Goal: Task Accomplishment & Management: Use online tool/utility

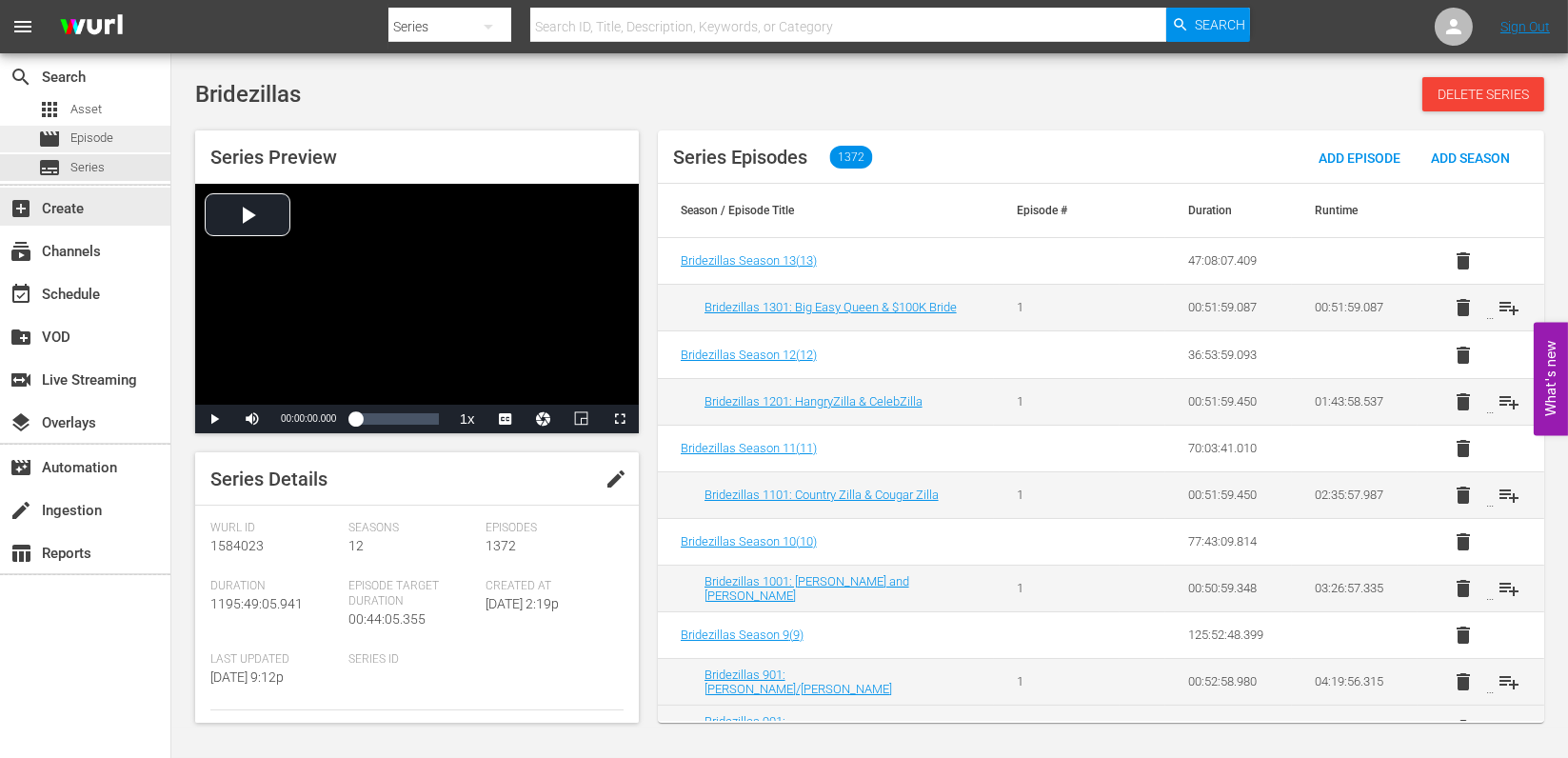
scroll to position [313, 0]
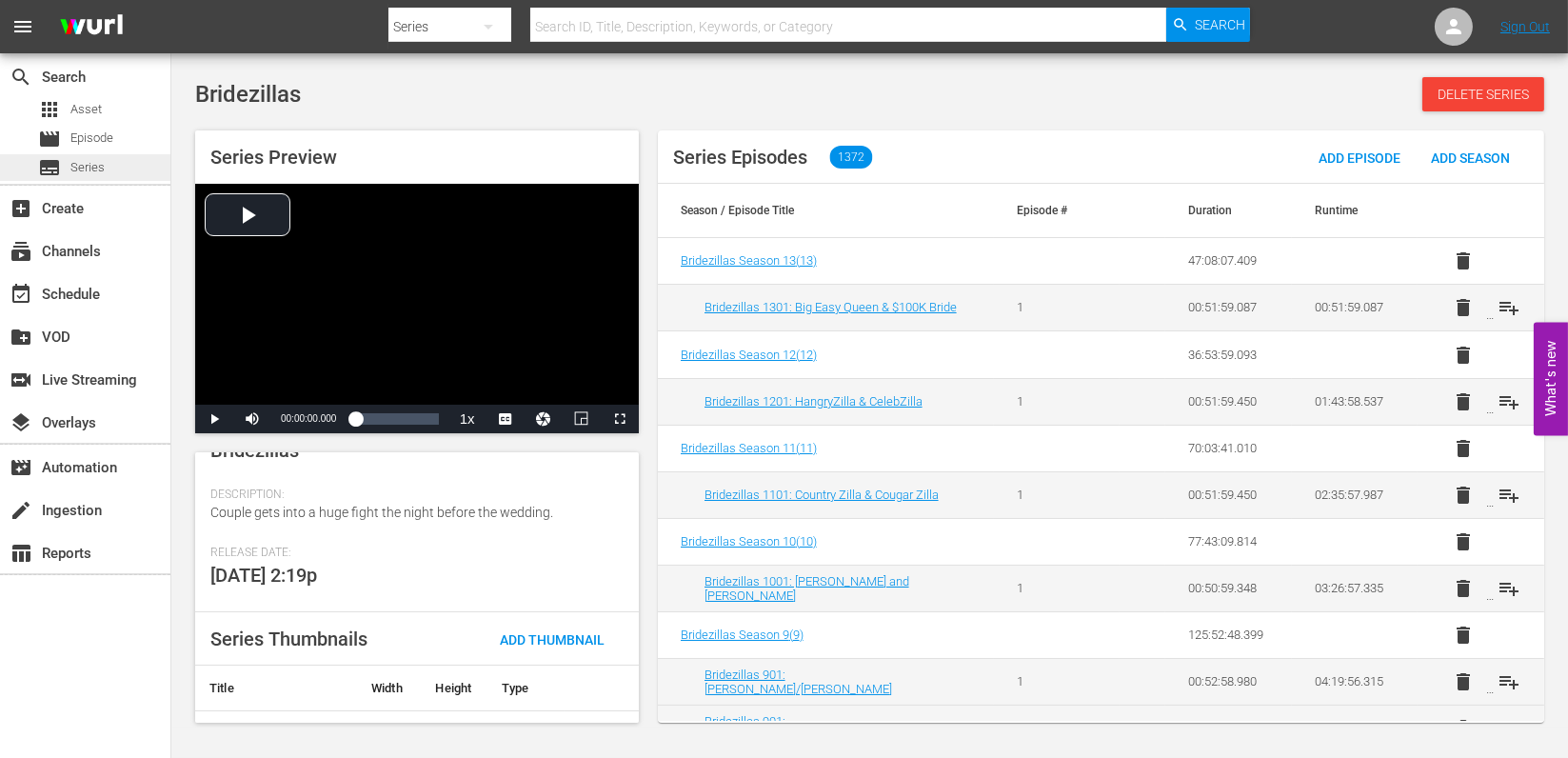
click at [92, 166] on span "Series" at bounding box center [87, 167] width 34 height 19
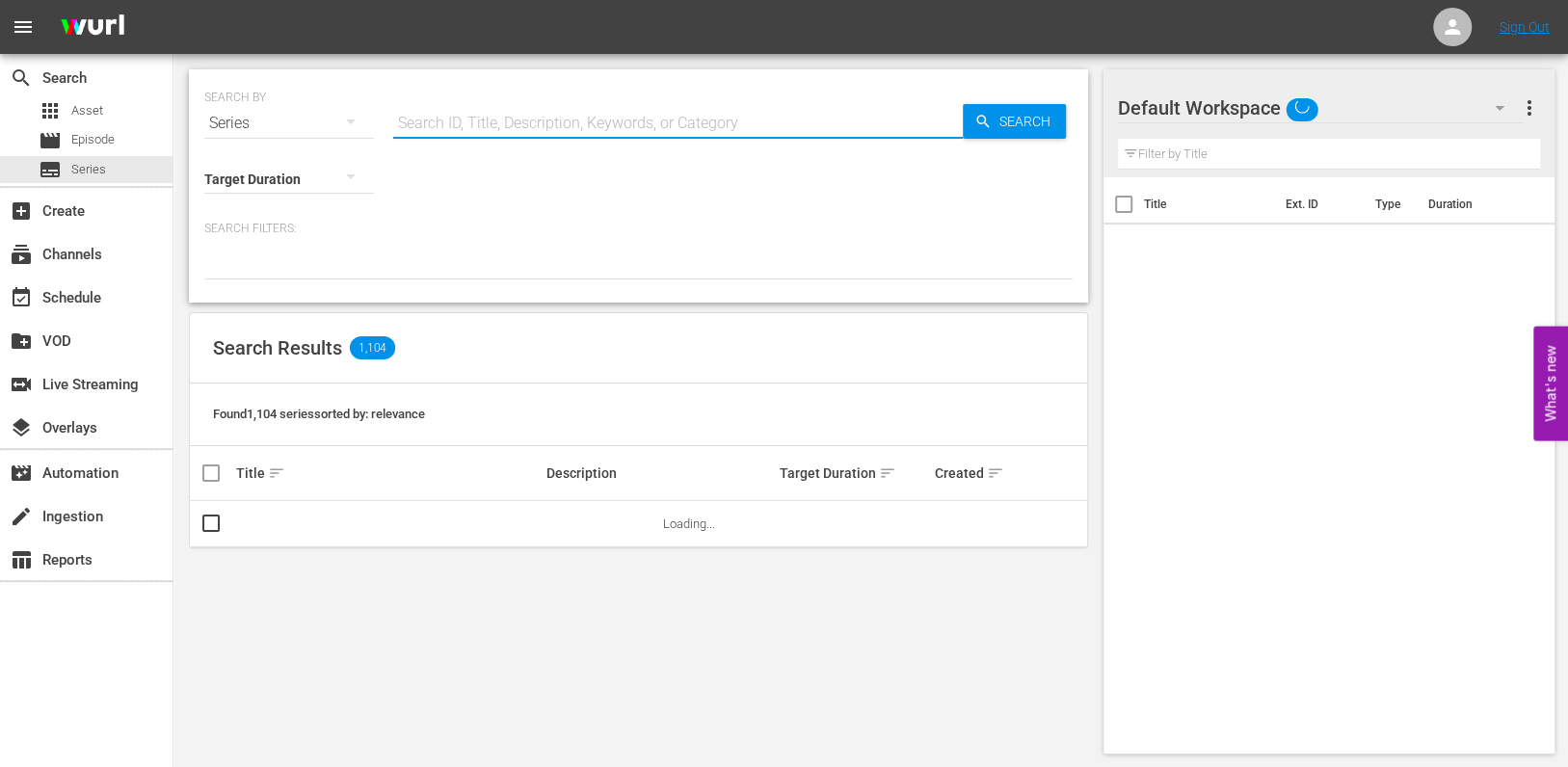
drag, startPoint x: 506, startPoint y: 133, endPoint x: 494, endPoint y: 148, distance: 19.2
click at [494, 148] on div "SEARCH BY Search By Series Search ID, Title, Description, Keywords, or Category…" at bounding box center [639, 186] width 899 height 233
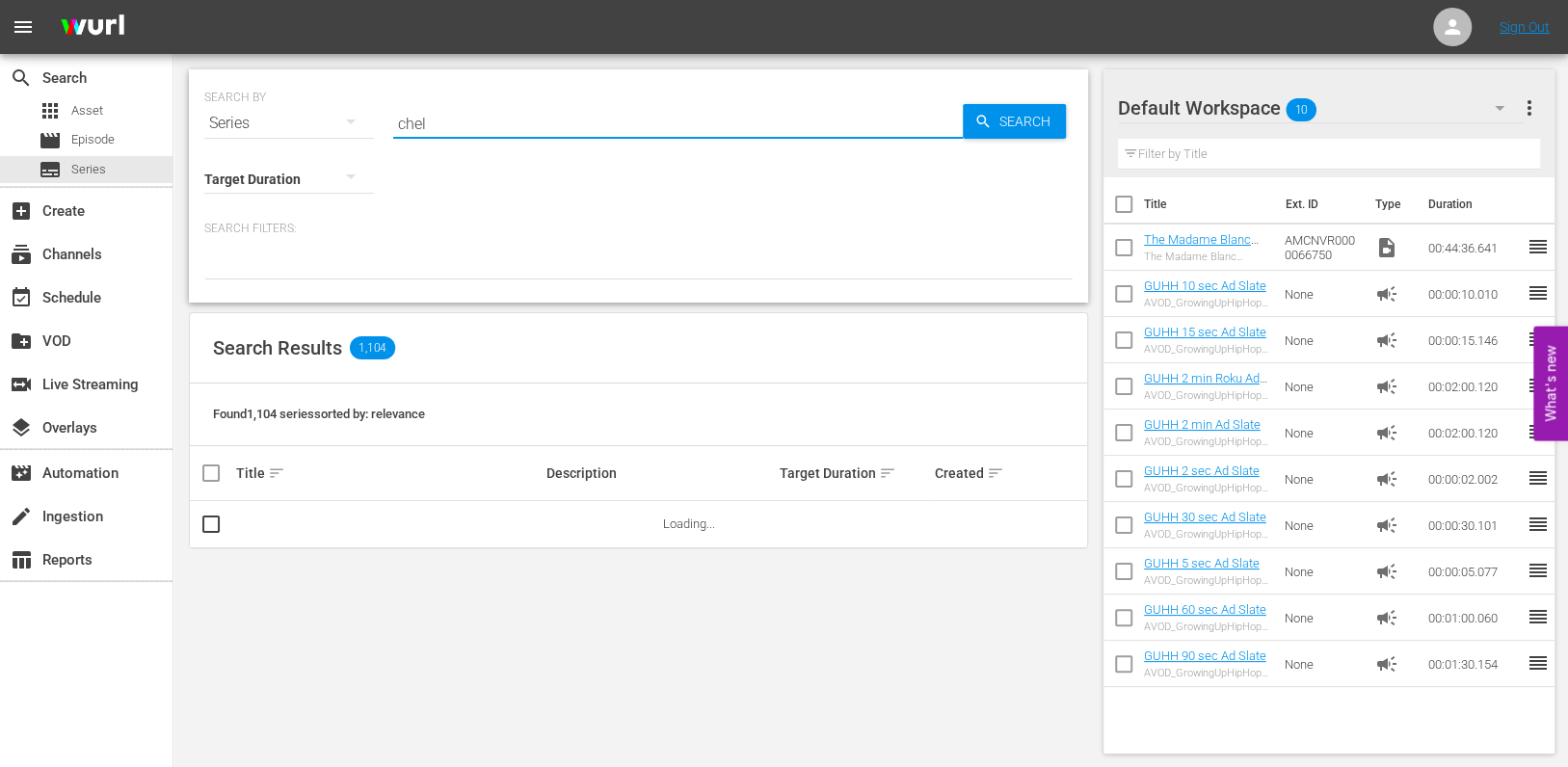
type input "Chelsea Detective"
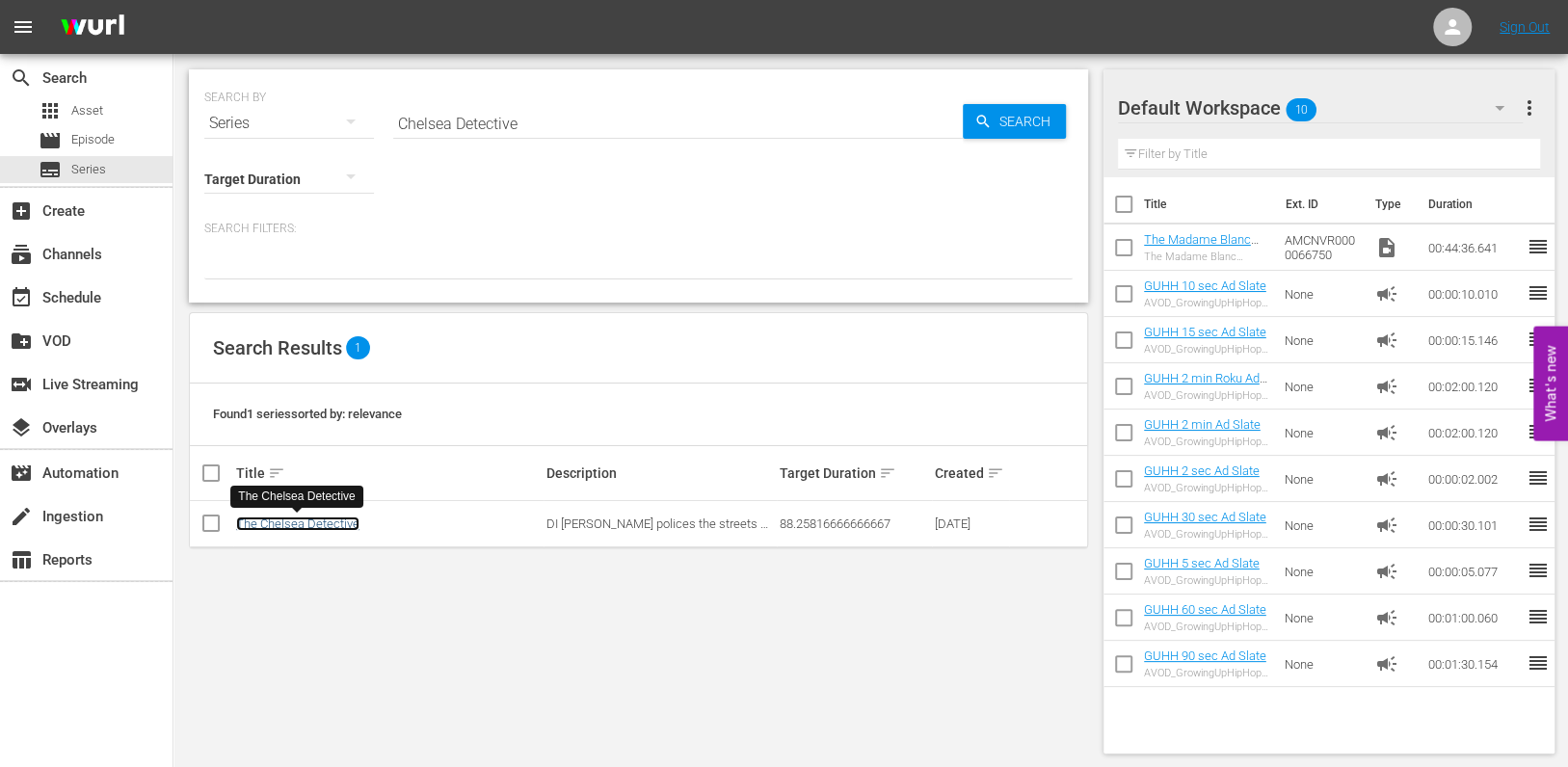
click at [352, 517] on link "The Chelsea Detective" at bounding box center [298, 523] width 123 height 15
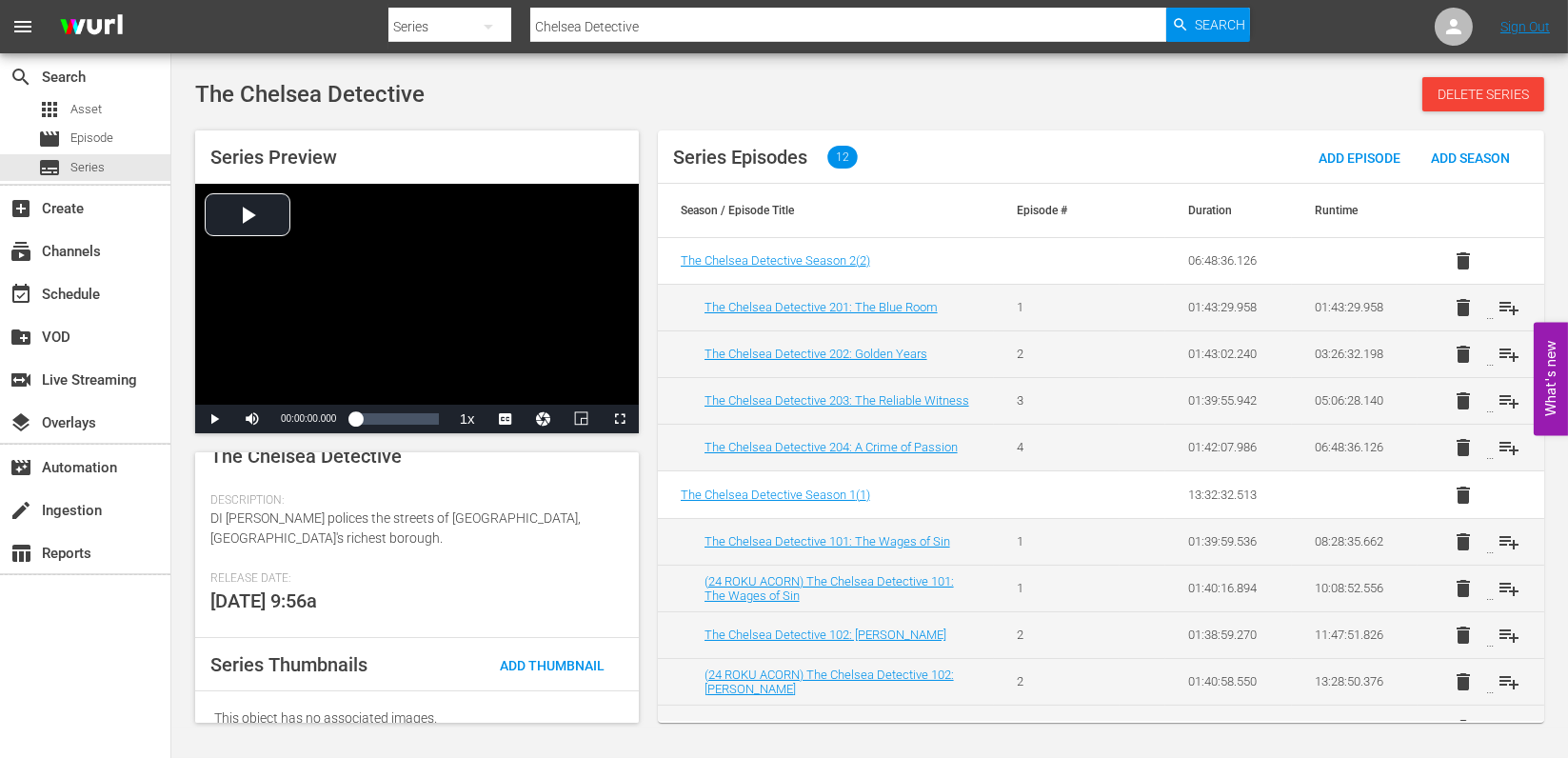
scroll to position [327, 0]
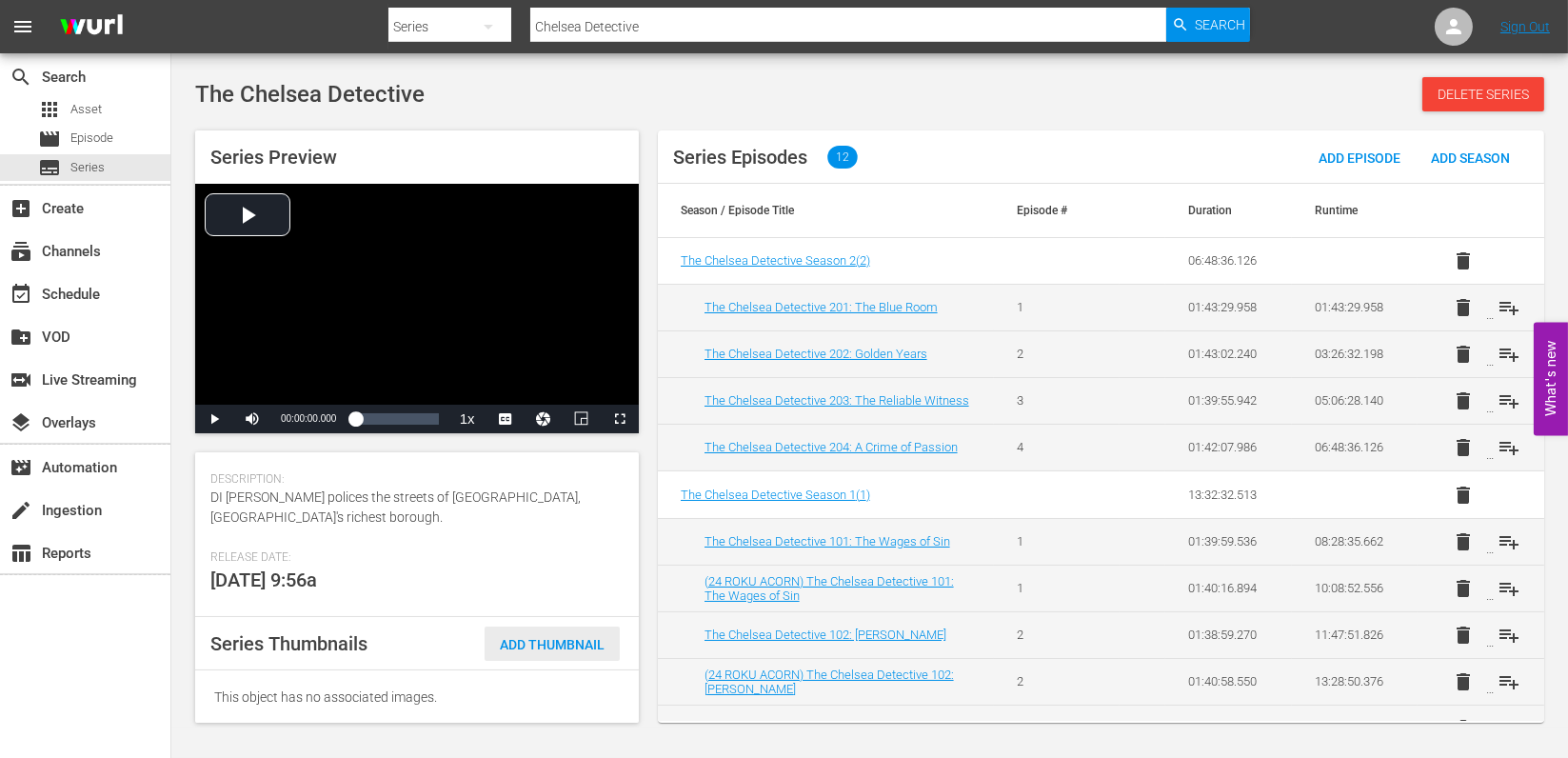
click at [529, 645] on span "Add Thumbnail" at bounding box center [553, 645] width 136 height 15
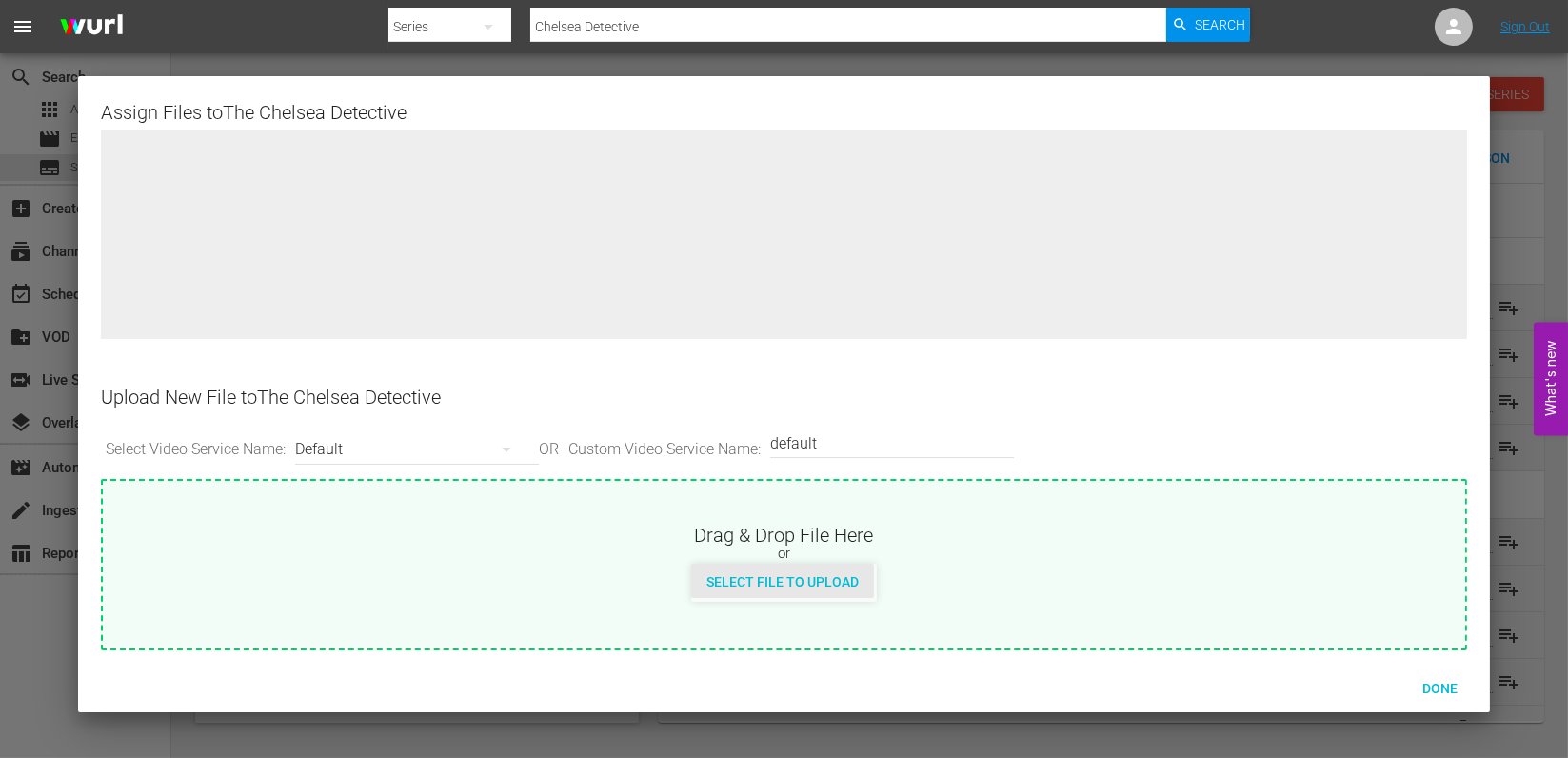
click at [775, 582] on span "Select File to Upload" at bounding box center [782, 582] width 183 height 15
type input "C:\fakepath\Chelsea_Det_101_AVOD_big_texted.jpg"
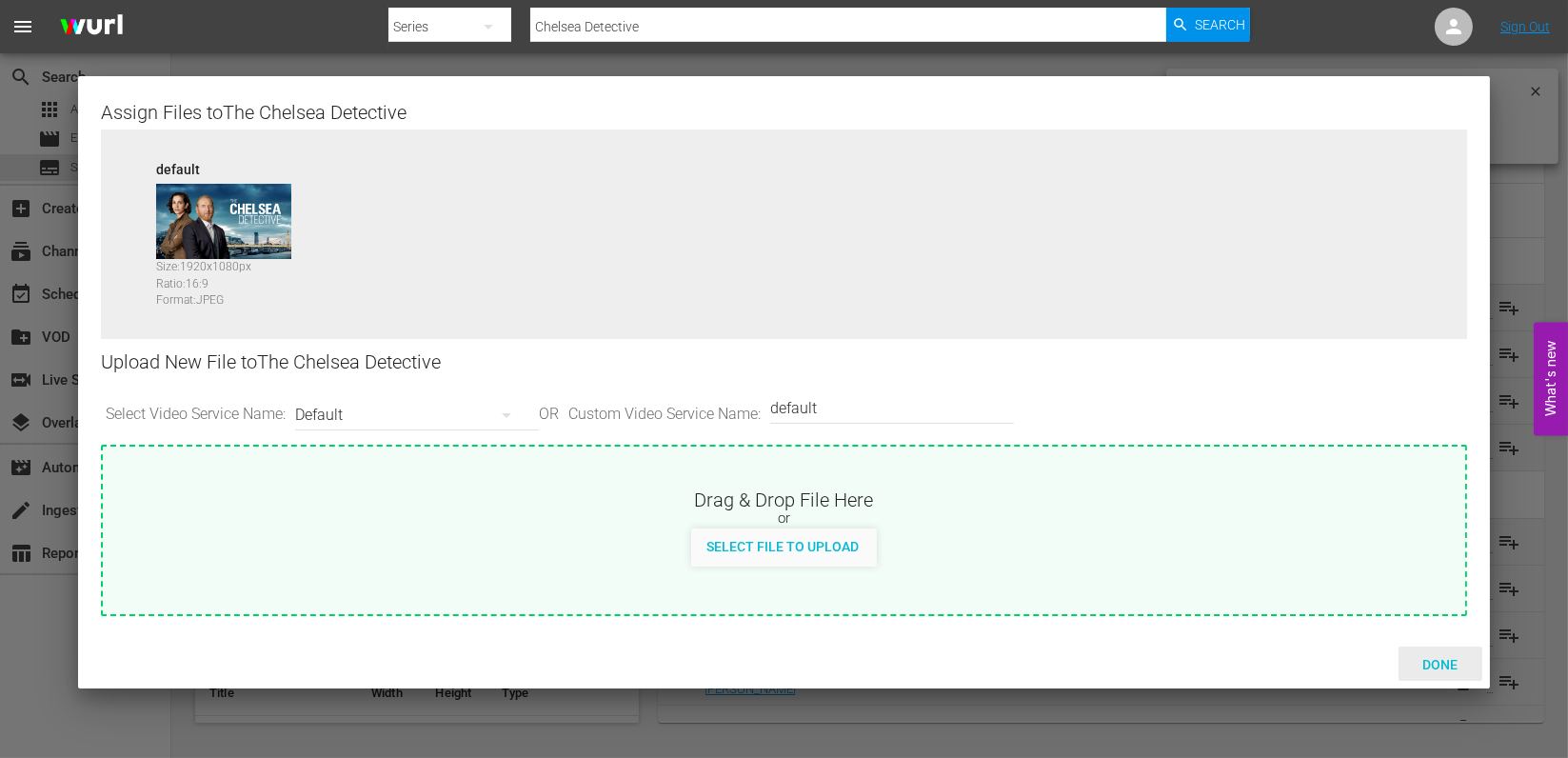
click at [1430, 651] on div "Done" at bounding box center [1440, 664] width 84 height 35
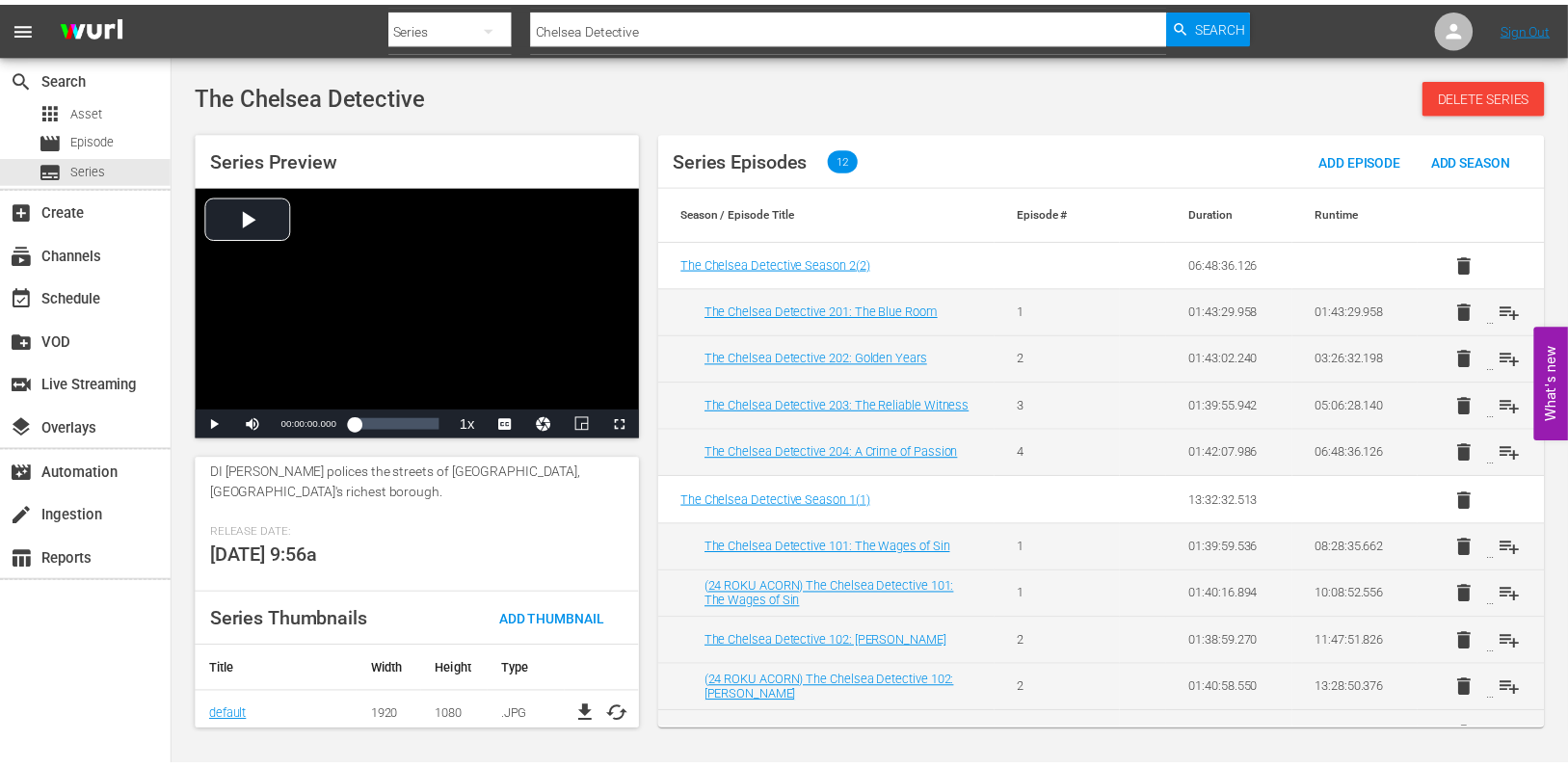
scroll to position [370, 0]
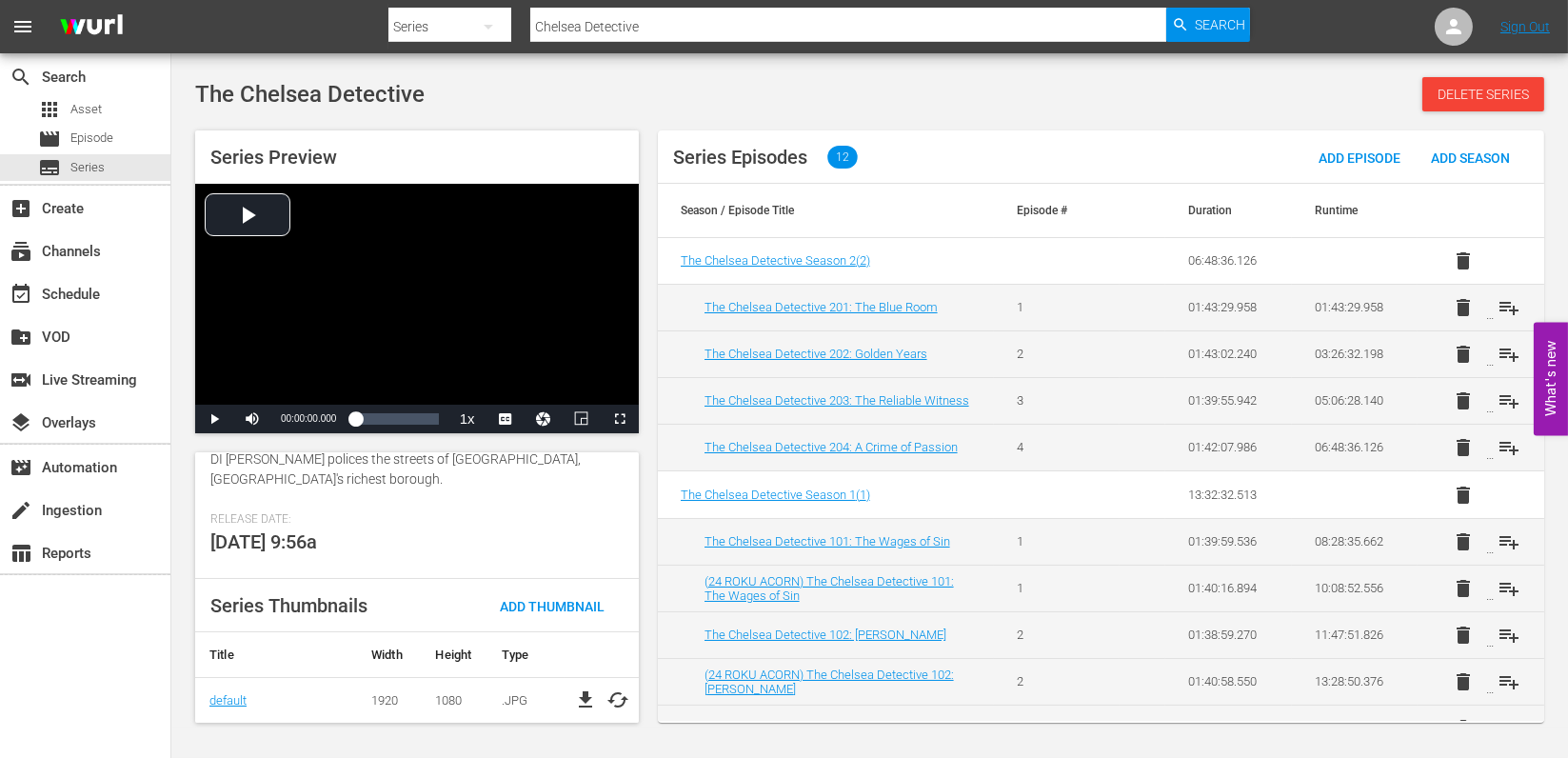
click at [100, 708] on div "search Search apps Asset movie Episode subtitles Series add_box Create subscrip…" at bounding box center [85, 432] width 171 height 758
click at [112, 164] on div "subtitles Series" at bounding box center [85, 167] width 170 height 27
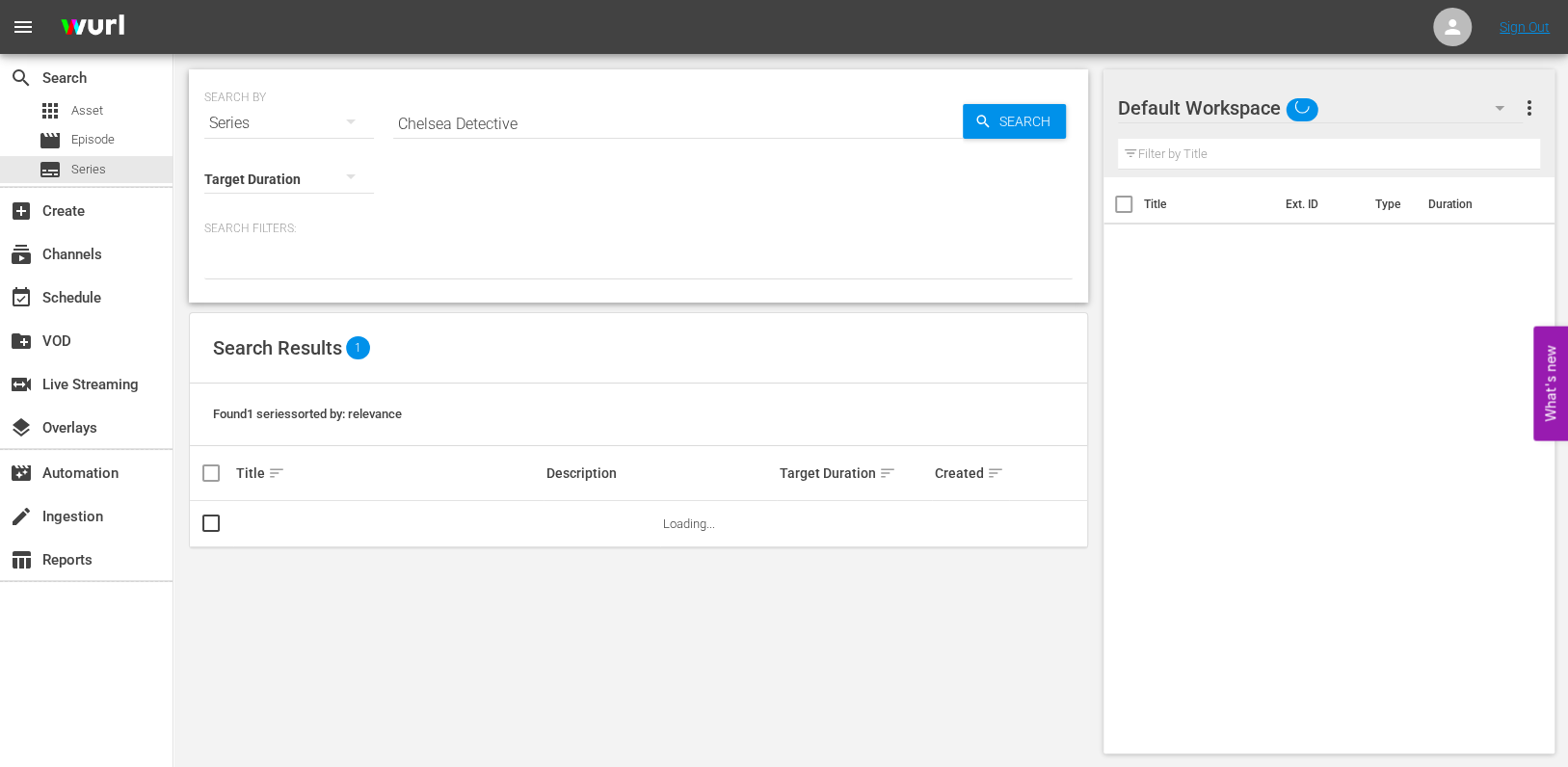
click at [499, 128] on input "Chelsea Detective" at bounding box center [677, 122] width 569 height 46
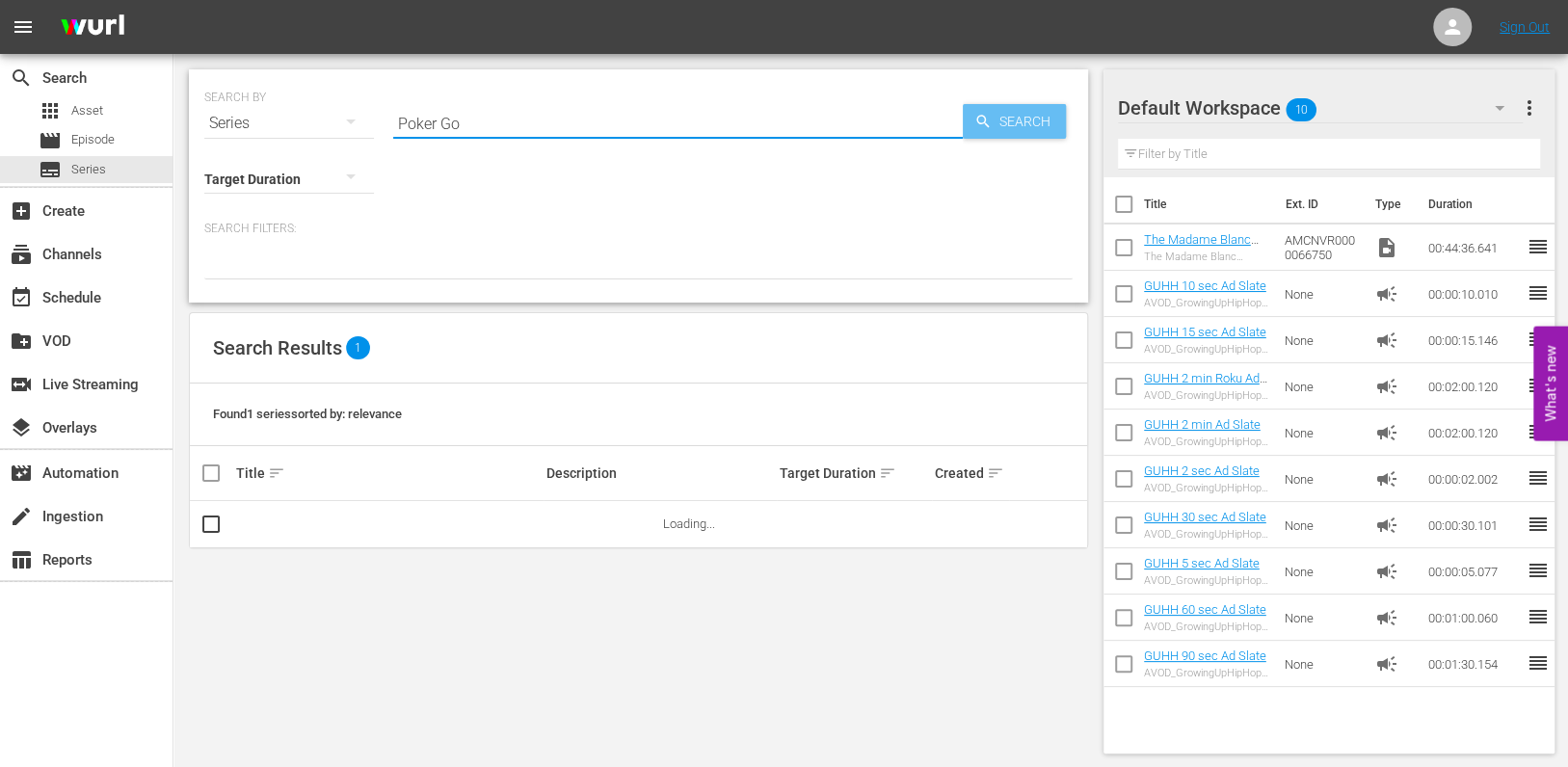
type input "Poker Go"
click at [988, 134] on div "Search" at bounding box center [1014, 120] width 103 height 34
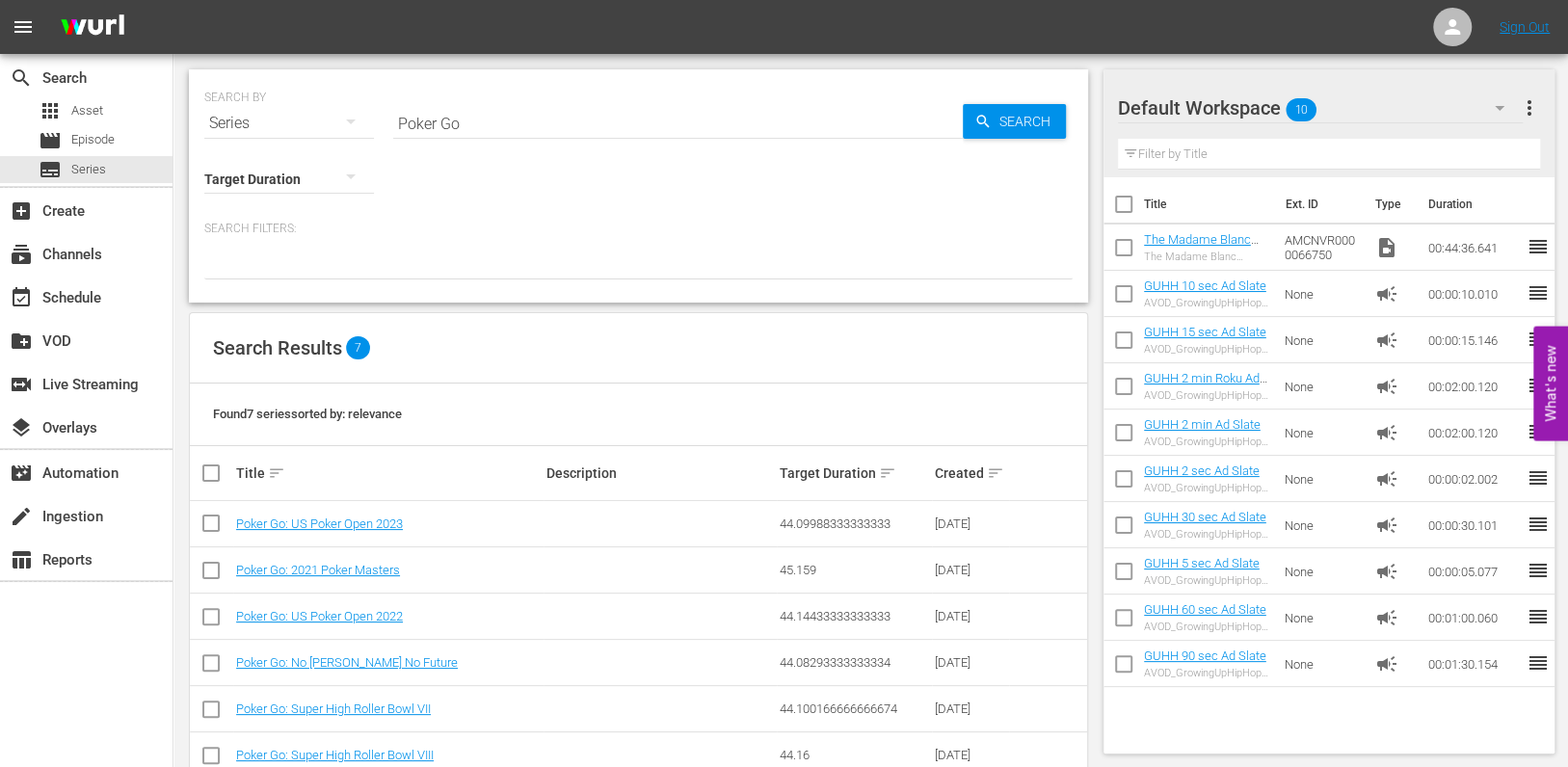
click at [38, 659] on div "search Search apps Asset movie Episode subtitles Series add_box Create subscrip…" at bounding box center [86, 437] width 173 height 767
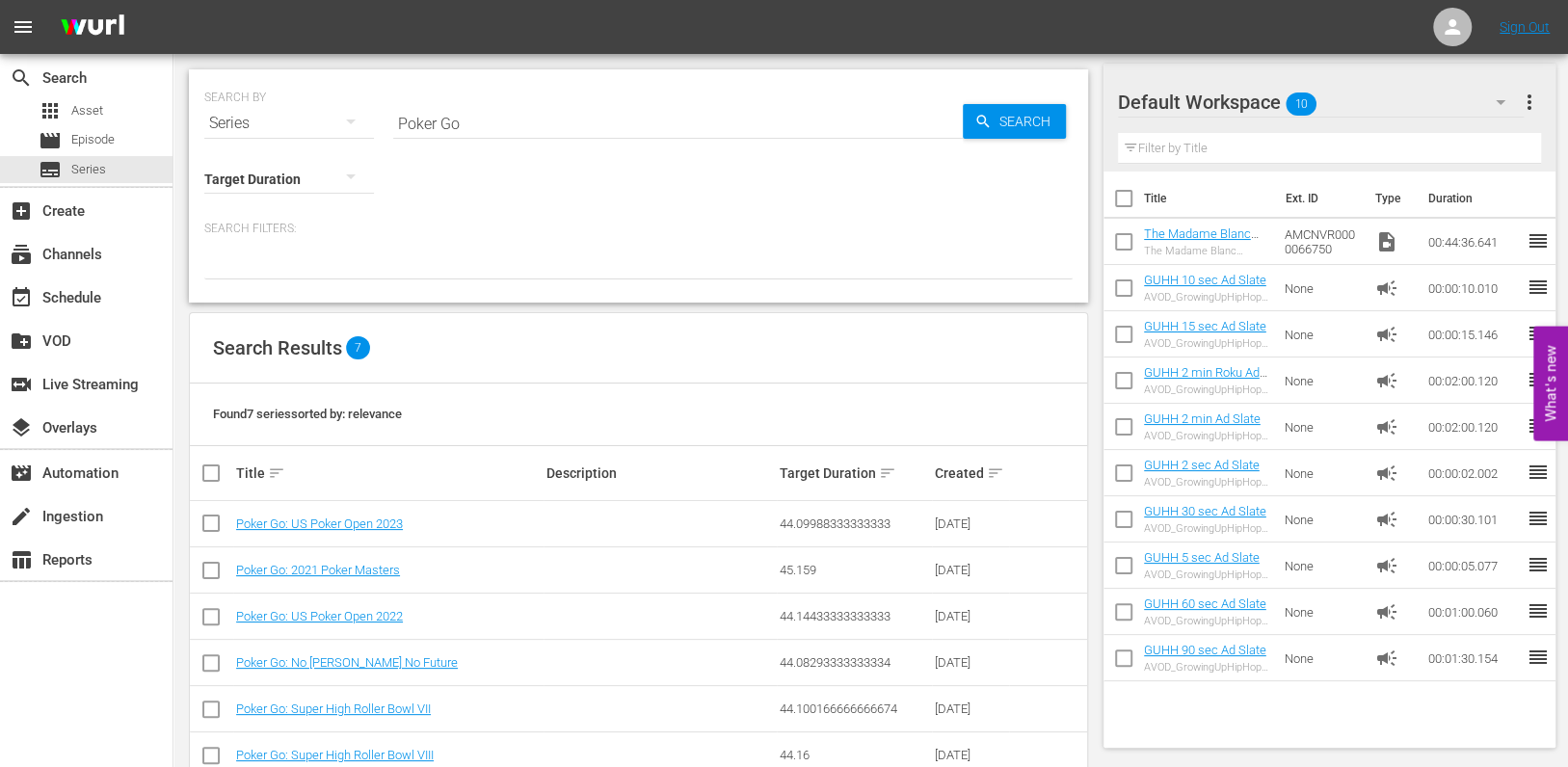
scroll to position [92, 0]
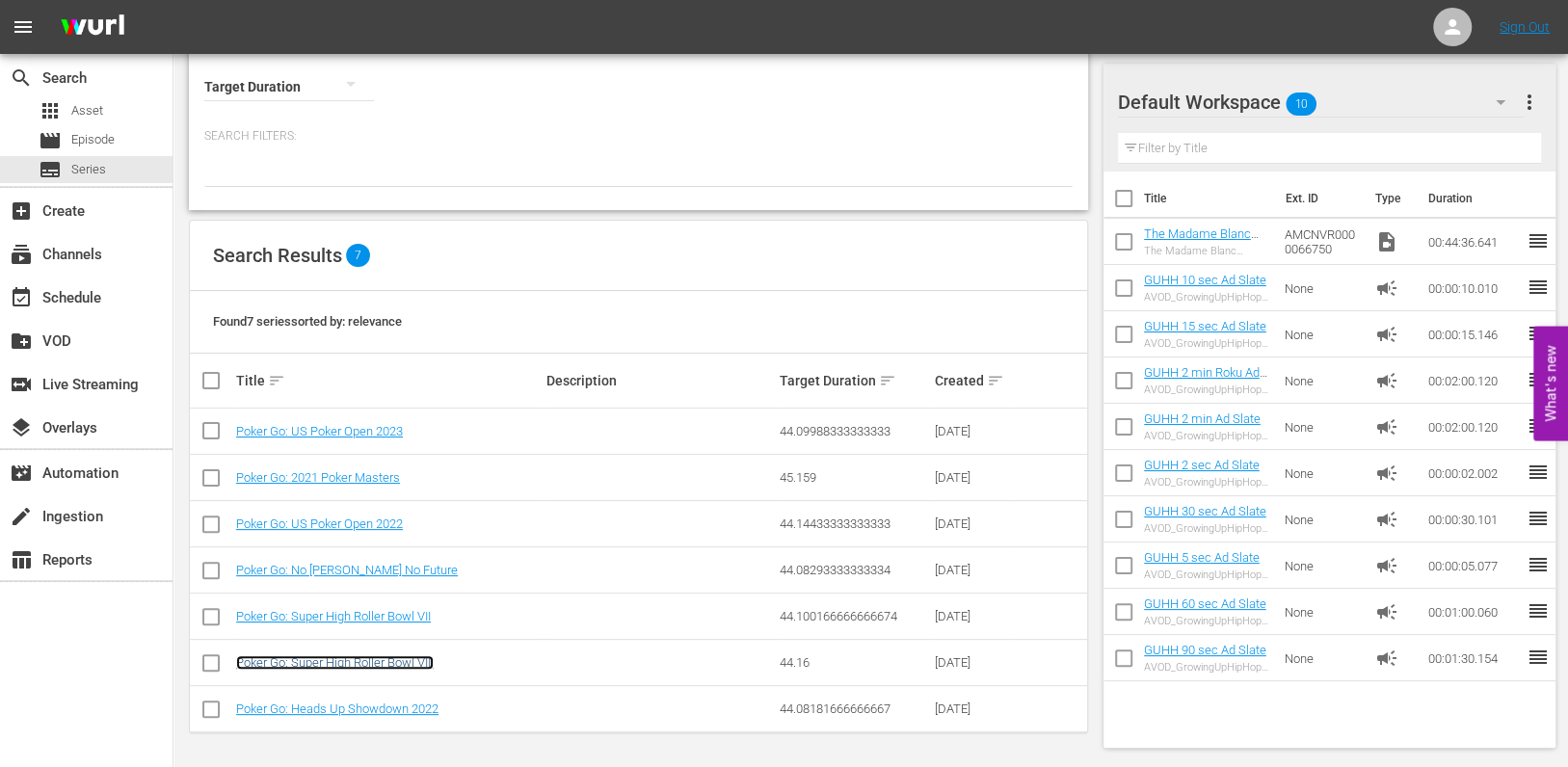
click at [373, 660] on link "Poker Go: Super High Roller Bowl VIII" at bounding box center [335, 662] width 198 height 15
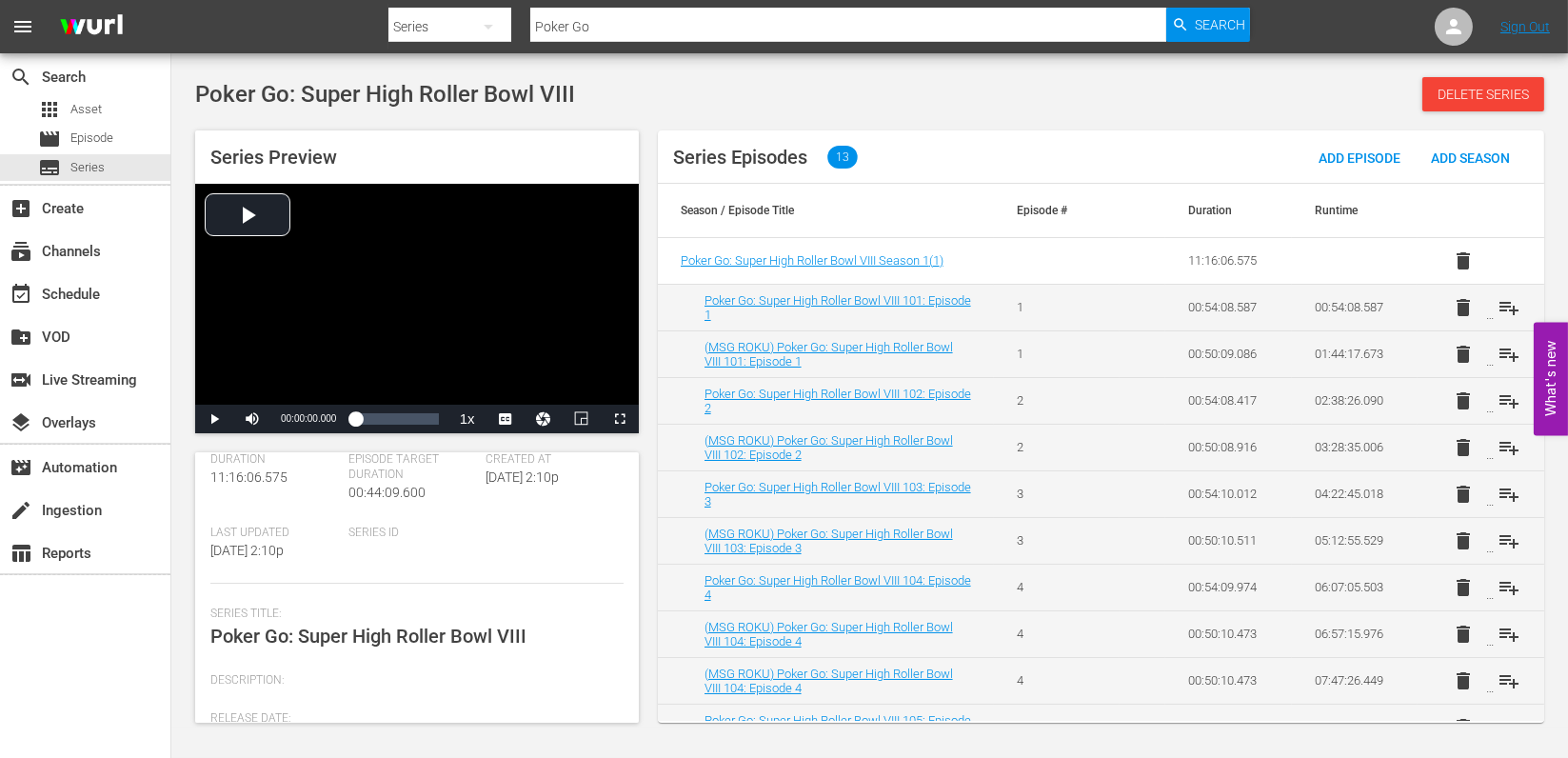
scroll to position [288, 0]
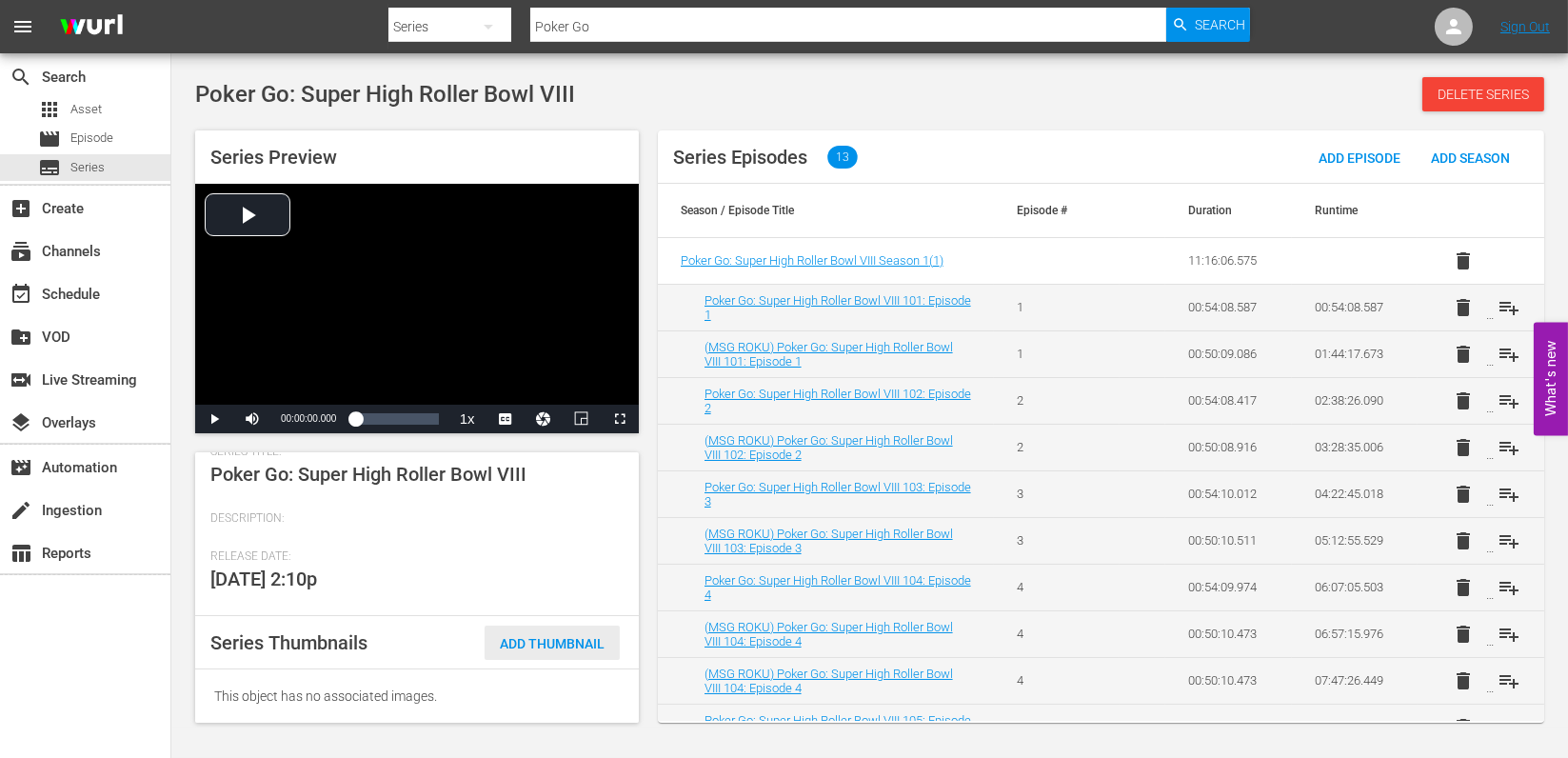
click at [587, 652] on div "Add Thumbnail" at bounding box center [553, 643] width 136 height 35
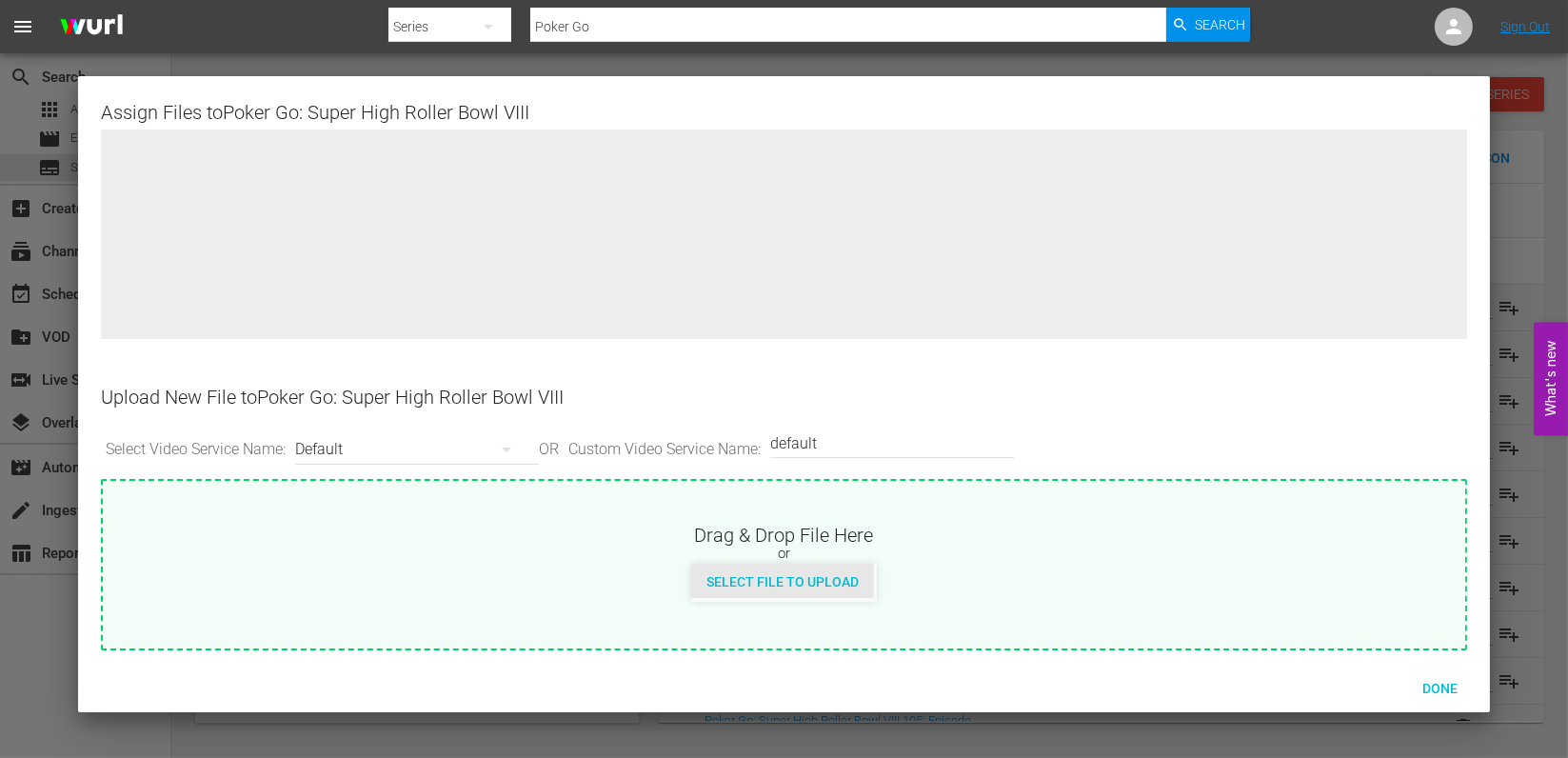
click at [748, 571] on div "Select File to Upload" at bounding box center [782, 581] width 183 height 35
type input "C:\fakepath\PokerGo_SHRB-VIII.jpeg"
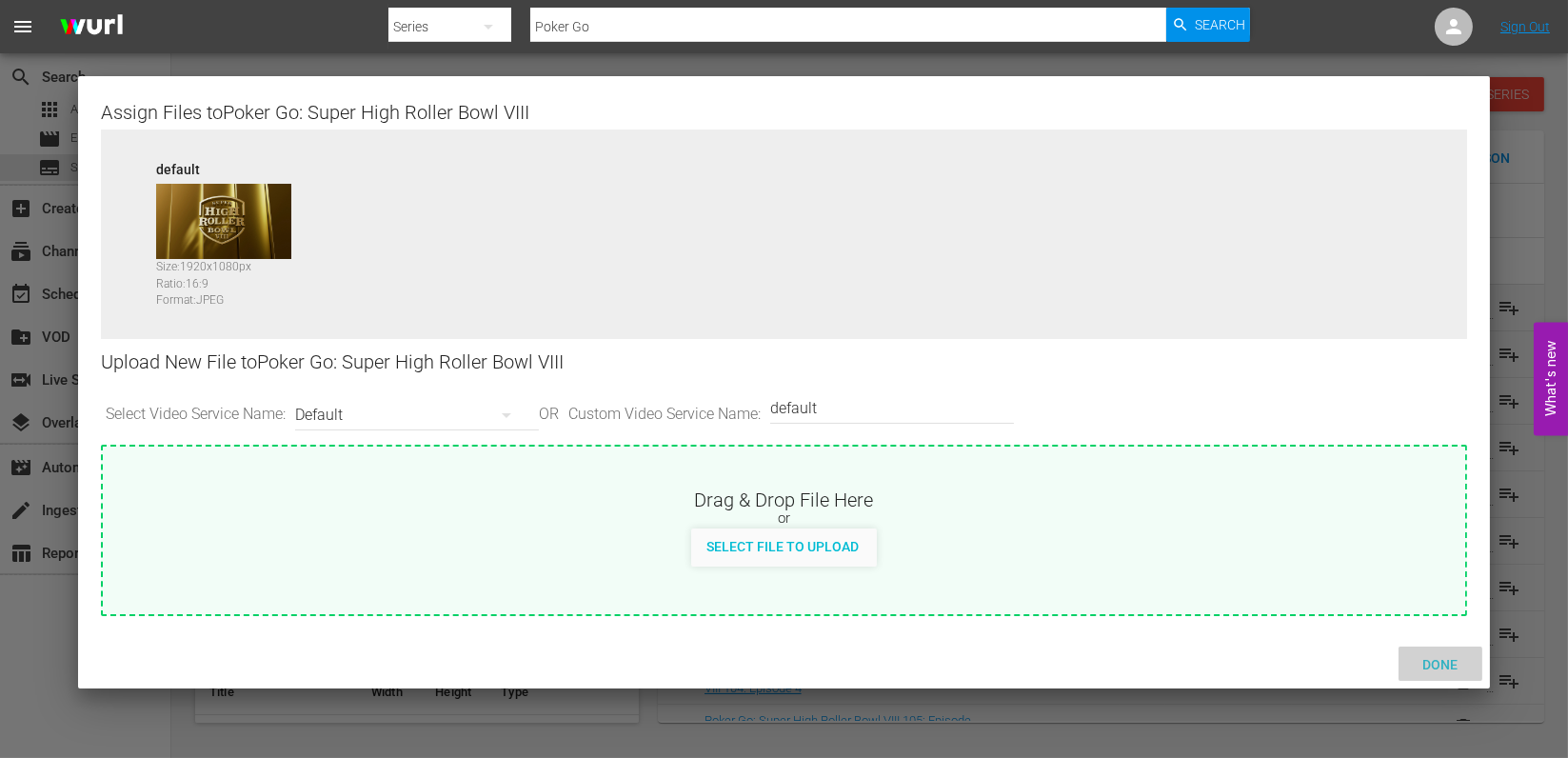
click at [1432, 673] on div "Done" at bounding box center [1440, 664] width 84 height 35
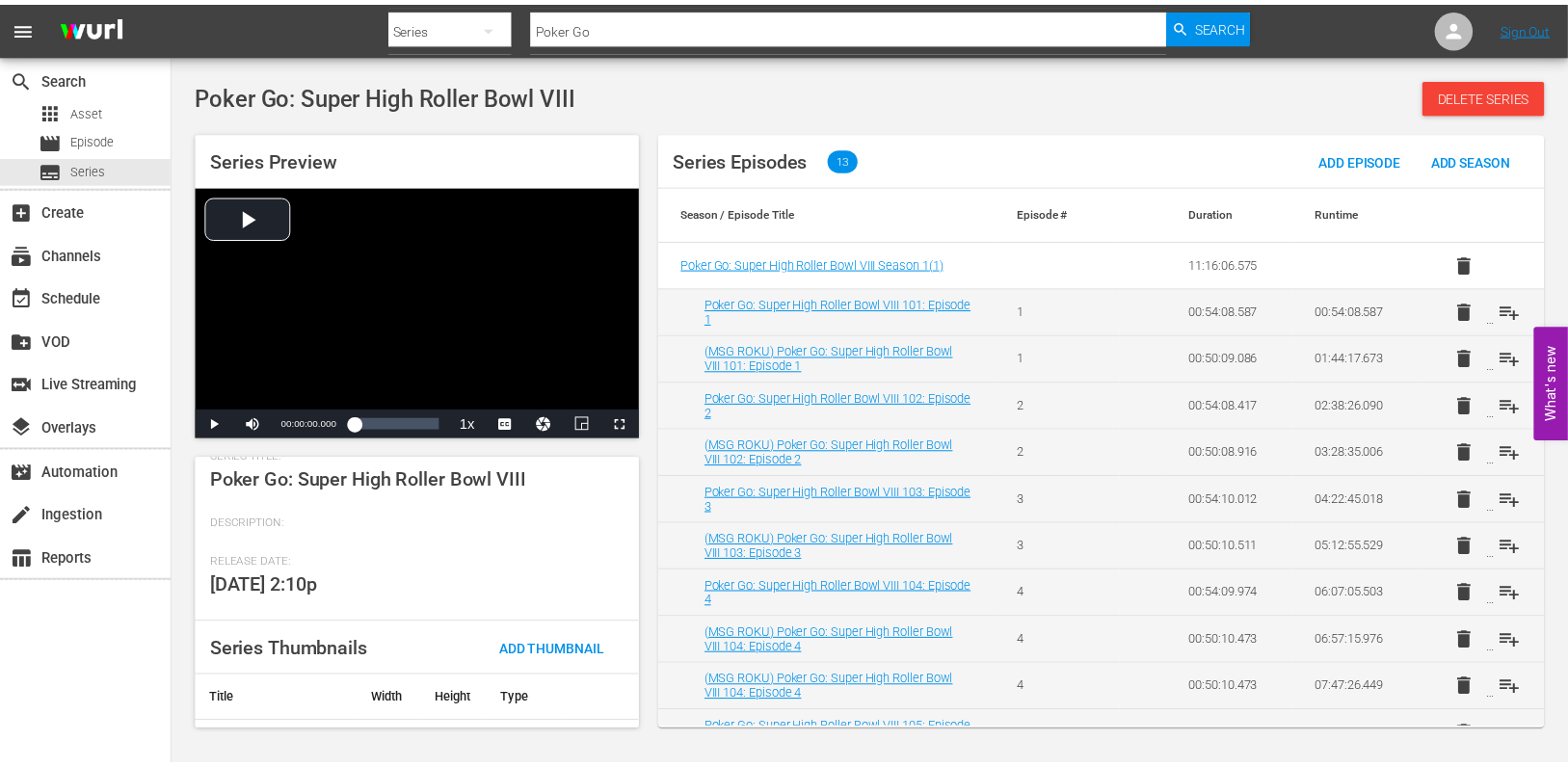
scroll to position [329, 0]
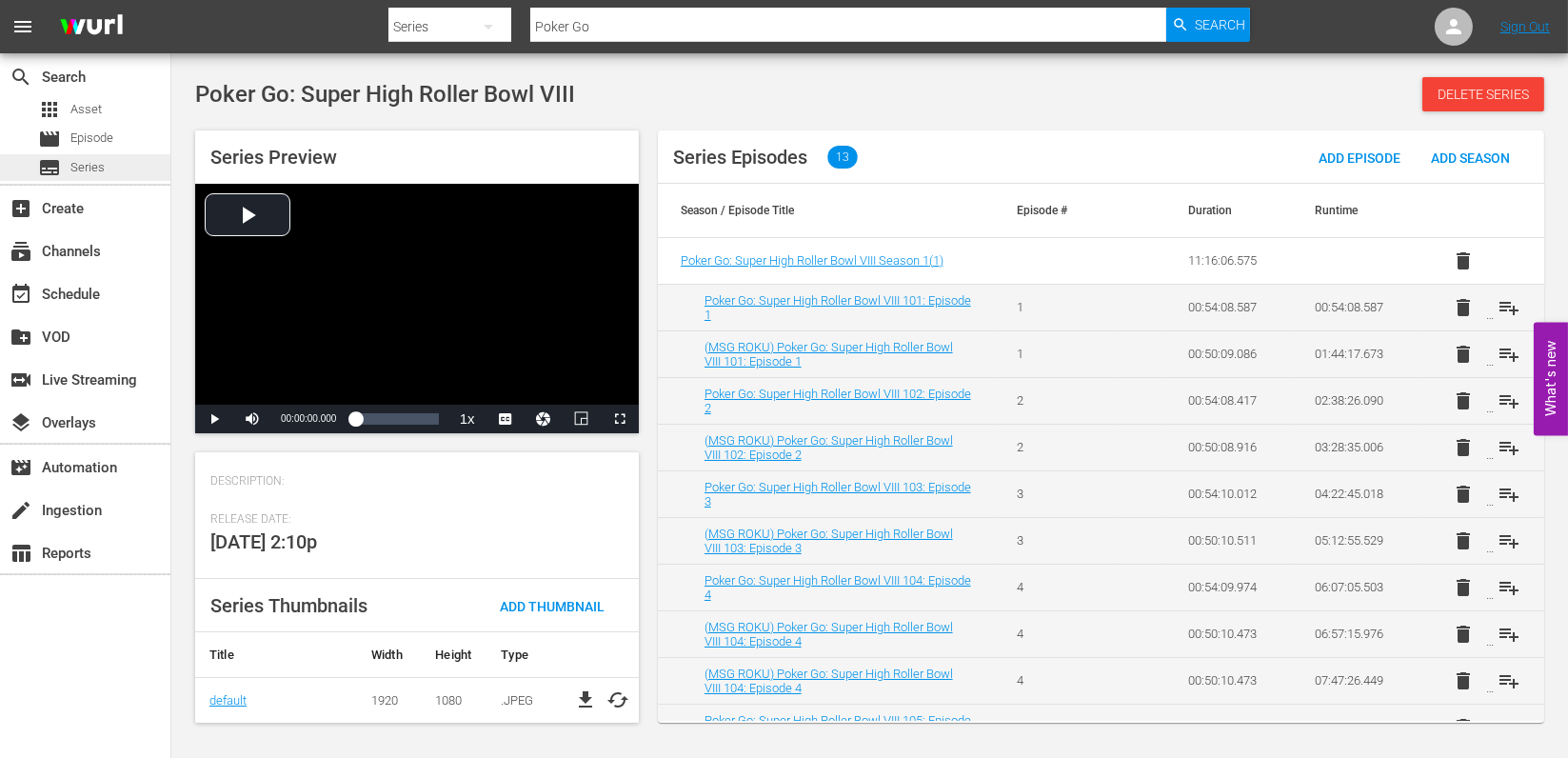
click at [112, 169] on div "subtitles Series" at bounding box center [85, 167] width 170 height 27
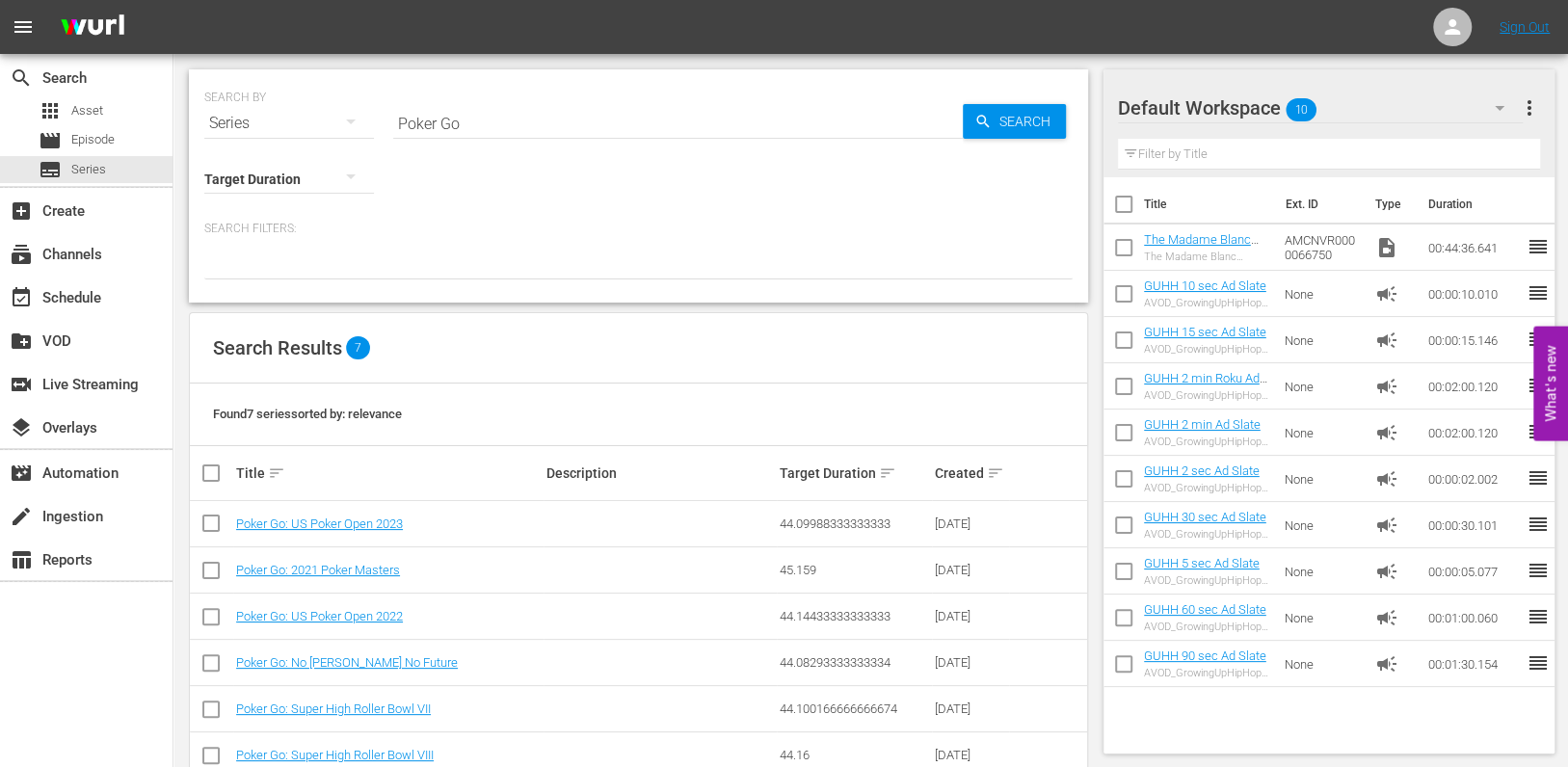
click at [30, 655] on div "search Search apps Asset movie Episode subtitles Series add_box Create subscrip…" at bounding box center [86, 437] width 173 height 767
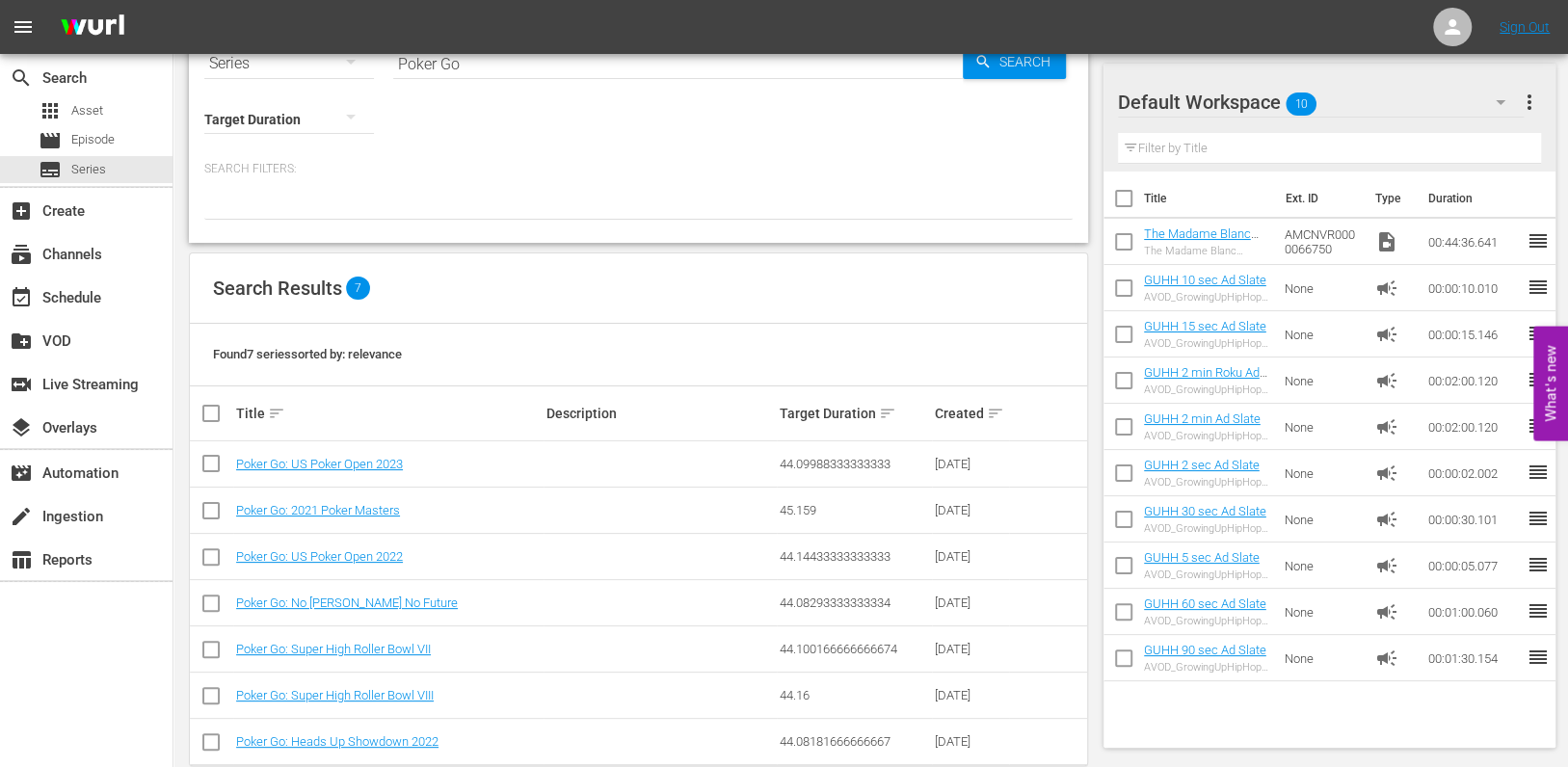
scroll to position [92, 0]
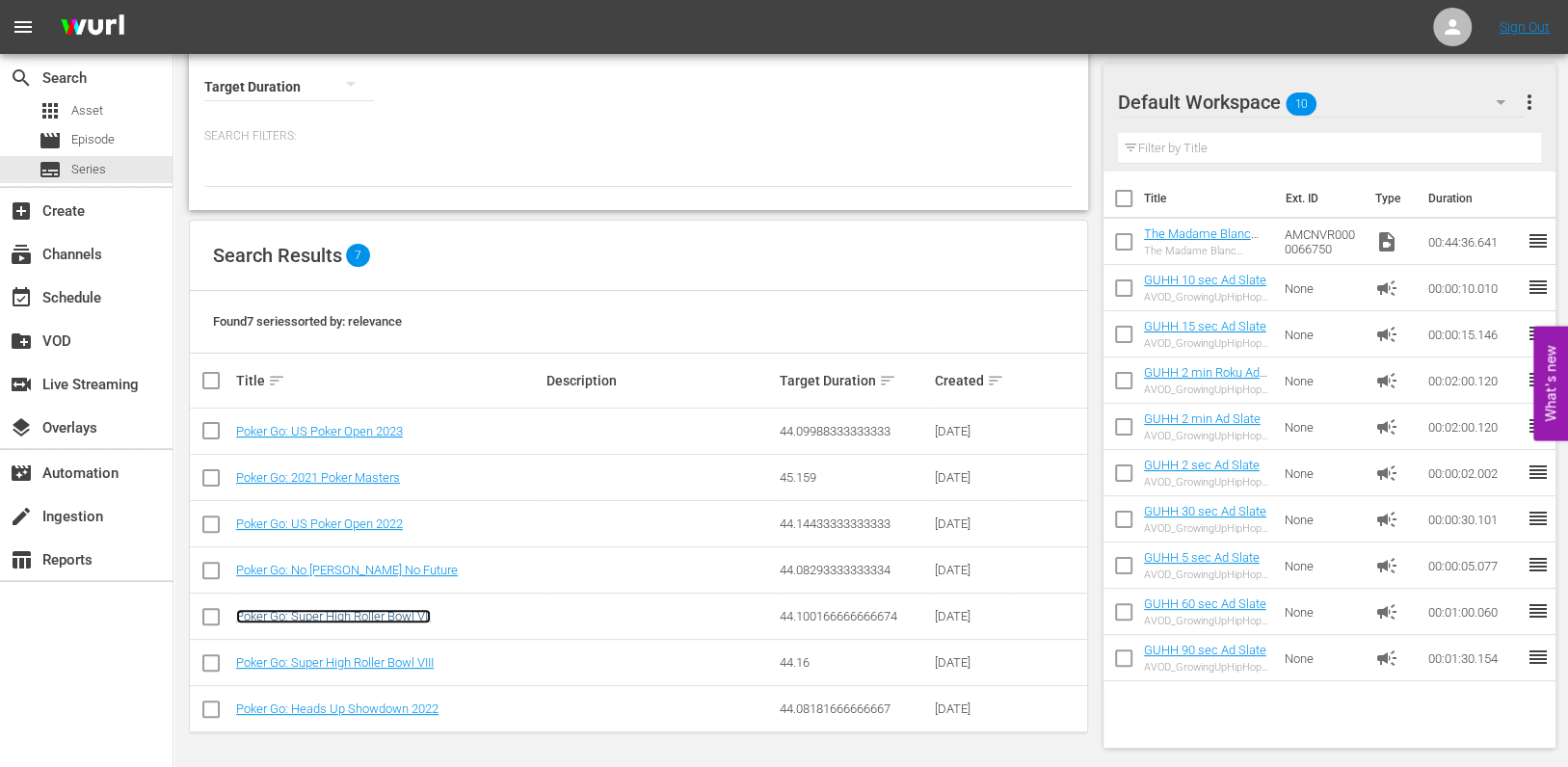
click at [331, 615] on link "Poker Go: Super High Roller Bowl VII" at bounding box center [333, 616] width 195 height 15
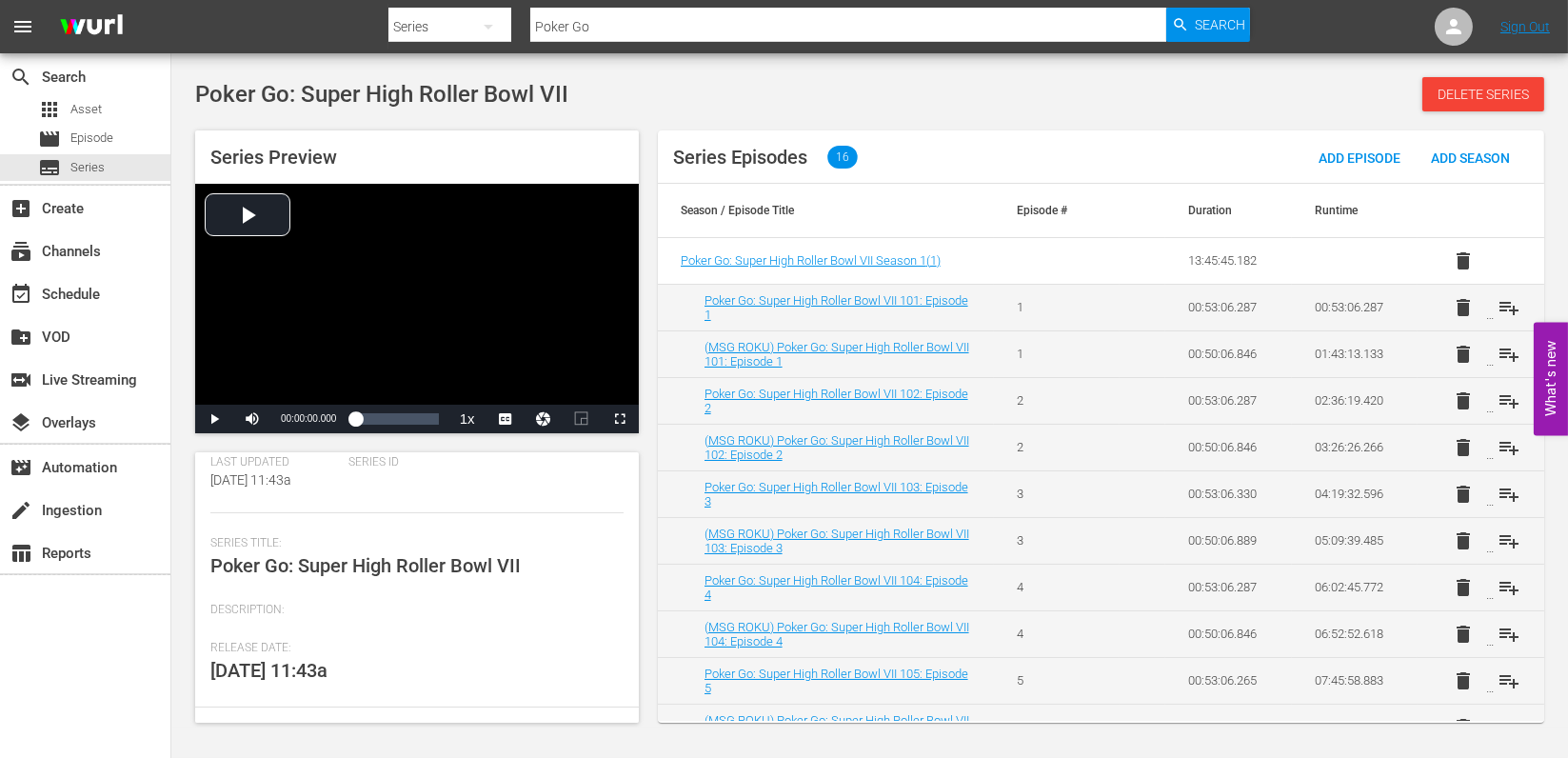
scroll to position [288, 0]
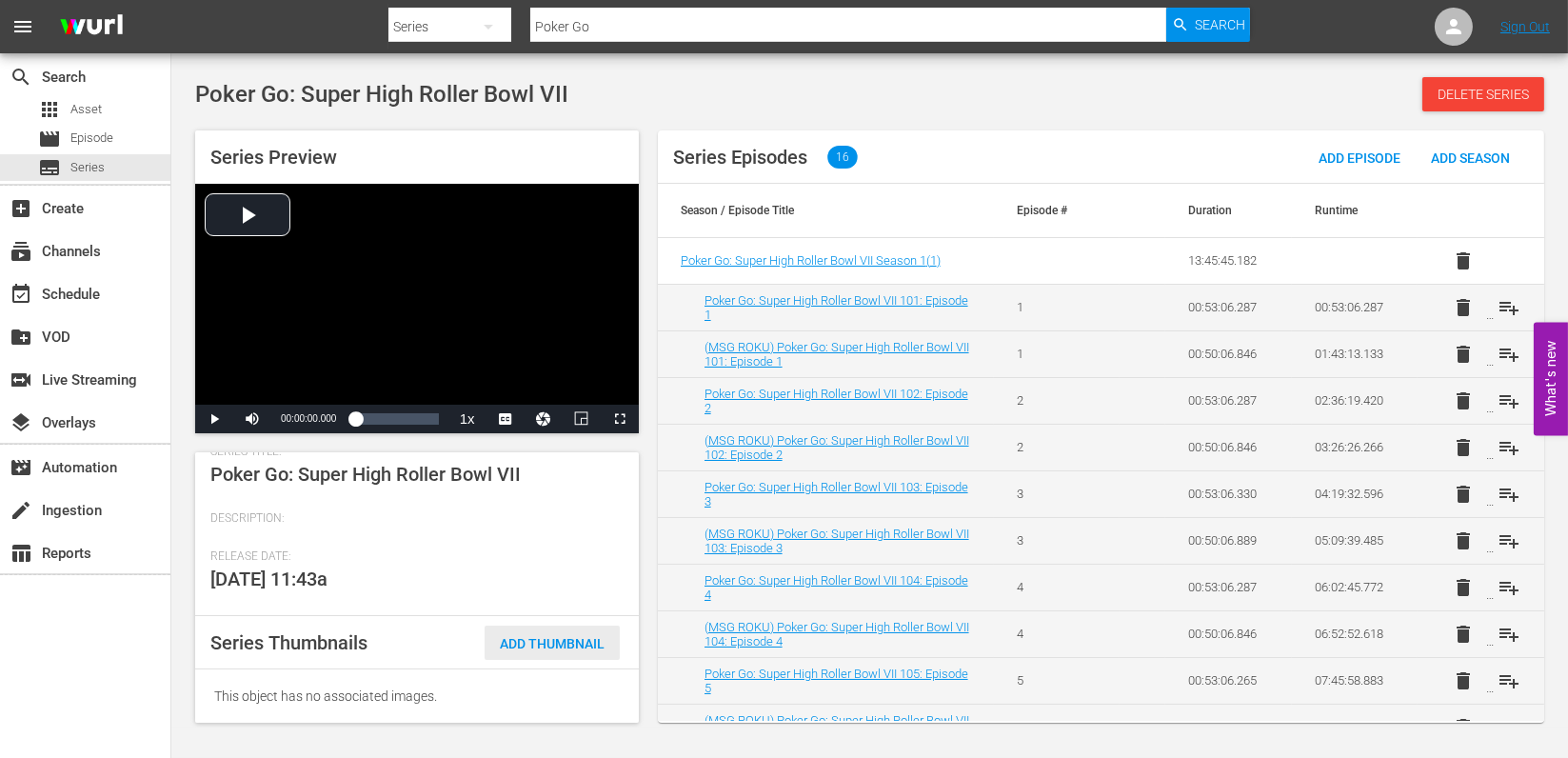
click at [528, 628] on div "Add Thumbnail" at bounding box center [553, 643] width 136 height 35
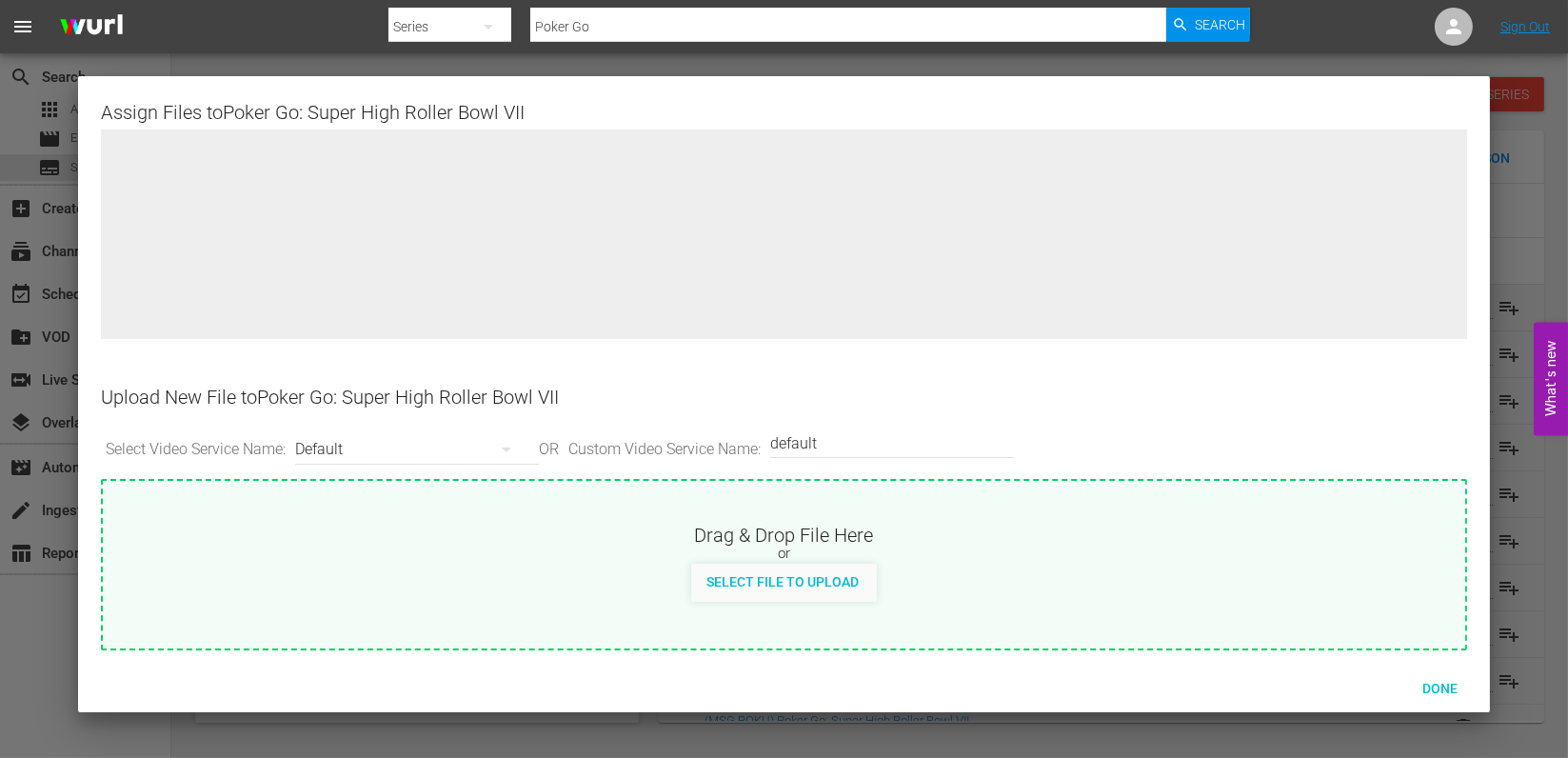
click at [288, 552] on div "or" at bounding box center [783, 555] width 1362 height 19
type input "C:\fakepath\PokerGo_SHRBVII.jpeg"
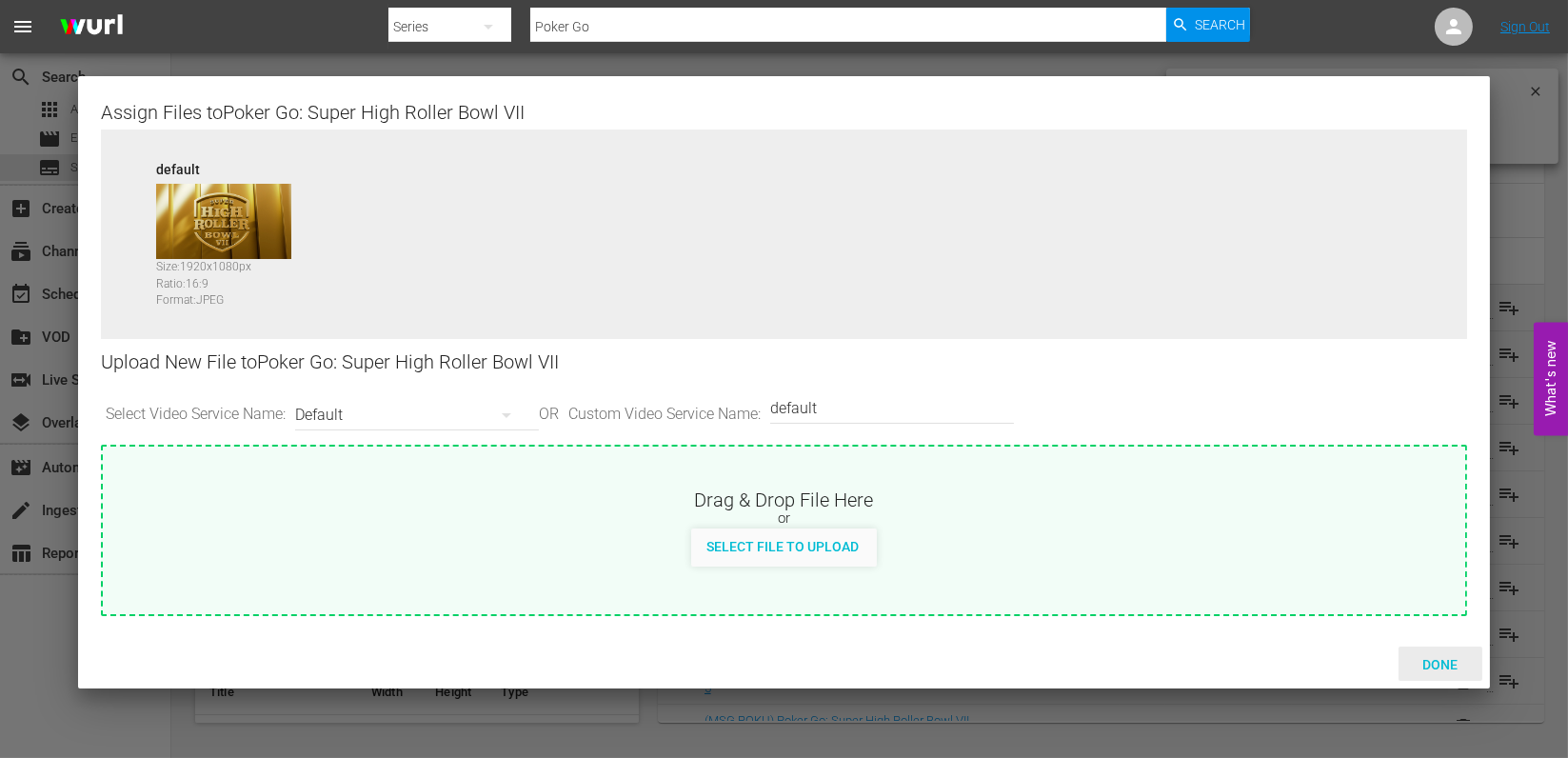
click at [1461, 657] on span "Done" at bounding box center [1440, 665] width 66 height 15
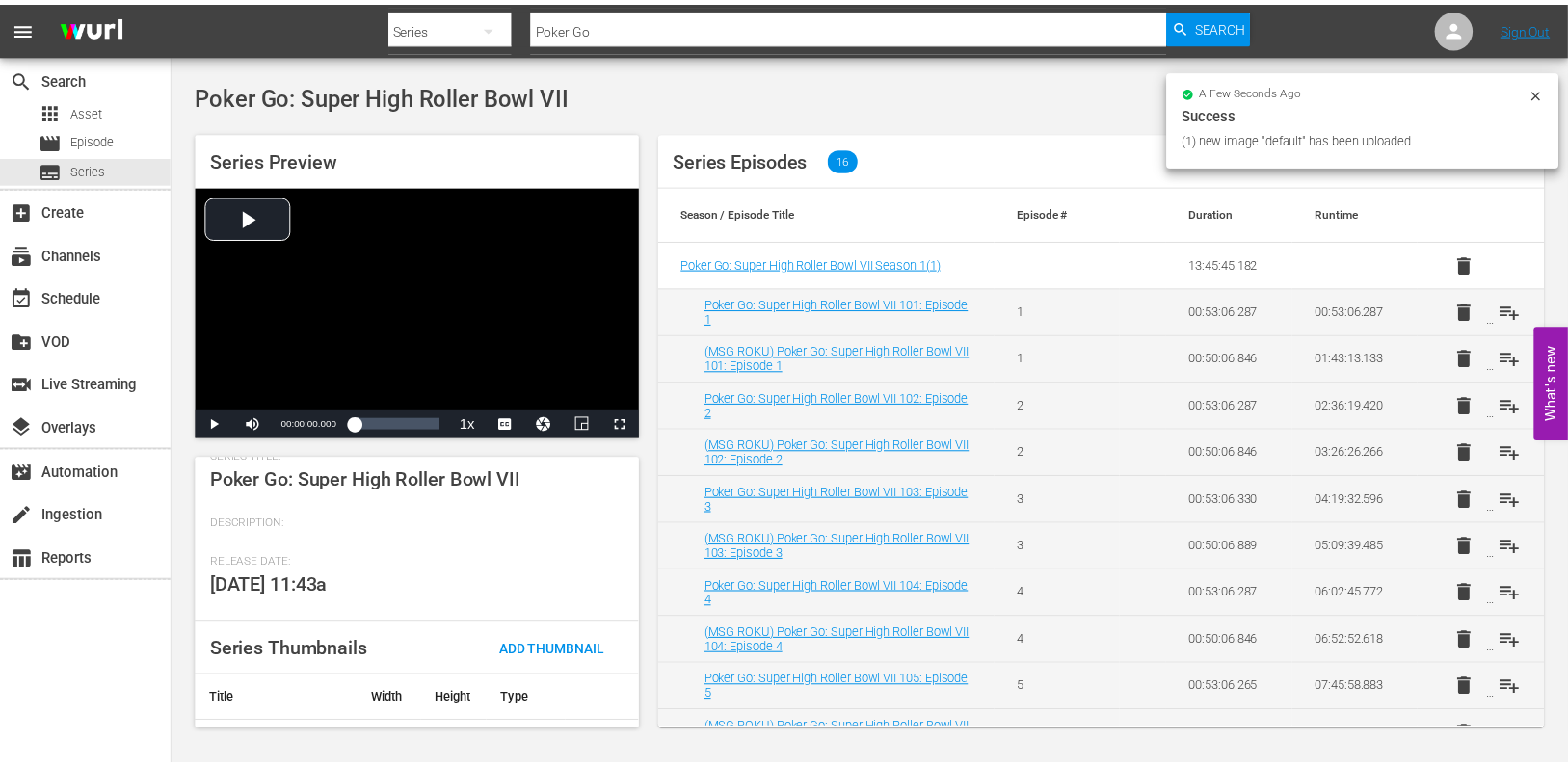
scroll to position [329, 0]
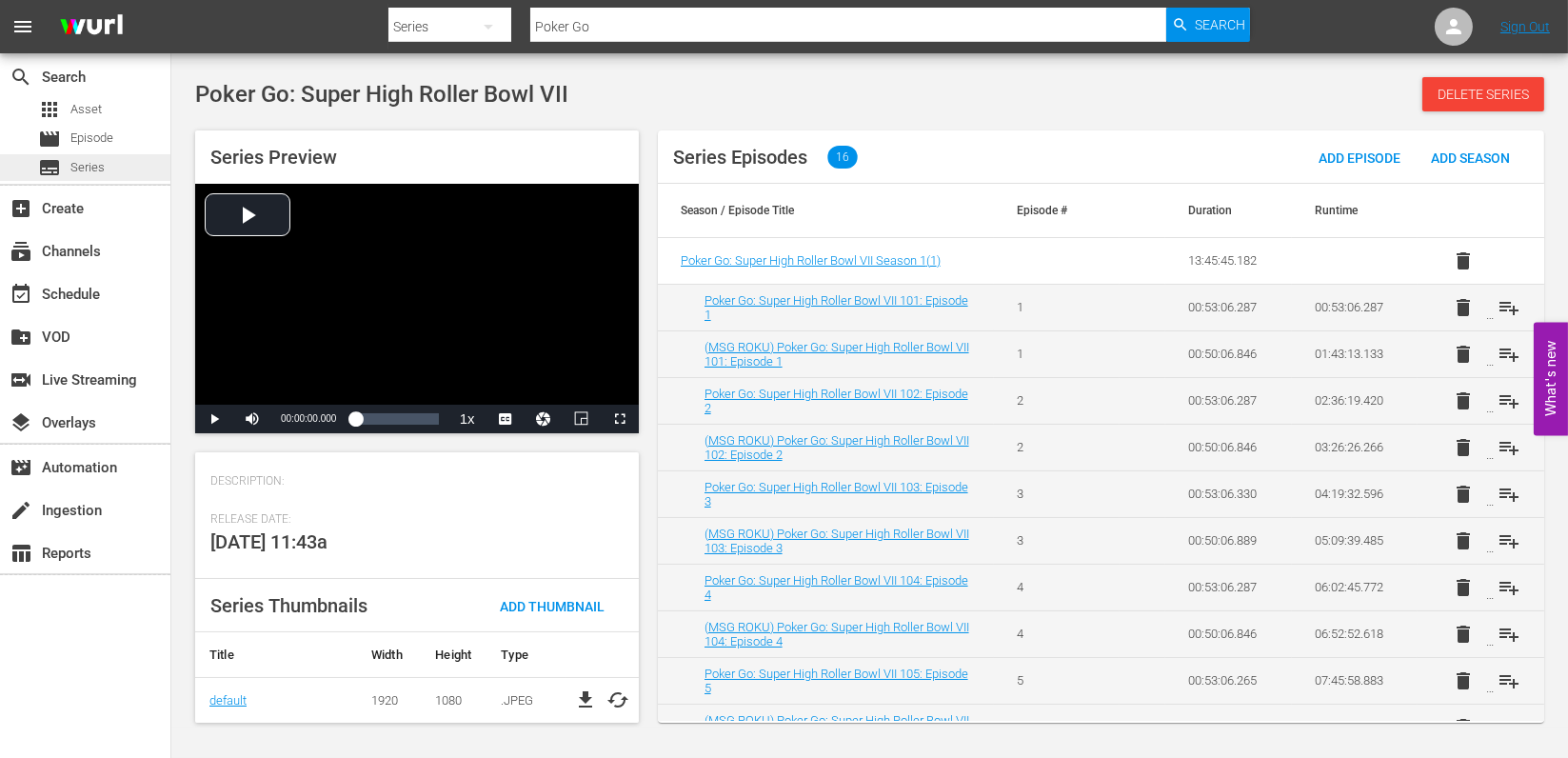
click at [71, 167] on span "Series" at bounding box center [87, 167] width 34 height 19
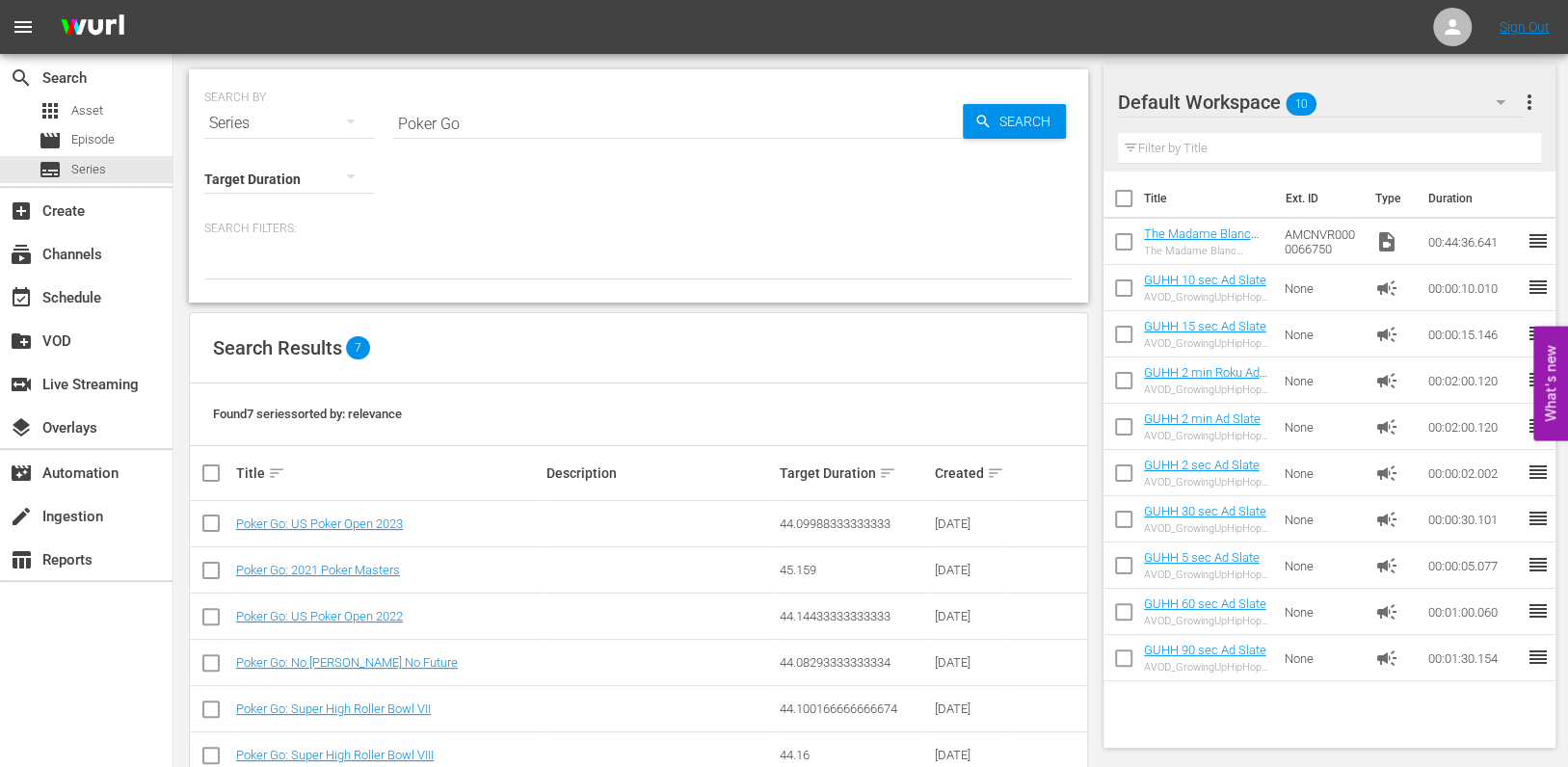
scroll to position [92, 0]
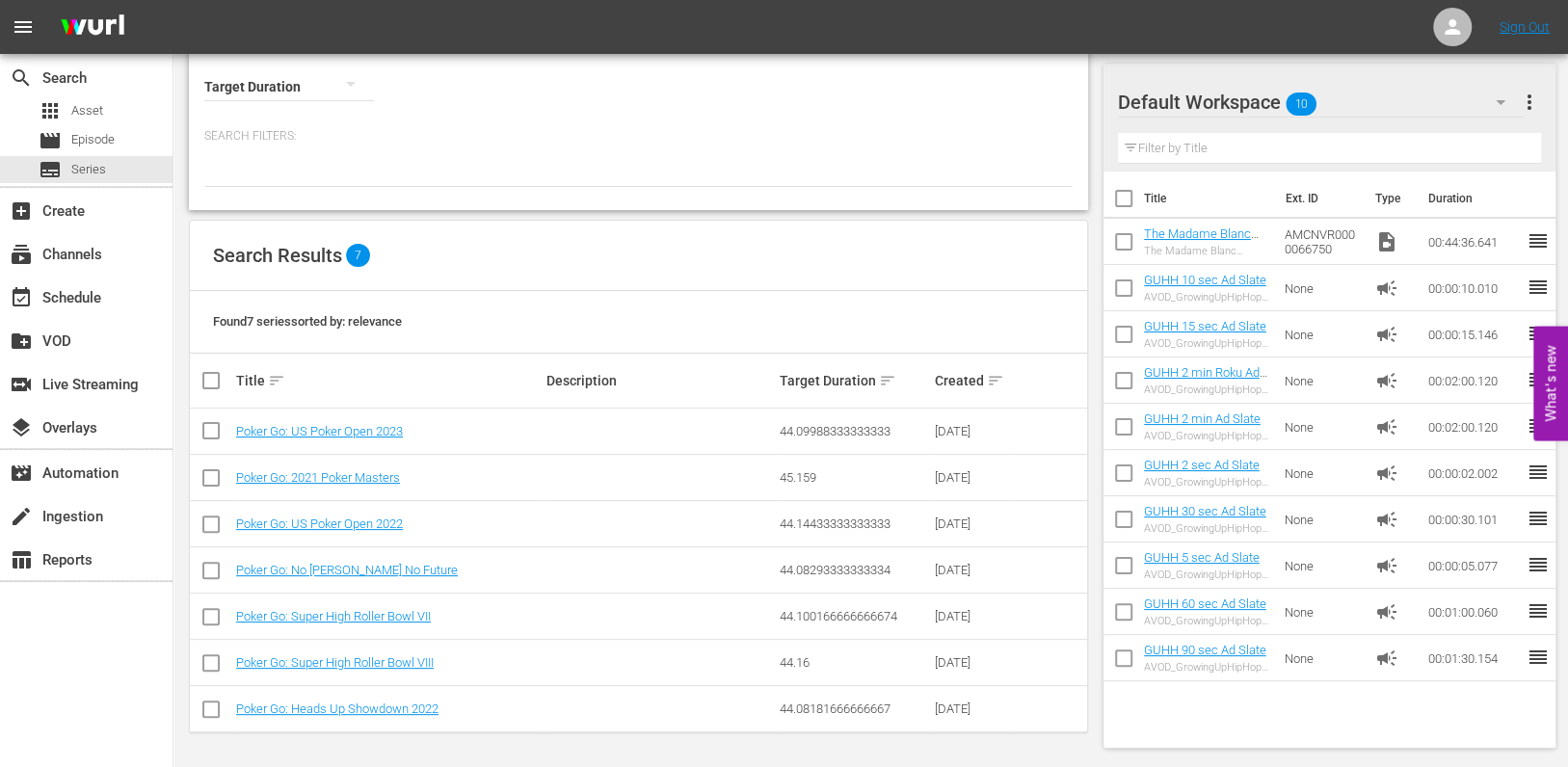
click at [384, 652] on td "Poker Go: Super High Roller Bowl VIII" at bounding box center [388, 662] width 310 height 46
click at [385, 655] on link "Poker Go: Super High Roller Bowl VIII" at bounding box center [335, 662] width 198 height 15
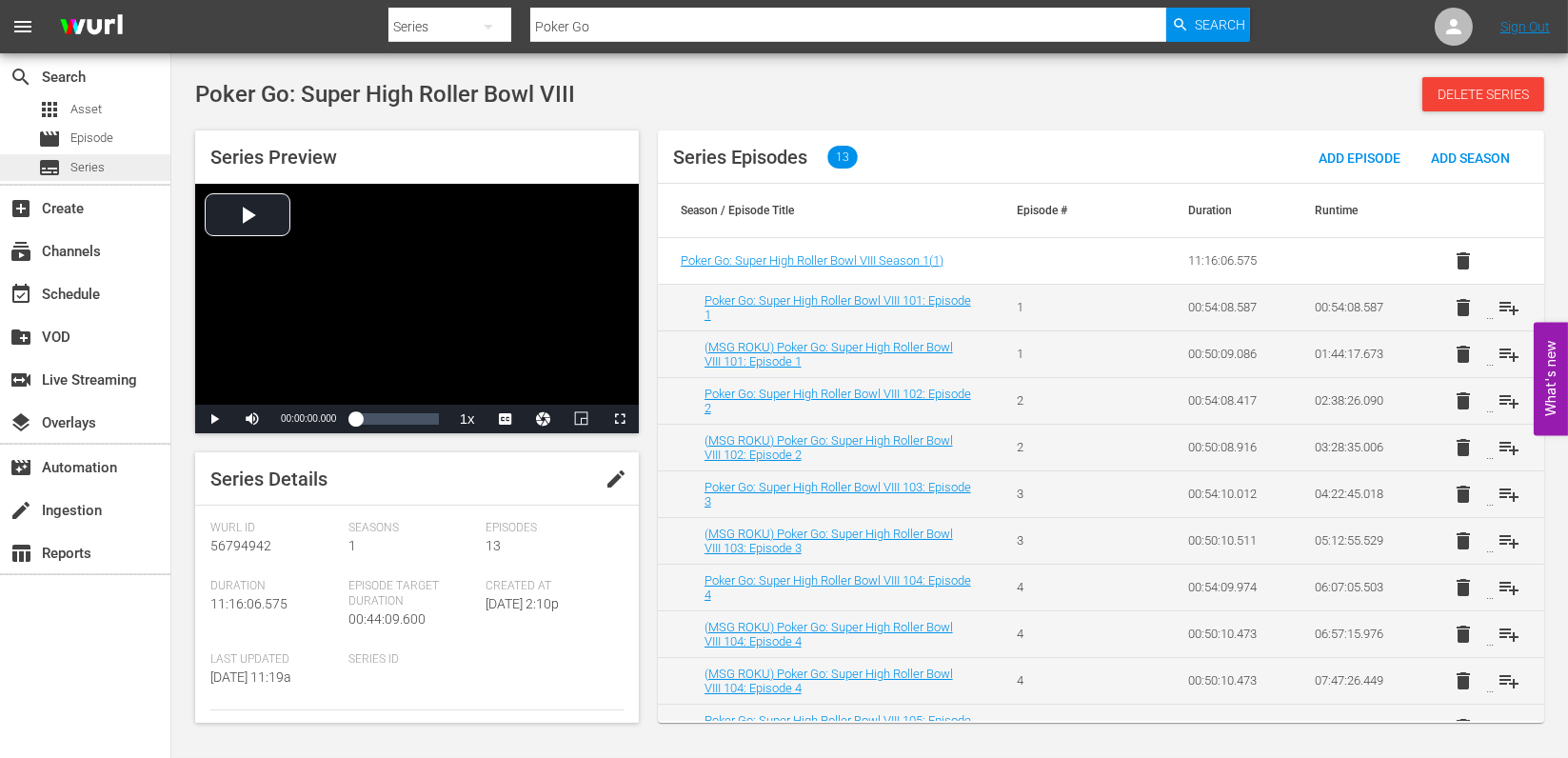
click at [95, 164] on span "Series" at bounding box center [87, 167] width 34 height 19
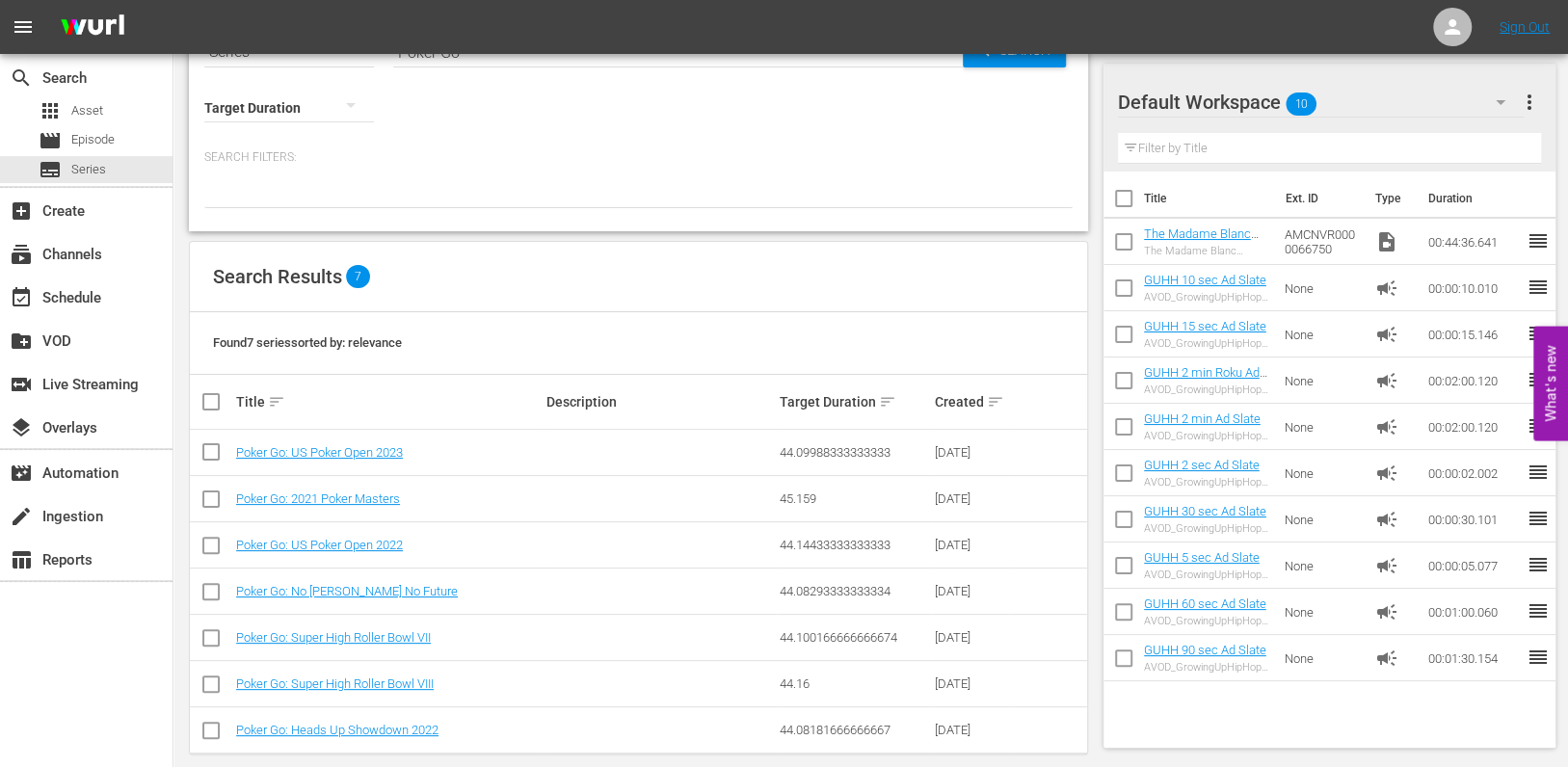
scroll to position [92, 0]
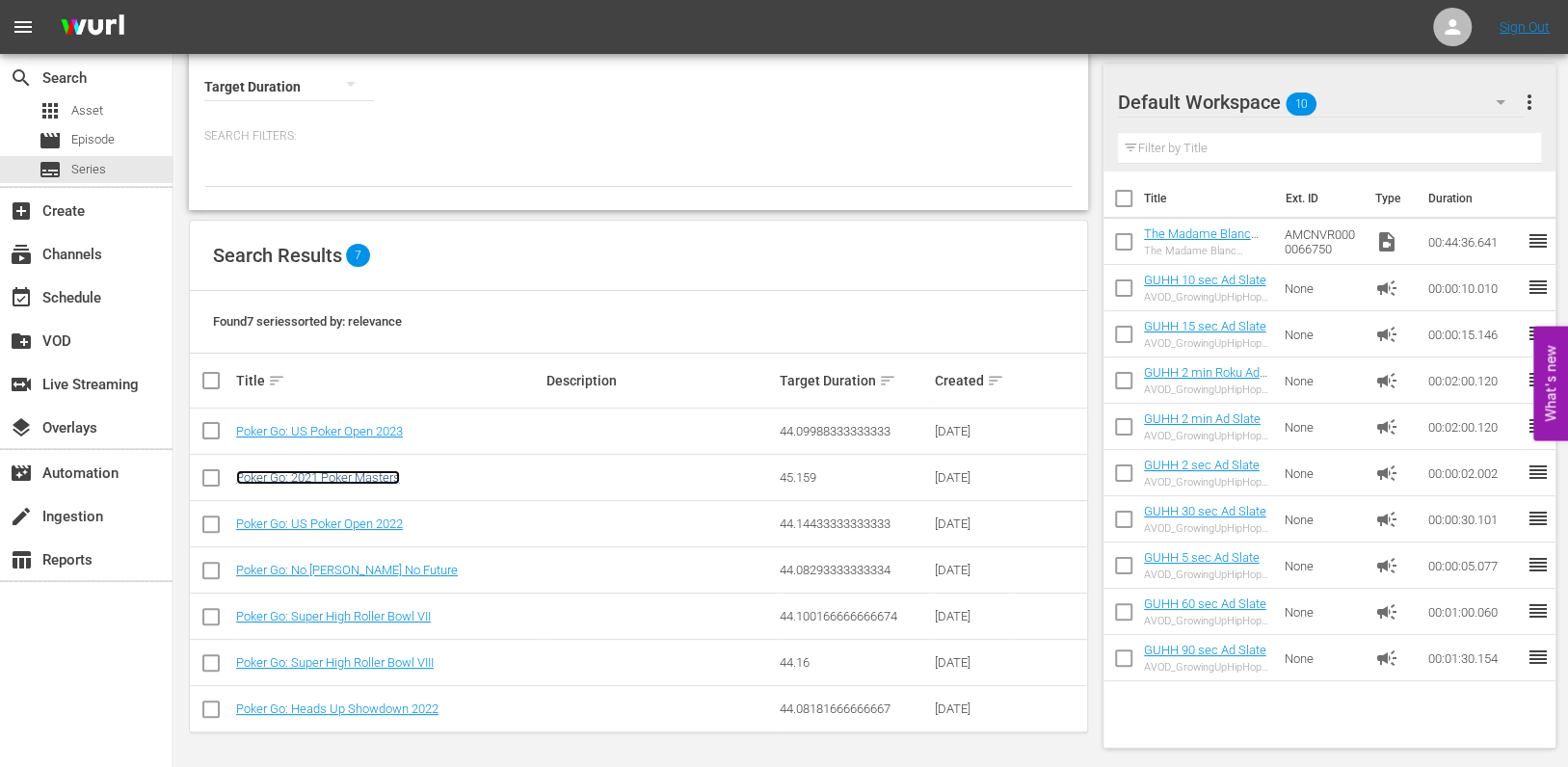
click at [349, 482] on link "Poker Go: 2021 Poker Masters" at bounding box center [317, 477] width 164 height 15
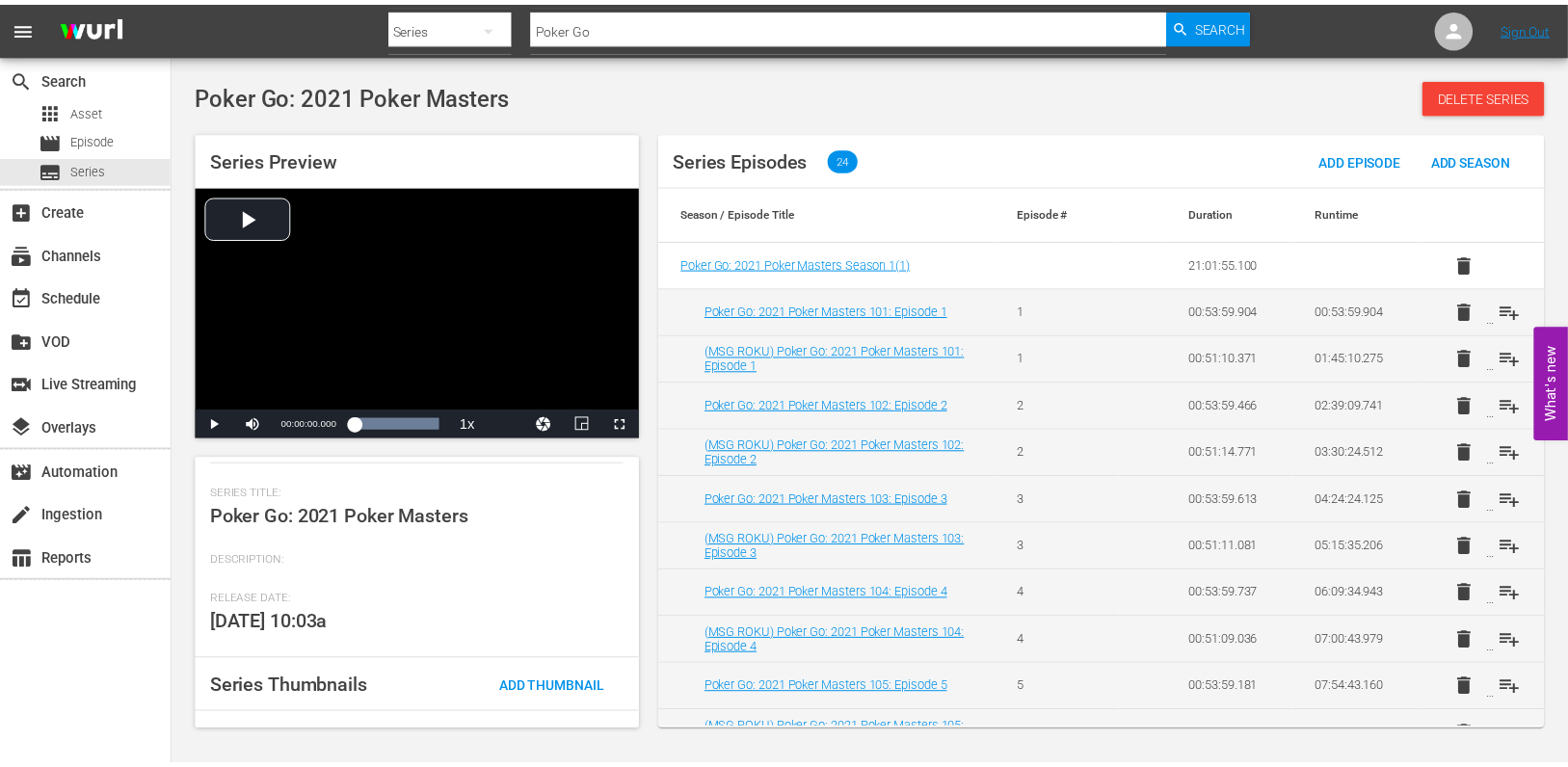
scroll to position [292, 0]
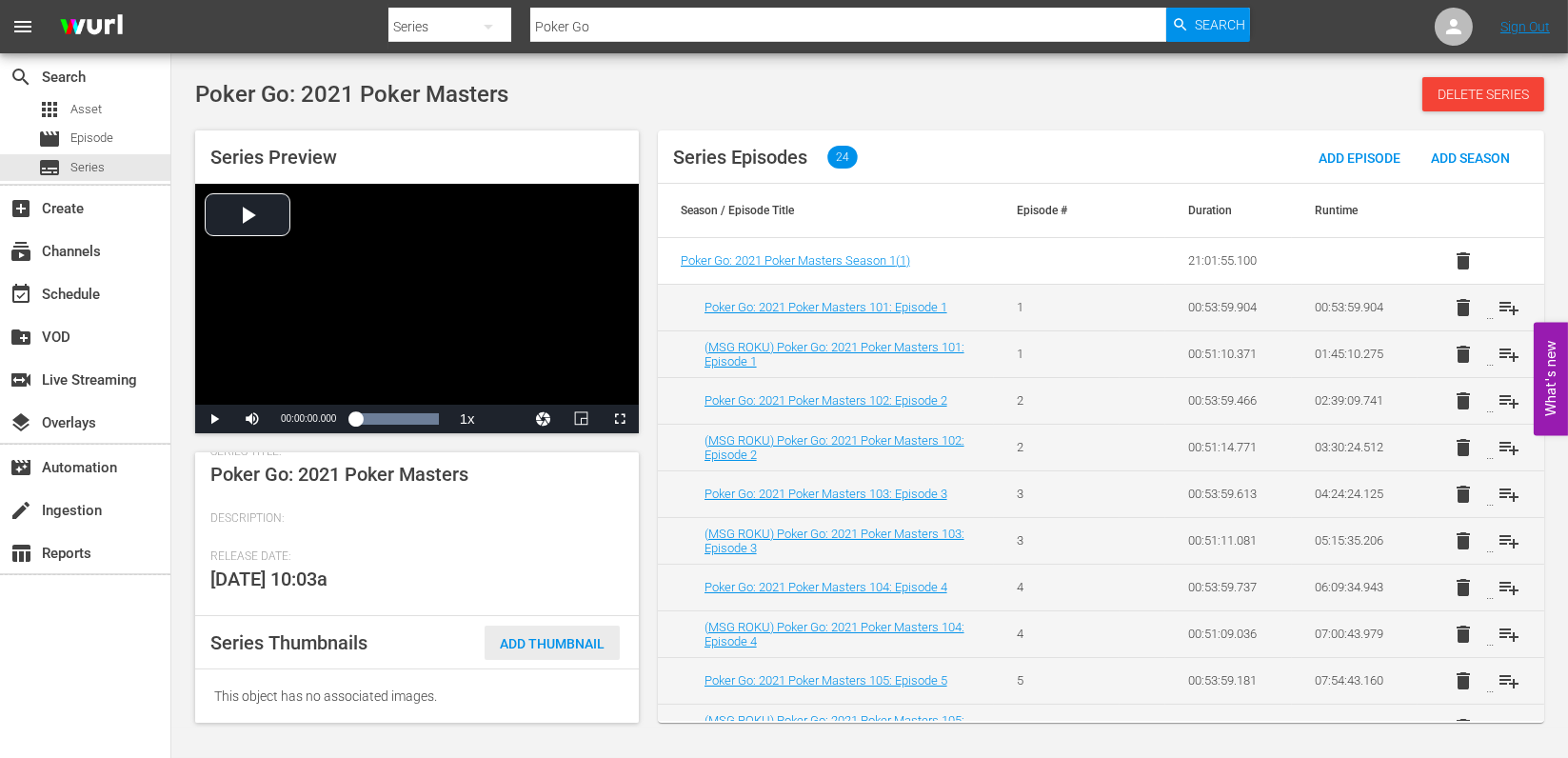
click at [533, 650] on span "Add Thumbnail" at bounding box center [553, 644] width 136 height 15
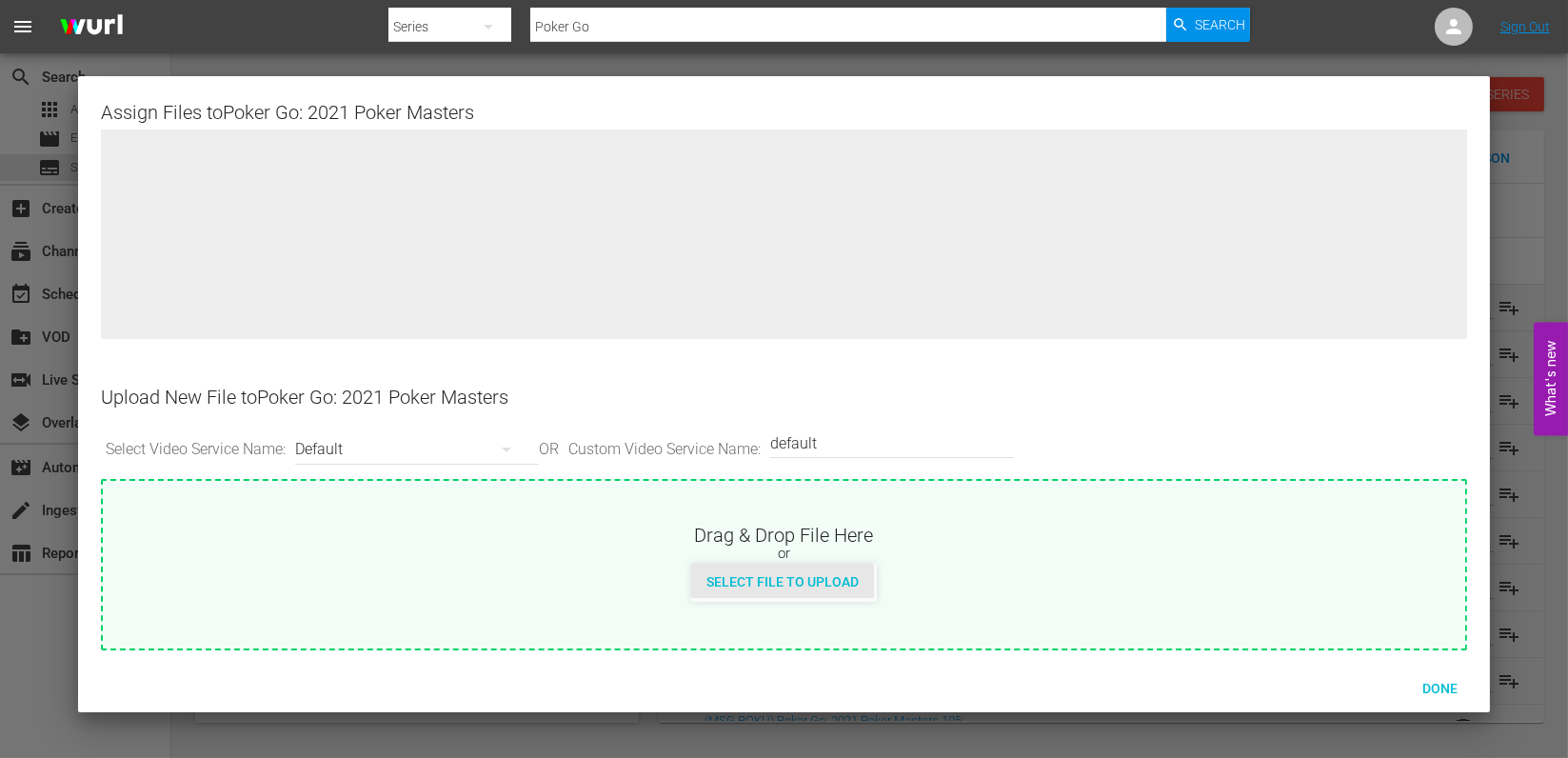
click at [758, 564] on div "Select File to Upload" at bounding box center [782, 581] width 183 height 35
type input "C:\fakepath\PokerGo_PMRS.jpeg"
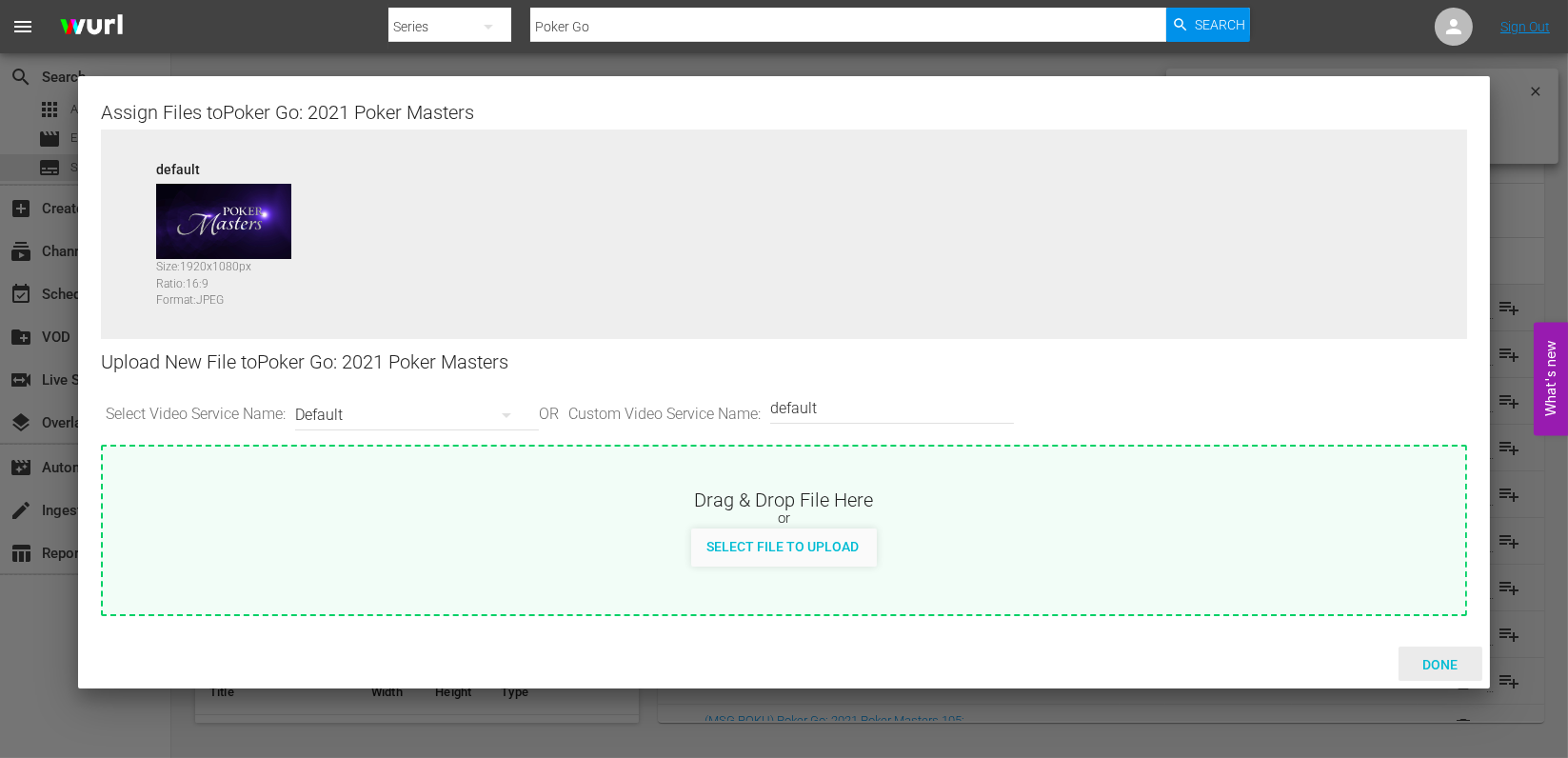
click at [1462, 657] on span "Done" at bounding box center [1440, 665] width 66 height 15
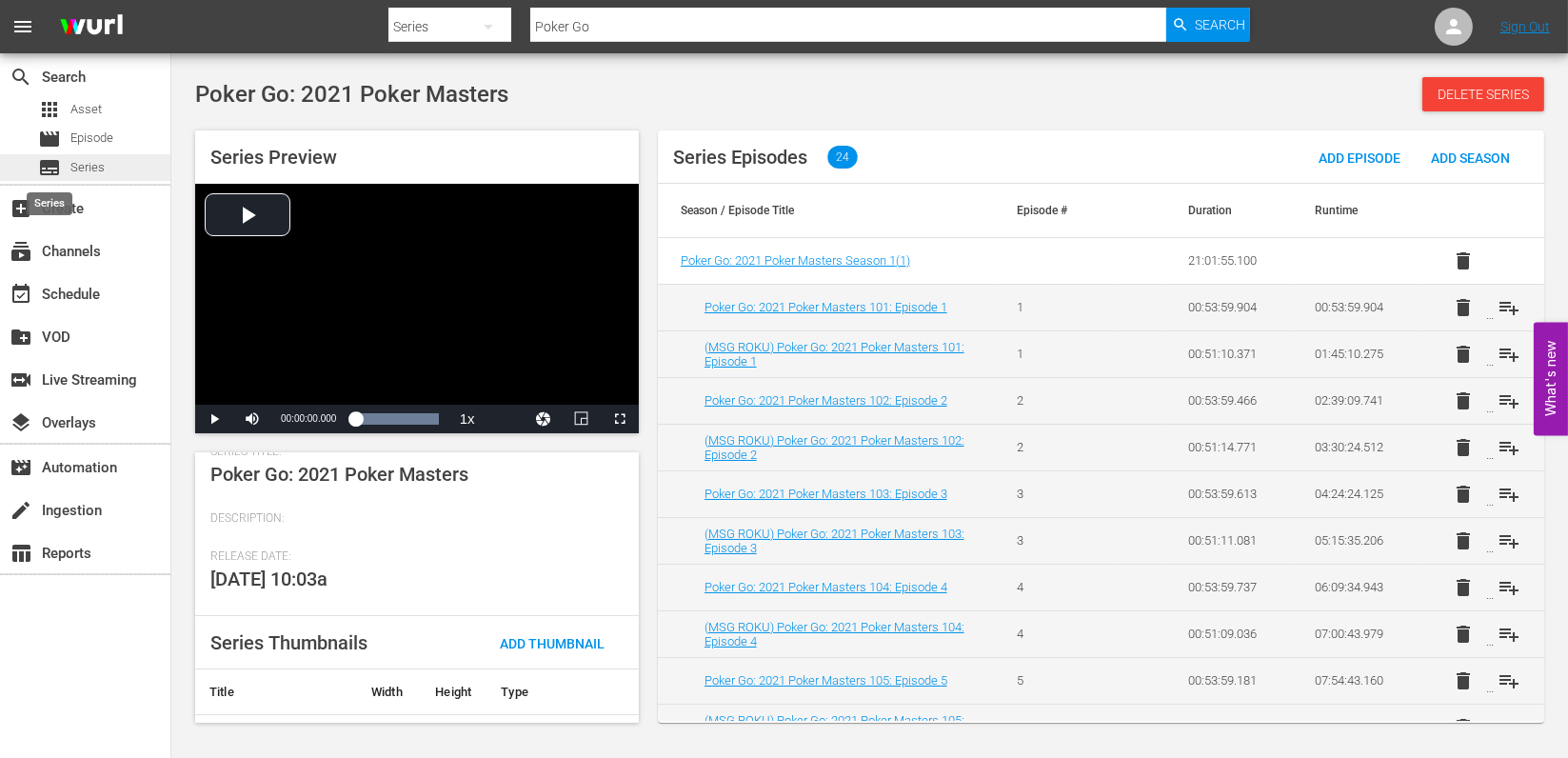
click at [54, 164] on span "subtitles" at bounding box center [49, 167] width 23 height 23
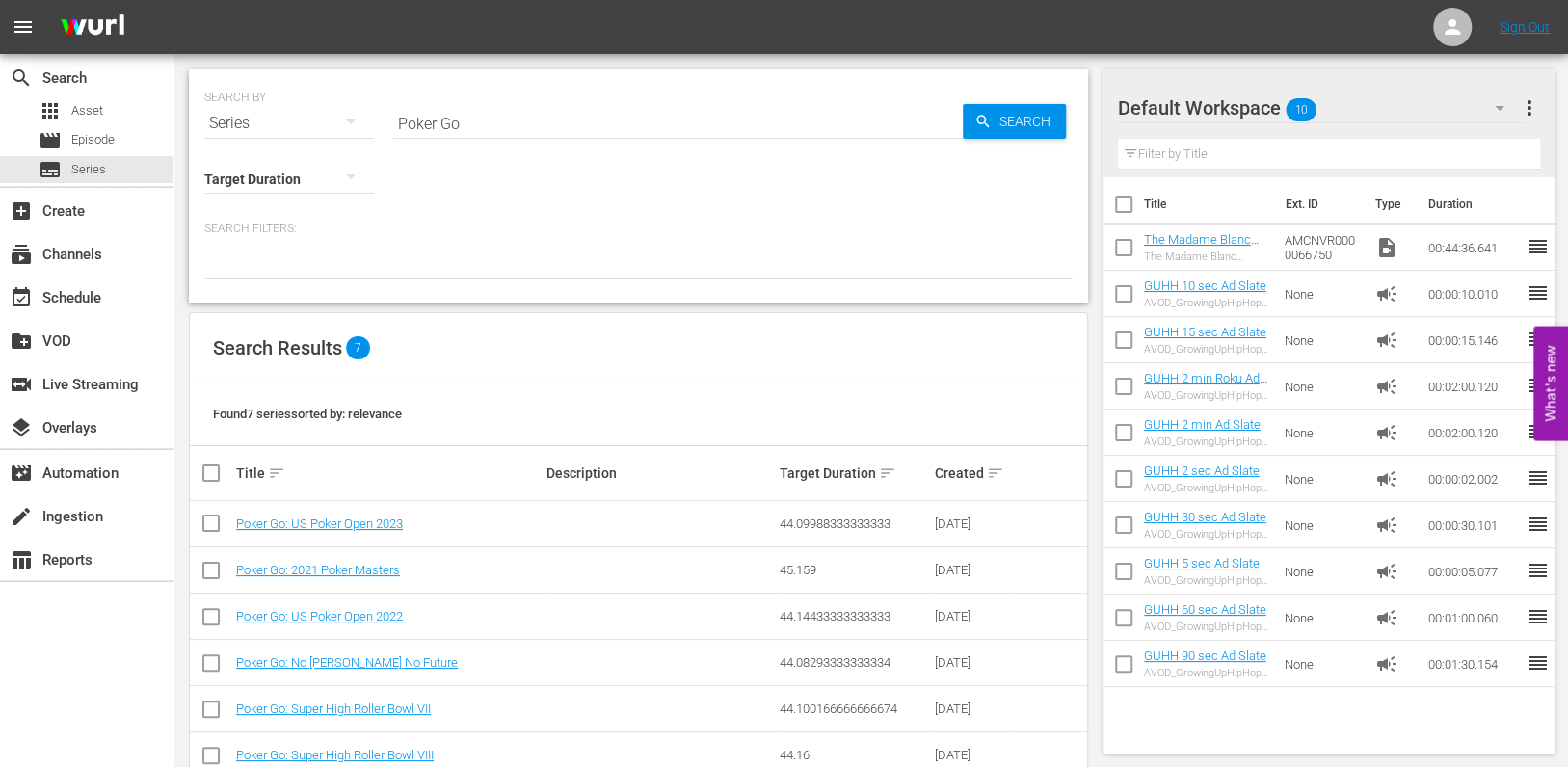
drag, startPoint x: 39, startPoint y: 644, endPoint x: 137, endPoint y: 622, distance: 100.4
click at [39, 644] on div "search Search apps Asset movie Episode subtitles Series add_box Create subscrip…" at bounding box center [86, 437] width 173 height 767
drag, startPoint x: 129, startPoint y: 644, endPoint x: 300, endPoint y: 458, distance: 252.7
click at [128, 644] on div "search Search apps Asset movie Episode subtitles Series add_box Create subscrip…" at bounding box center [86, 437] width 173 height 767
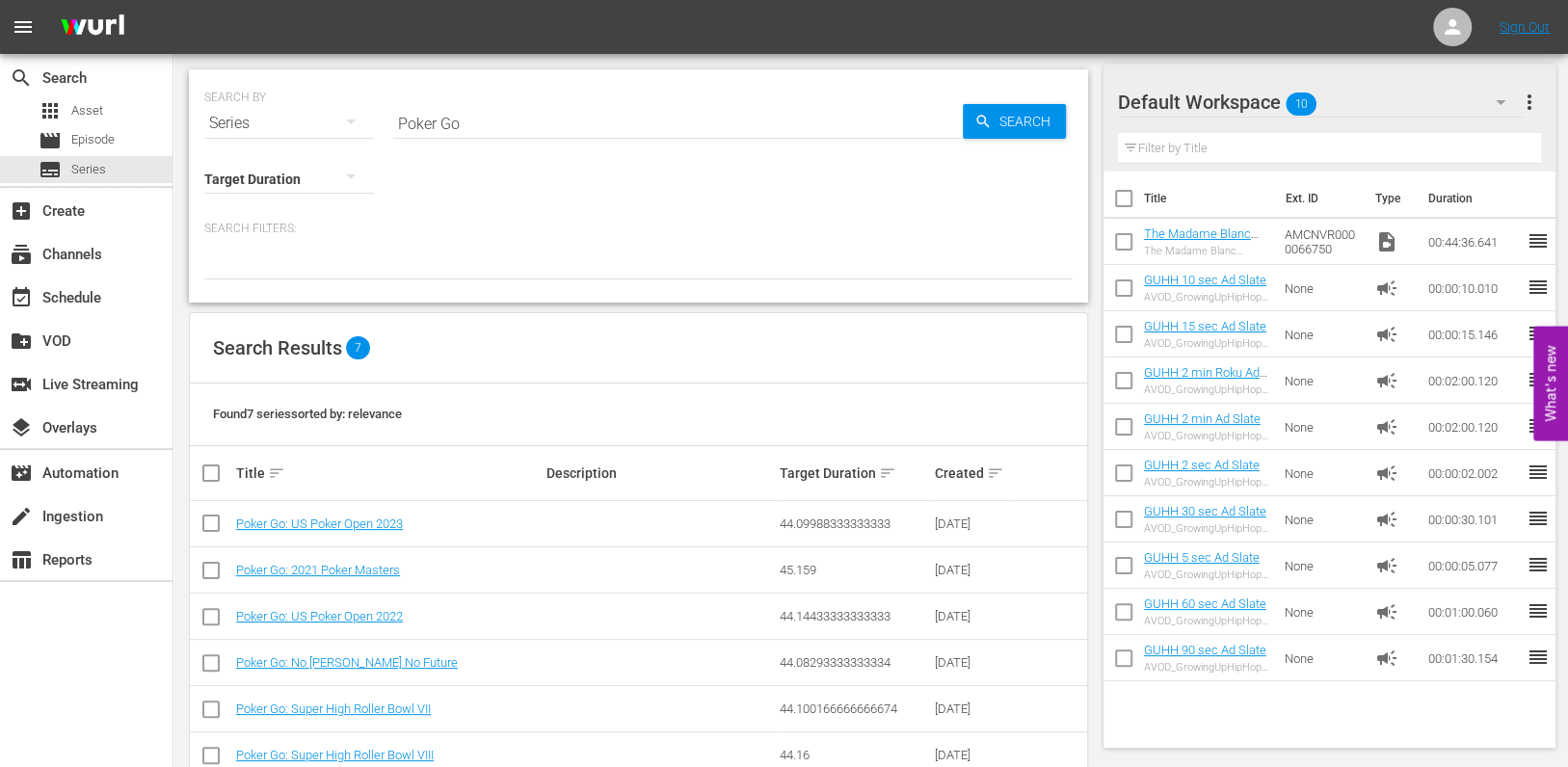
scroll to position [92, 0]
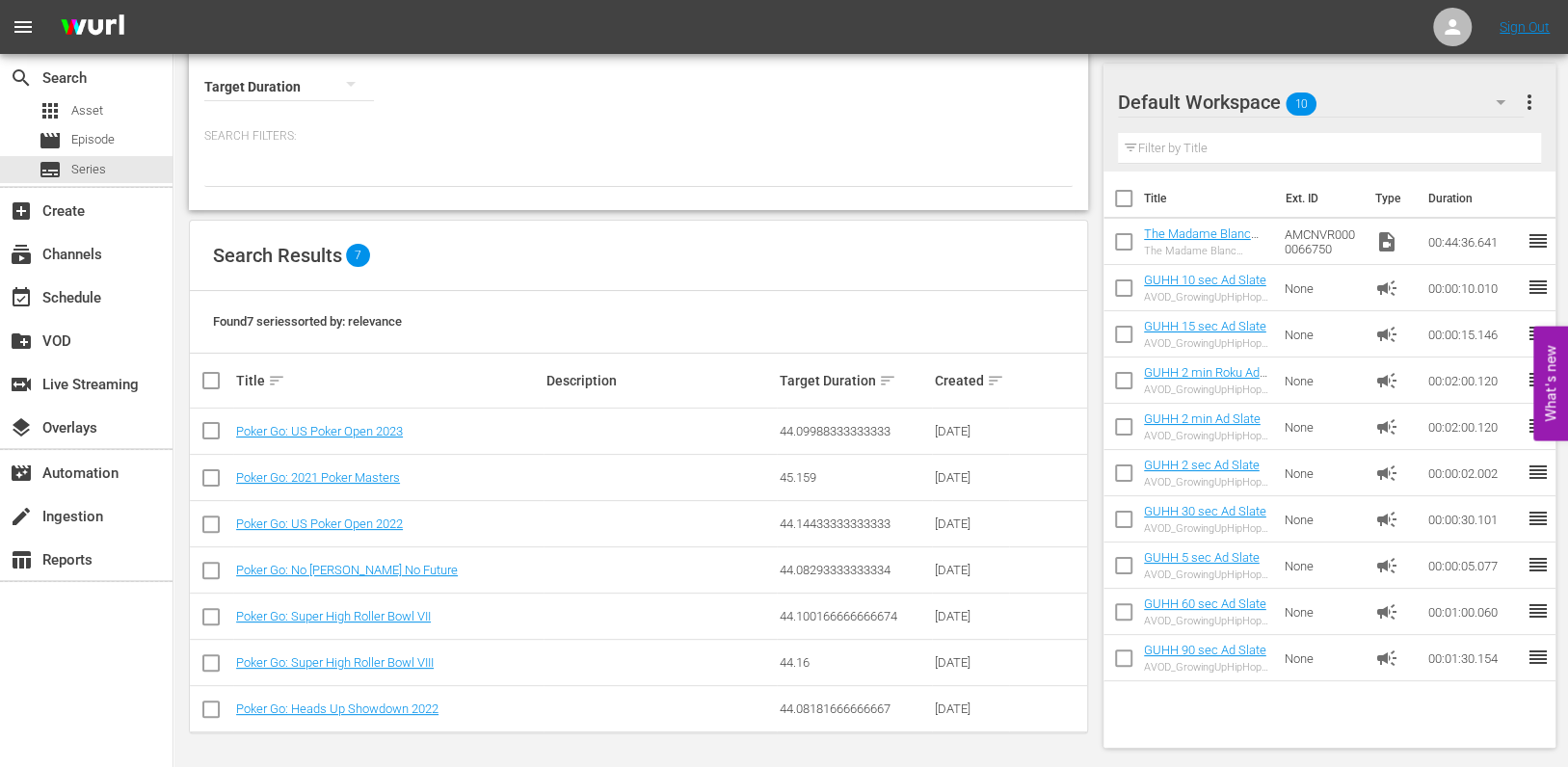
click at [367, 374] on div "Title sort" at bounding box center [388, 381] width 305 height 24
click at [370, 528] on link "Poker Go: US Poker Open 2022" at bounding box center [319, 523] width 166 height 15
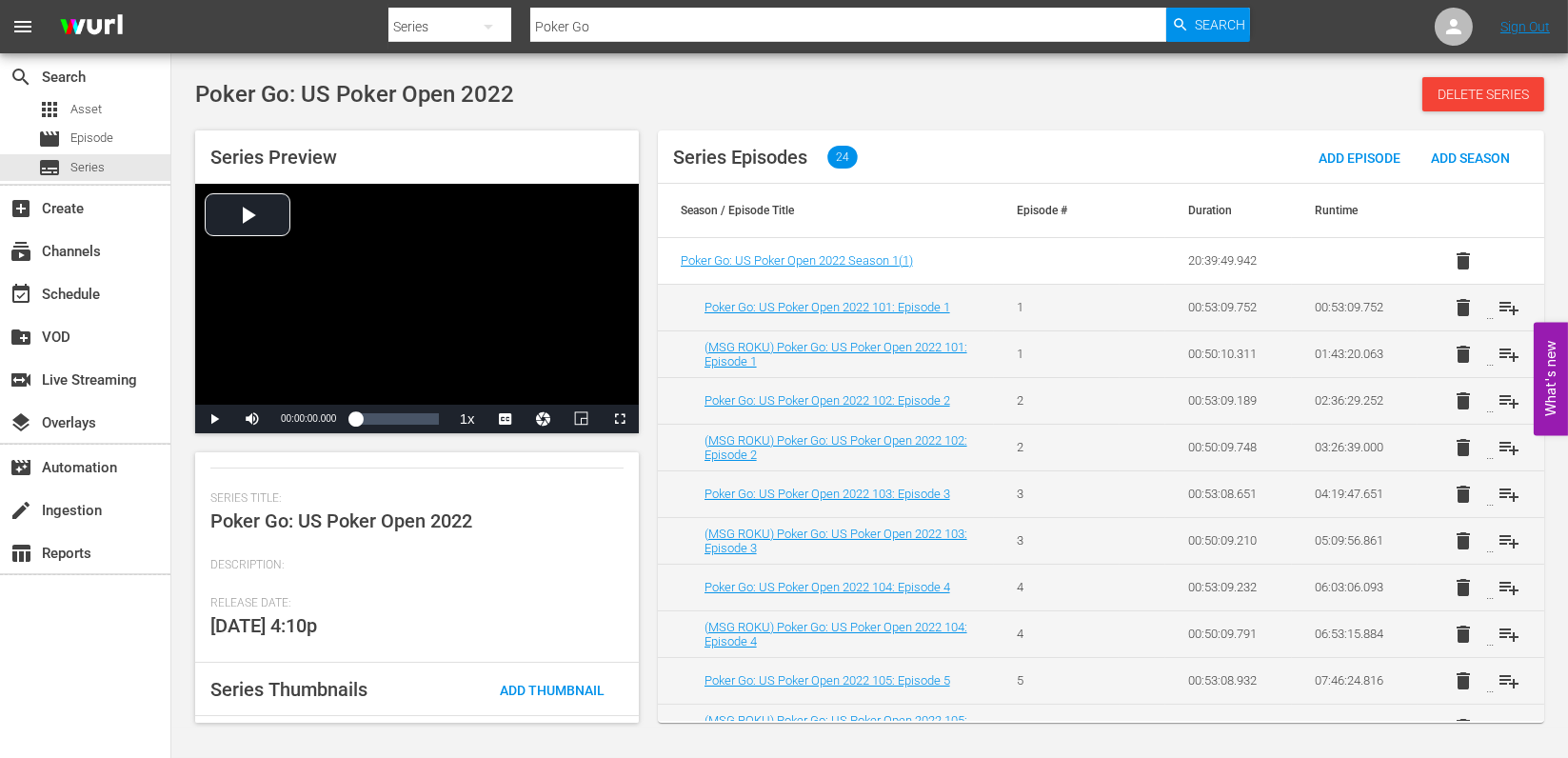
scroll to position [288, 0]
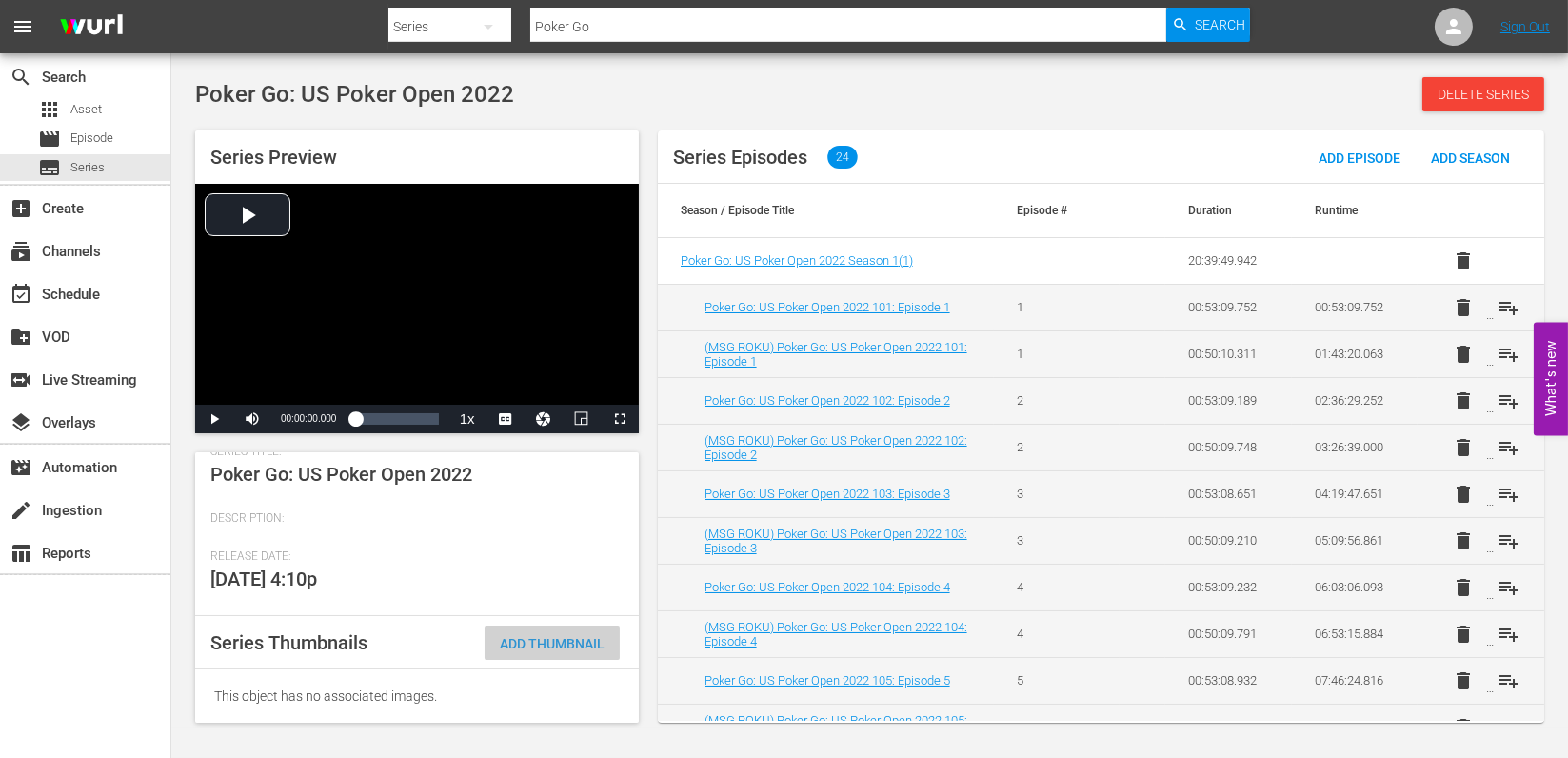
click at [532, 641] on span "Add Thumbnail" at bounding box center [553, 644] width 136 height 15
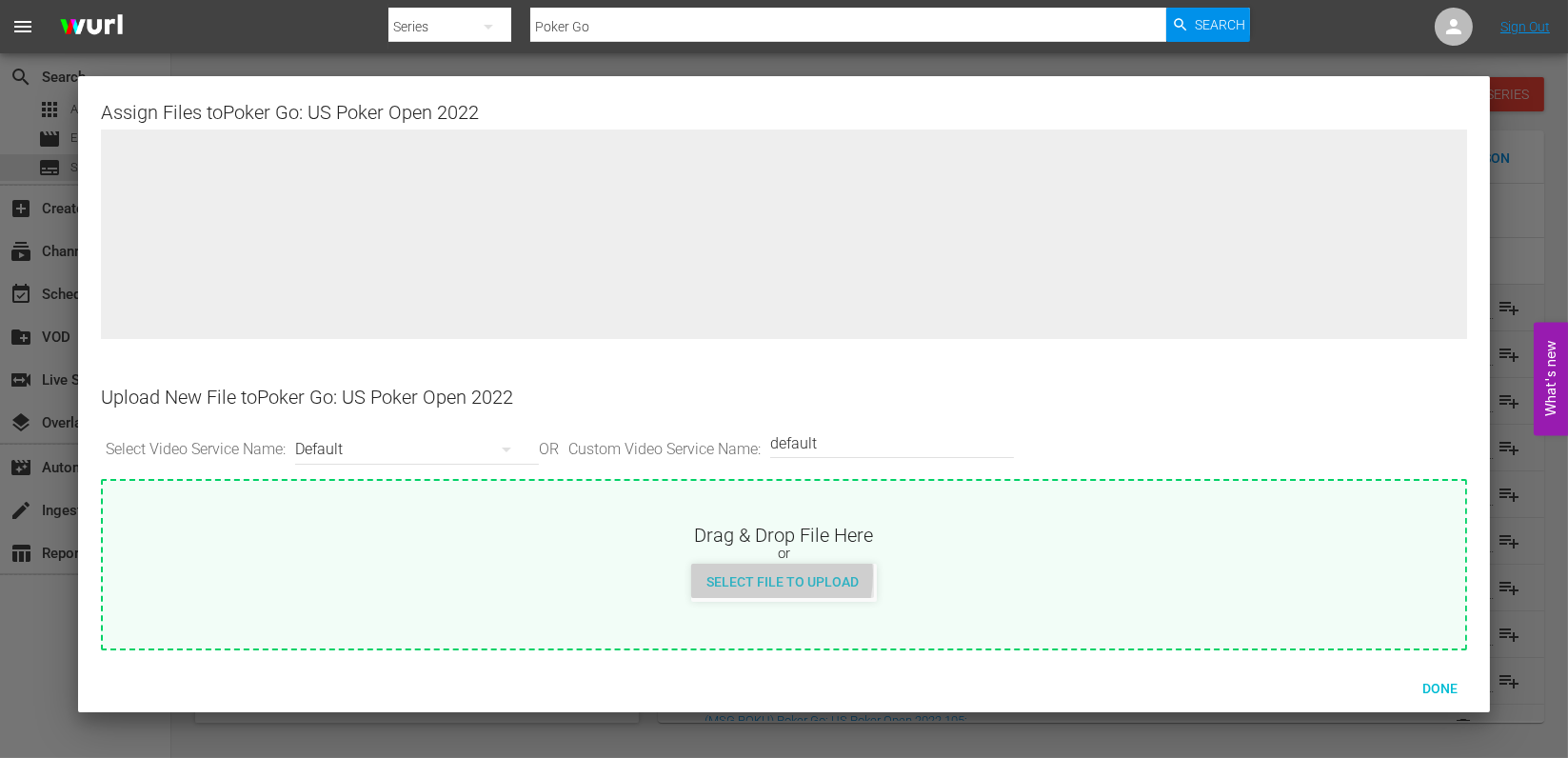
click at [739, 574] on span "Select File to Upload" at bounding box center [782, 582] width 183 height 15
type input "C:\fakepath\PokerGo_USPokerOpen22.jpeg"
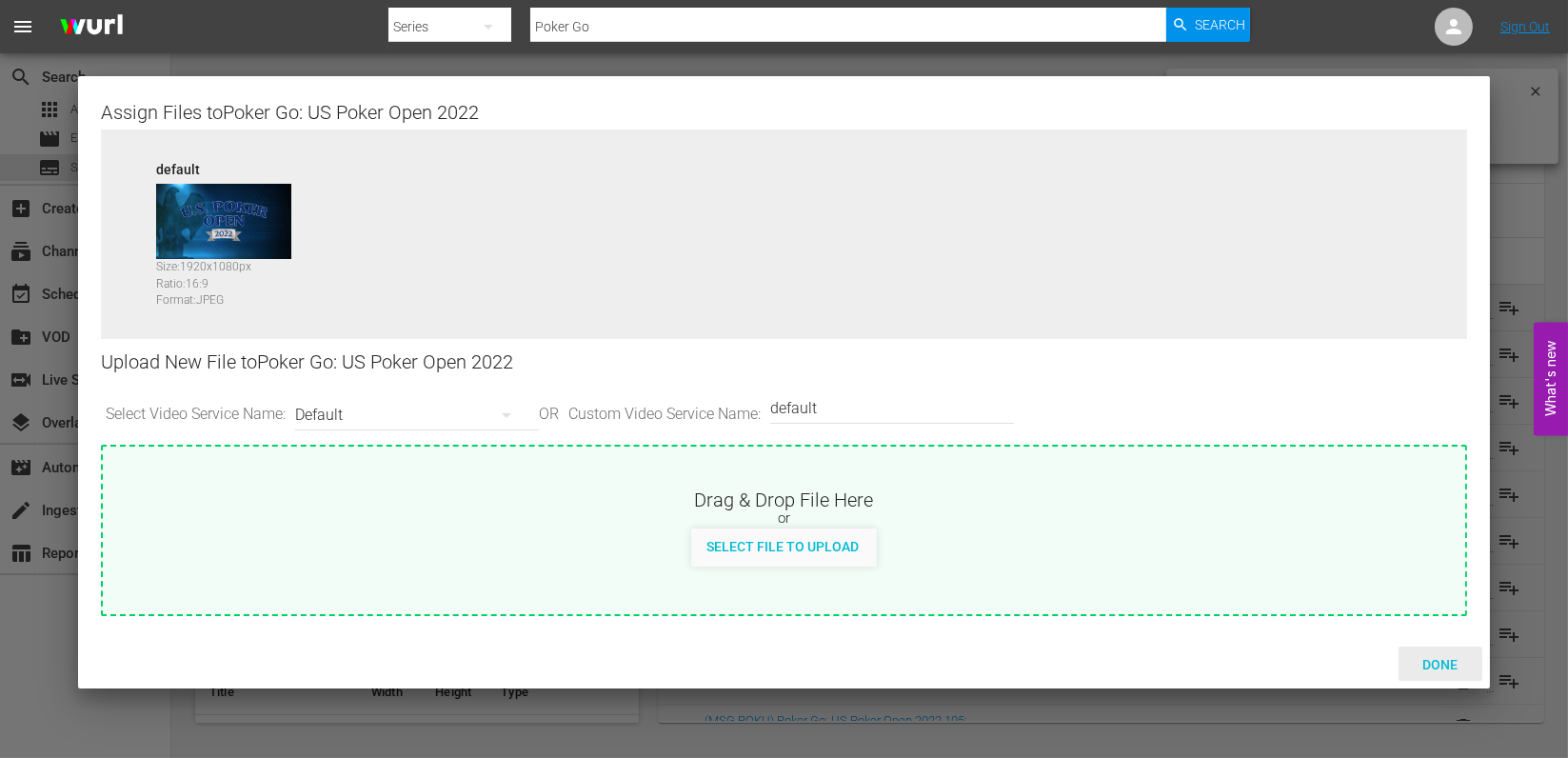
click at [1427, 666] on span "Done" at bounding box center [1440, 665] width 66 height 15
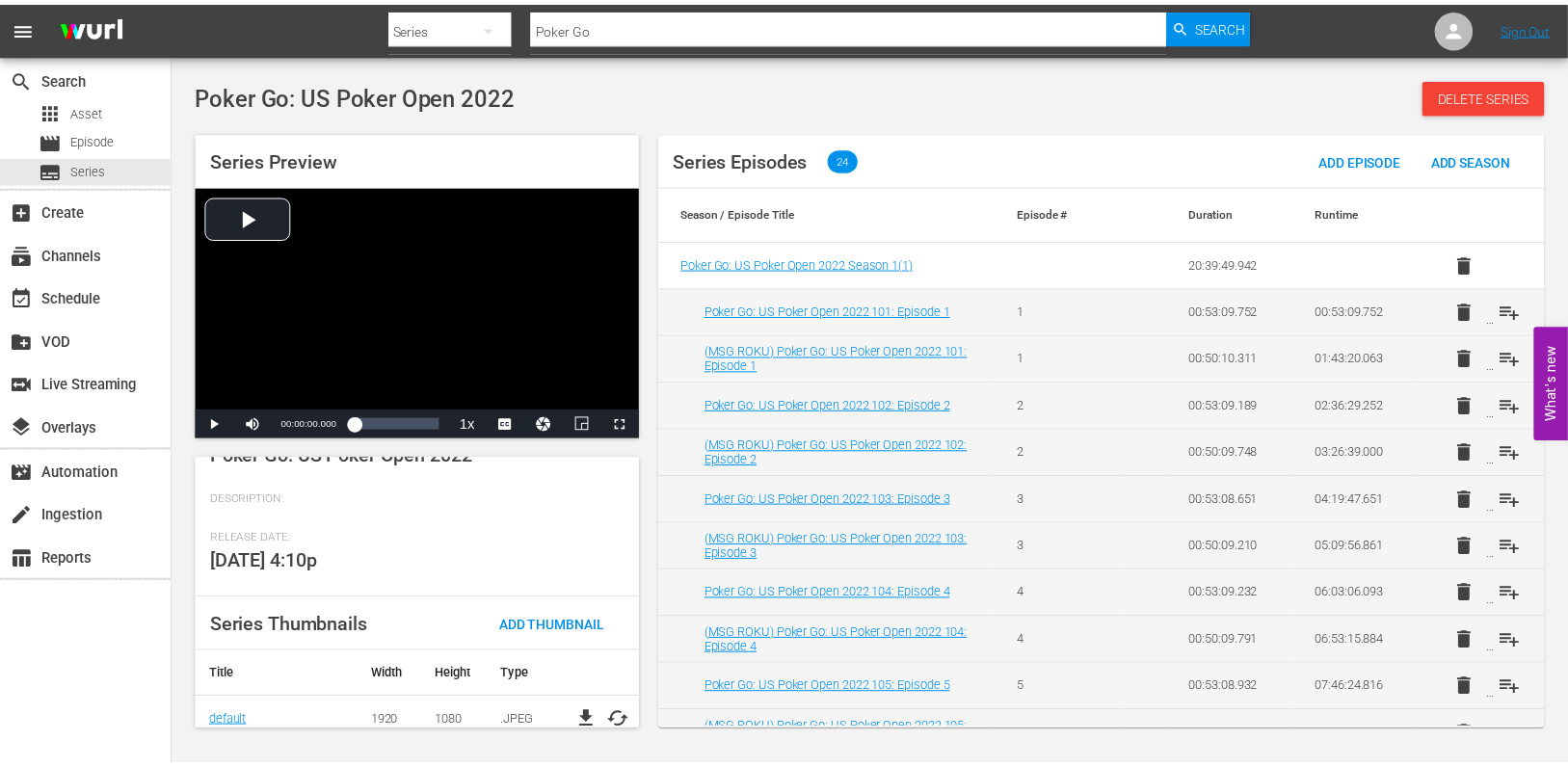
scroll to position [329, 0]
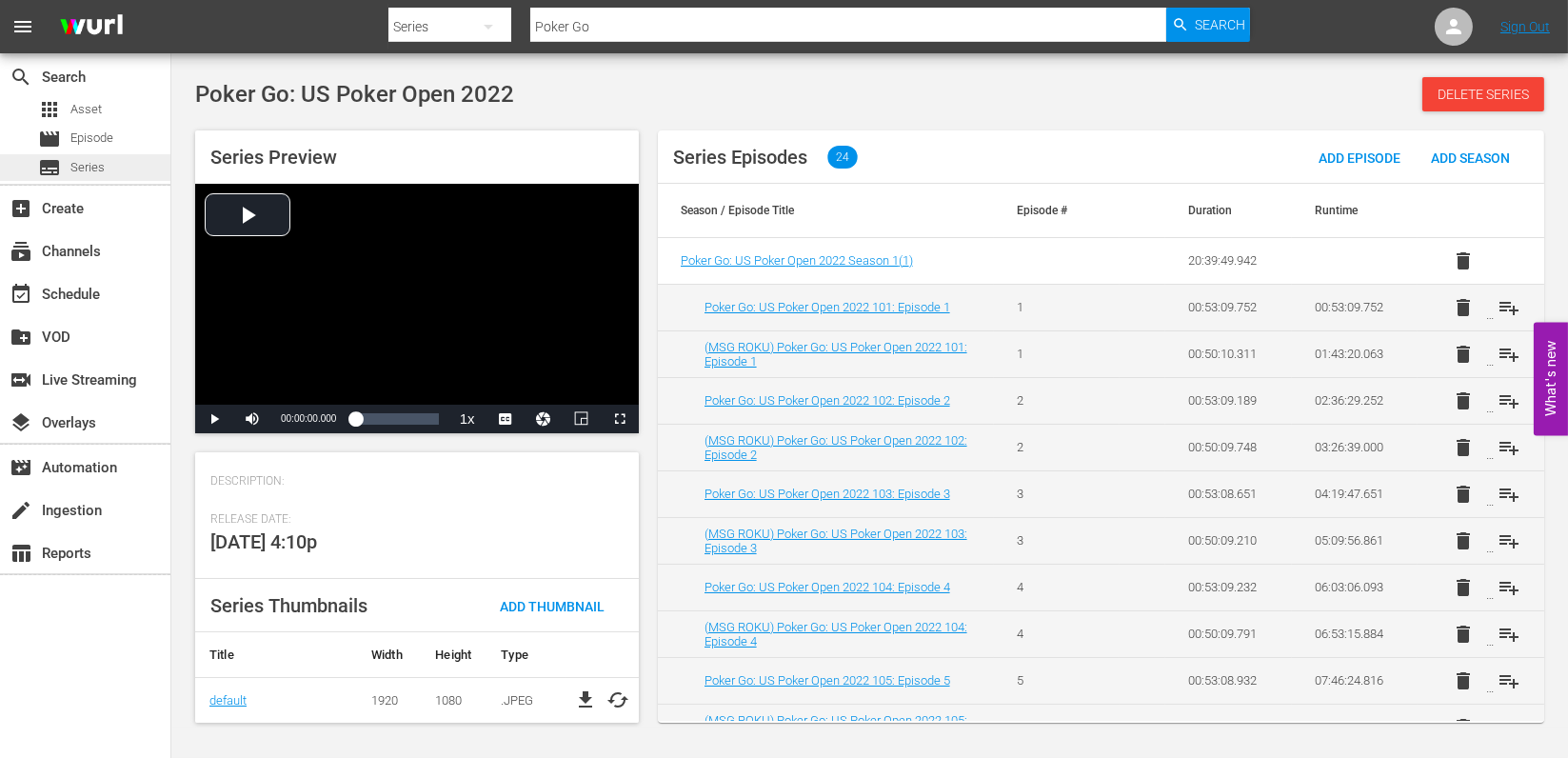
click at [111, 164] on div "subtitles Series" at bounding box center [85, 167] width 170 height 27
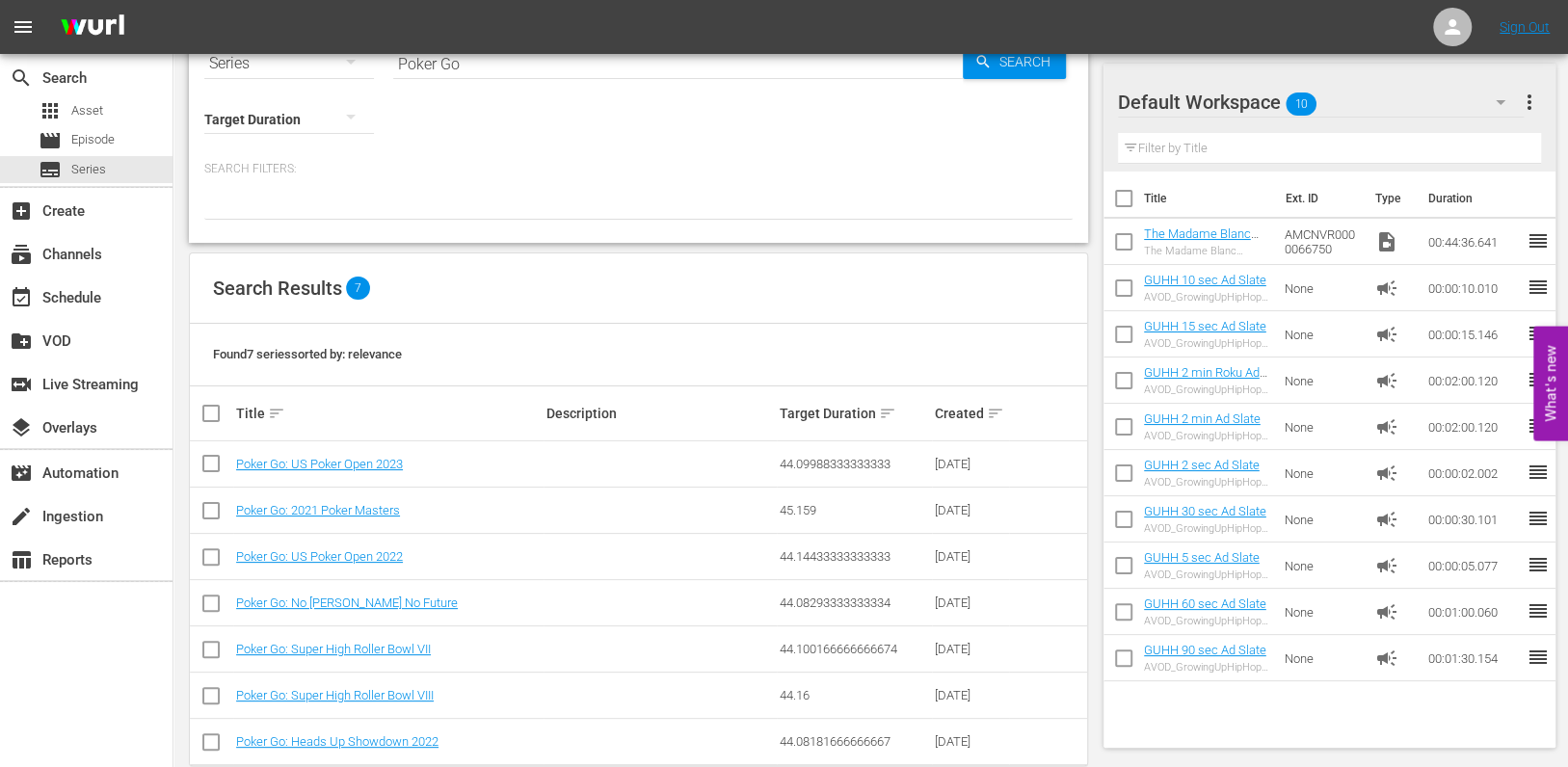
scroll to position [92, 0]
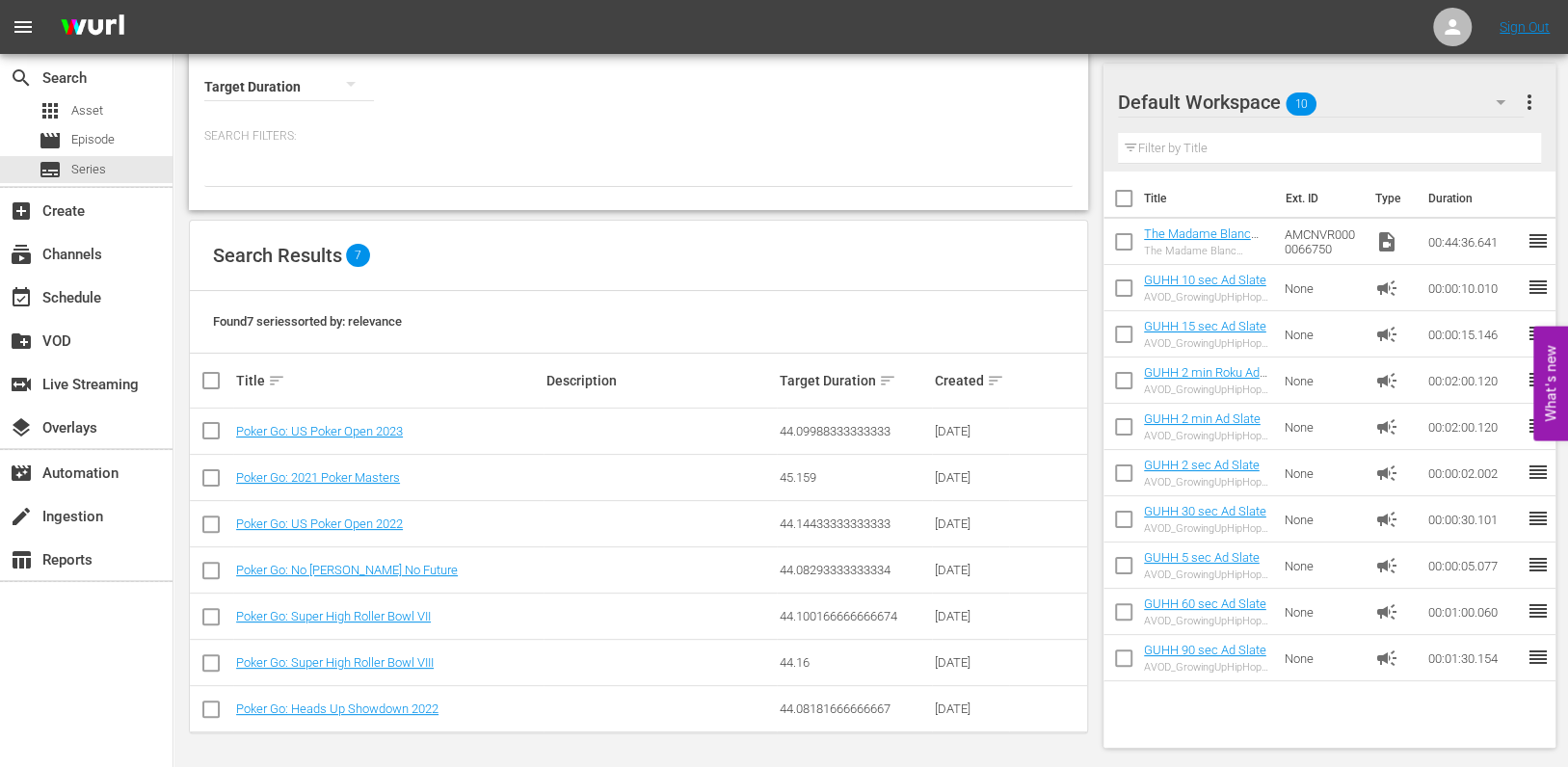
click at [311, 753] on div "SEARCH BY Search By Series Search ID, Title, Description, Keywords, or Category…" at bounding box center [638, 364] width 929 height 806
click at [335, 704] on link "Poker Go: Heads Up Showdown 2022" at bounding box center [337, 708] width 203 height 15
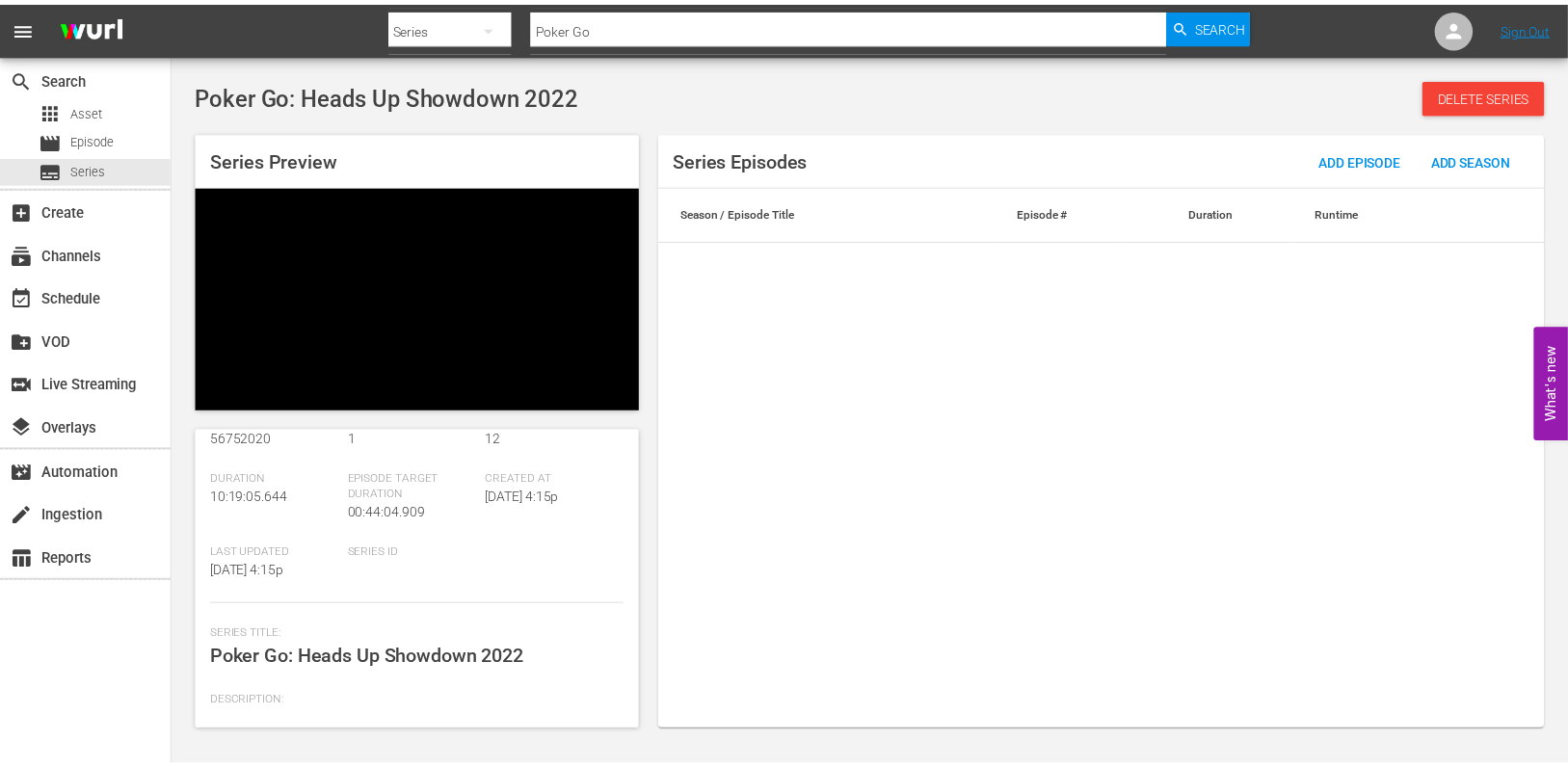
scroll to position [184, 0]
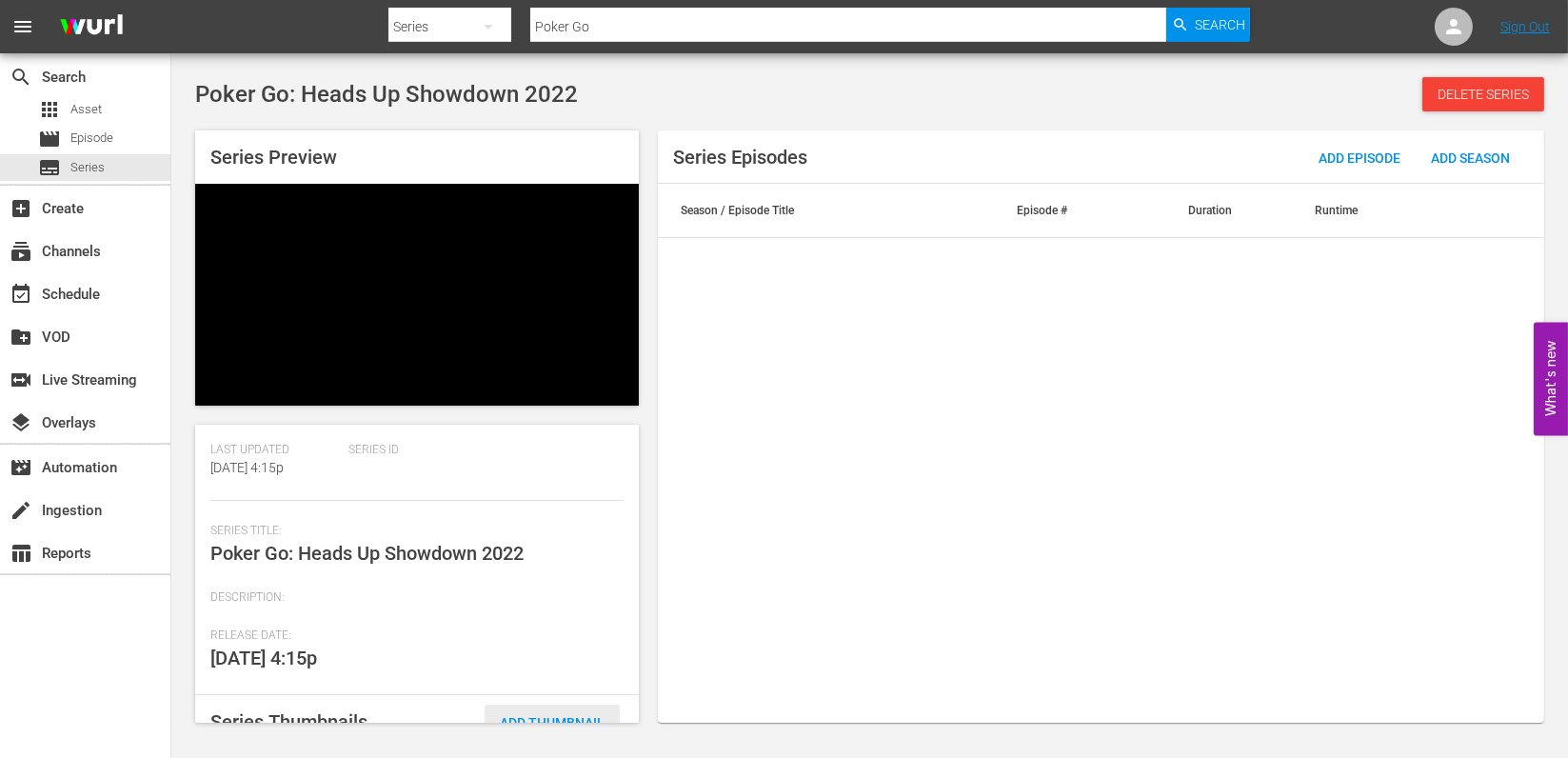
click at [551, 715] on span "Add Thumbnail" at bounding box center [553, 723] width 136 height 15
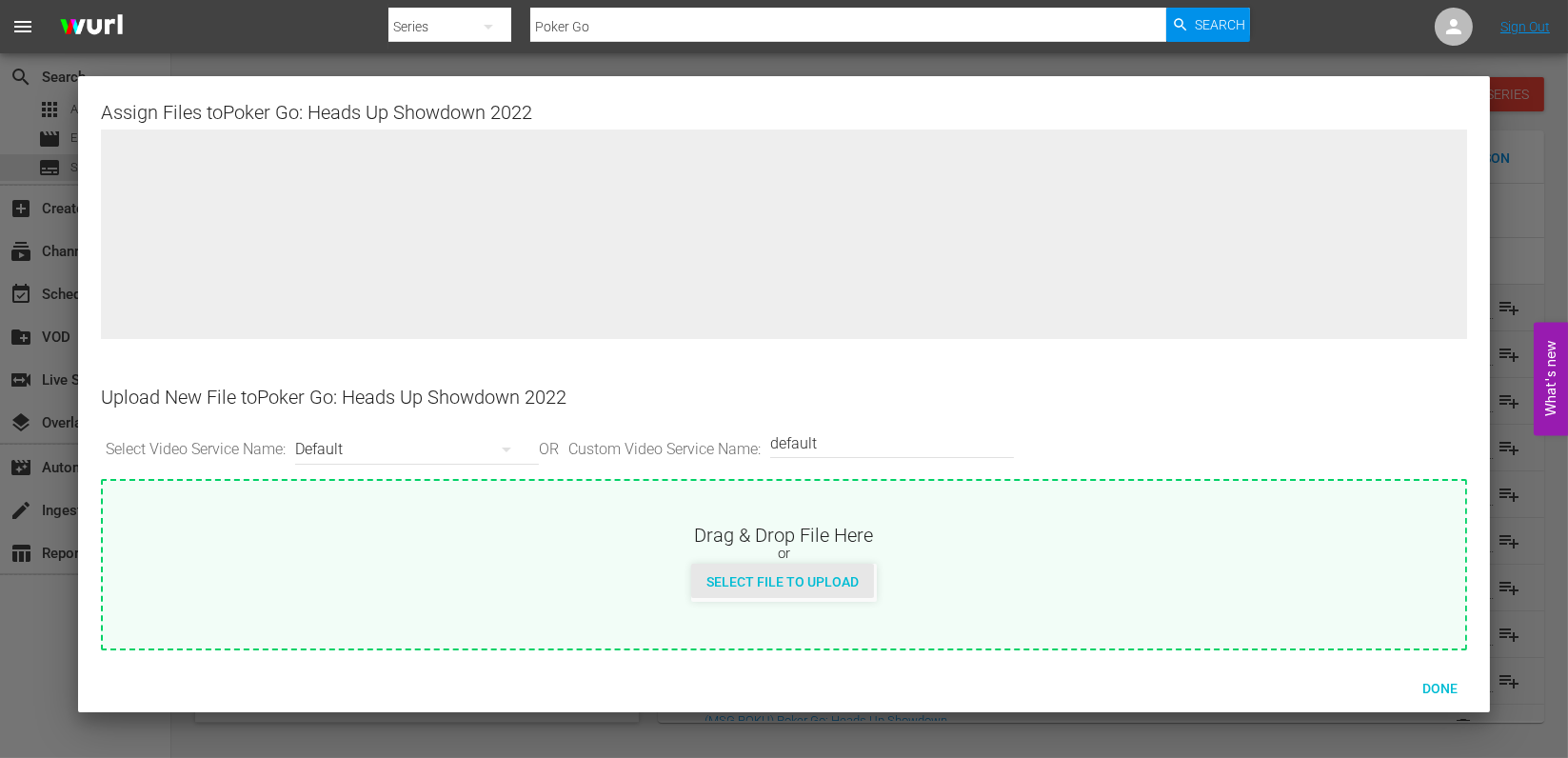
click at [739, 576] on span "Select File to Upload" at bounding box center [782, 582] width 183 height 15
type input "C:\fakepath\PokerGo_HeadsUp_Showdown.jpeg"
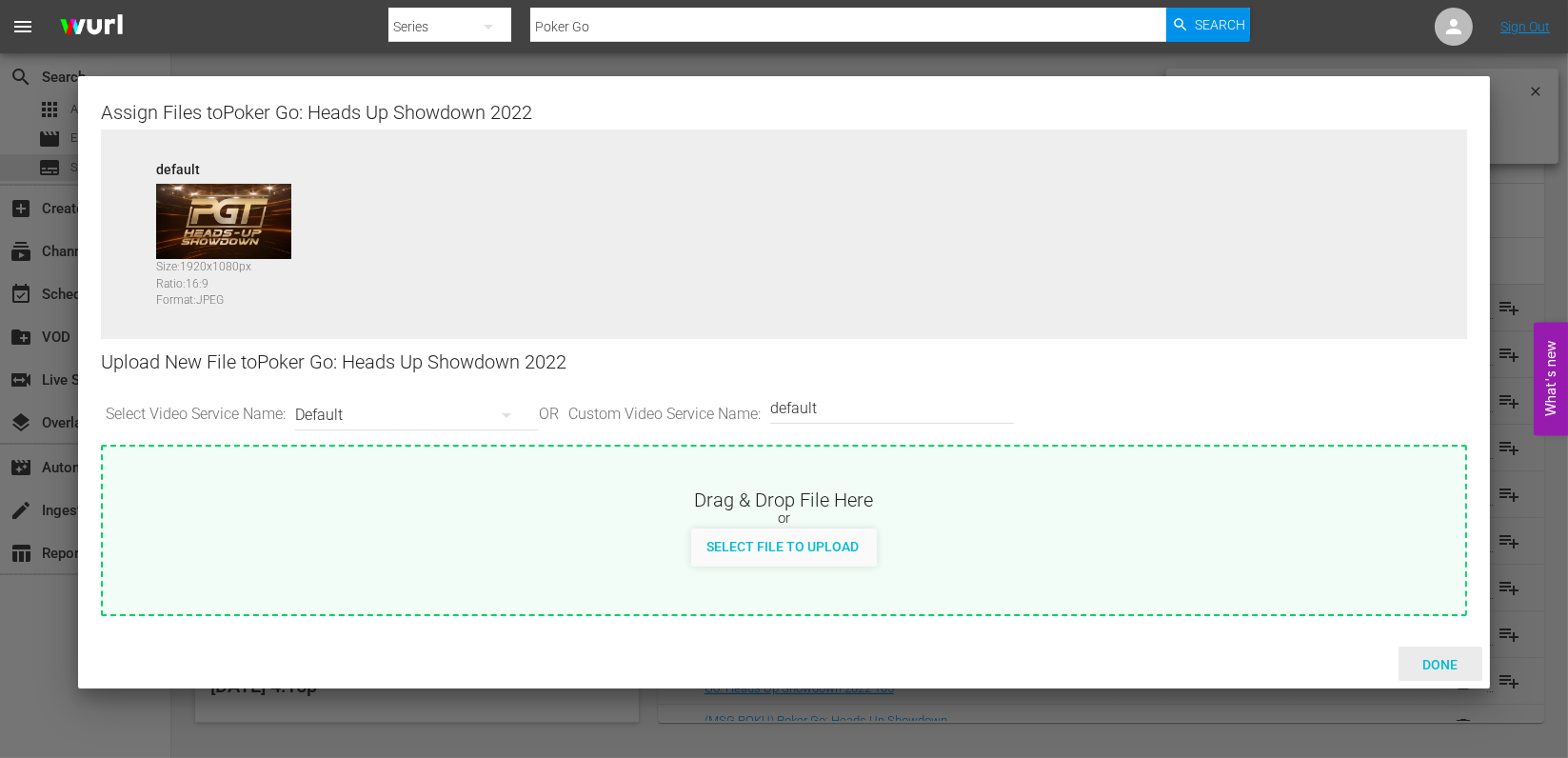
click at [1427, 660] on span "Done" at bounding box center [1440, 665] width 66 height 15
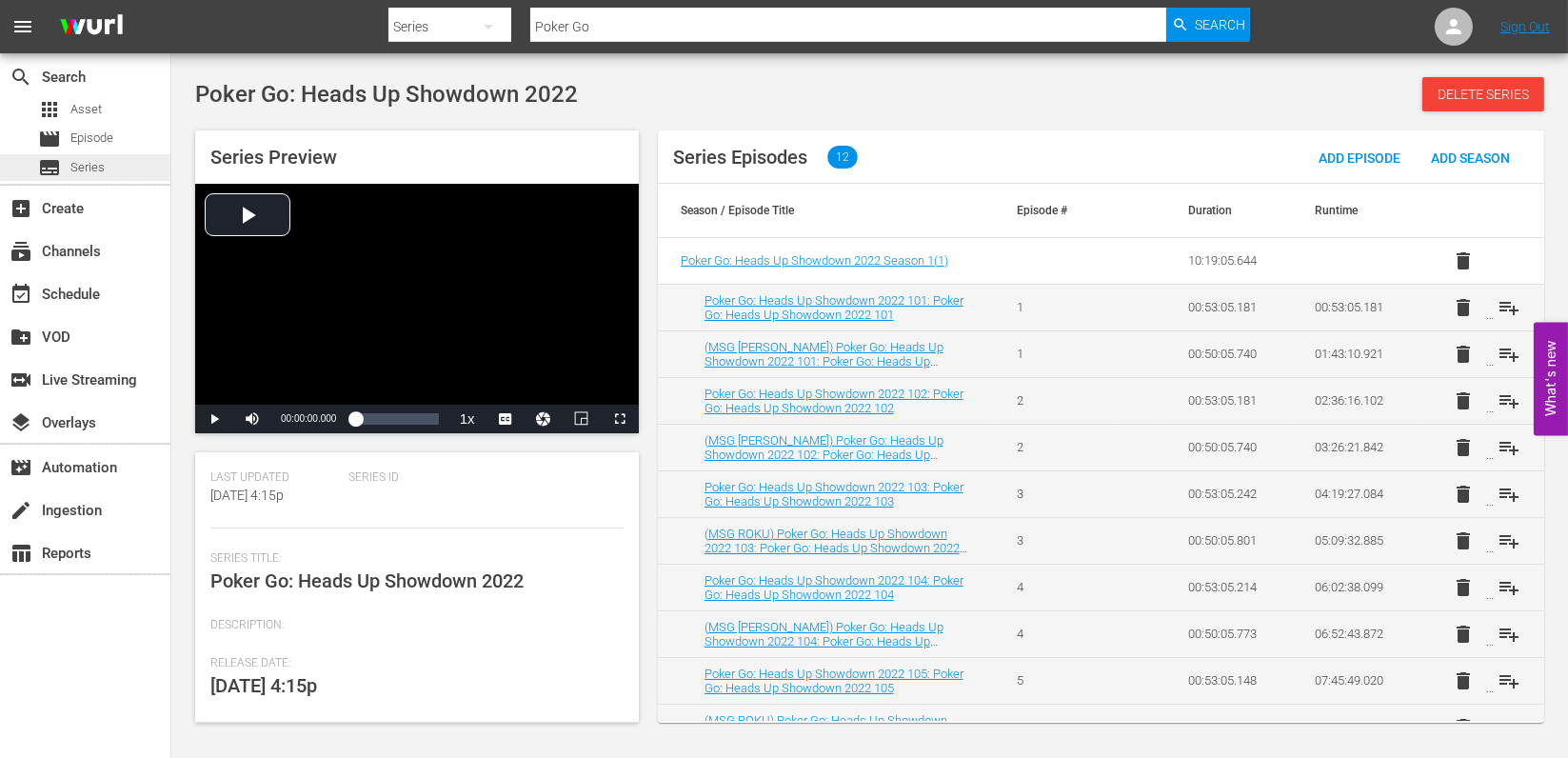
click at [73, 160] on span "Series" at bounding box center [87, 167] width 34 height 19
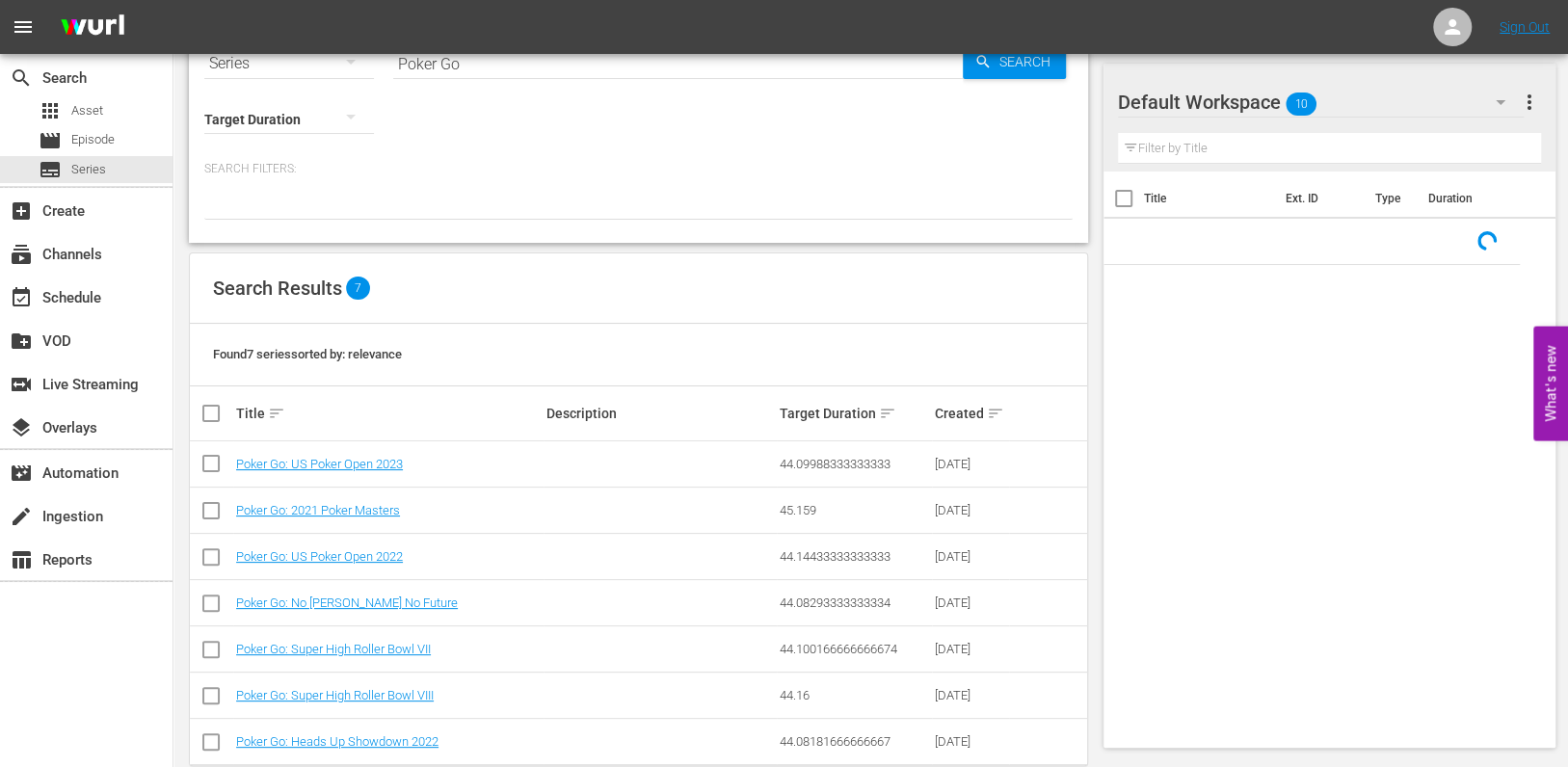
scroll to position [92, 0]
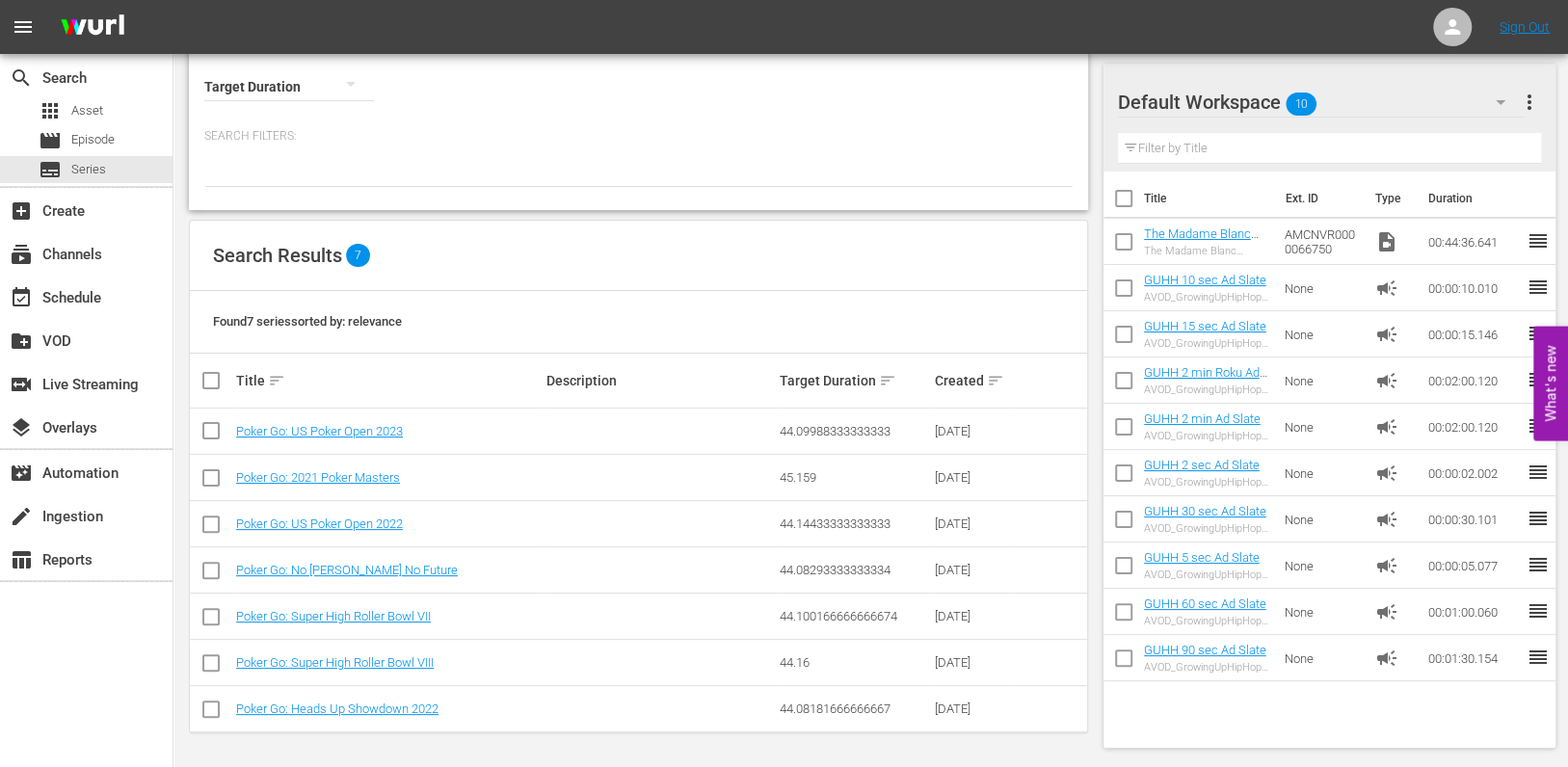
click at [337, 215] on div "SEARCH BY Search By Series Search ID, Title, Description, Keywords, or Category…" at bounding box center [638, 364] width 929 height 806
click at [395, 519] on link "Poker Go: US Poker Open 2022" at bounding box center [319, 523] width 166 height 15
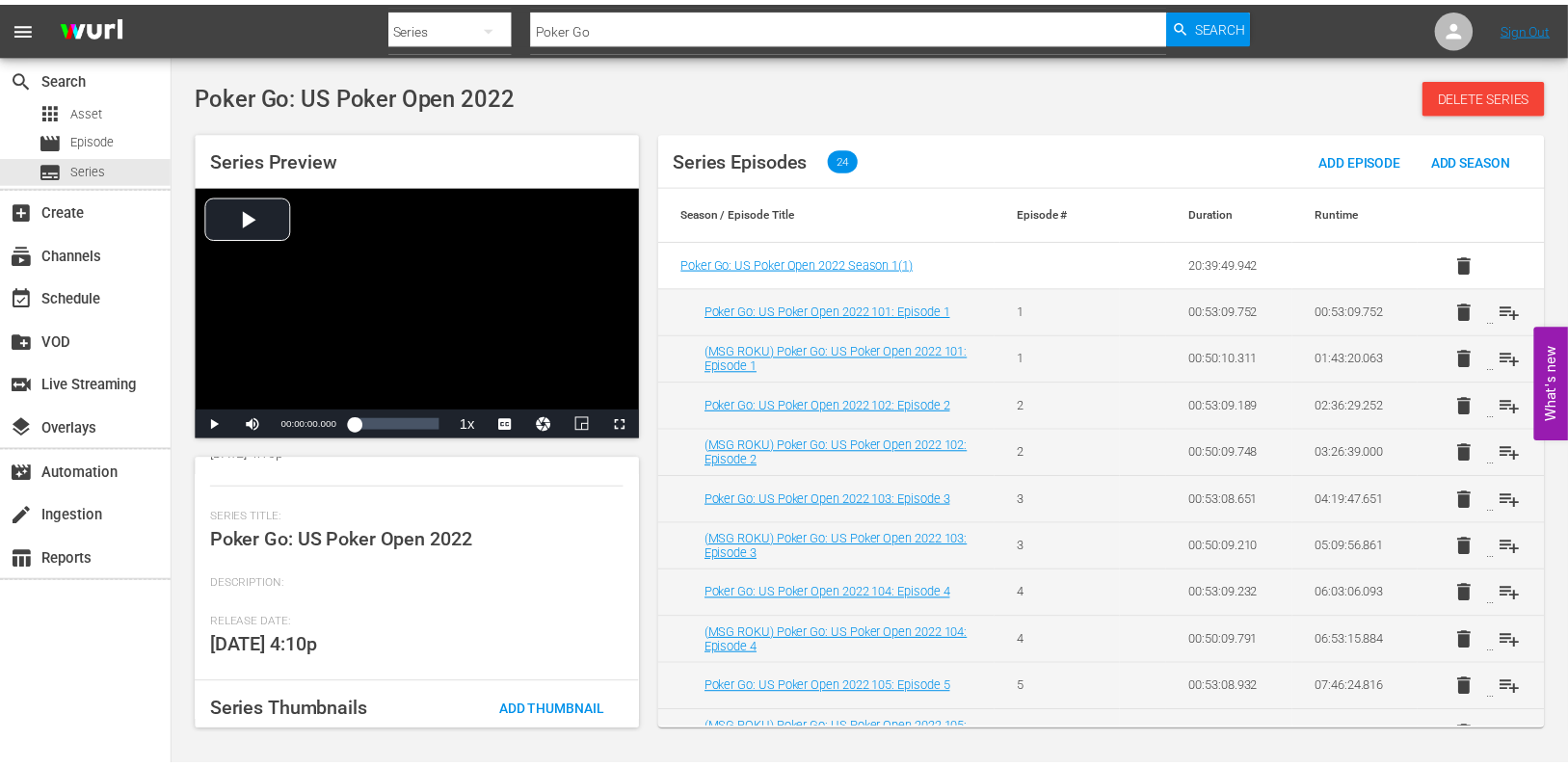
scroll to position [329, 0]
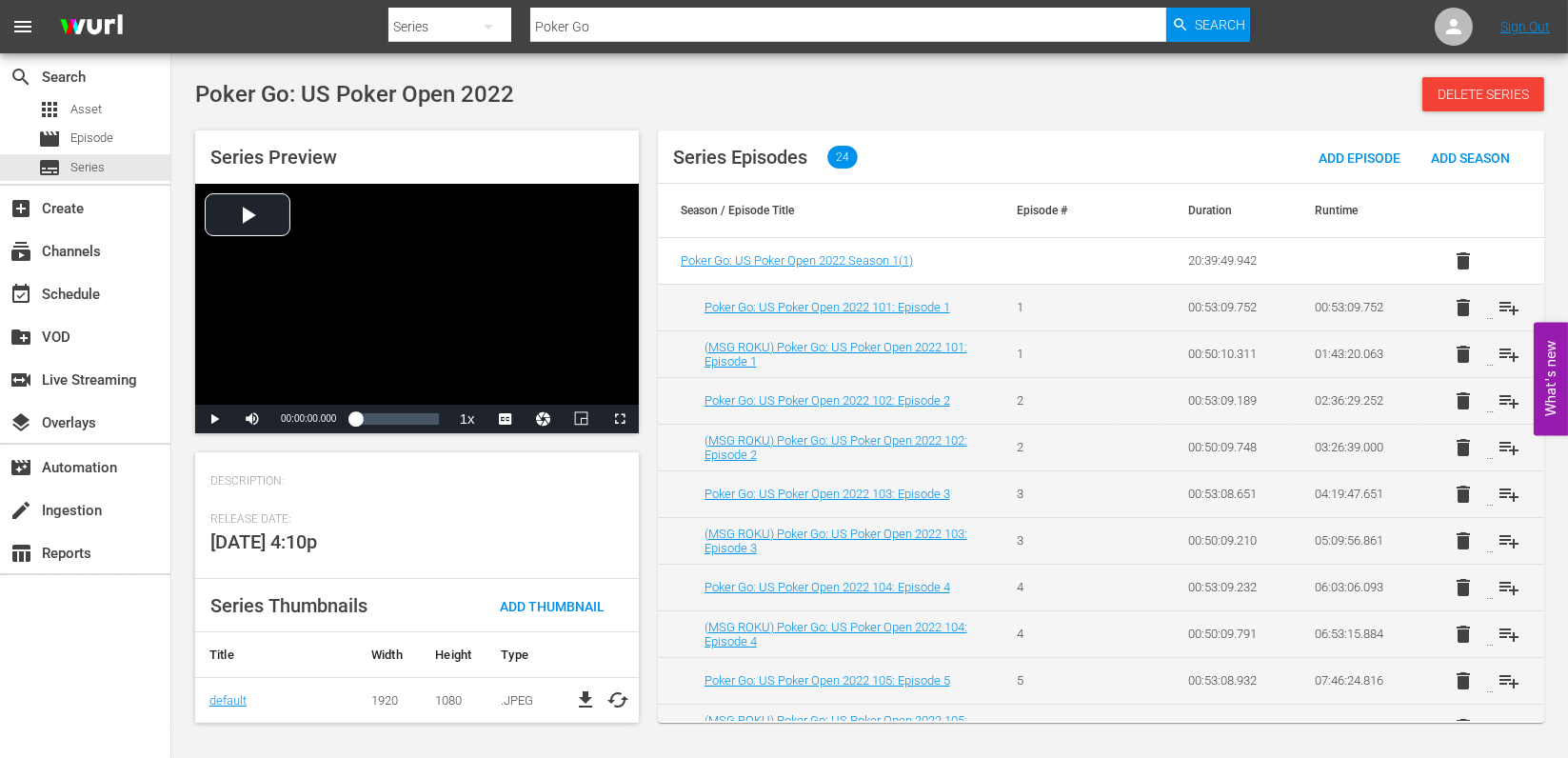
click at [55, 651] on div "search Search apps Asset movie Episode subtitles Series add_box Create subscrip…" at bounding box center [85, 432] width 171 height 758
click at [115, 170] on div "subtitles Series" at bounding box center [85, 167] width 170 height 27
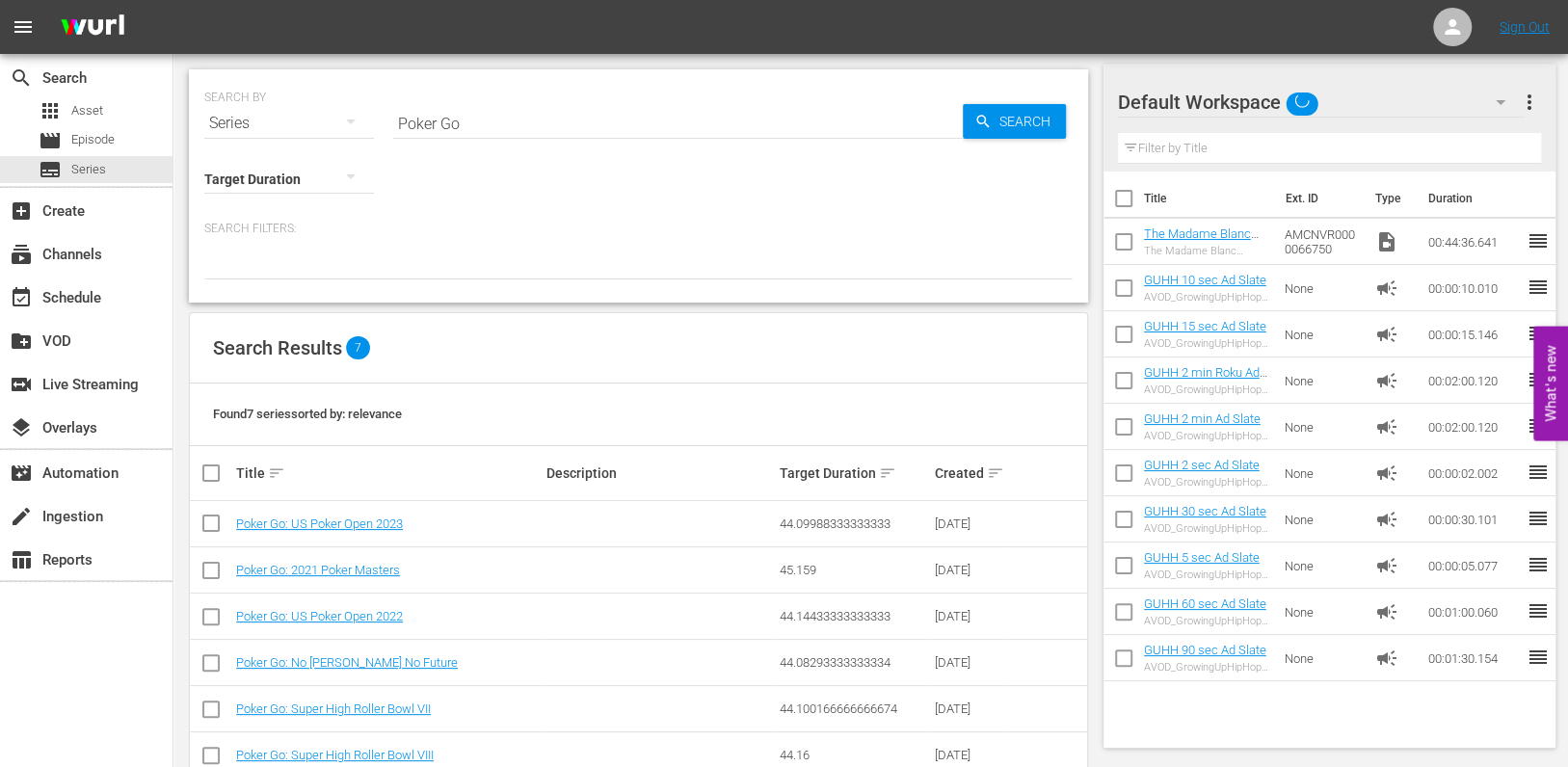
scroll to position [92, 0]
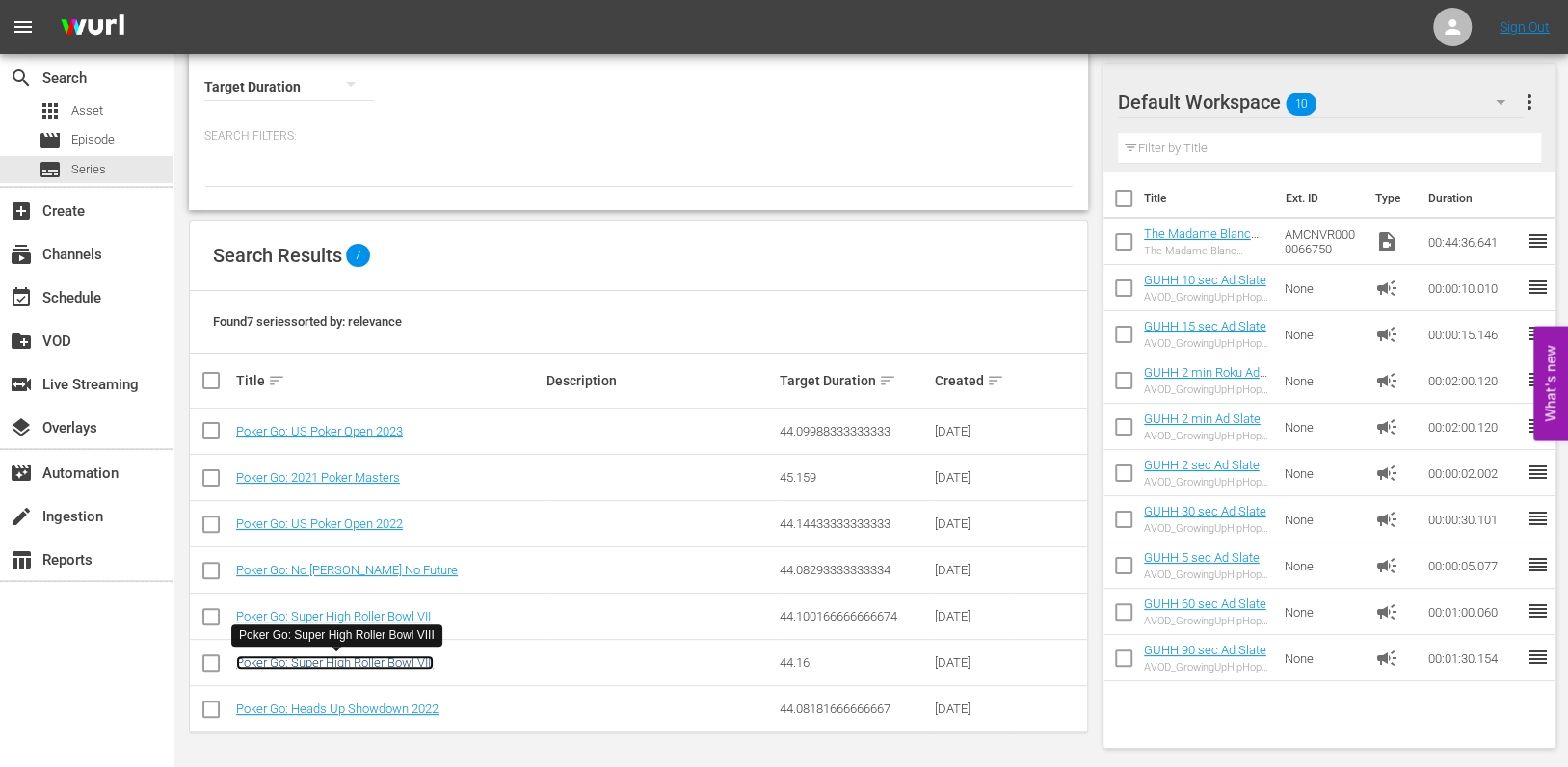
click at [350, 656] on link "Poker Go: Super High Roller Bowl VIII" at bounding box center [335, 662] width 198 height 15
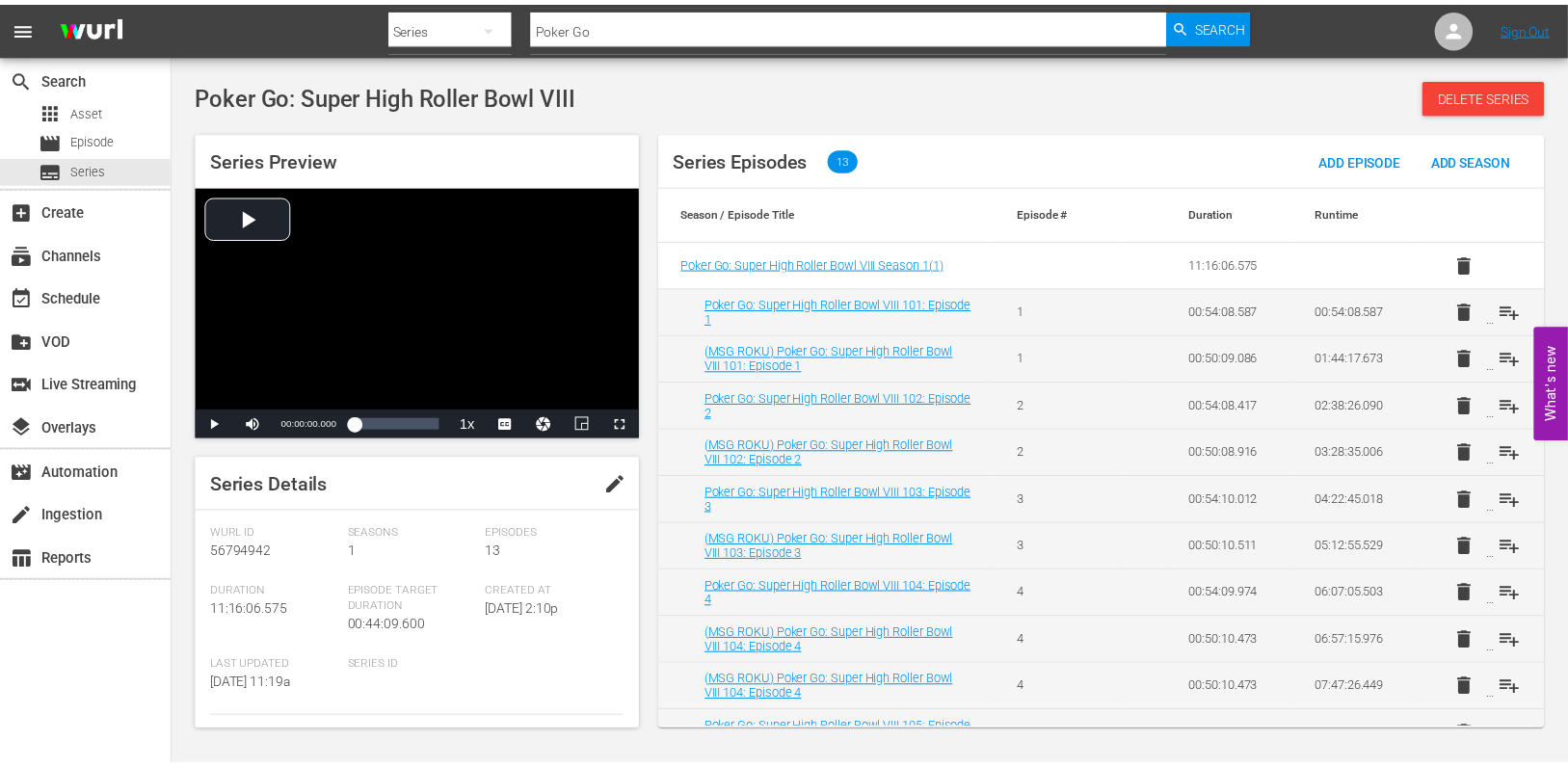
scroll to position [329, 0]
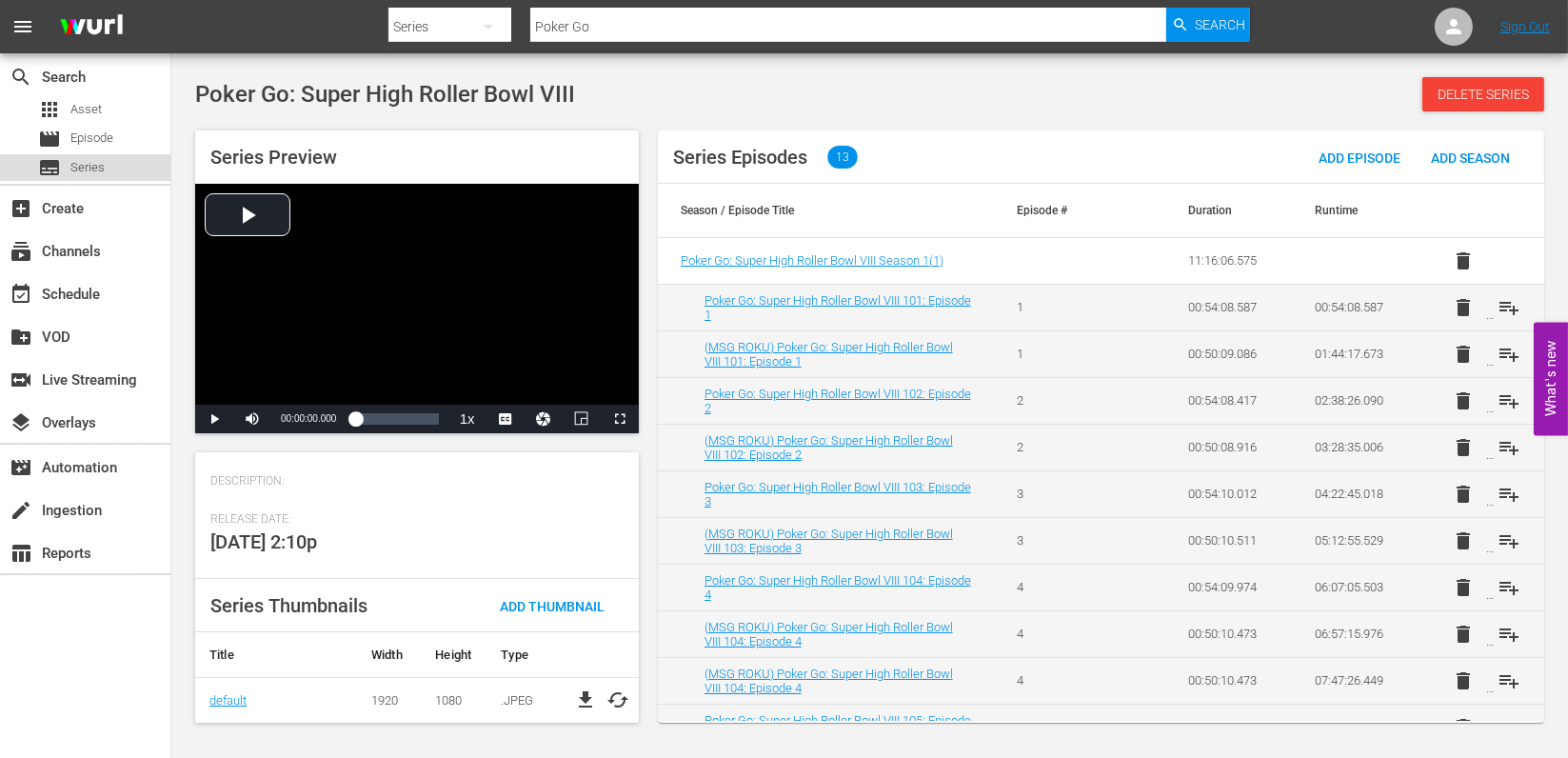
click at [110, 164] on div "subtitles Series" at bounding box center [85, 167] width 170 height 27
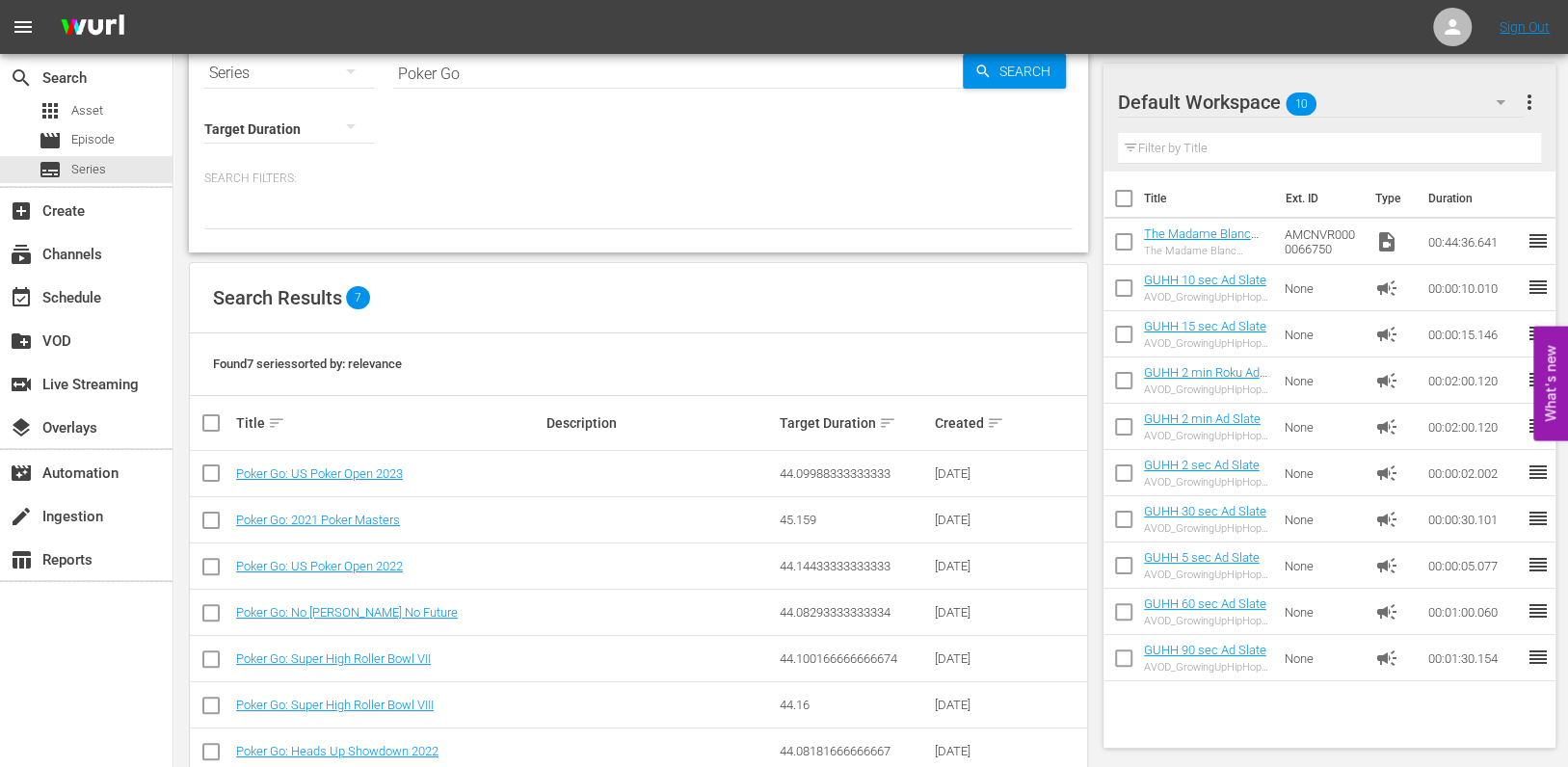
scroll to position [92, 0]
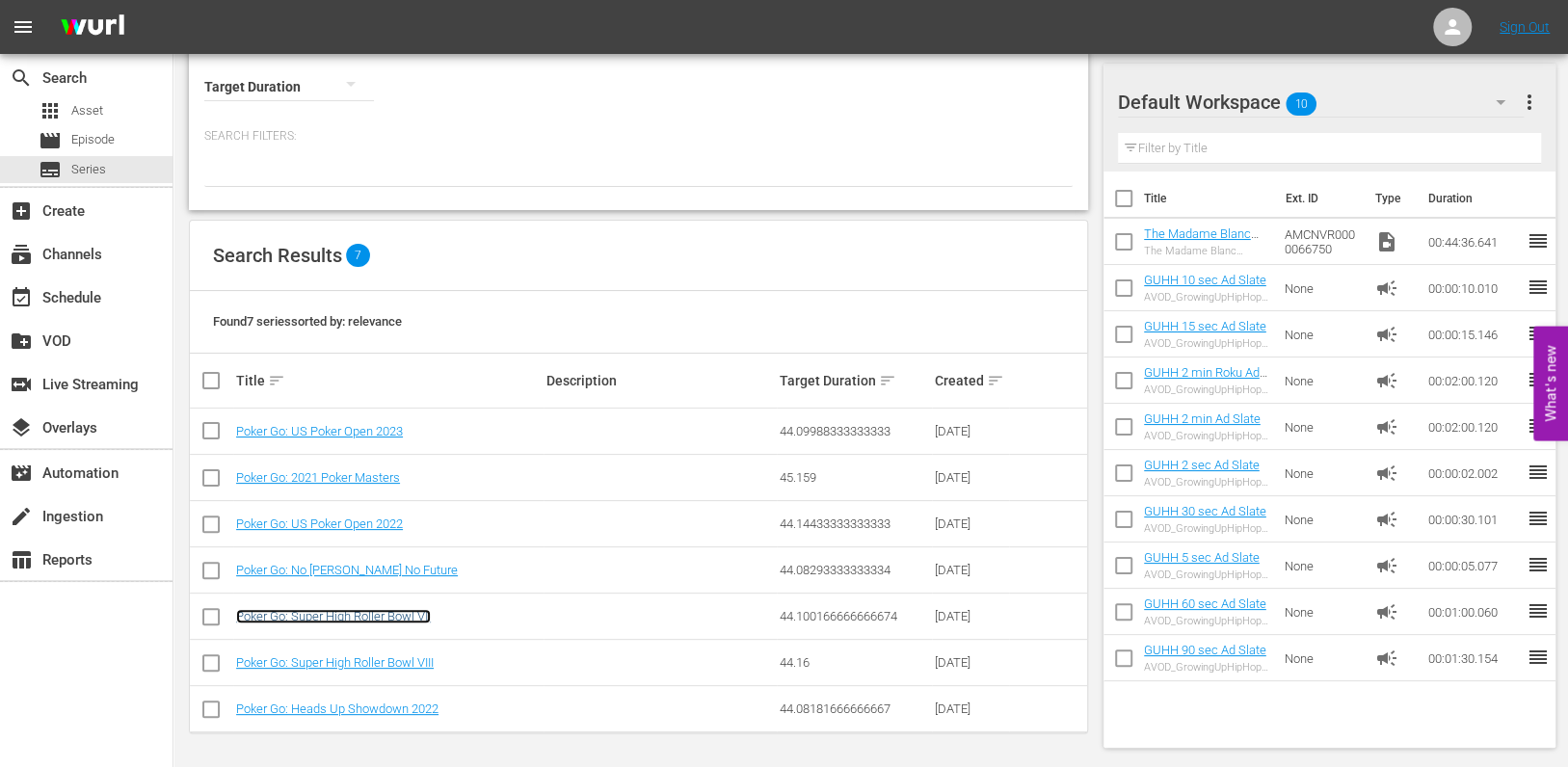
click at [347, 616] on link "Poker Go: Super High Roller Bowl VII" at bounding box center [333, 616] width 195 height 15
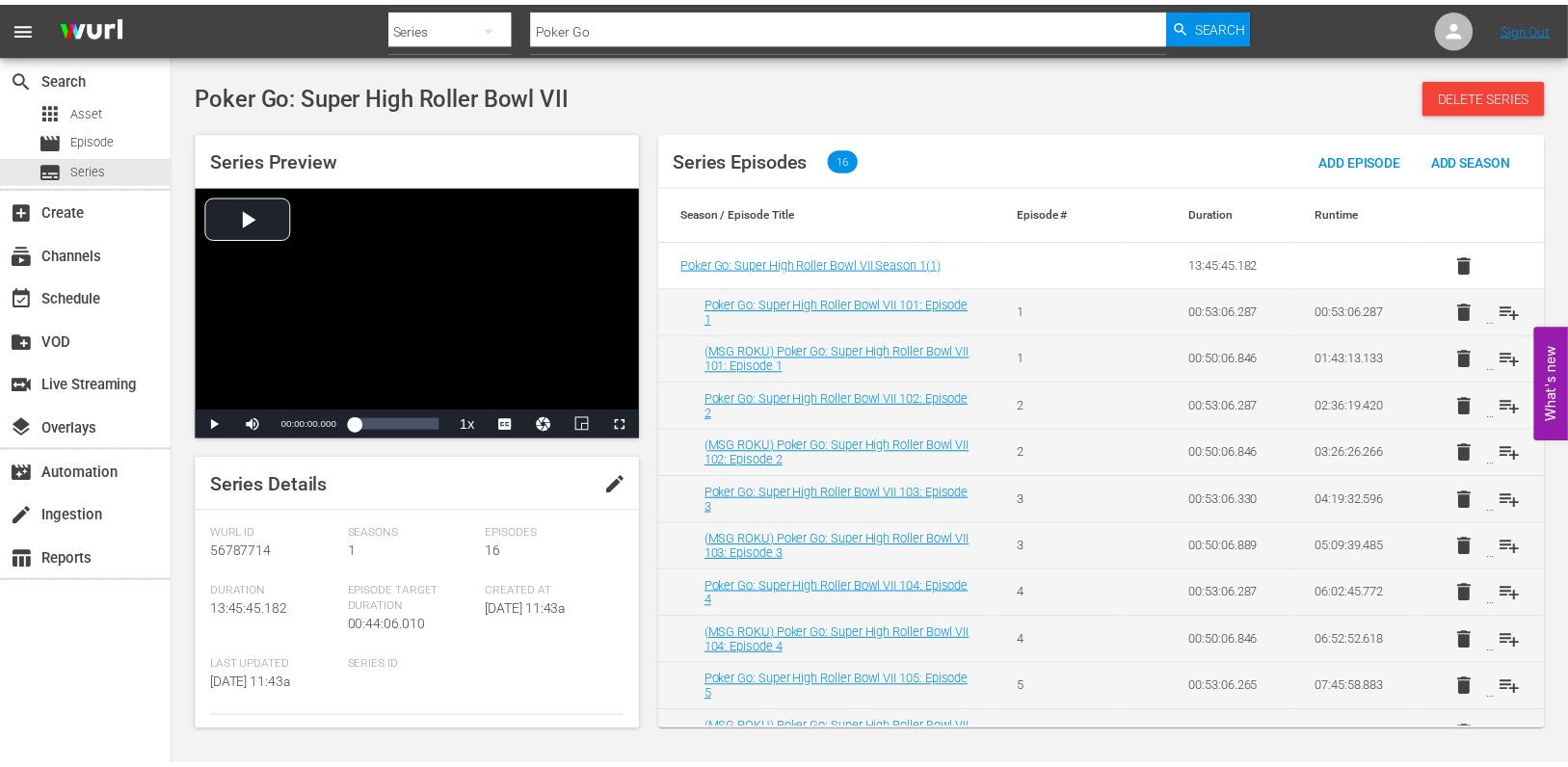
scroll to position [329, 0]
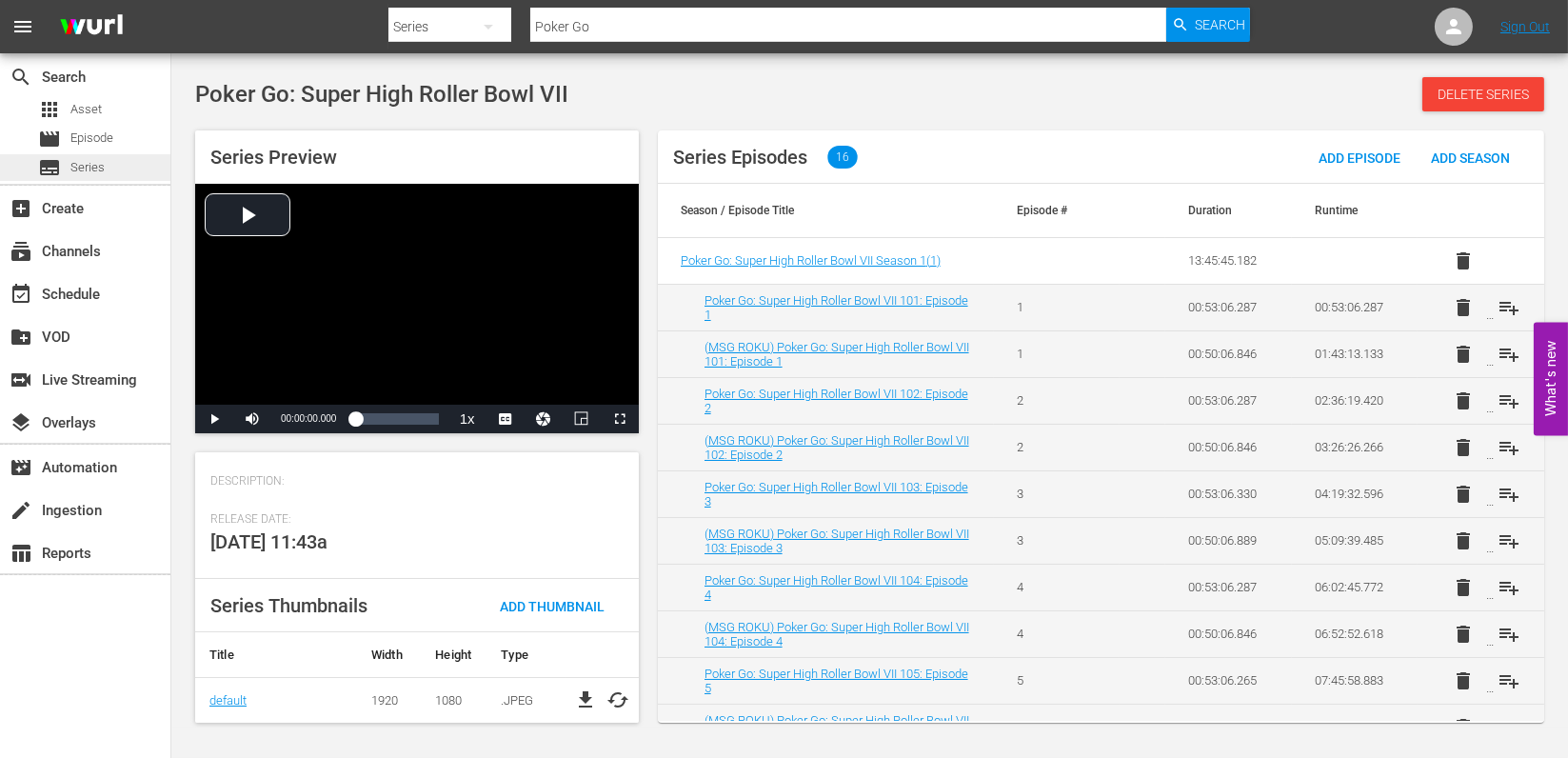
click at [113, 165] on div "subtitles Series" at bounding box center [85, 167] width 170 height 27
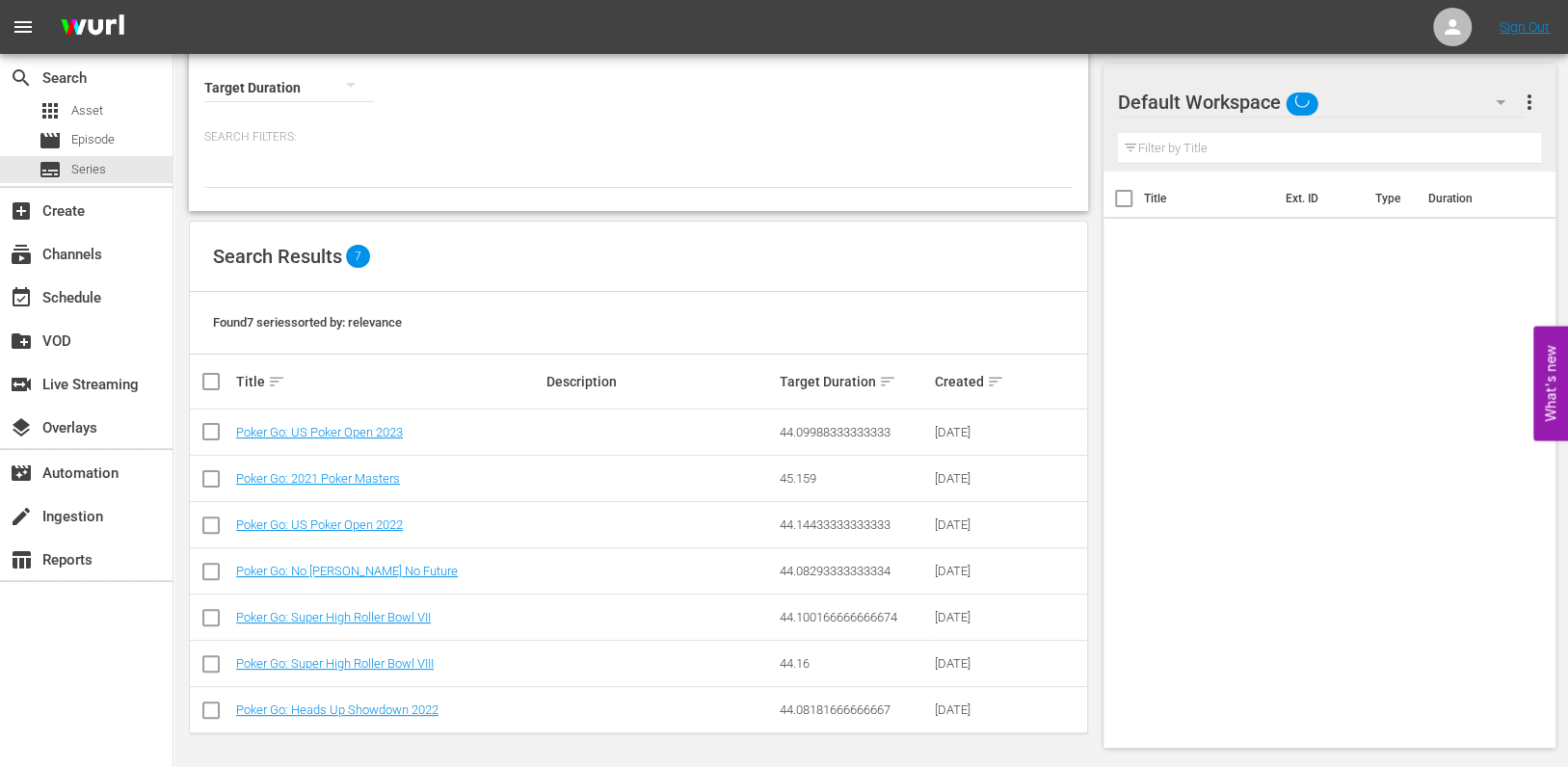
scroll to position [92, 0]
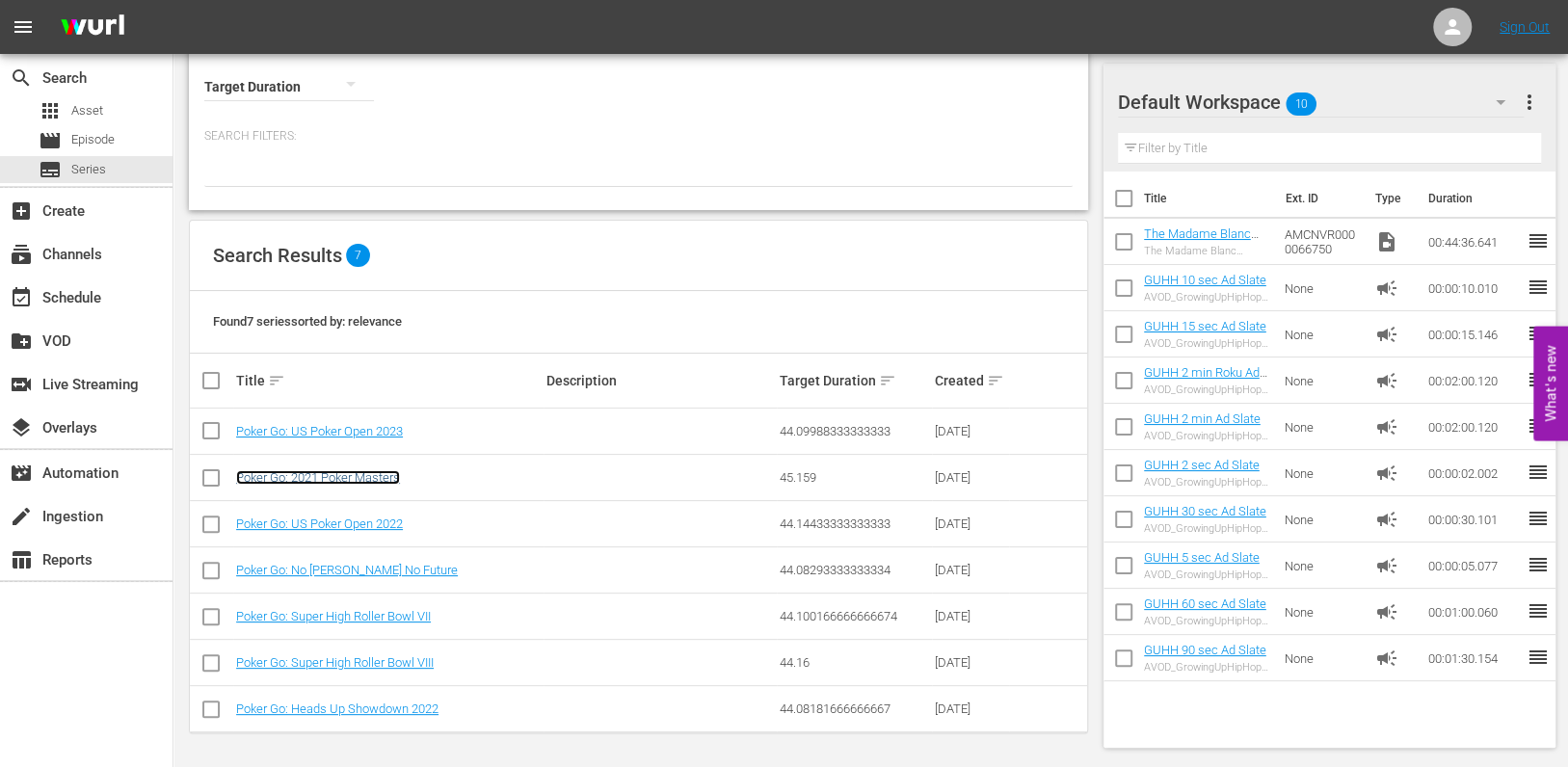
click at [339, 482] on link "Poker Go: 2021 Poker Masters" at bounding box center [317, 477] width 164 height 15
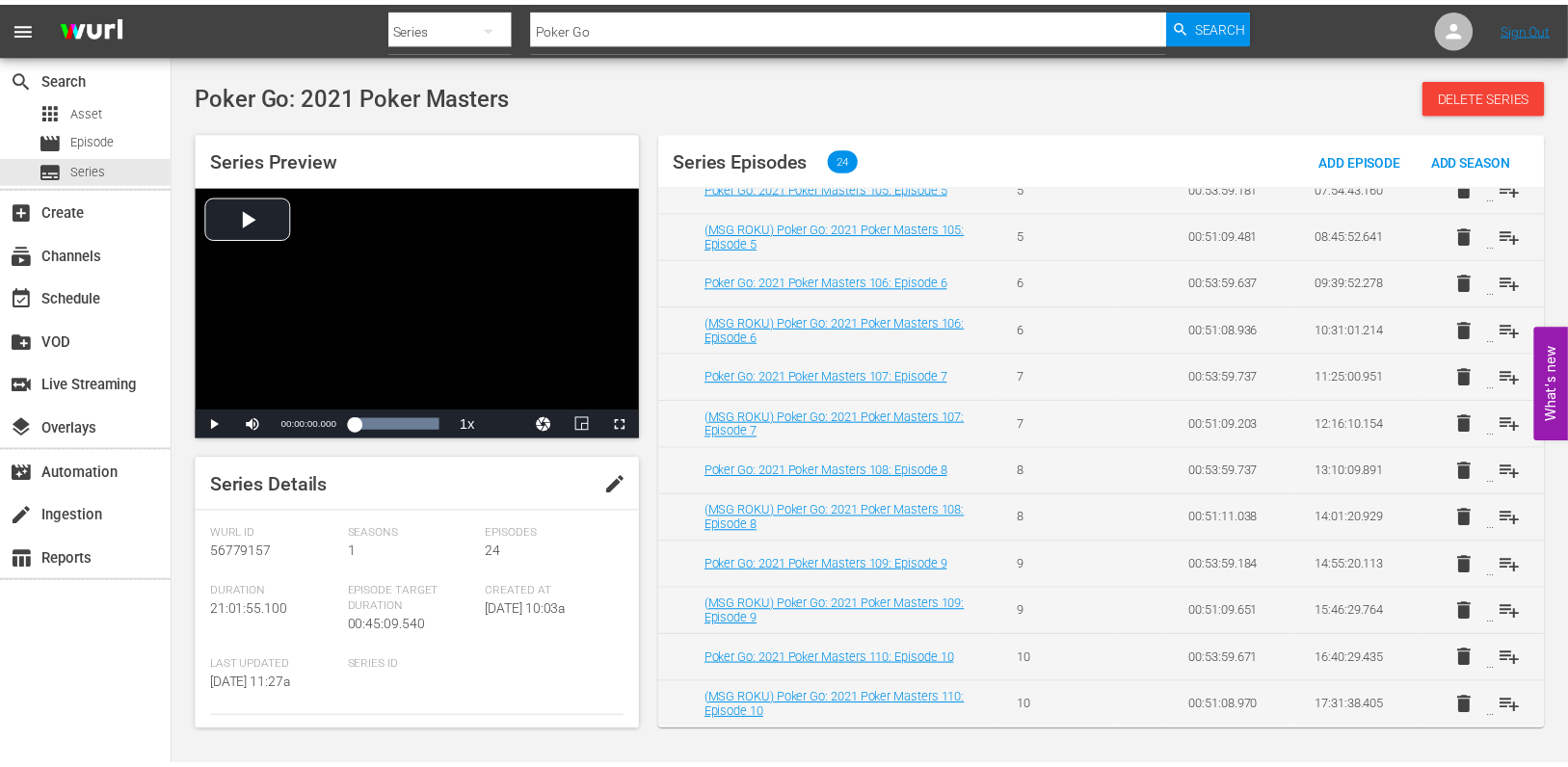
scroll to position [329, 0]
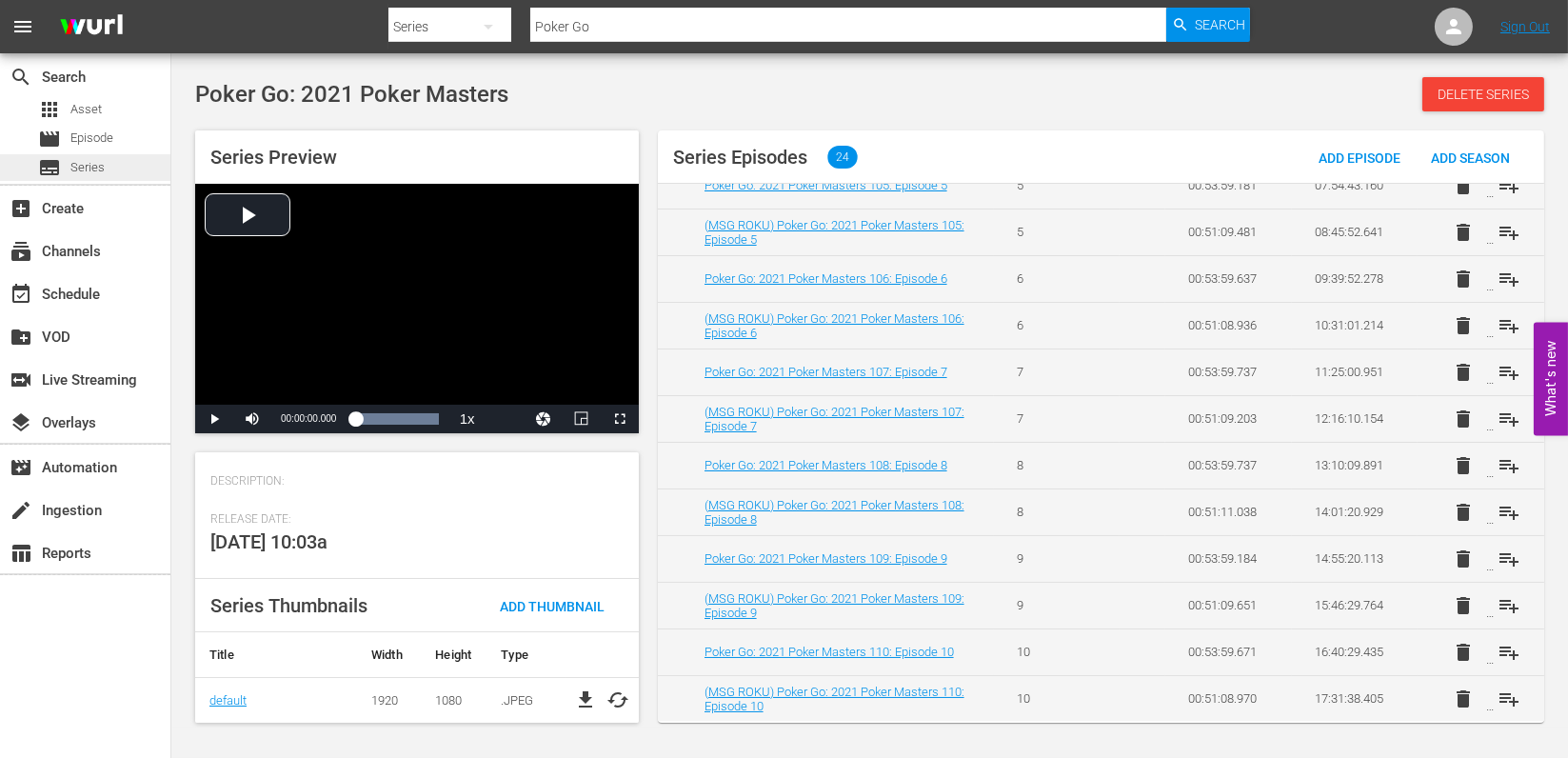
click at [128, 161] on div "subtitles Series" at bounding box center [85, 167] width 170 height 27
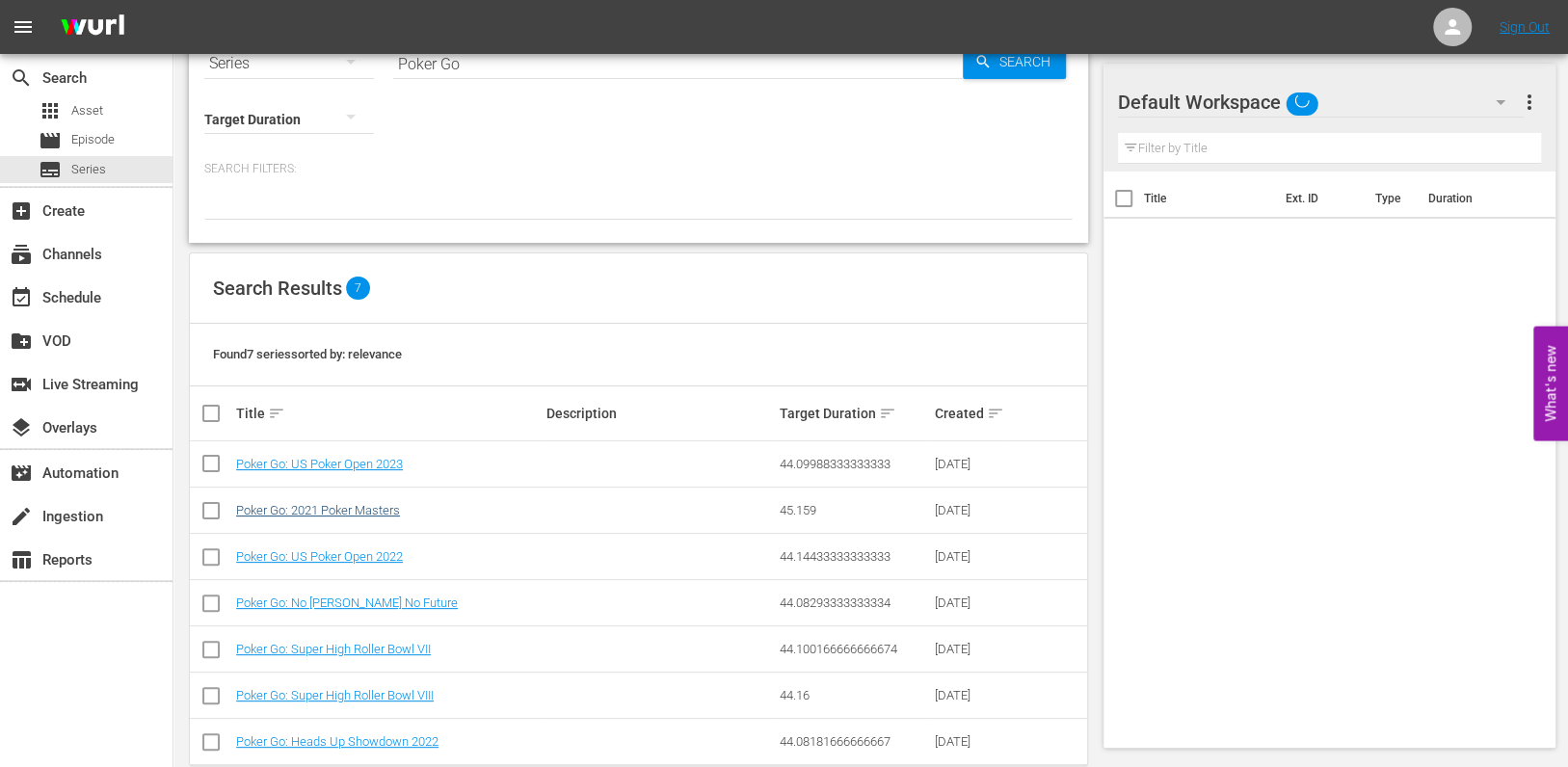
scroll to position [92, 0]
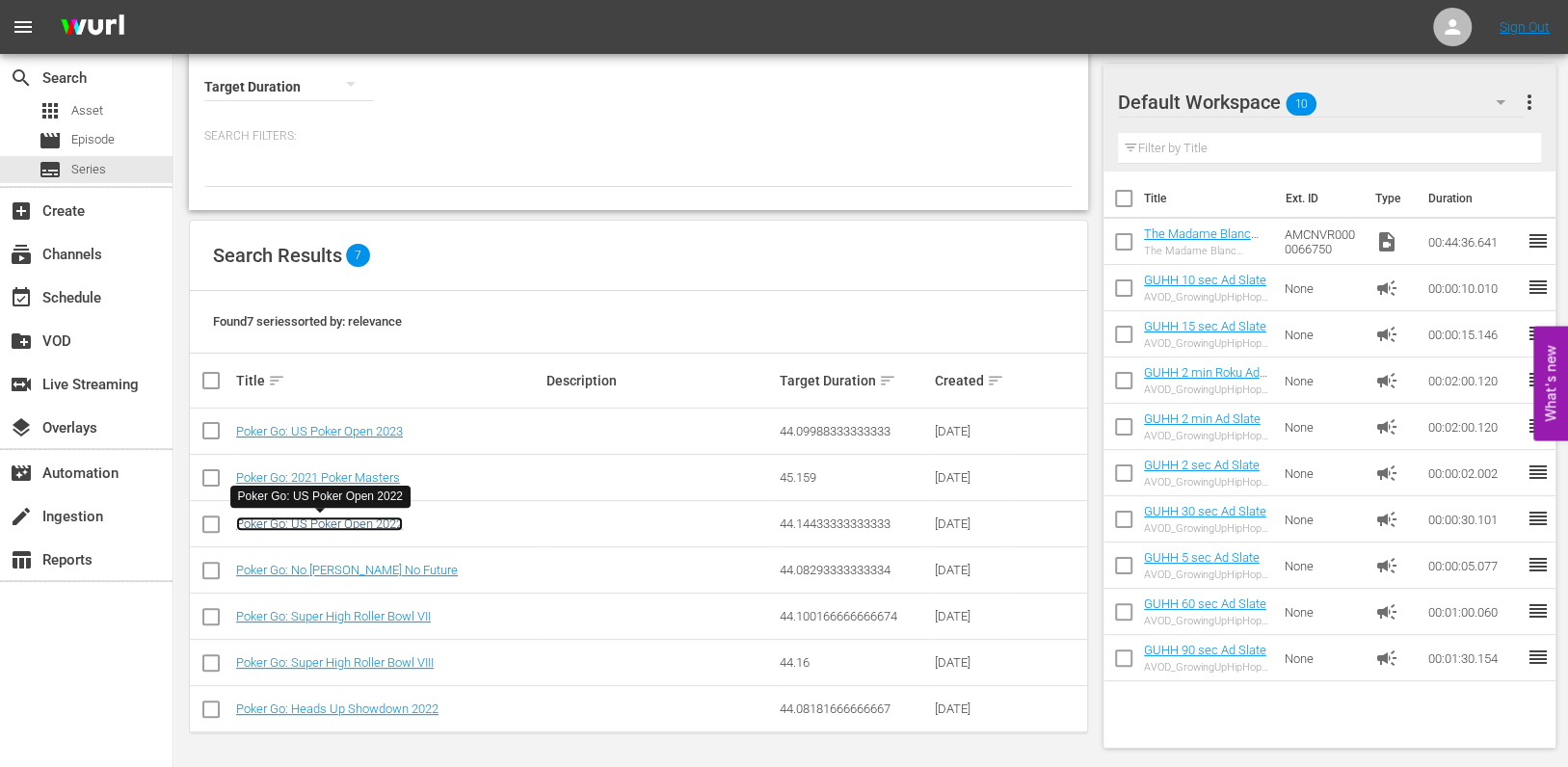
click at [362, 520] on link "Poker Go: US Poker Open 2022" at bounding box center [319, 523] width 166 height 15
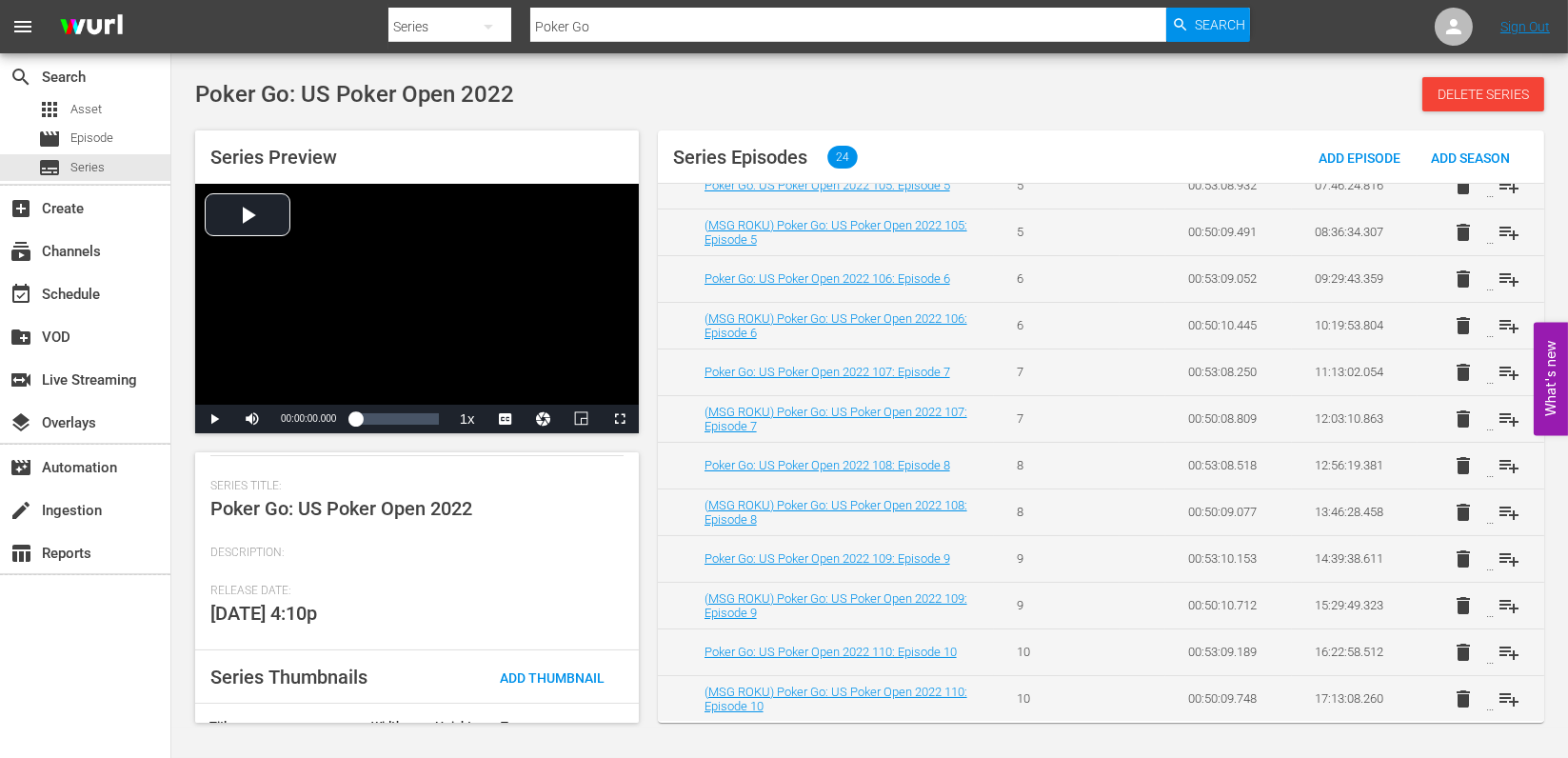
scroll to position [325, 0]
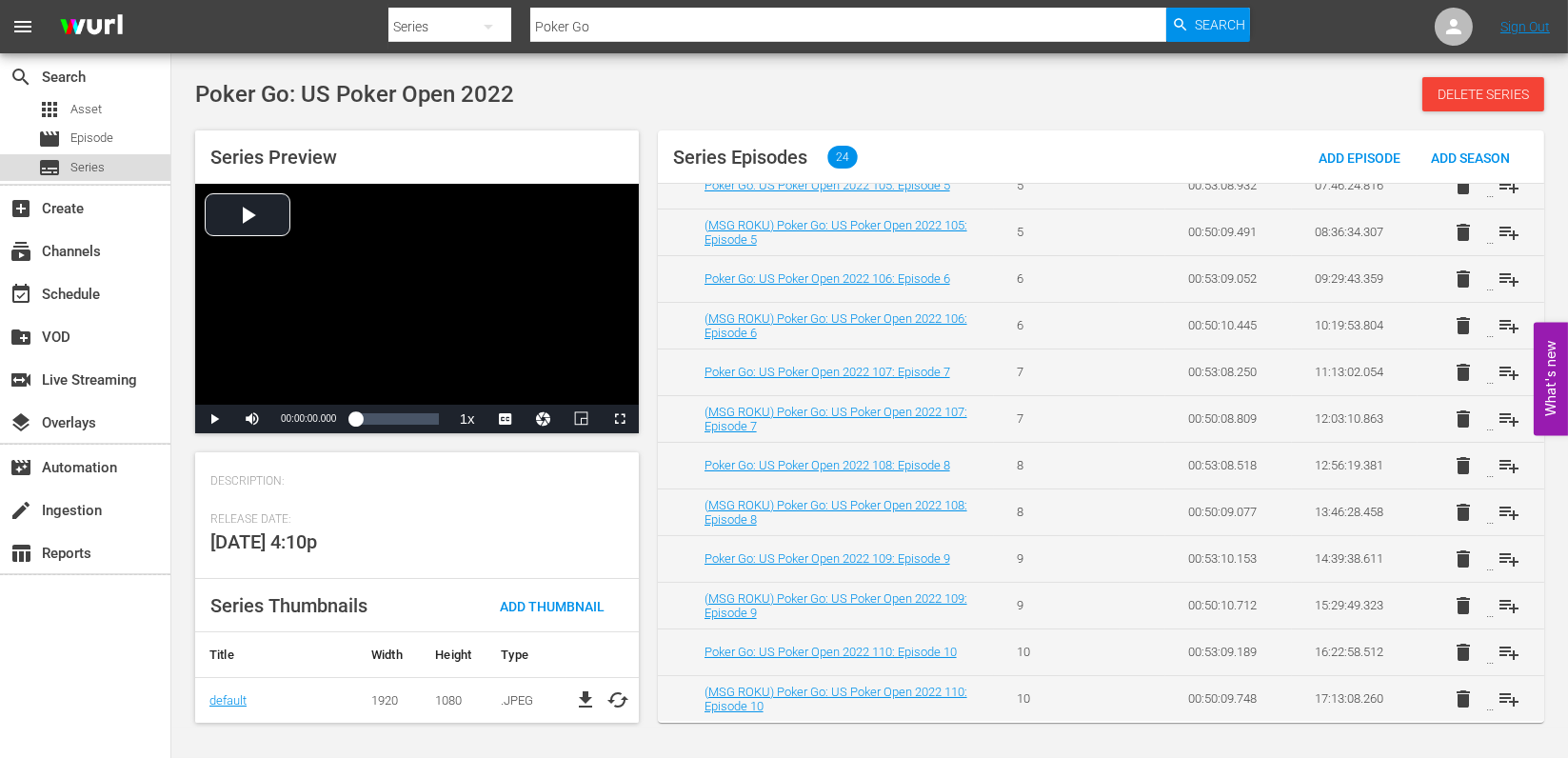
click at [77, 170] on span "Series" at bounding box center [87, 167] width 34 height 19
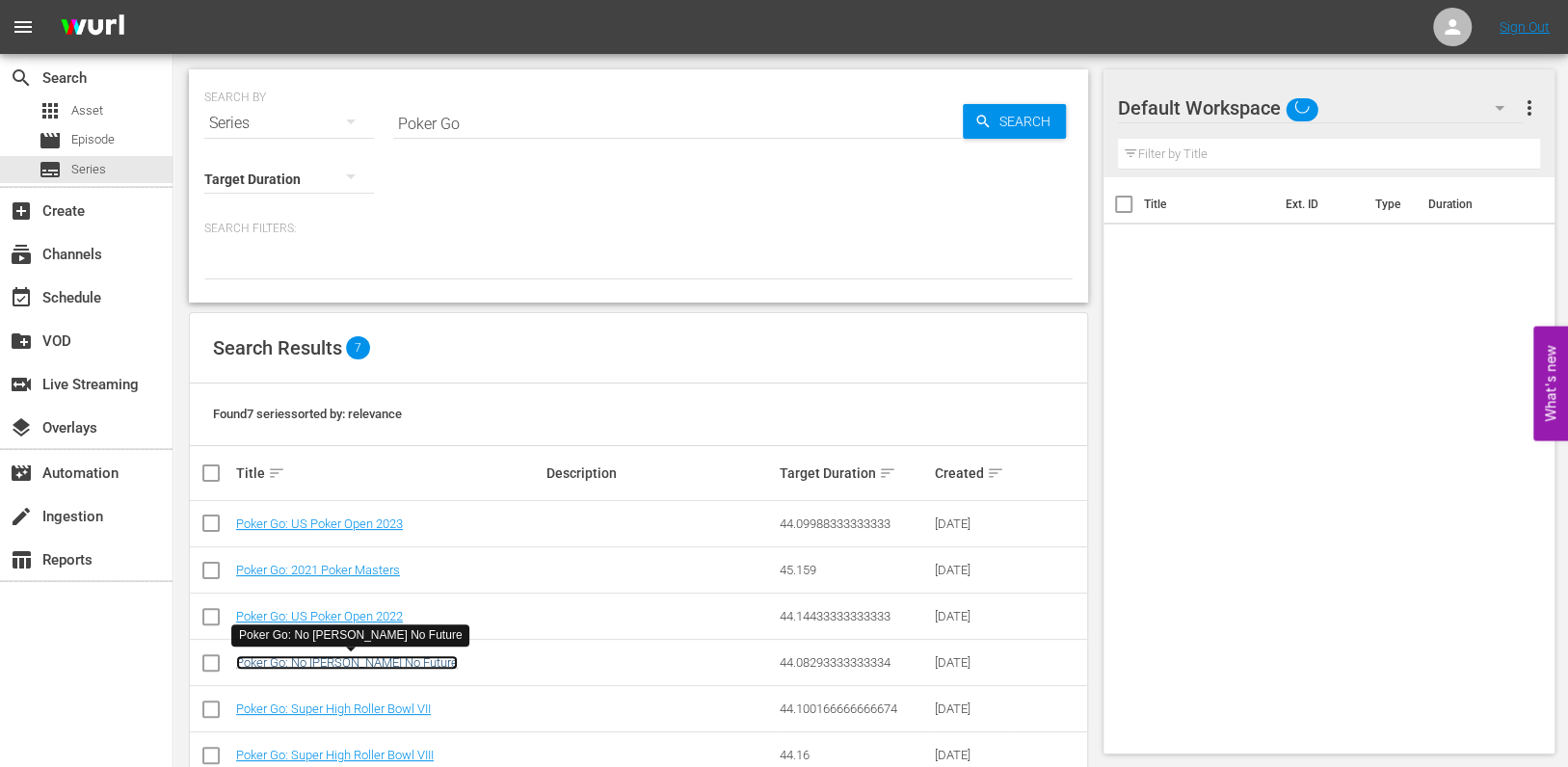
click at [318, 660] on link "Poker Go: No [PERSON_NAME] No Future" at bounding box center [347, 662] width 221 height 15
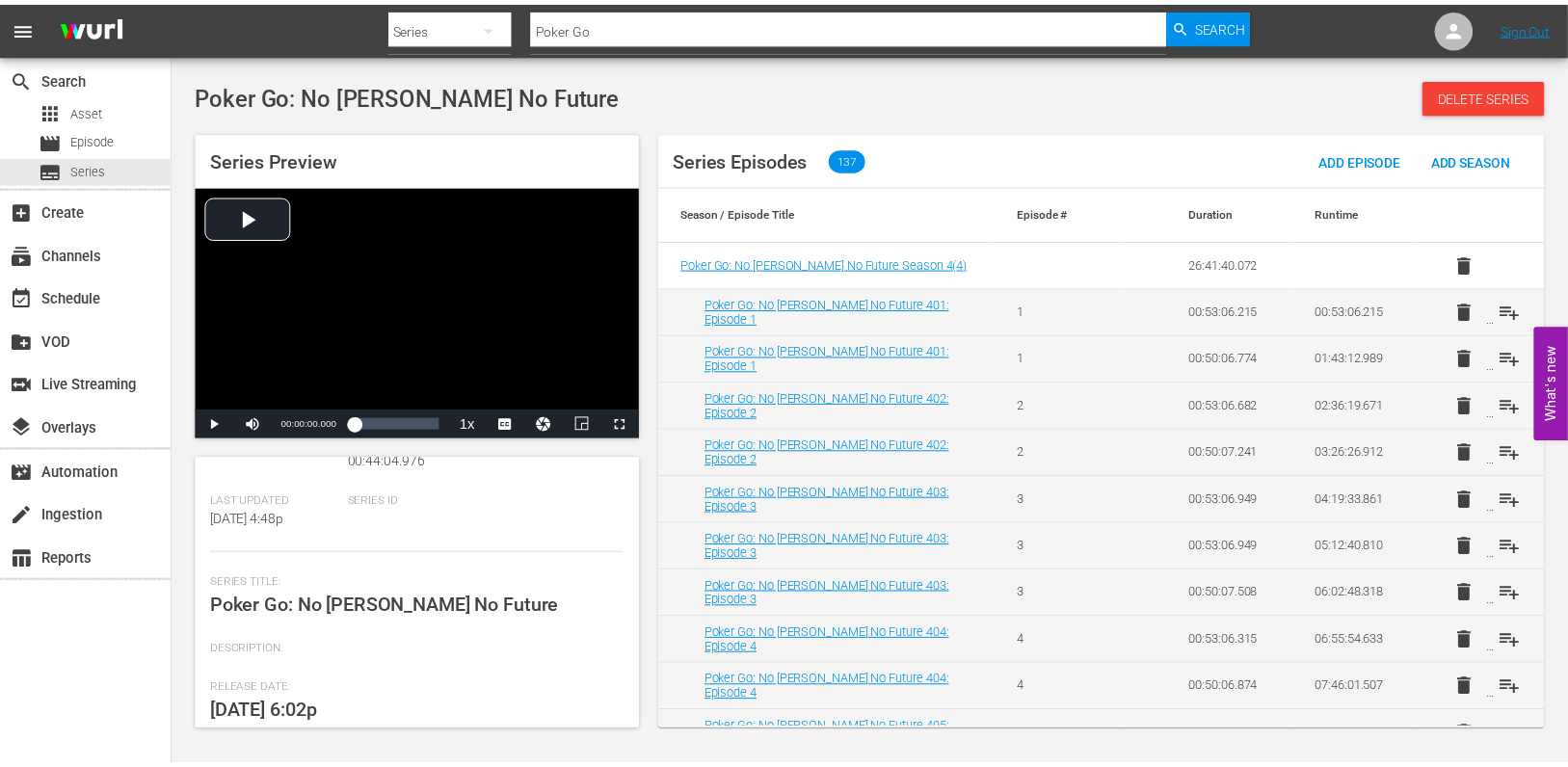
scroll to position [329, 0]
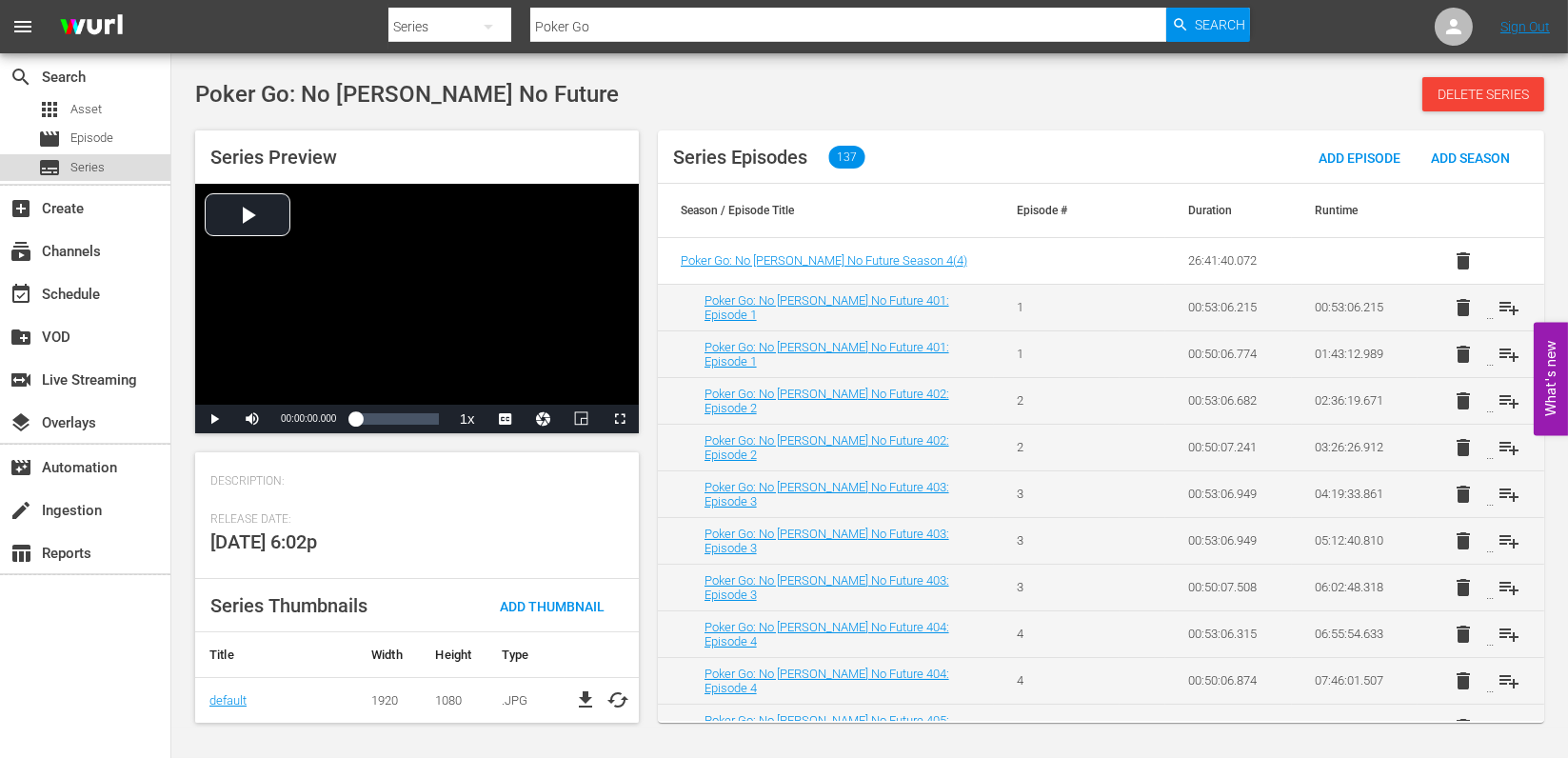
click at [76, 171] on span "Series" at bounding box center [87, 167] width 34 height 19
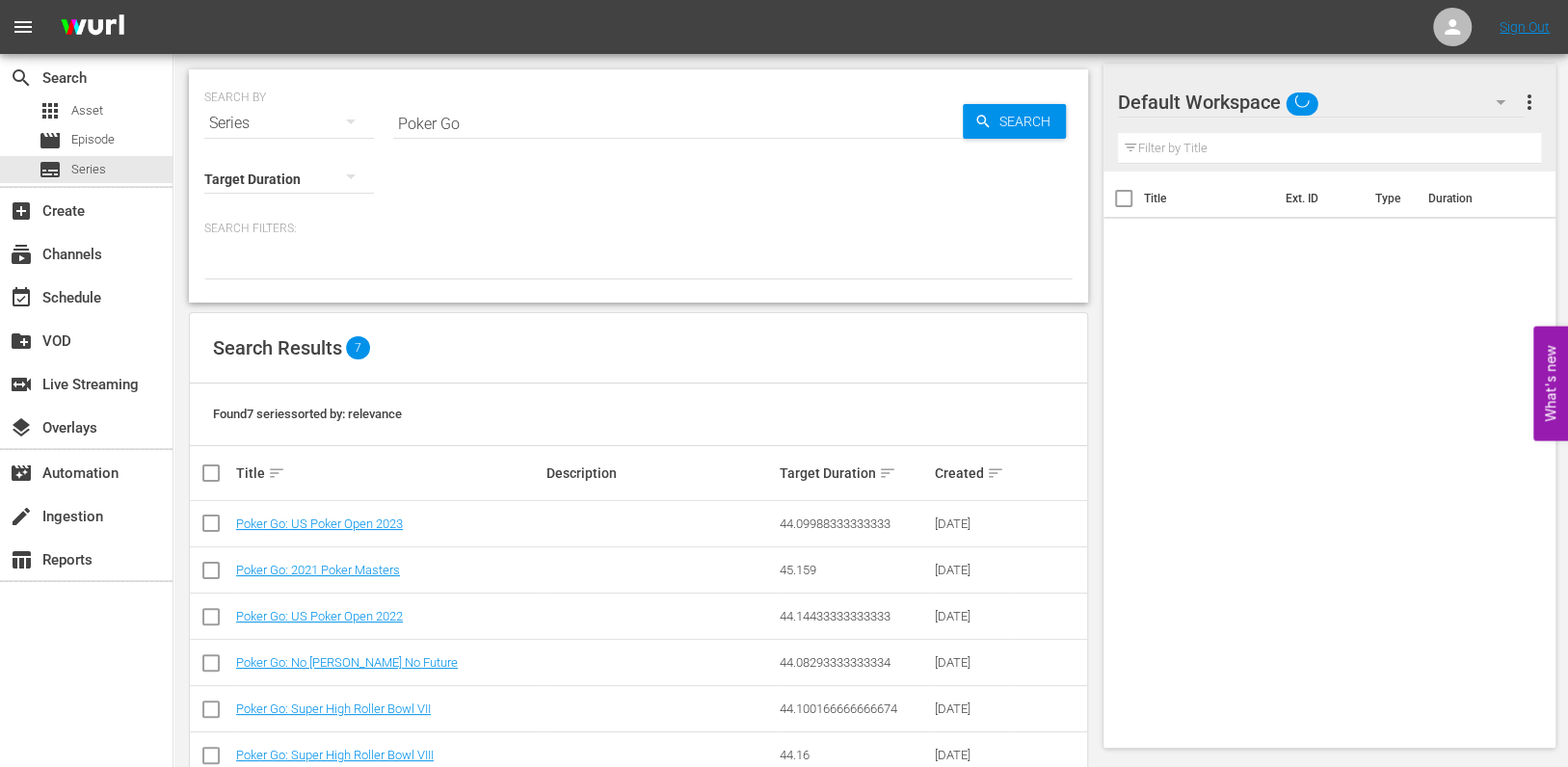
scroll to position [92, 0]
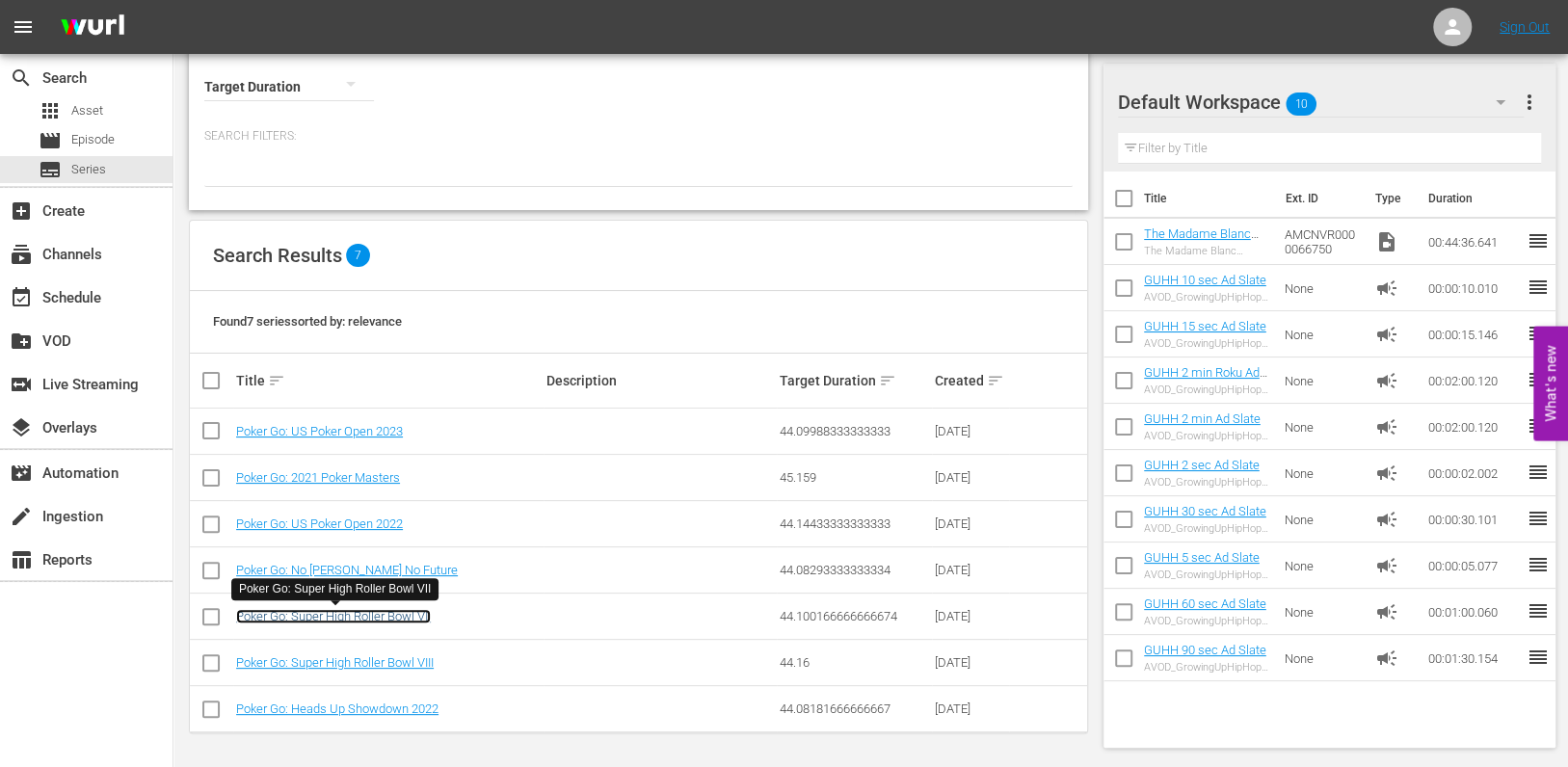
click at [261, 609] on link "Poker Go: Super High Roller Bowl VII" at bounding box center [333, 616] width 195 height 15
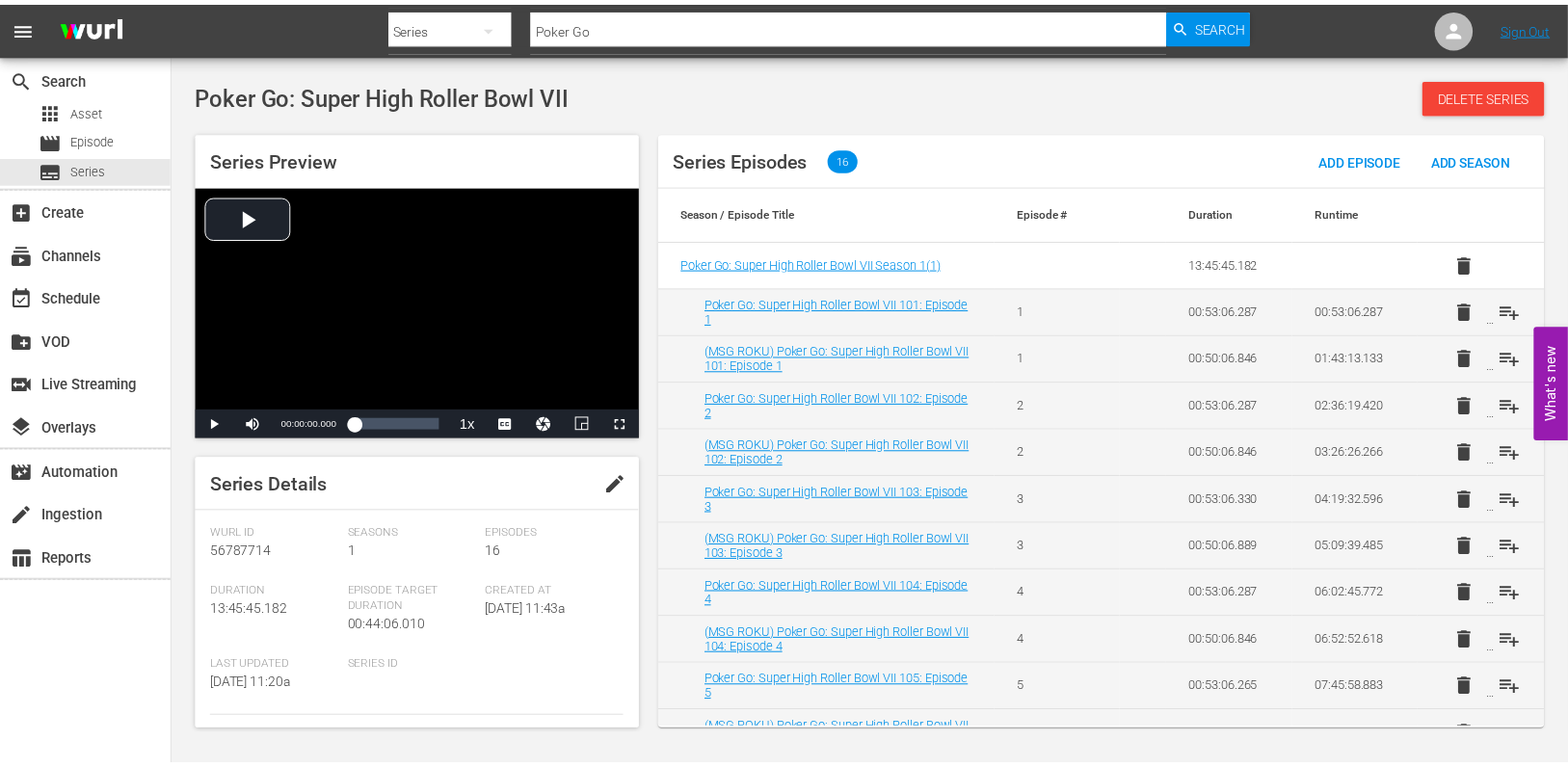
scroll to position [329, 0]
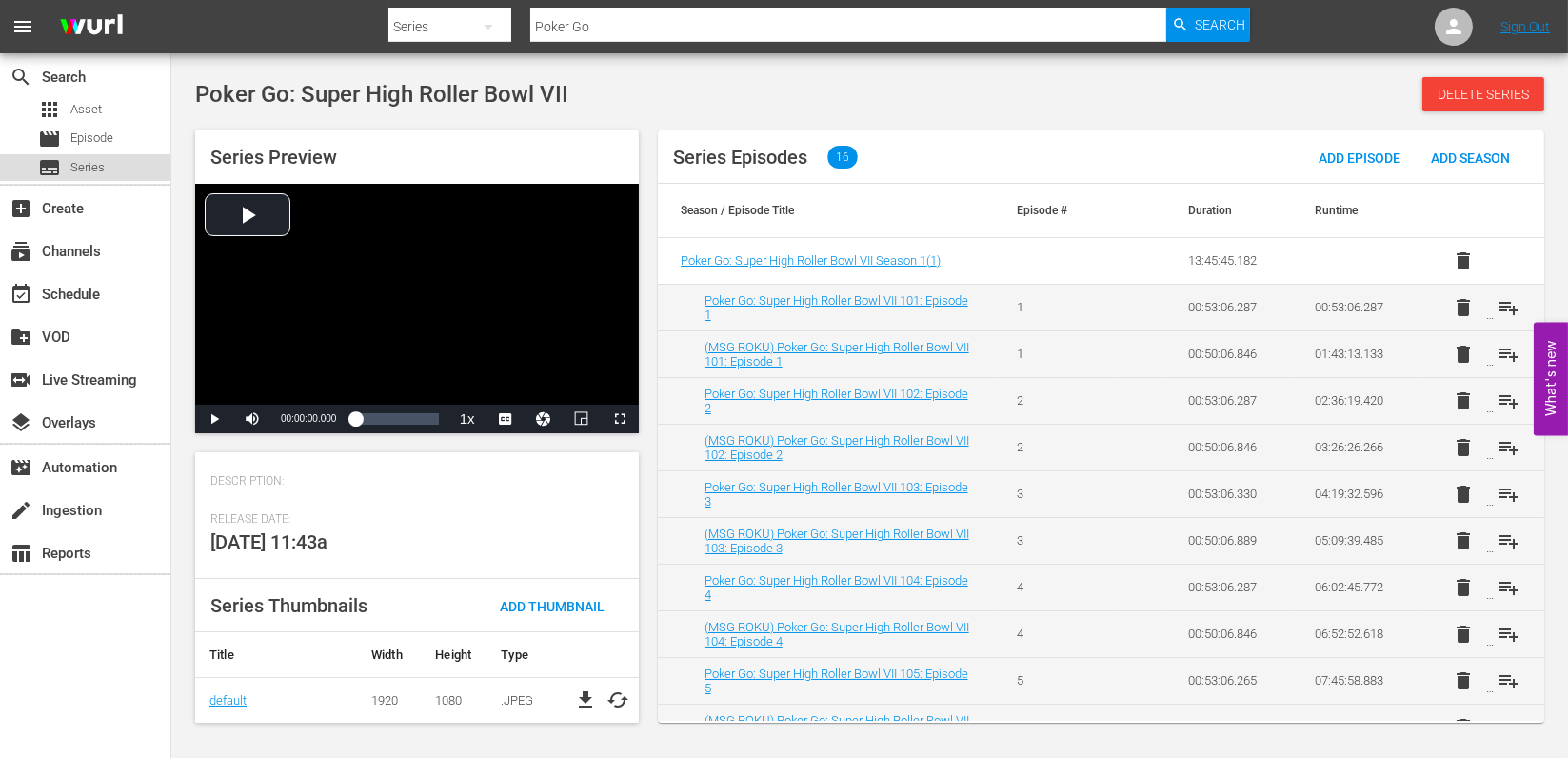
click at [126, 174] on div "subtitles Series" at bounding box center [85, 167] width 170 height 27
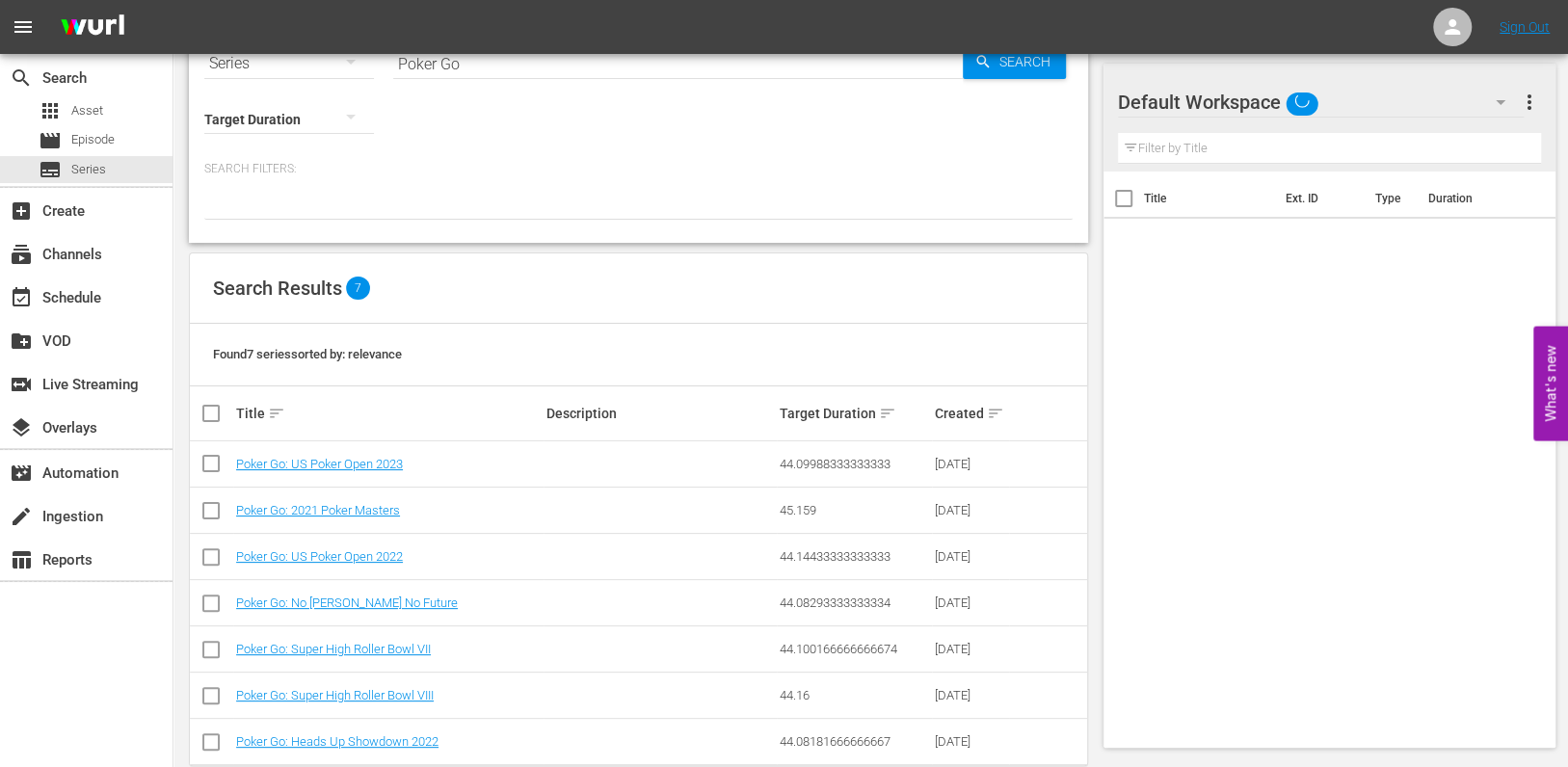
scroll to position [92, 0]
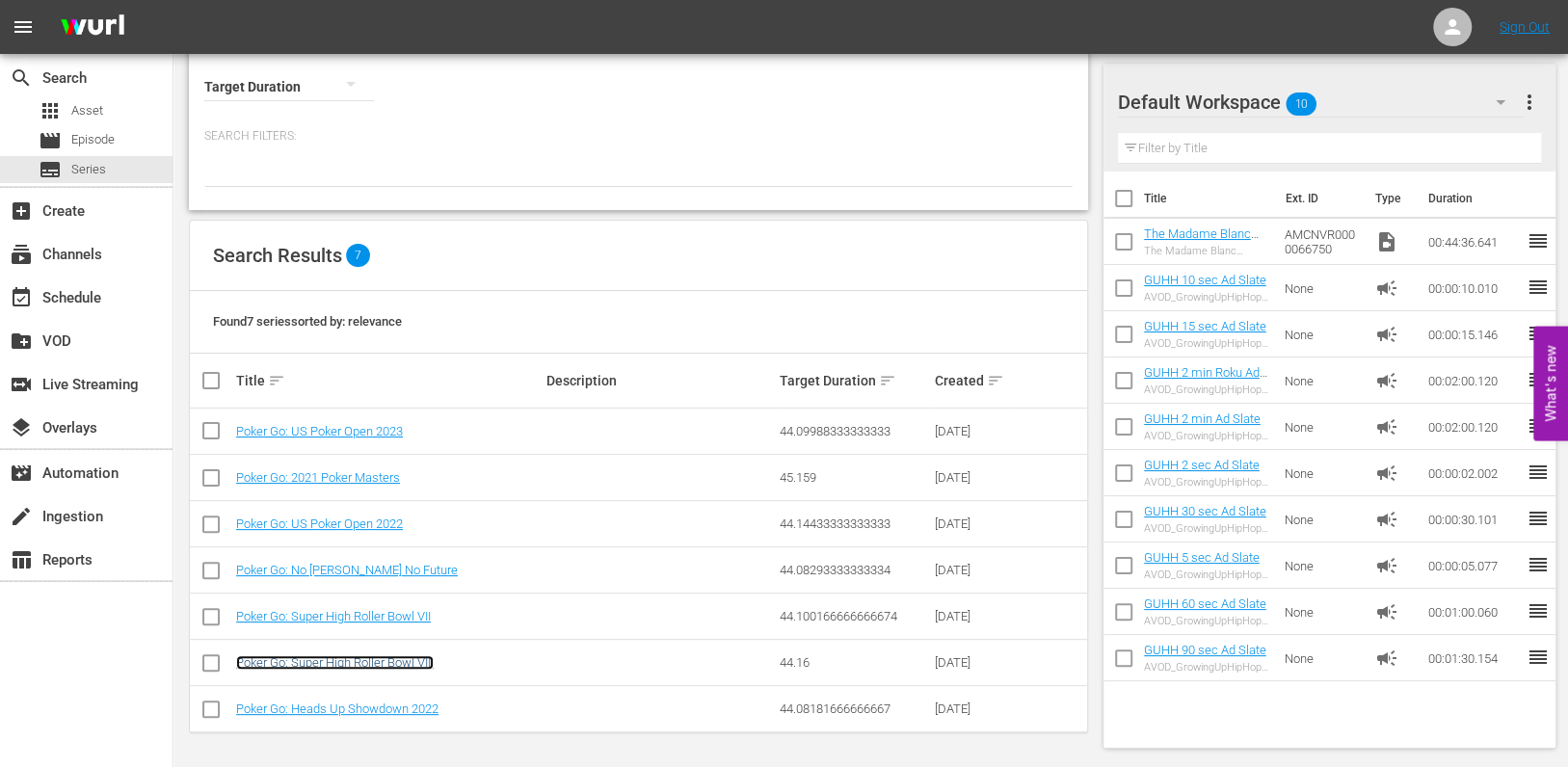
click at [371, 666] on link "Poker Go: Super High Roller Bowl VIII" at bounding box center [335, 662] width 198 height 15
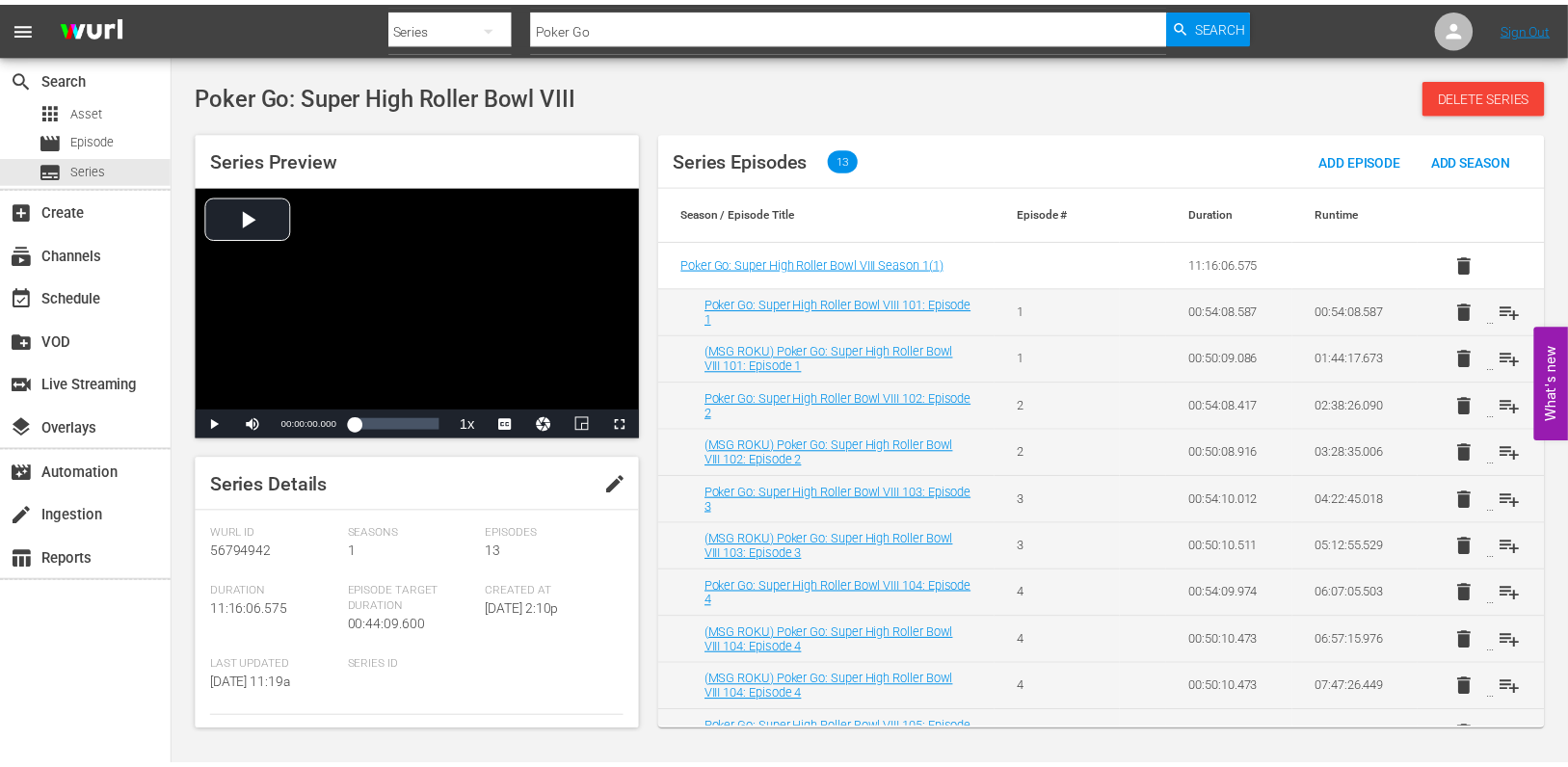
scroll to position [329, 0]
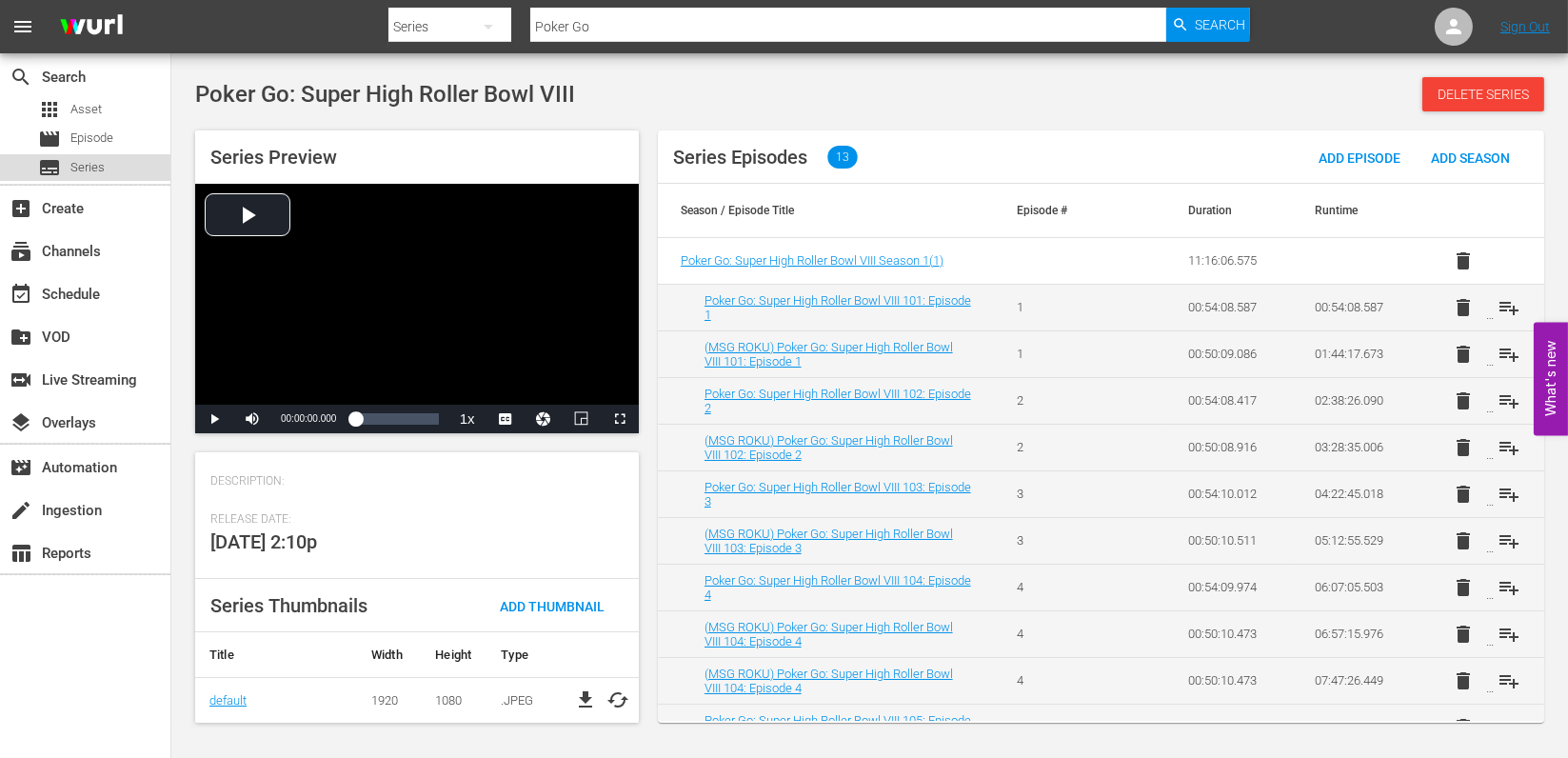
click at [81, 168] on span "Series" at bounding box center [87, 167] width 34 height 19
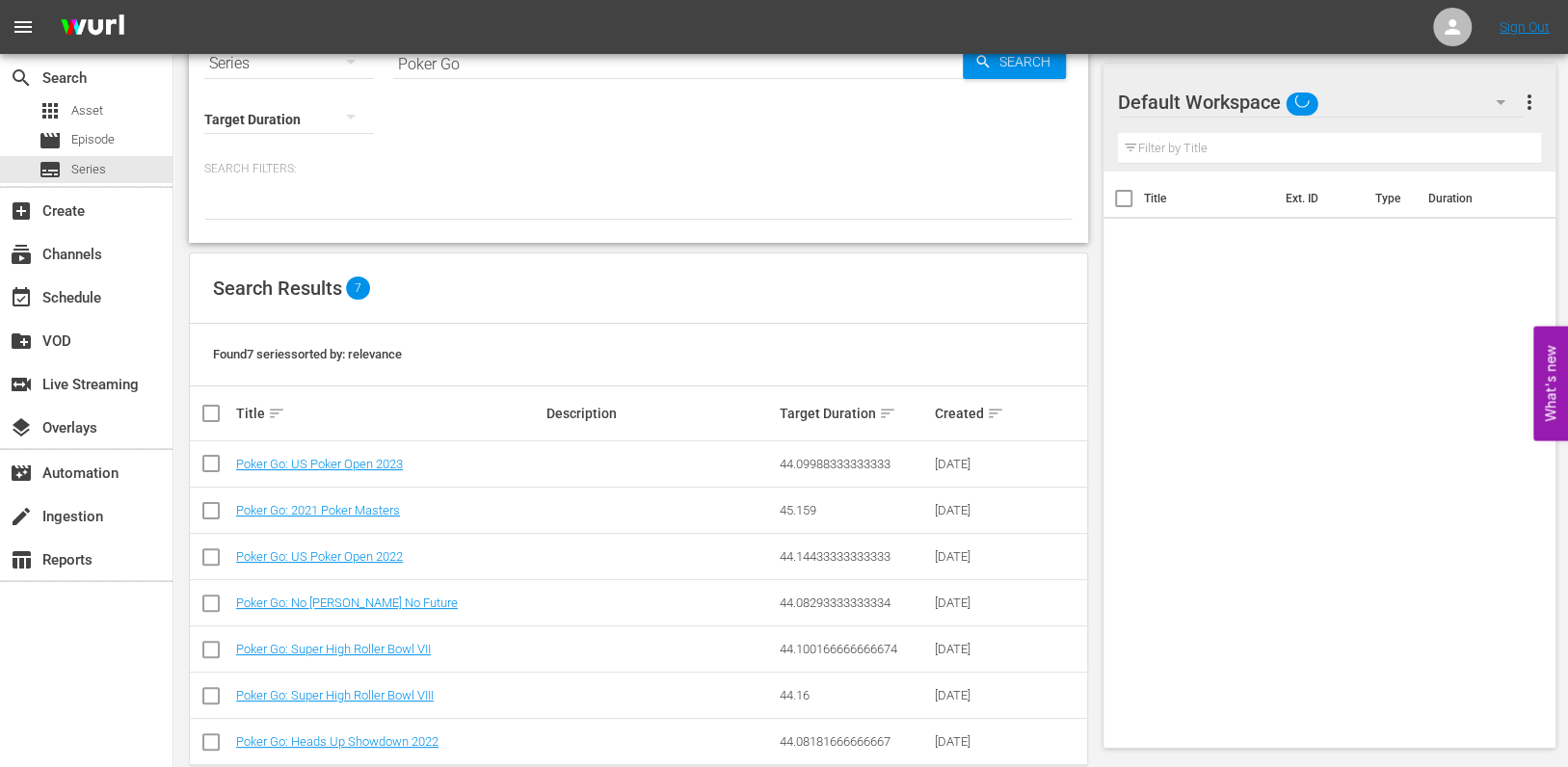
scroll to position [92, 0]
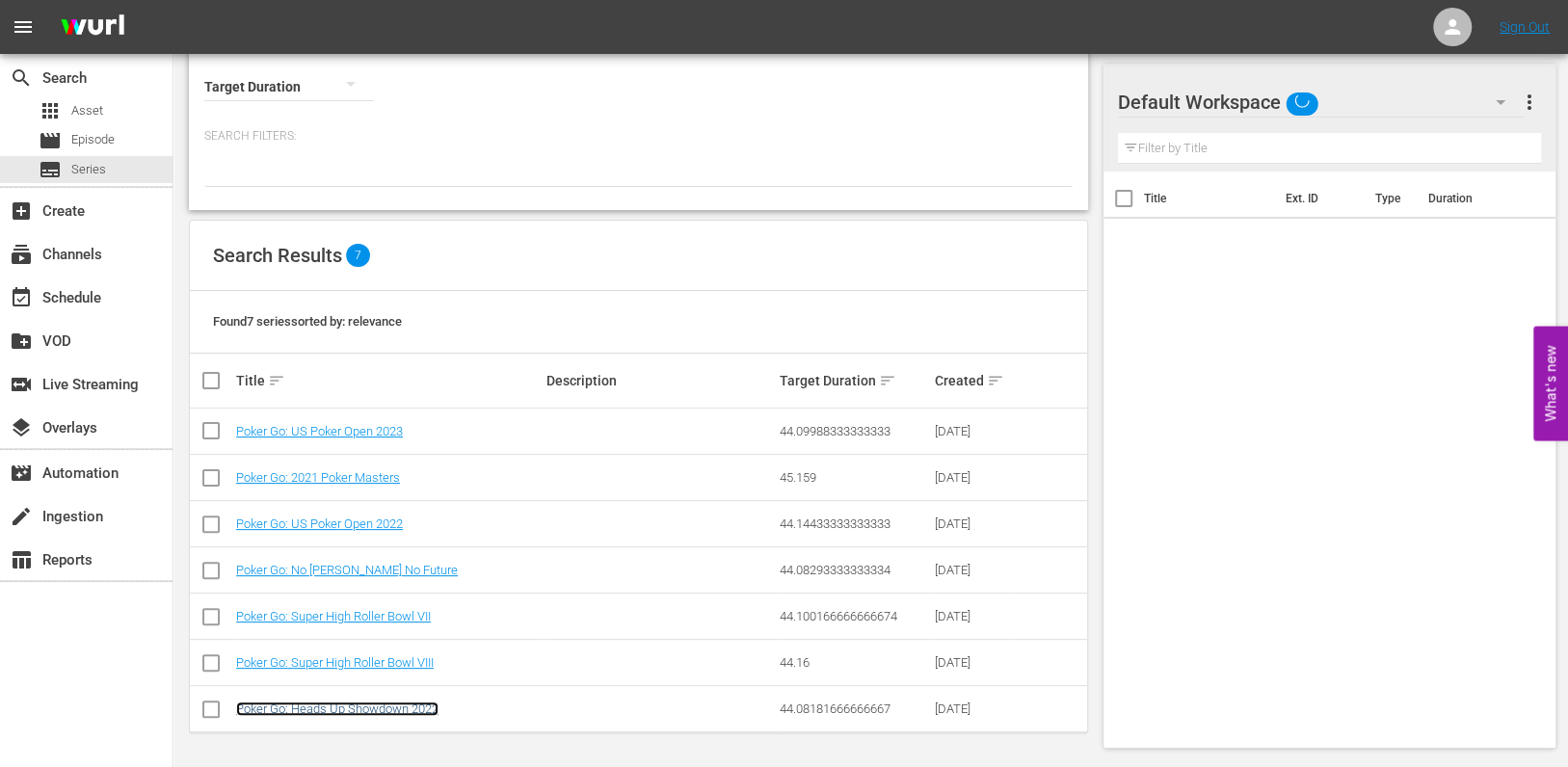
click at [308, 710] on link "Poker Go: Heads Up Showdown 2022" at bounding box center [337, 708] width 203 height 15
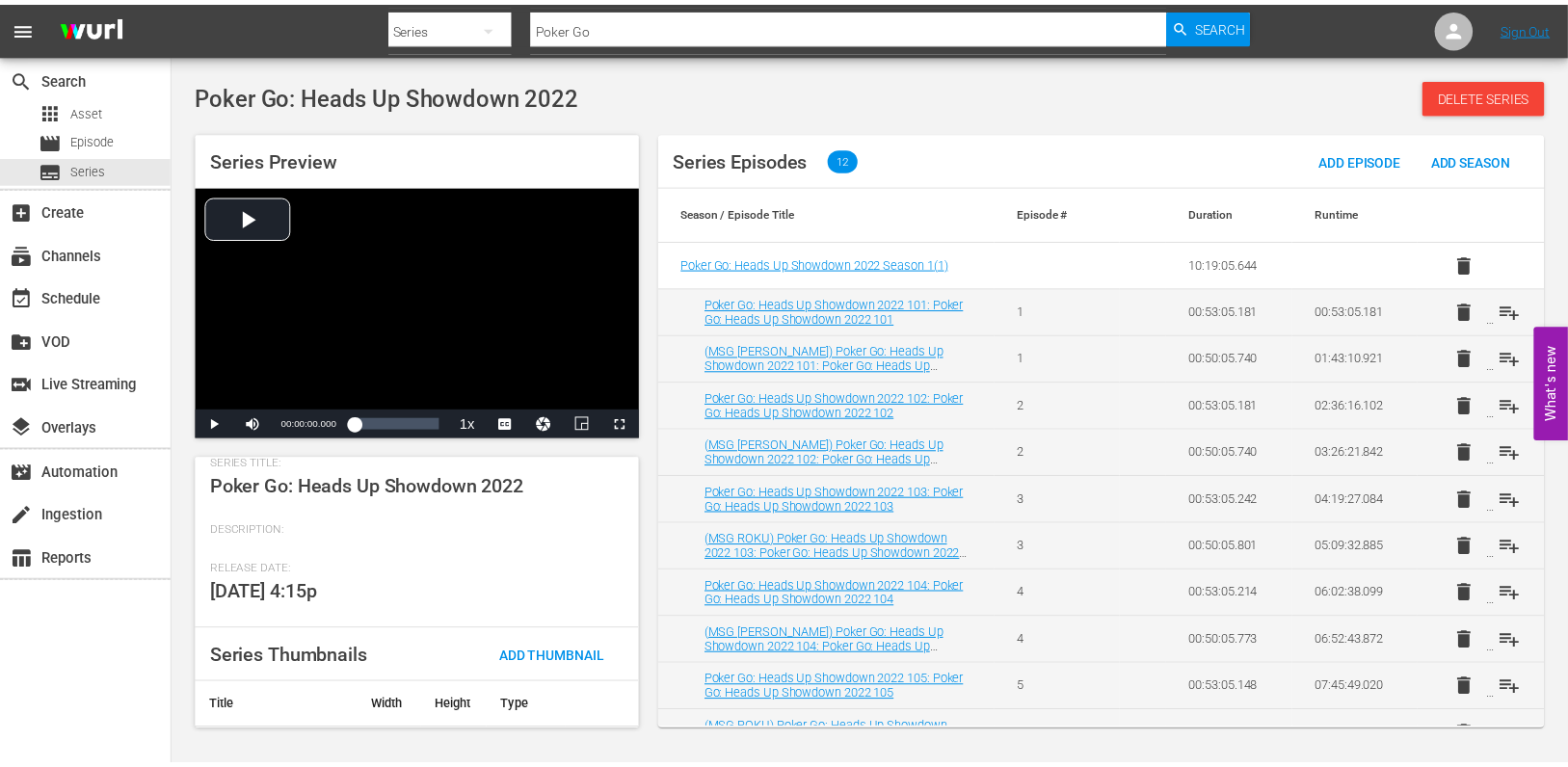
scroll to position [329, 0]
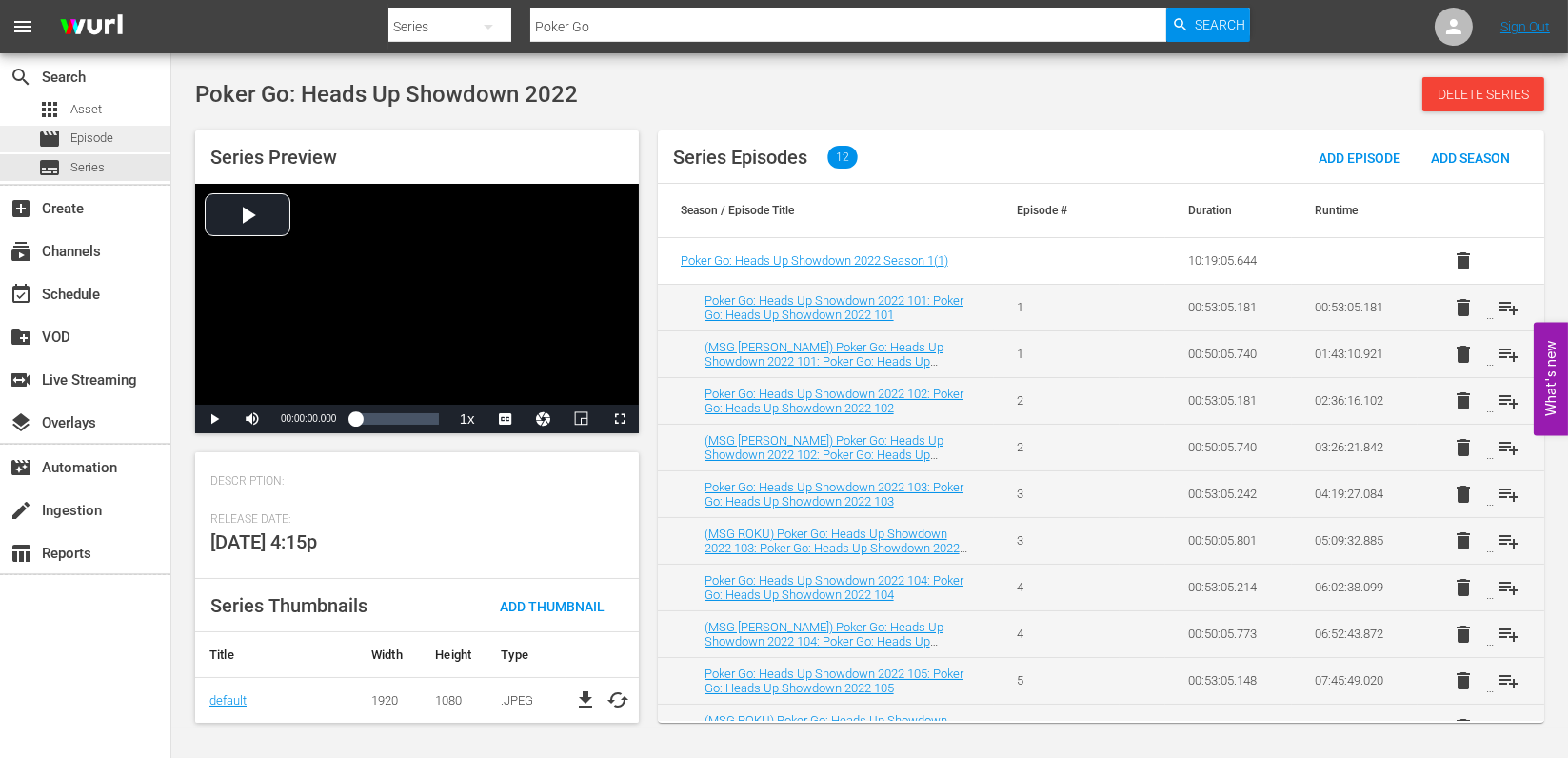
click at [118, 150] on div "movie Episode" at bounding box center [85, 139] width 170 height 27
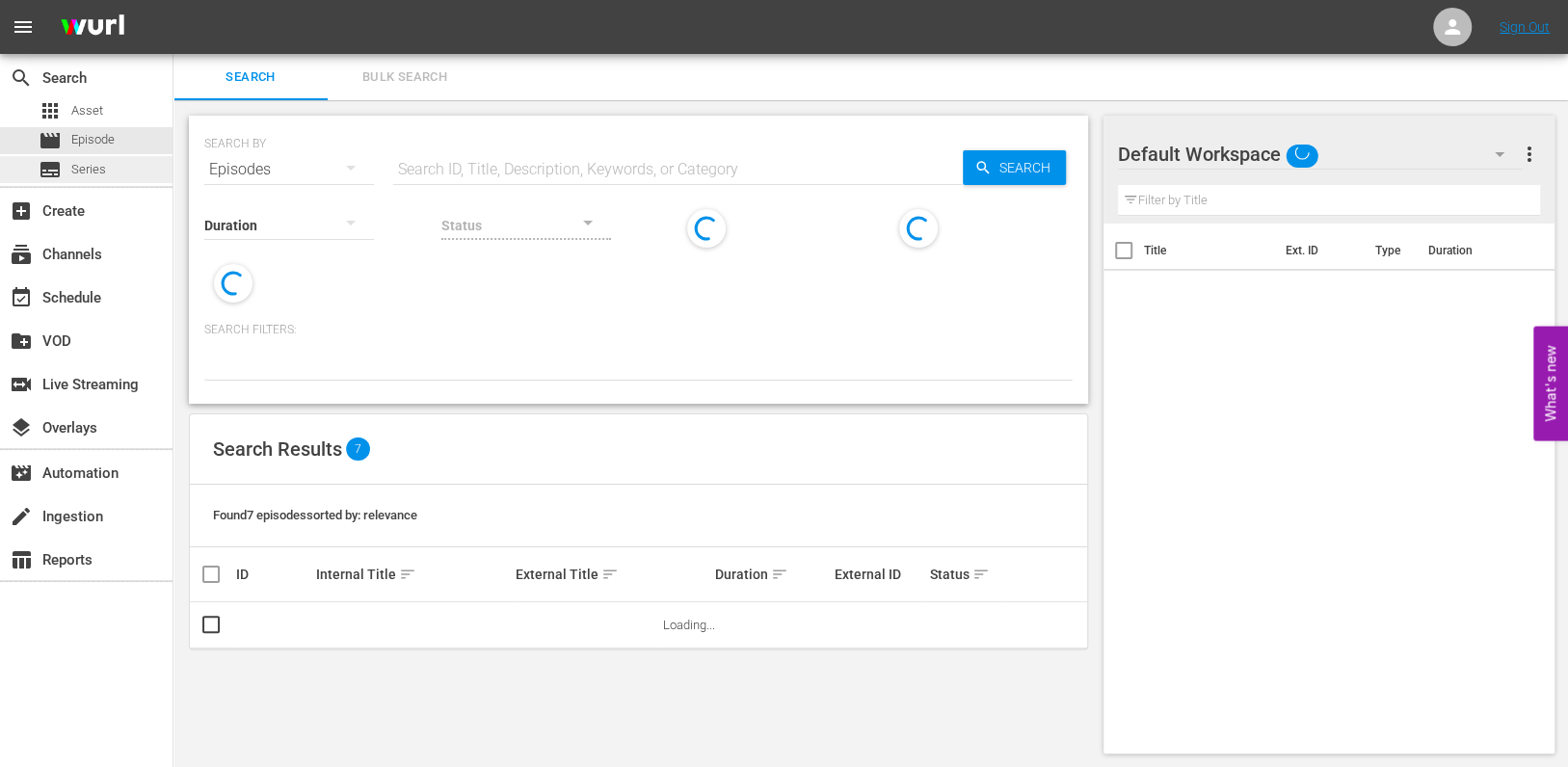
click at [119, 160] on div "subtitles Series" at bounding box center [86, 169] width 172 height 27
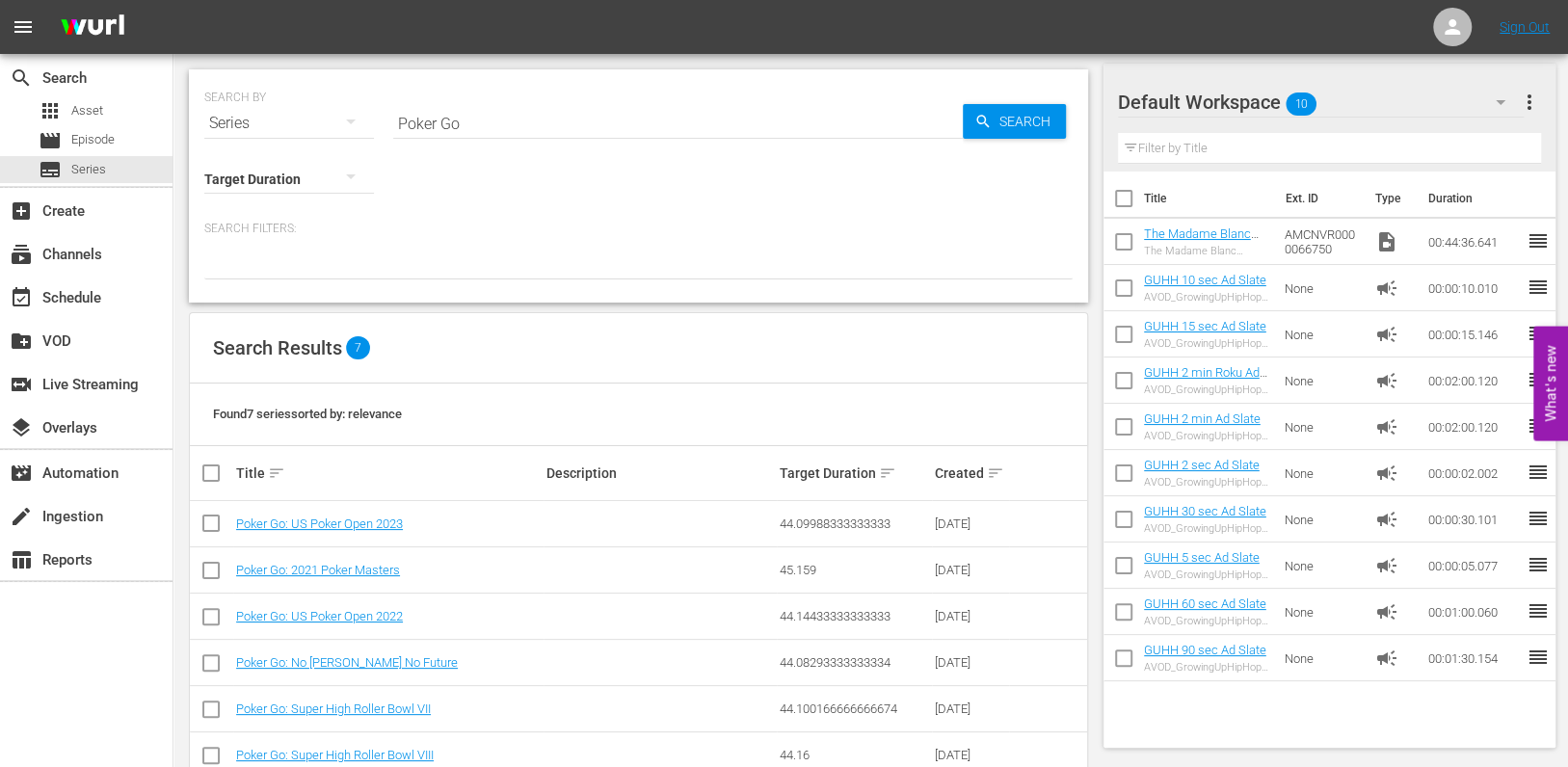
scroll to position [92, 0]
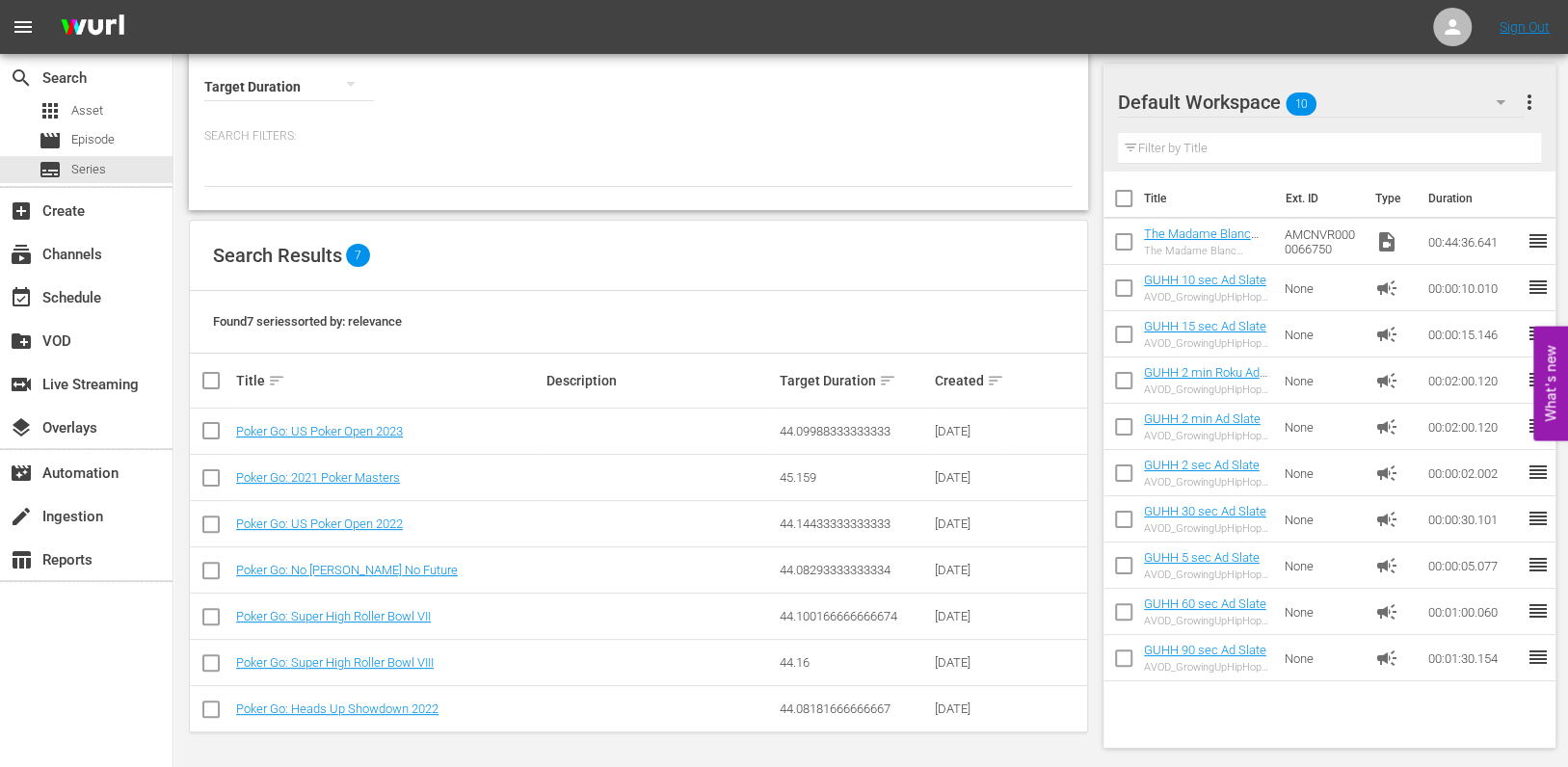
click at [109, 666] on div "search Search apps Asset movie Episode subtitles Series add_box Create subscrip…" at bounding box center [86, 437] width 173 height 767
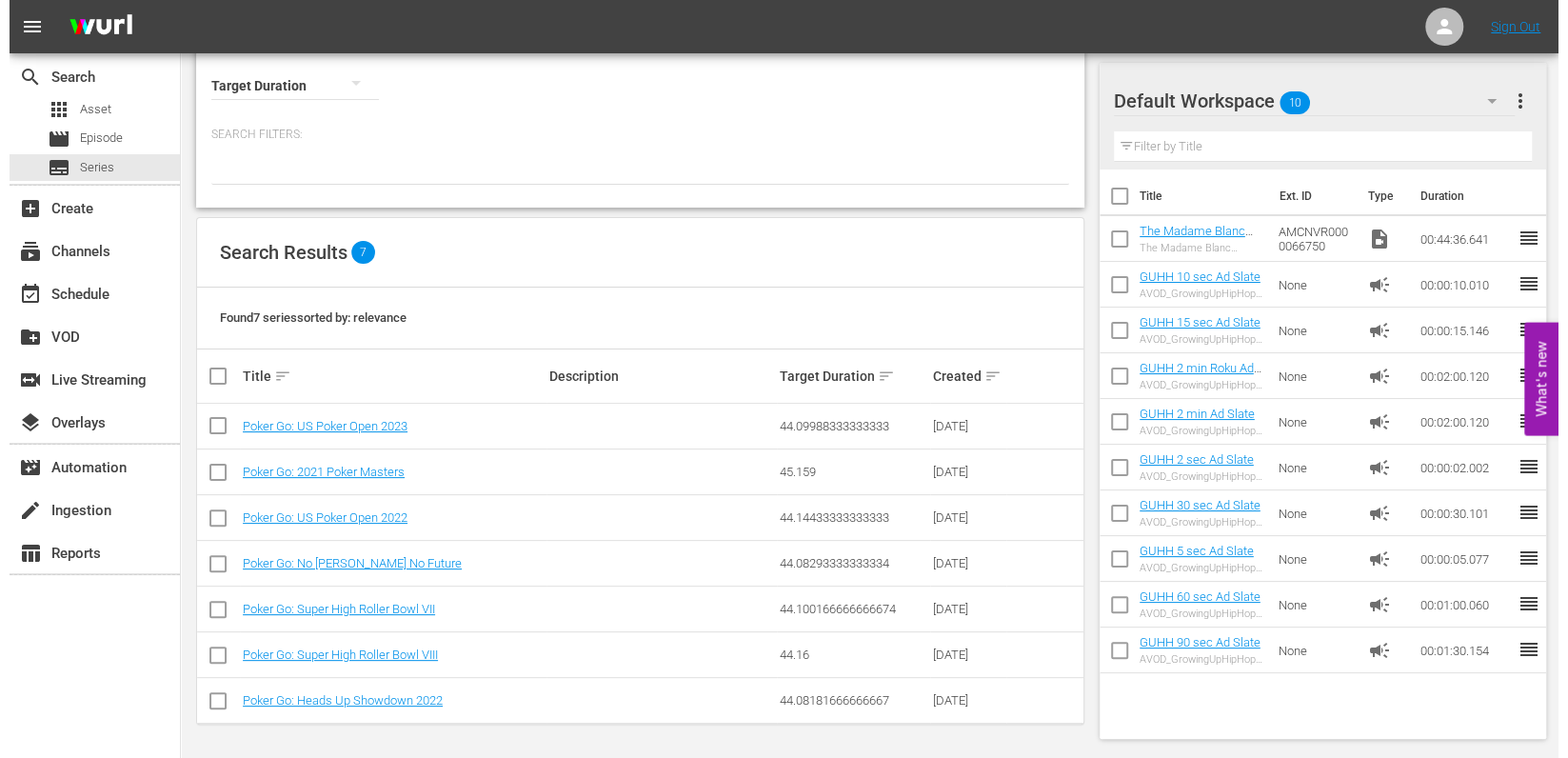
scroll to position [0, 0]
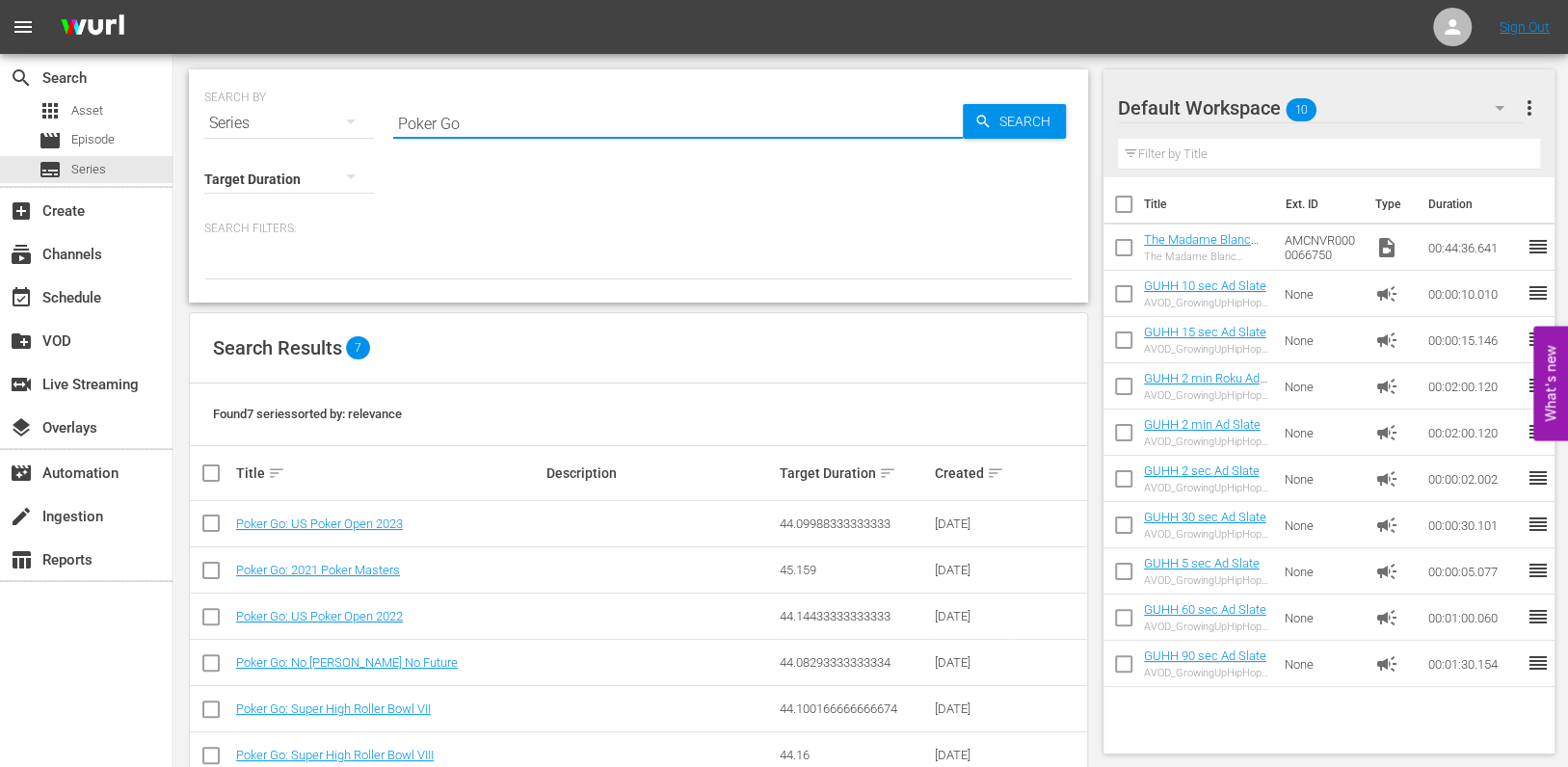
click at [451, 127] on input "Poker Go" at bounding box center [677, 122] width 569 height 46
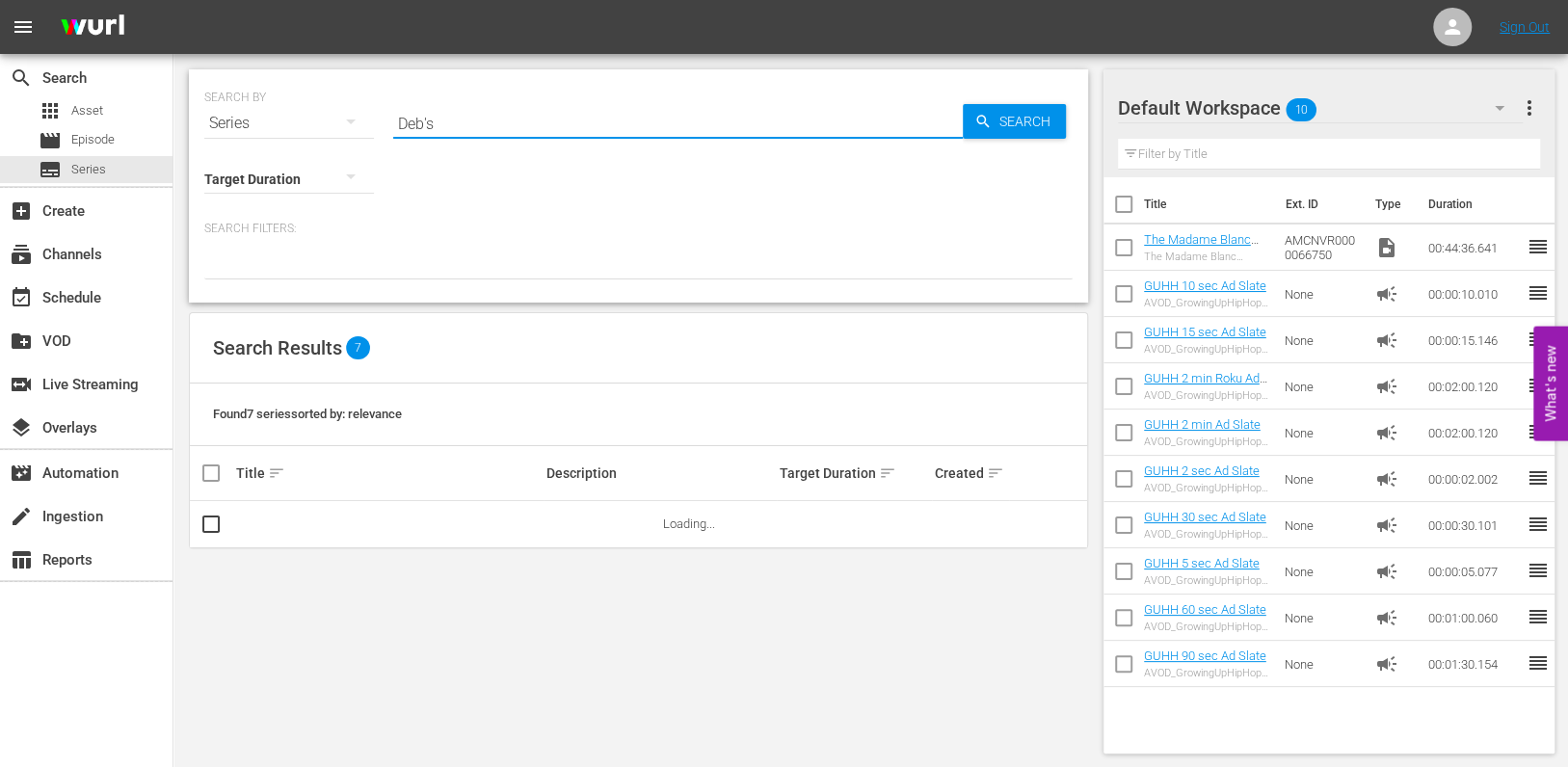
type input "Deb's House"
click at [1009, 122] on span "Search" at bounding box center [1028, 120] width 74 height 34
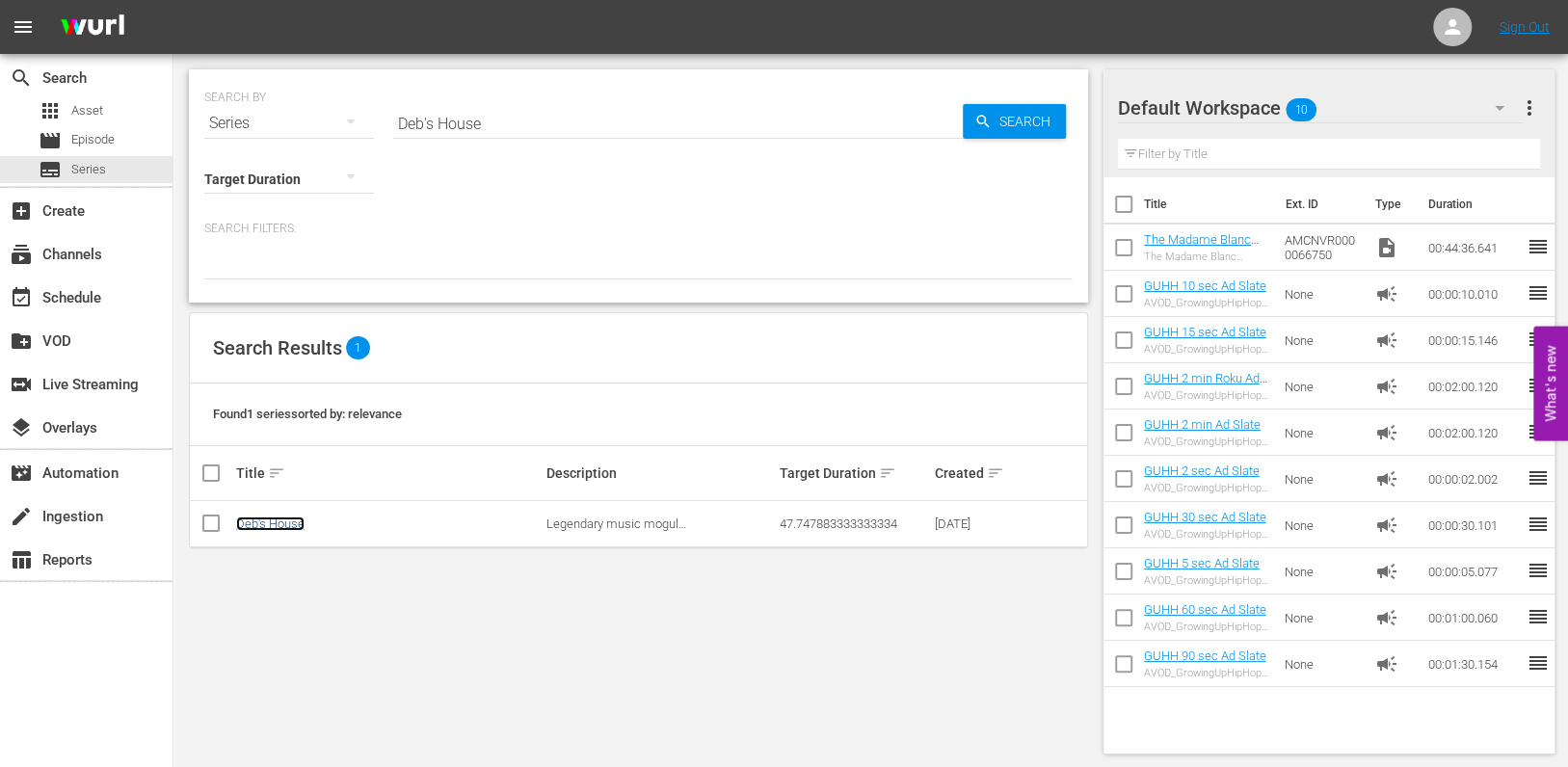
click at [277, 525] on link "Deb's House" at bounding box center [270, 523] width 69 height 15
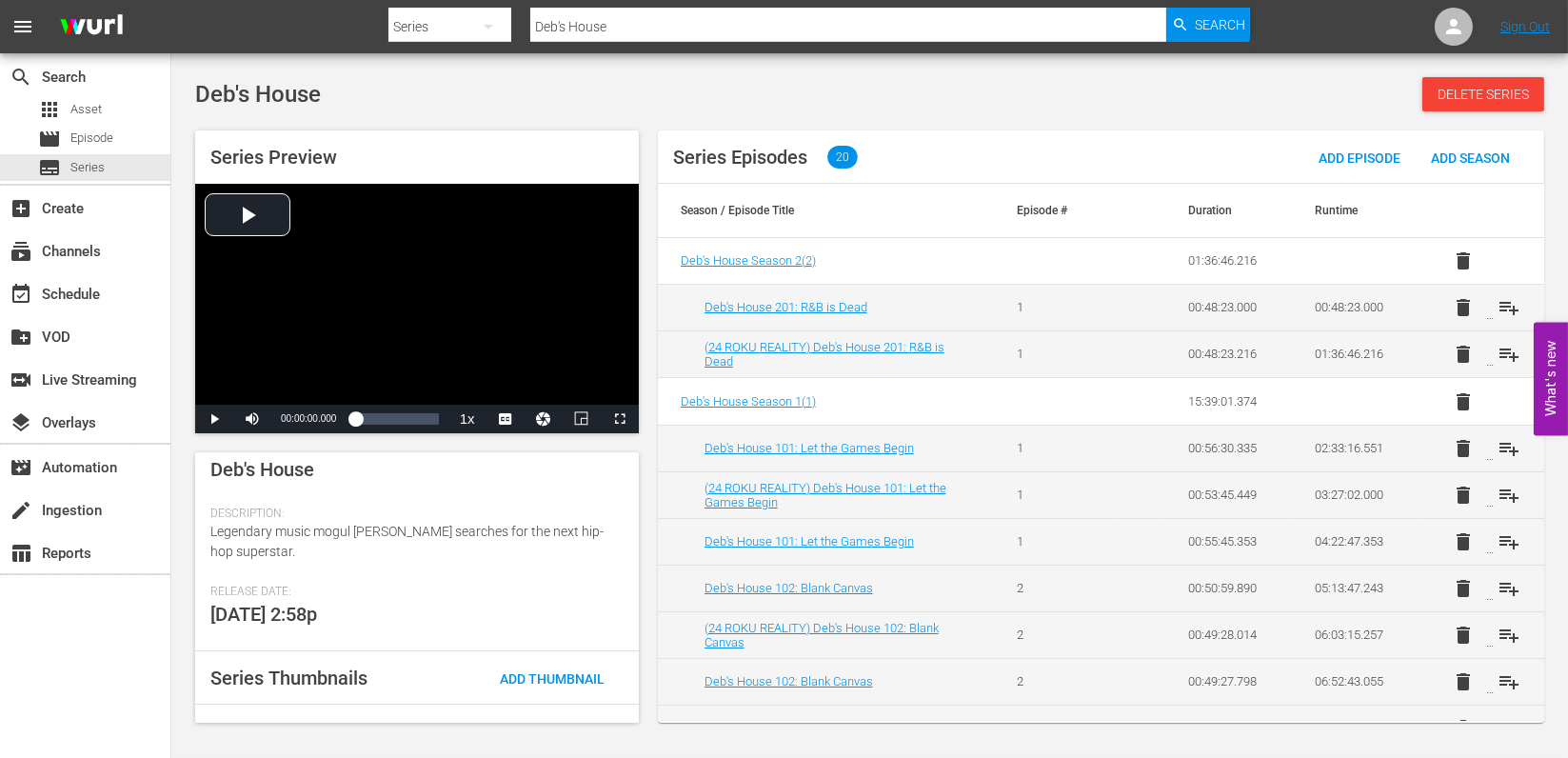
scroll to position [327, 0]
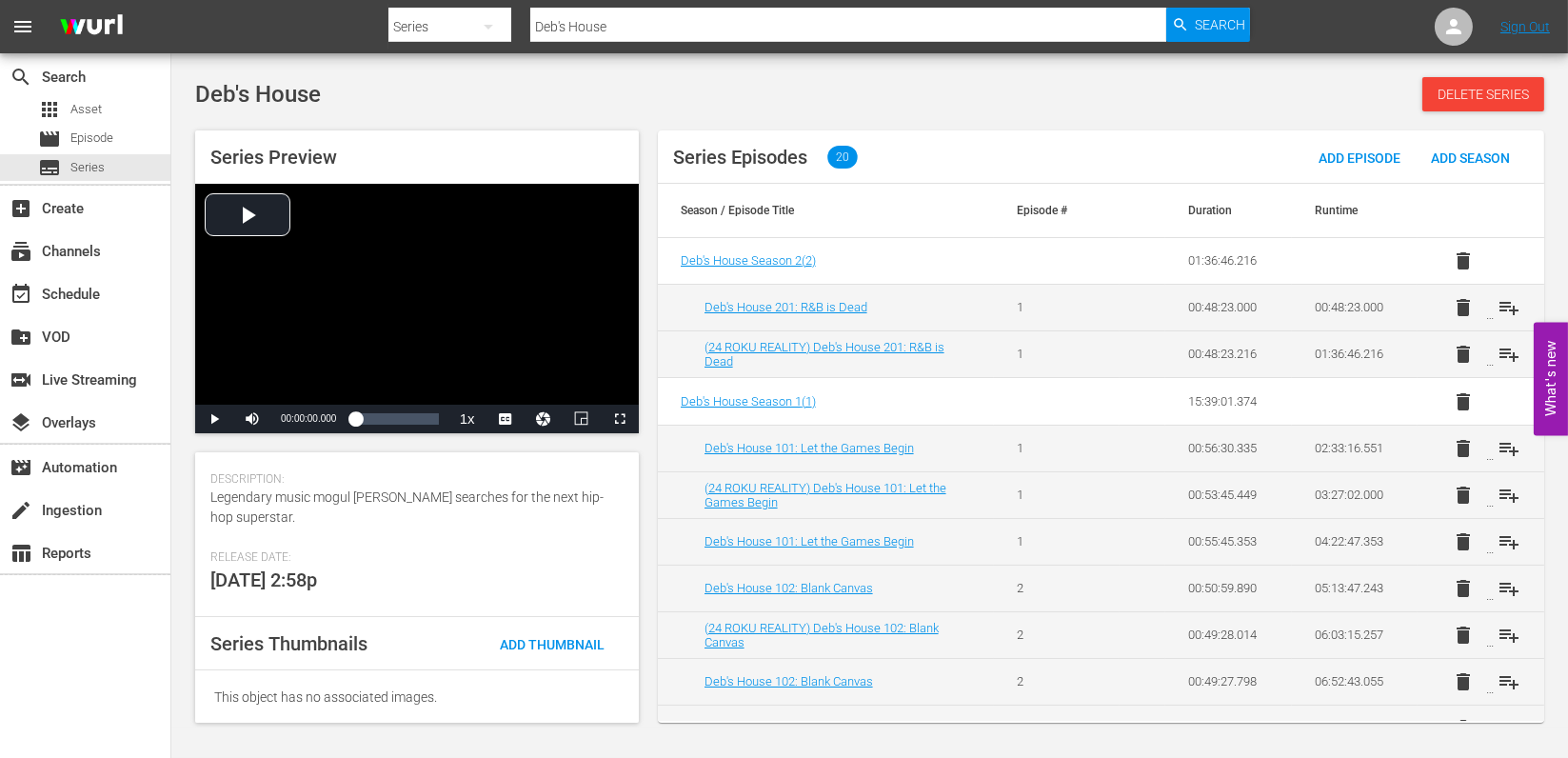
click at [512, 638] on span "Add Thumbnail" at bounding box center [553, 645] width 136 height 15
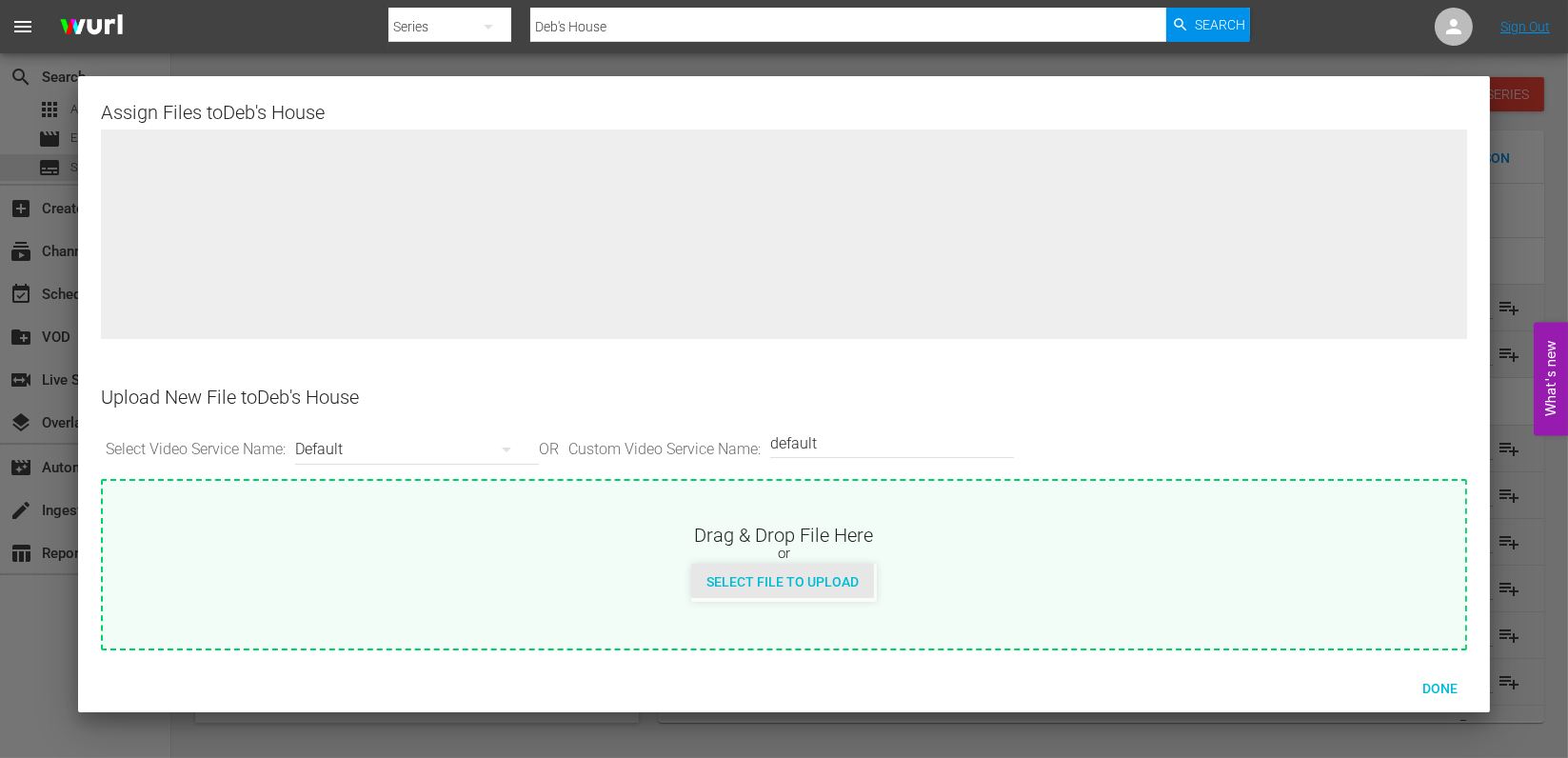
click at [830, 567] on div "Select File to Upload" at bounding box center [782, 581] width 183 height 35
type input "C:\fakepath\Debs_House_101_AVOD_big_texted.jpg"
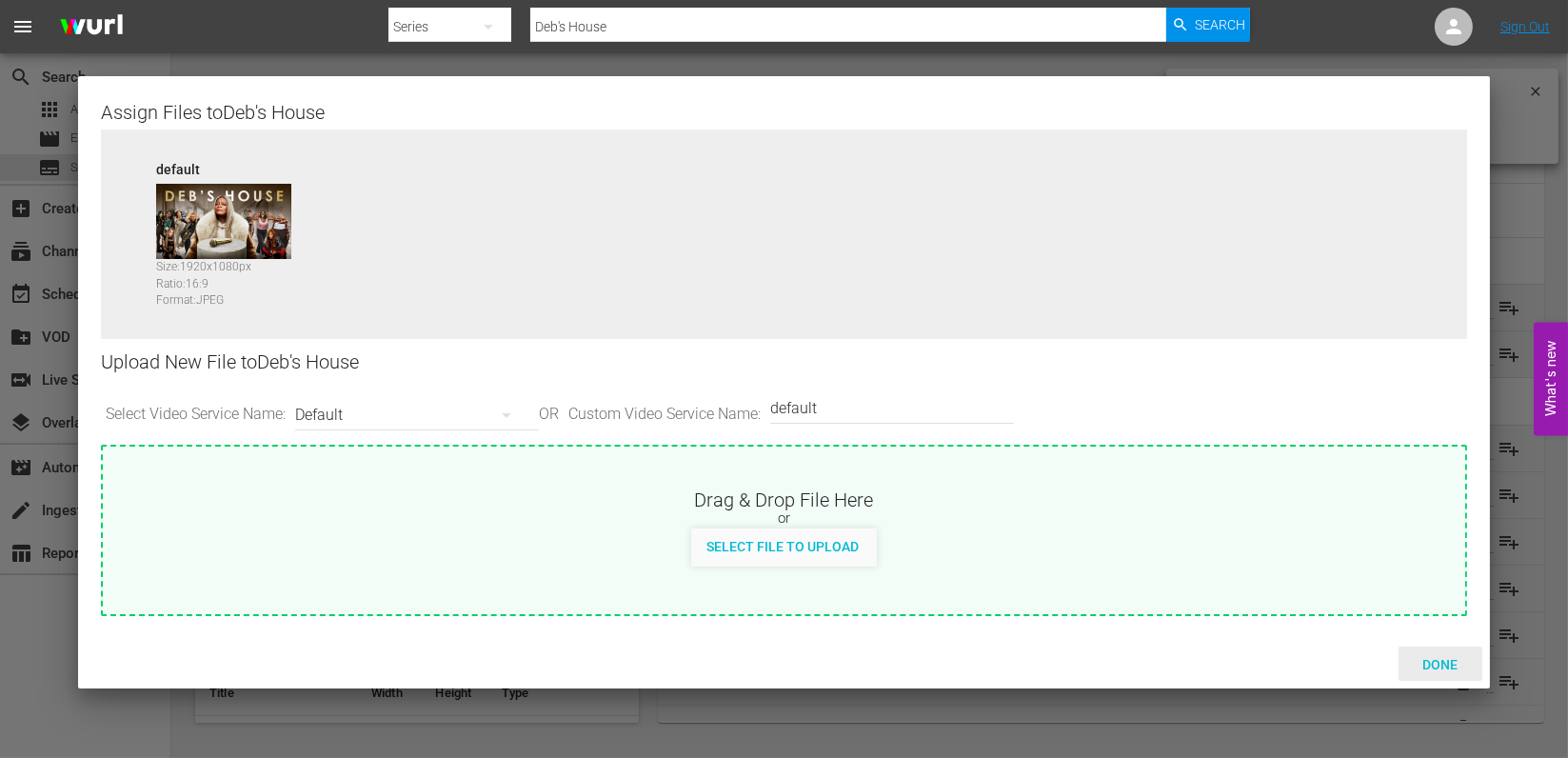
click at [1447, 657] on span "Done" at bounding box center [1440, 665] width 66 height 15
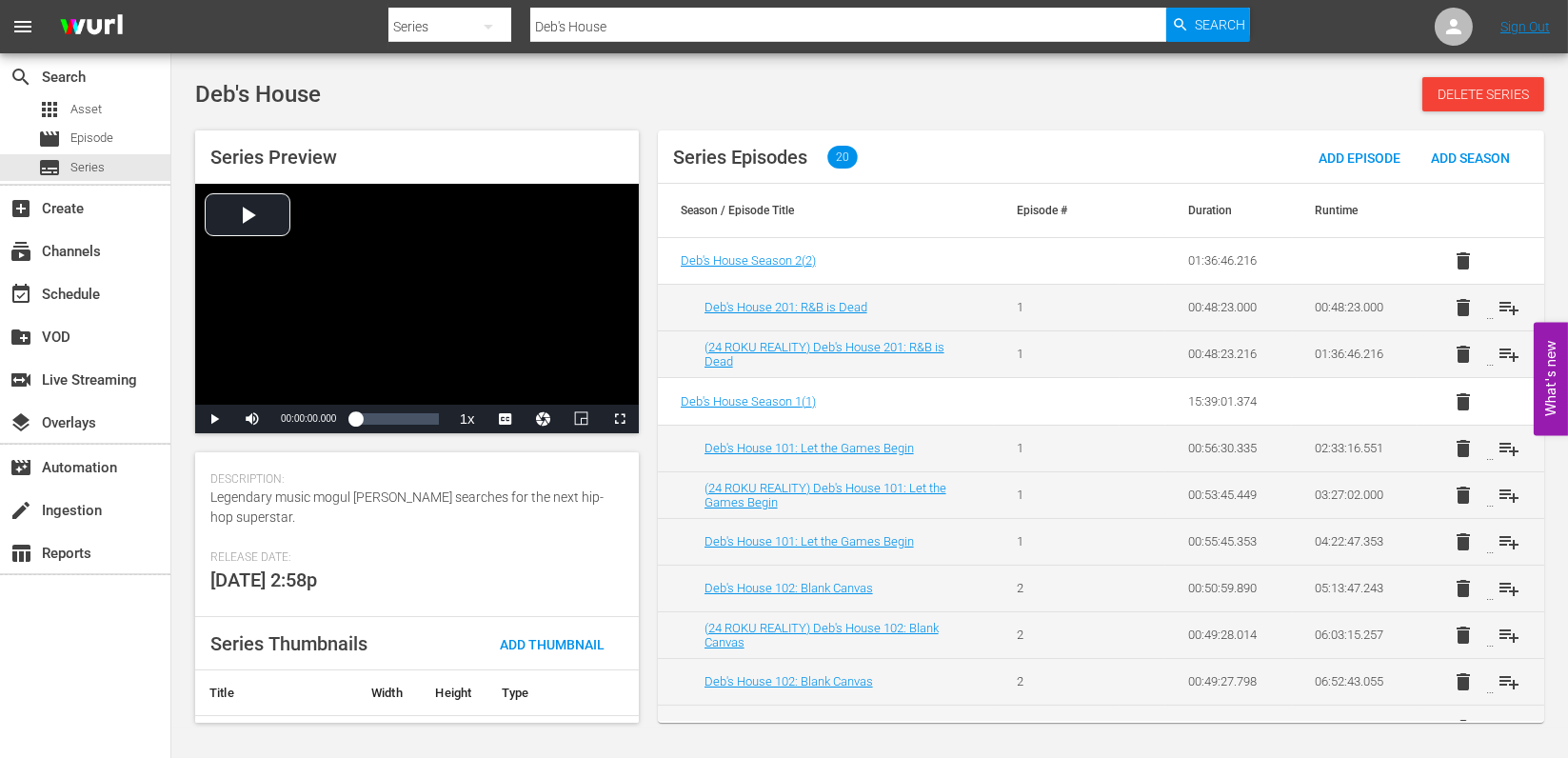
drag, startPoint x: 112, startPoint y: 618, endPoint x: 136, endPoint y: 614, distance: 24.3
click at [112, 618] on div "search Search apps Asset movie Episode subtitles Series add_box Create subscrip…" at bounding box center [85, 432] width 171 height 758
click at [134, 170] on div "subtitles Series" at bounding box center [85, 167] width 170 height 27
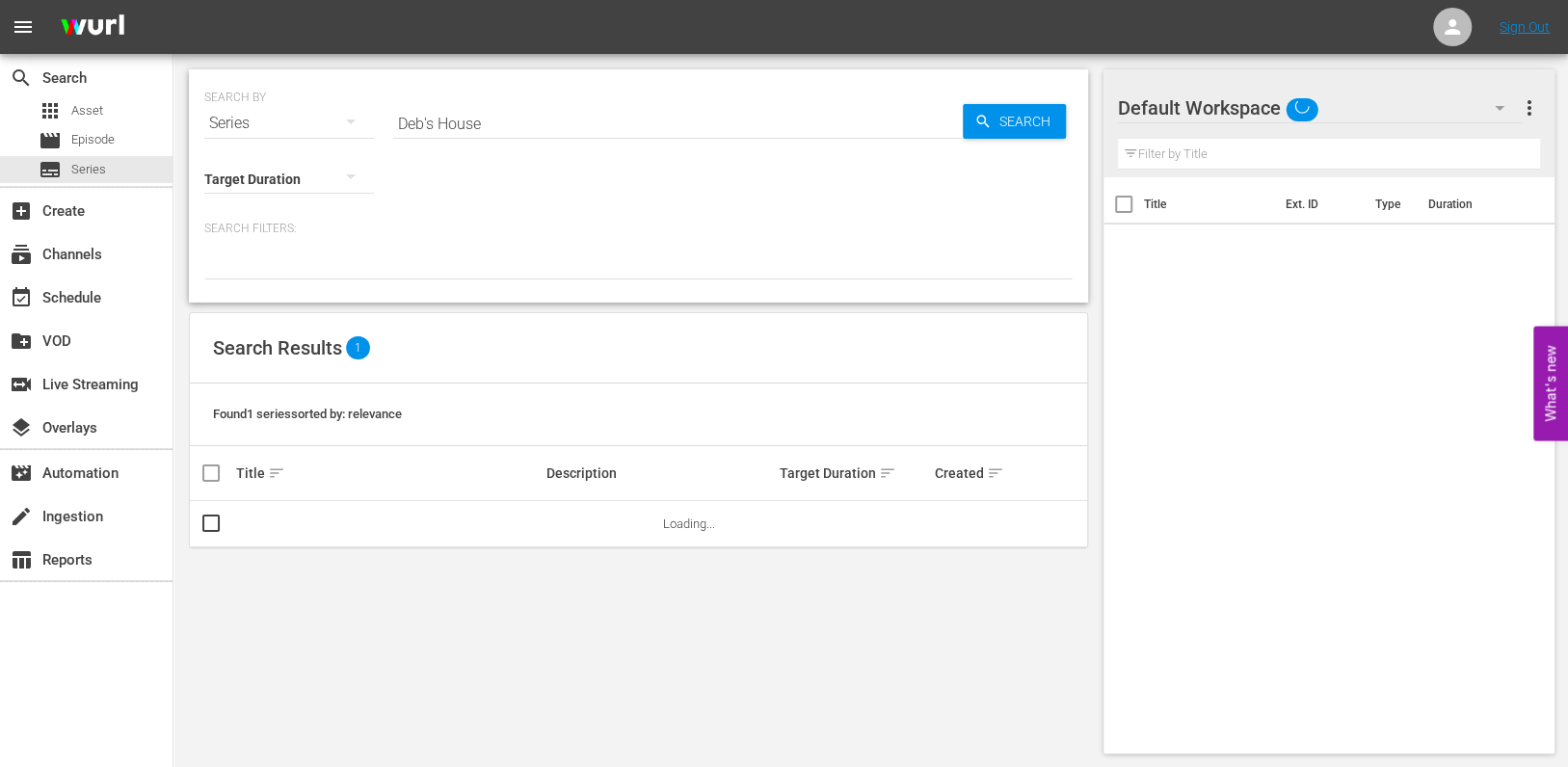
click at [499, 131] on input "Deb's House" at bounding box center [677, 122] width 569 height 46
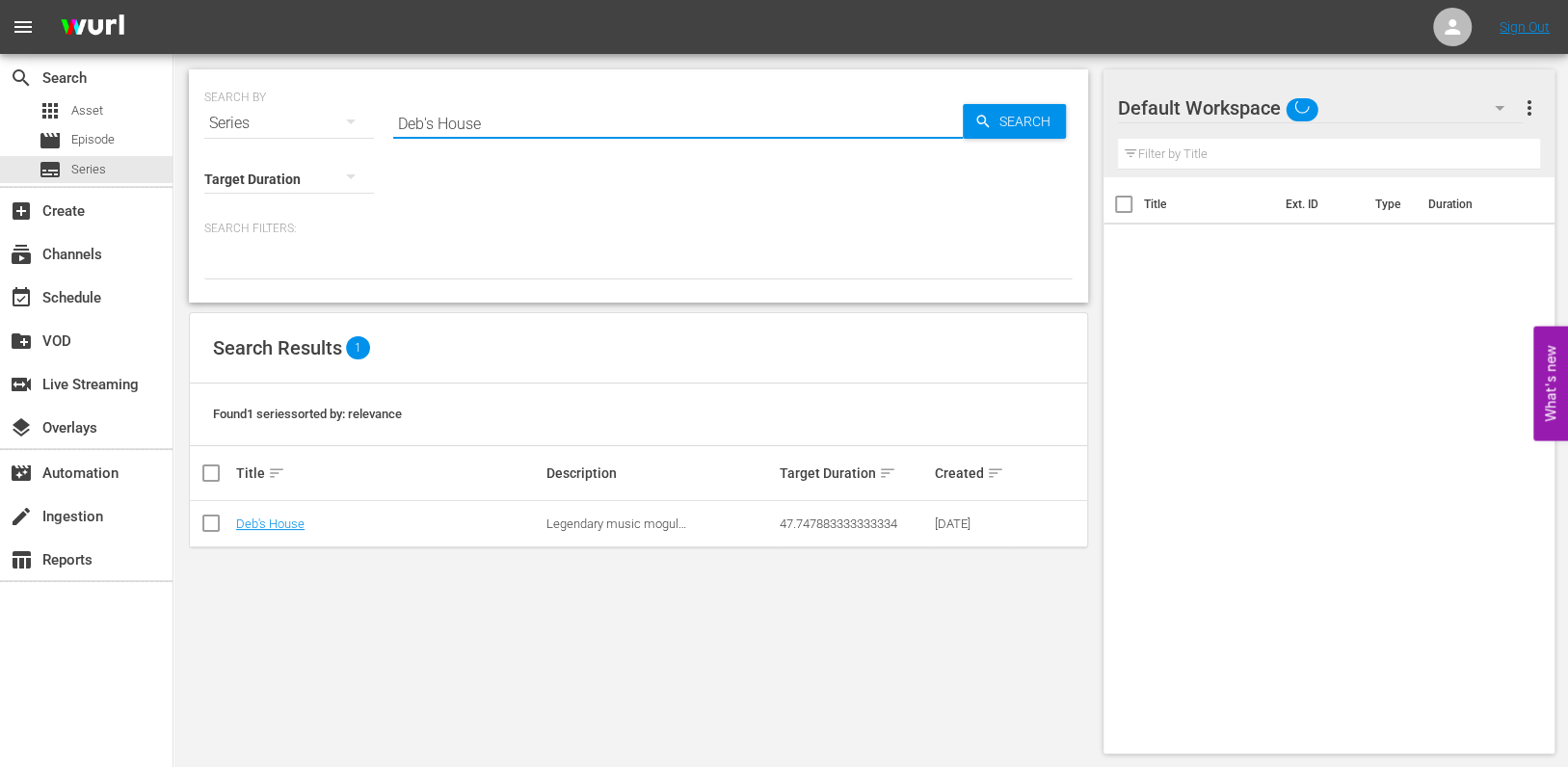
click at [499, 131] on input "Deb's House" at bounding box center [677, 122] width 569 height 46
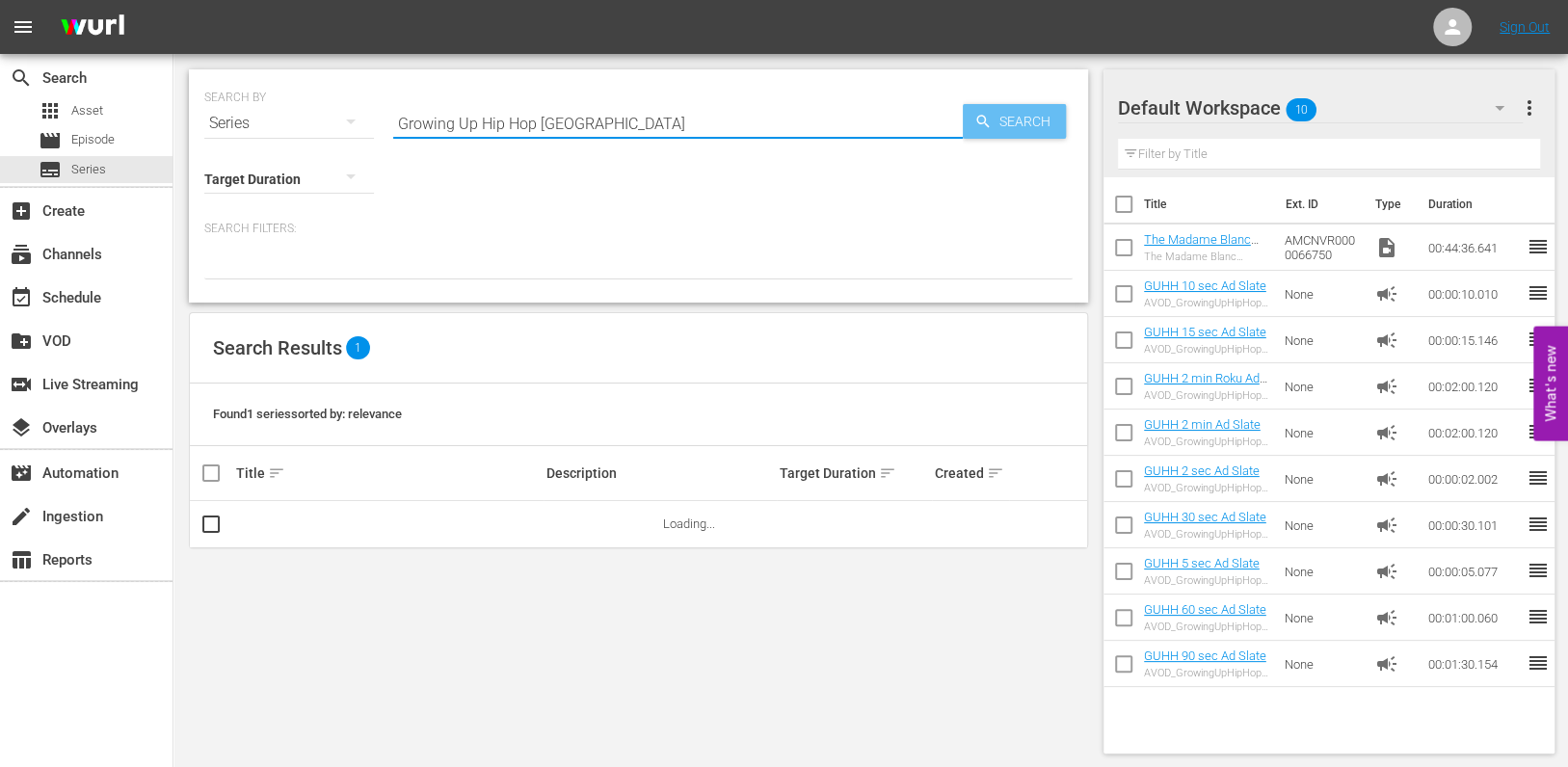
type input "Growing Up Hip Hop [GEOGRAPHIC_DATA]"
click at [969, 117] on div "Search" at bounding box center [1014, 120] width 103 height 34
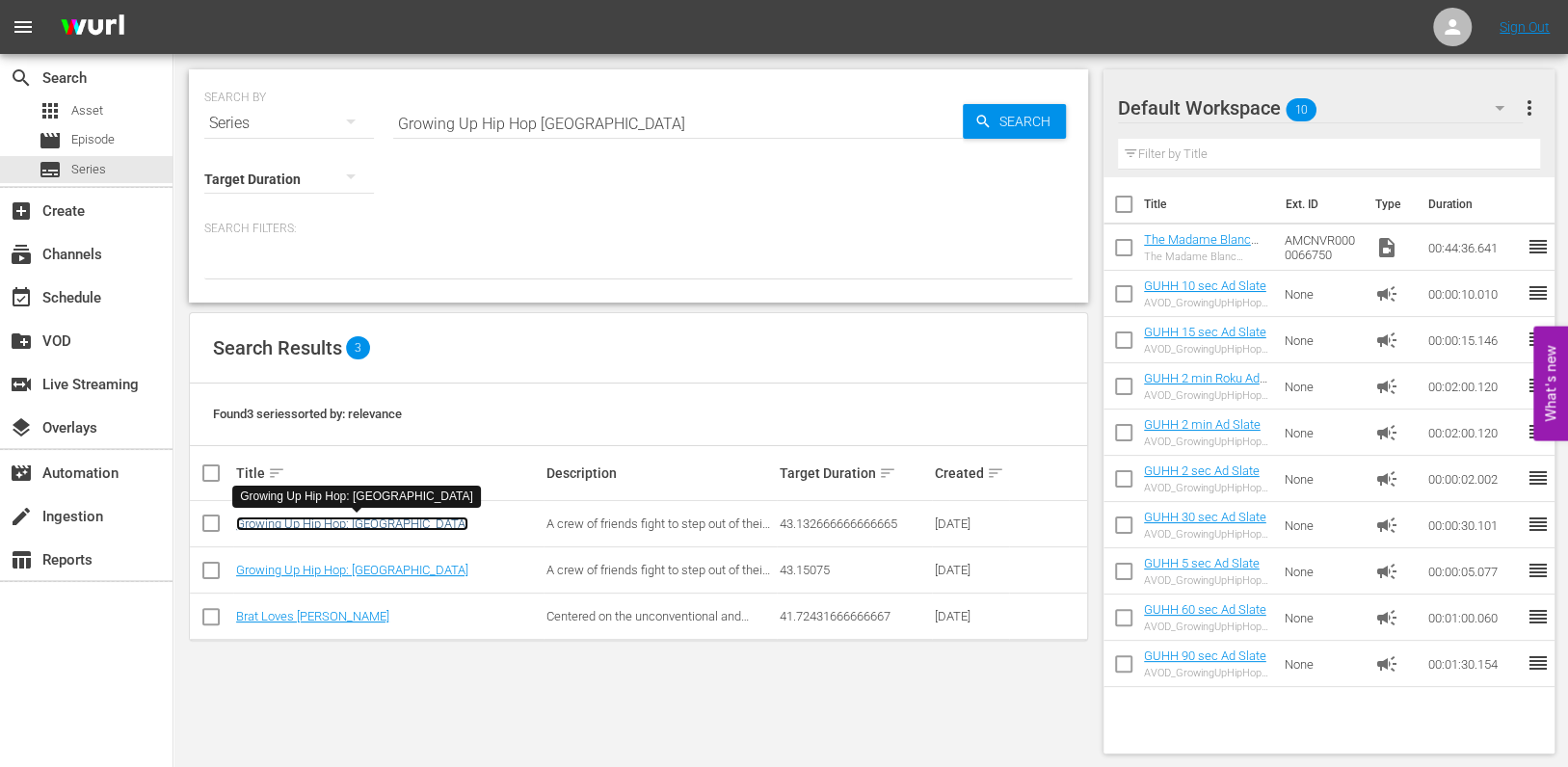
click at [309, 522] on link "Growing Up Hip Hop: [GEOGRAPHIC_DATA]" at bounding box center [352, 523] width 232 height 15
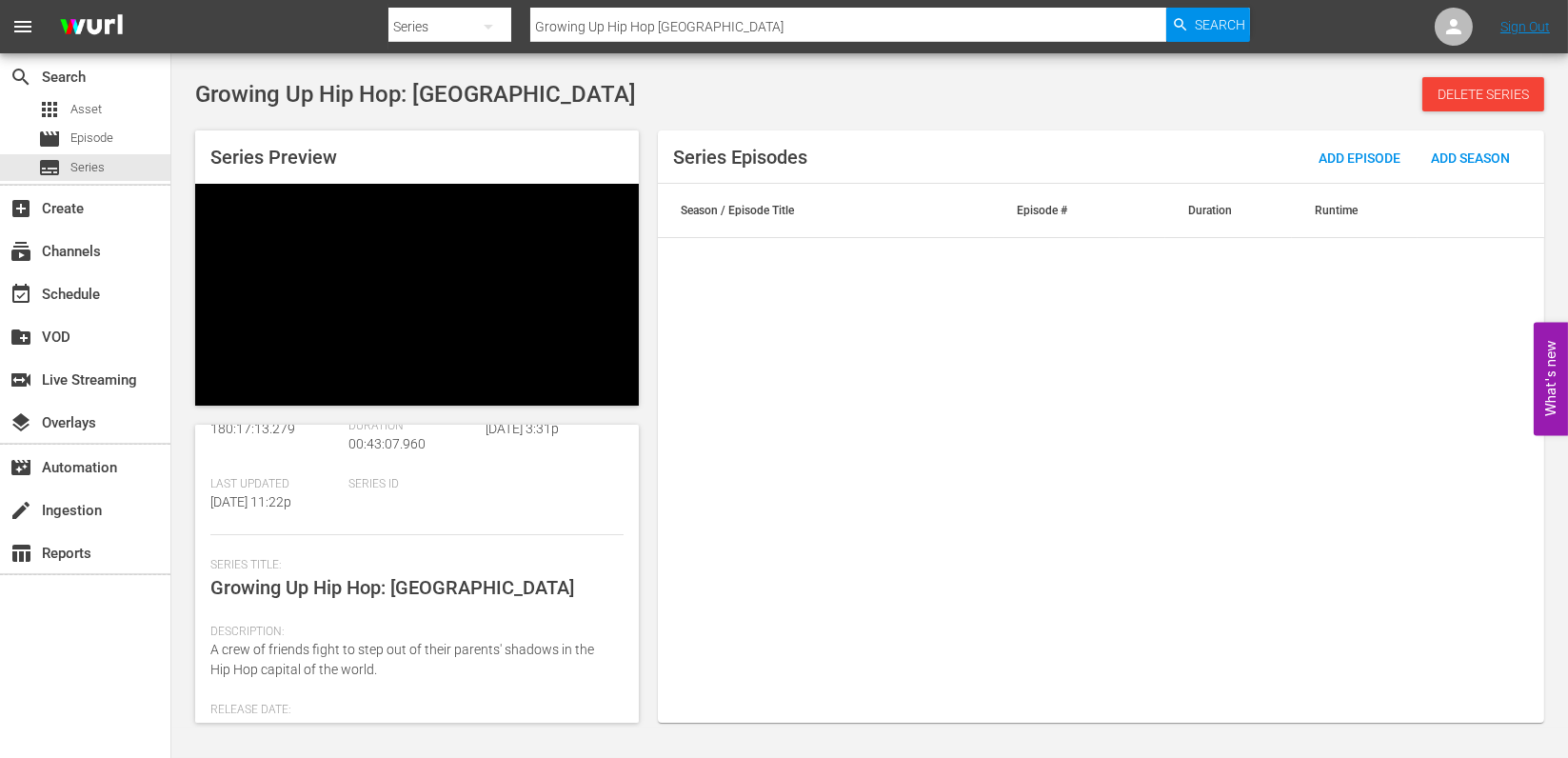
scroll to position [259, 0]
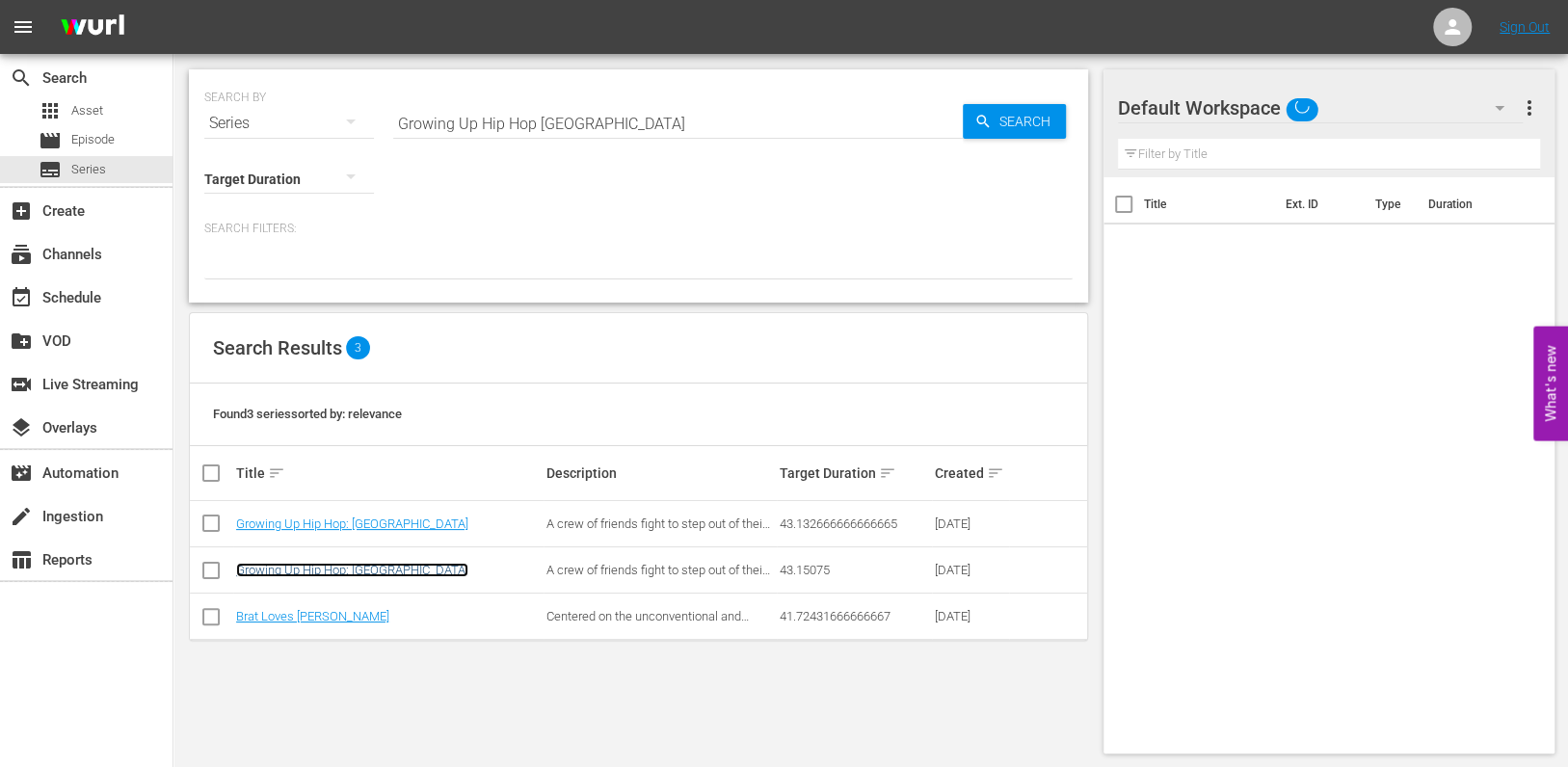
click at [329, 563] on link "Growing Up Hip Hop: [GEOGRAPHIC_DATA]" at bounding box center [352, 570] width 232 height 15
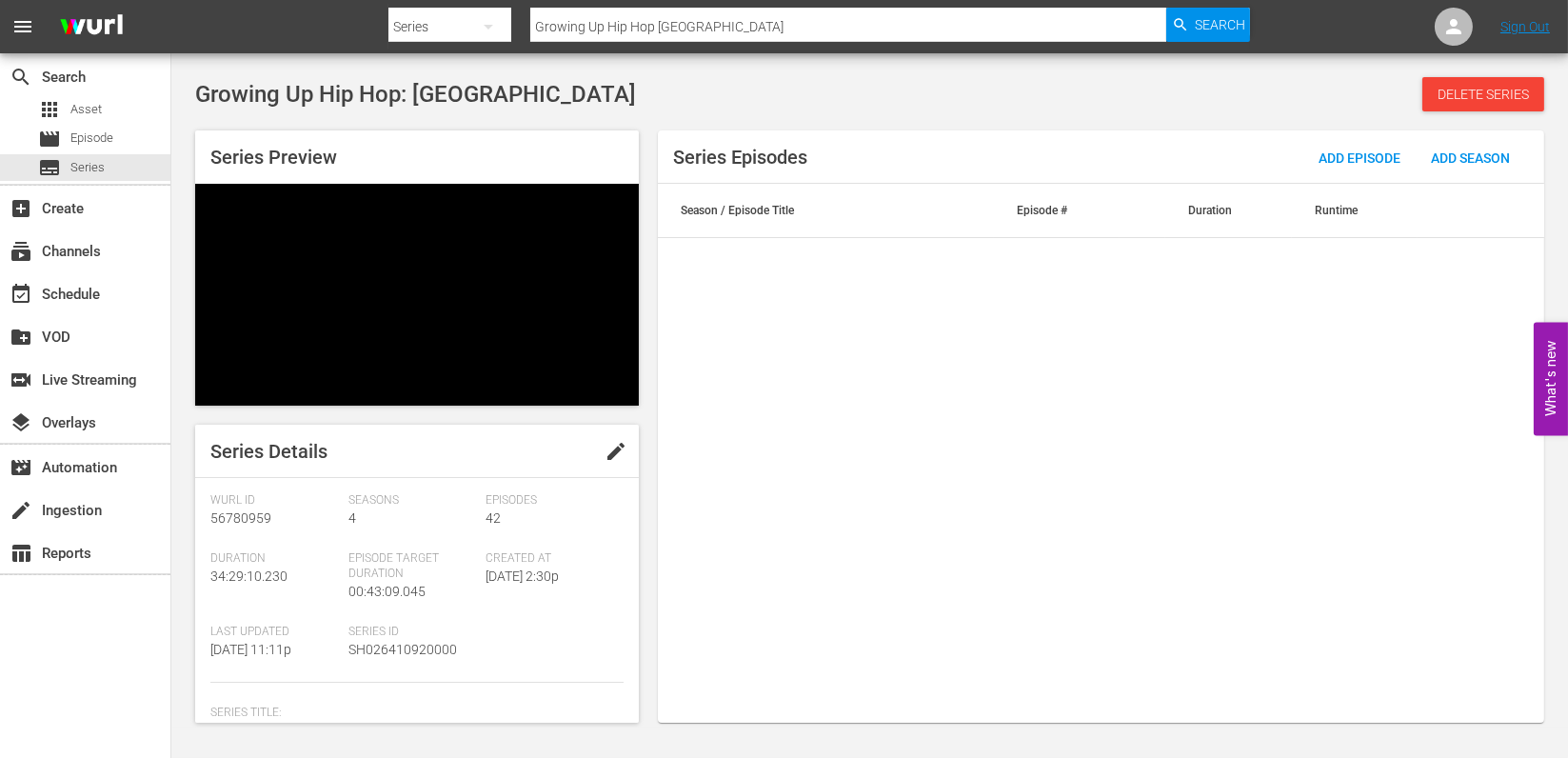
scroll to position [221, 0]
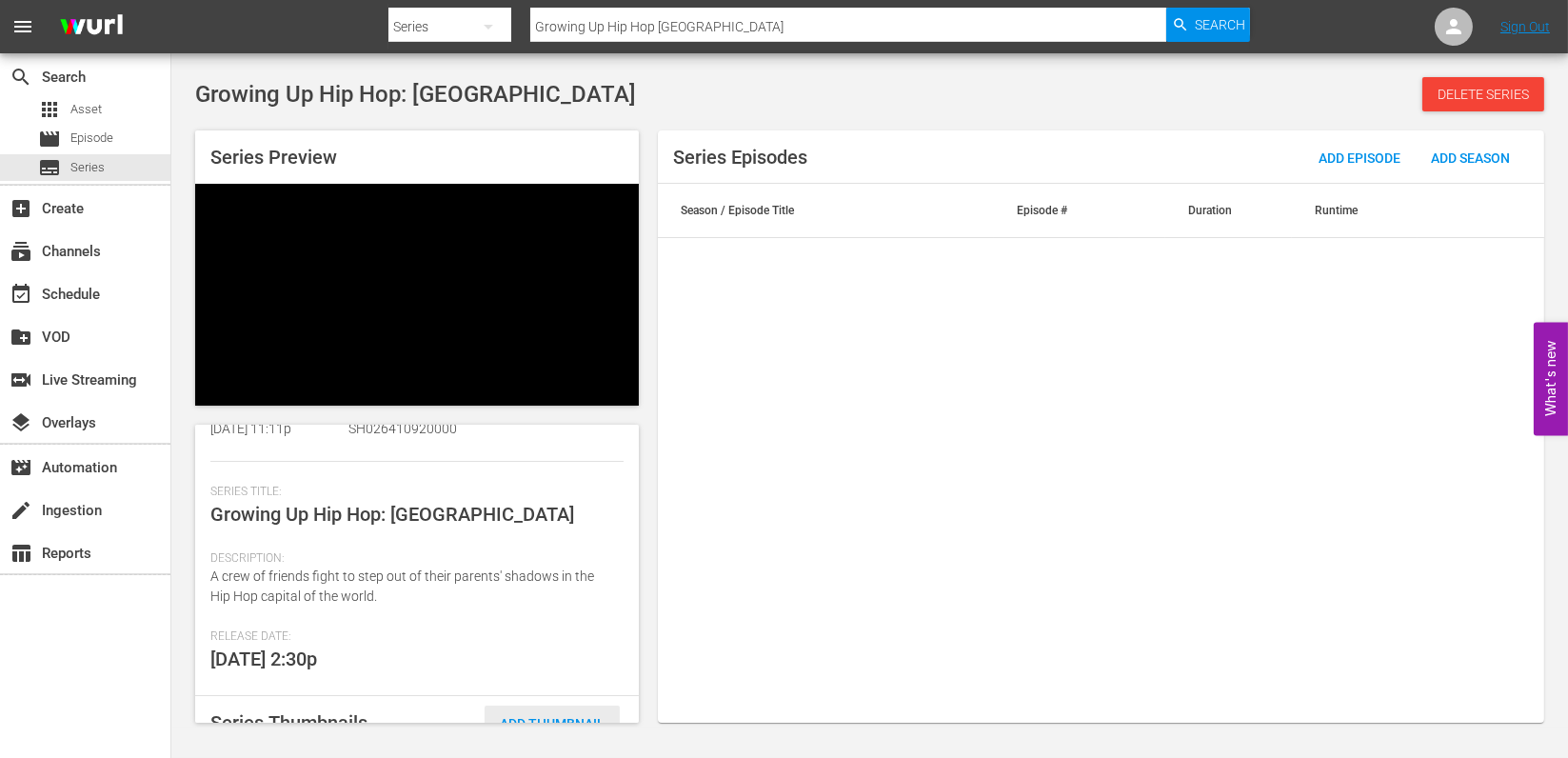
click at [502, 706] on div "Add Thumbnail" at bounding box center [553, 723] width 136 height 35
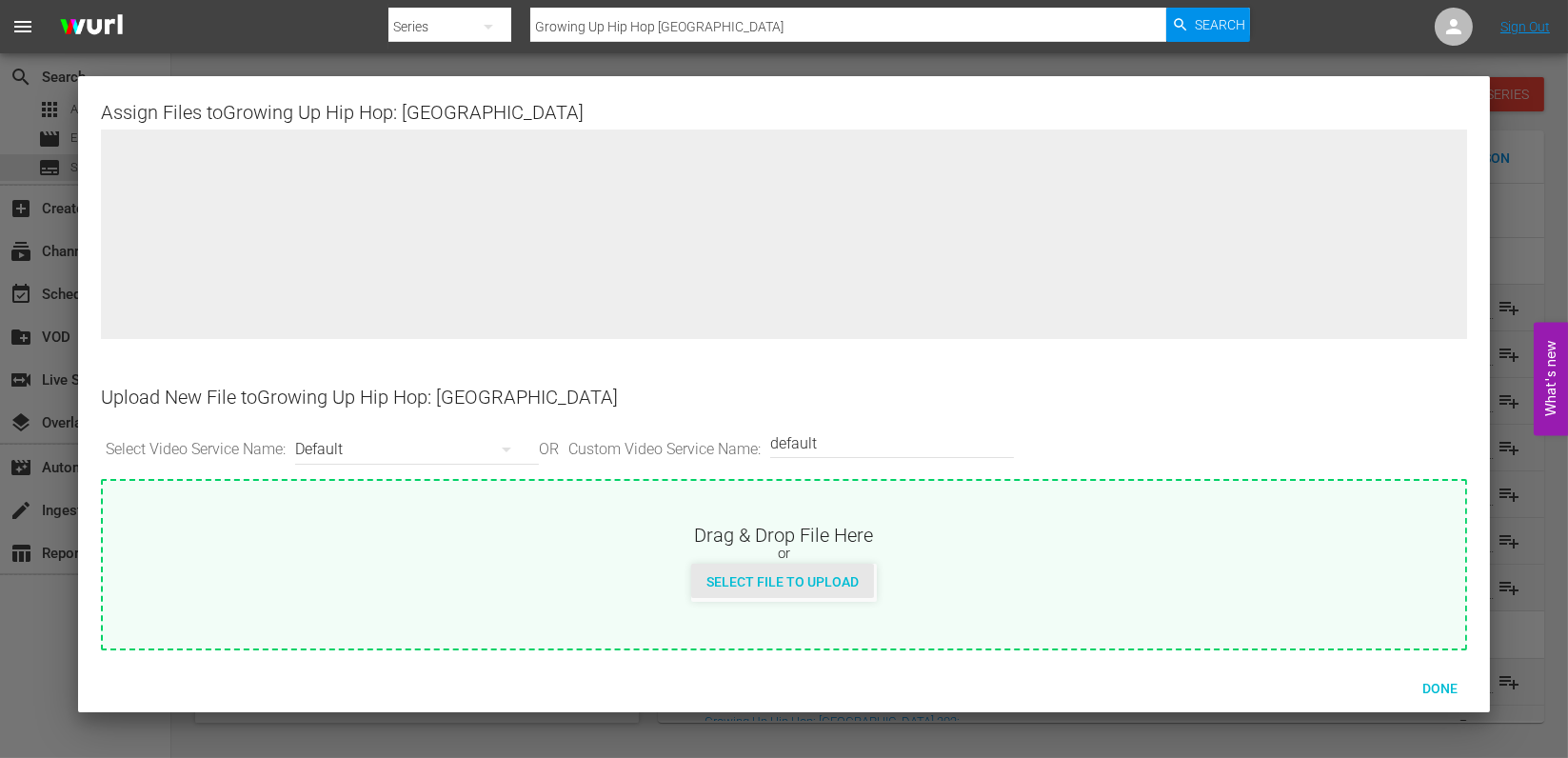
click at [768, 582] on span "Select File to Upload" at bounding box center [782, 582] width 183 height 15
type input "C:\fakepath\Hip_Hop_ATL_101_AVOD_Evergreen_big_texted.jpg"
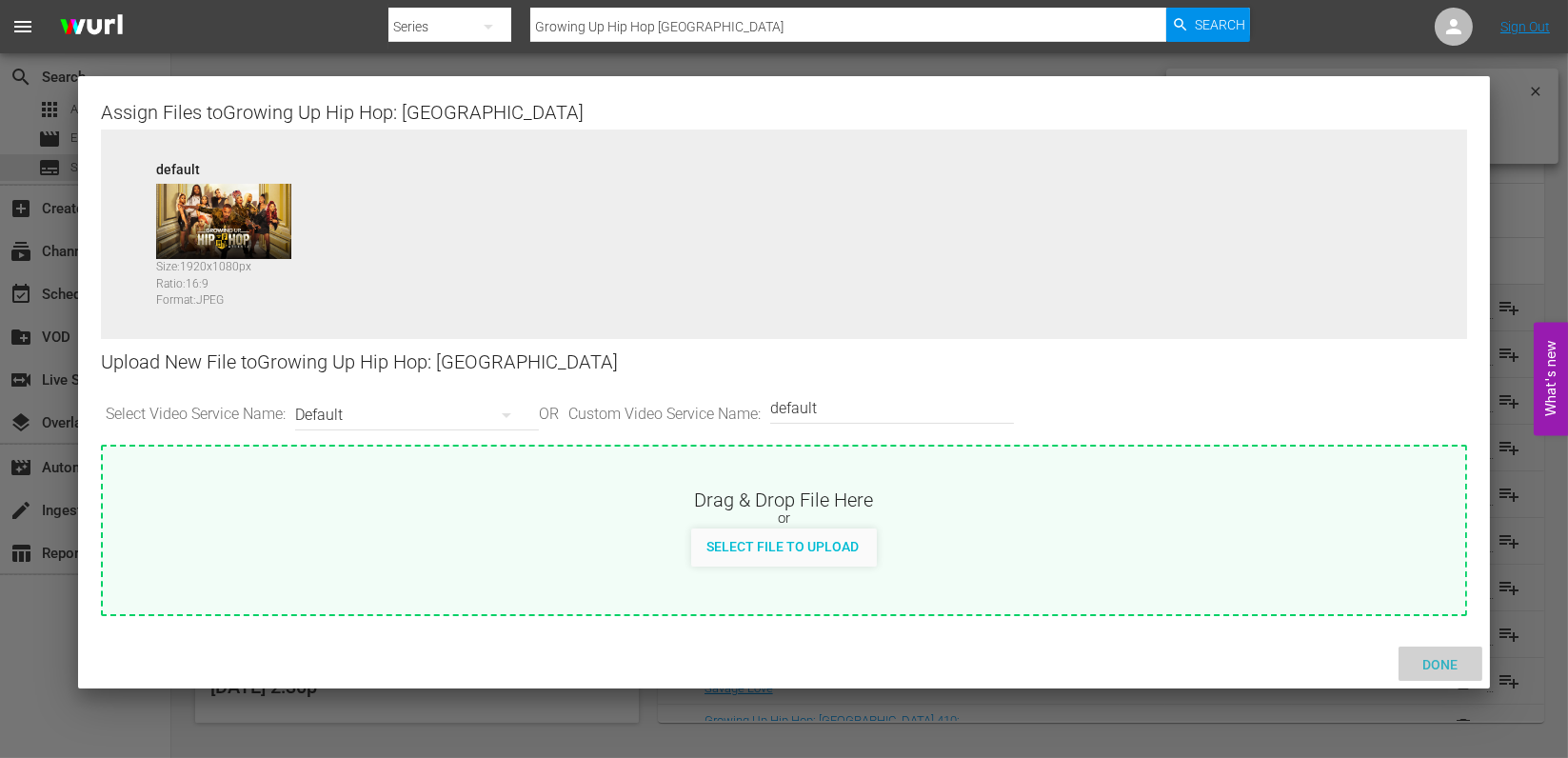
click at [1417, 662] on span "Done" at bounding box center [1440, 665] width 66 height 15
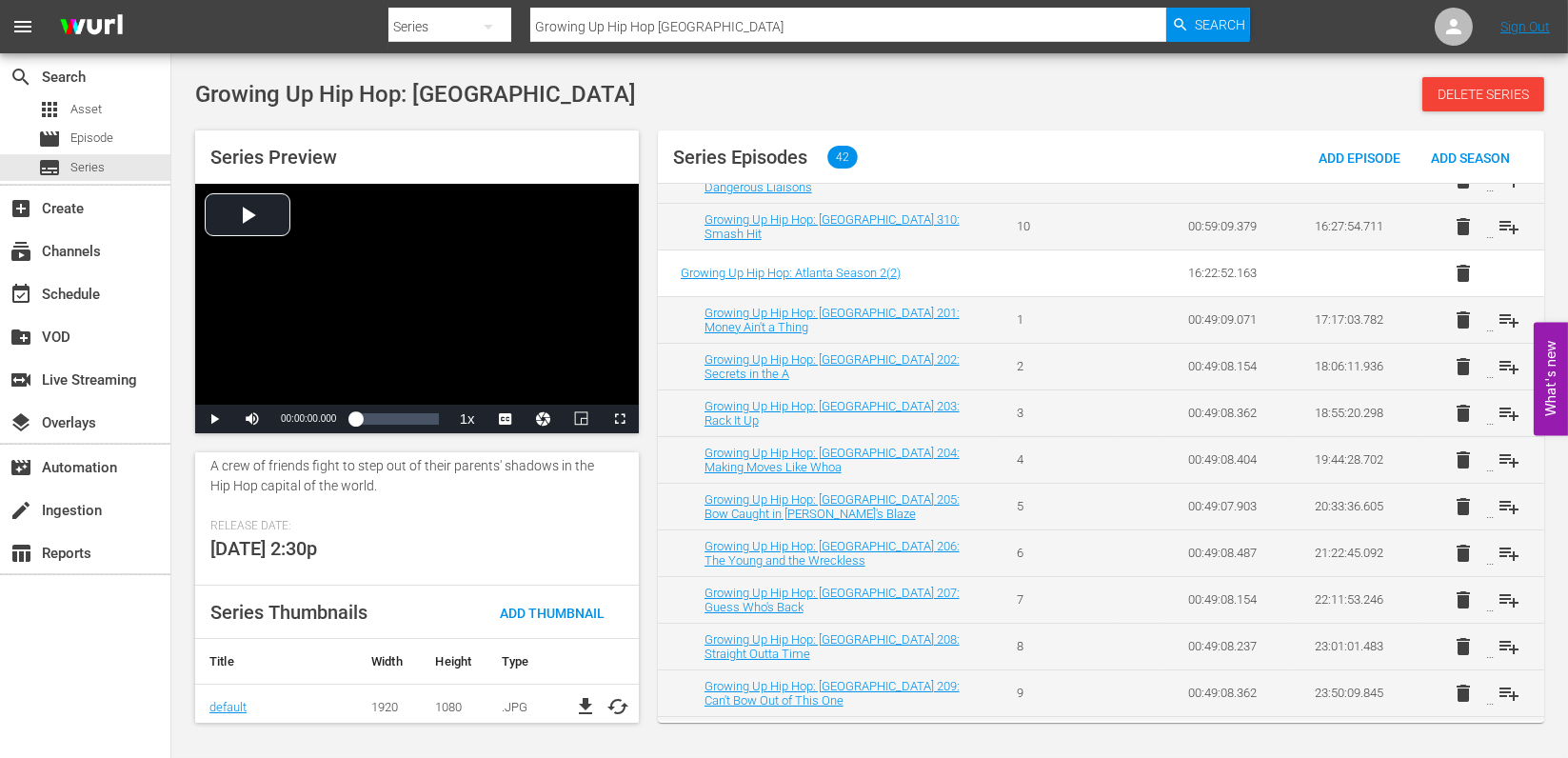
scroll to position [366, 0]
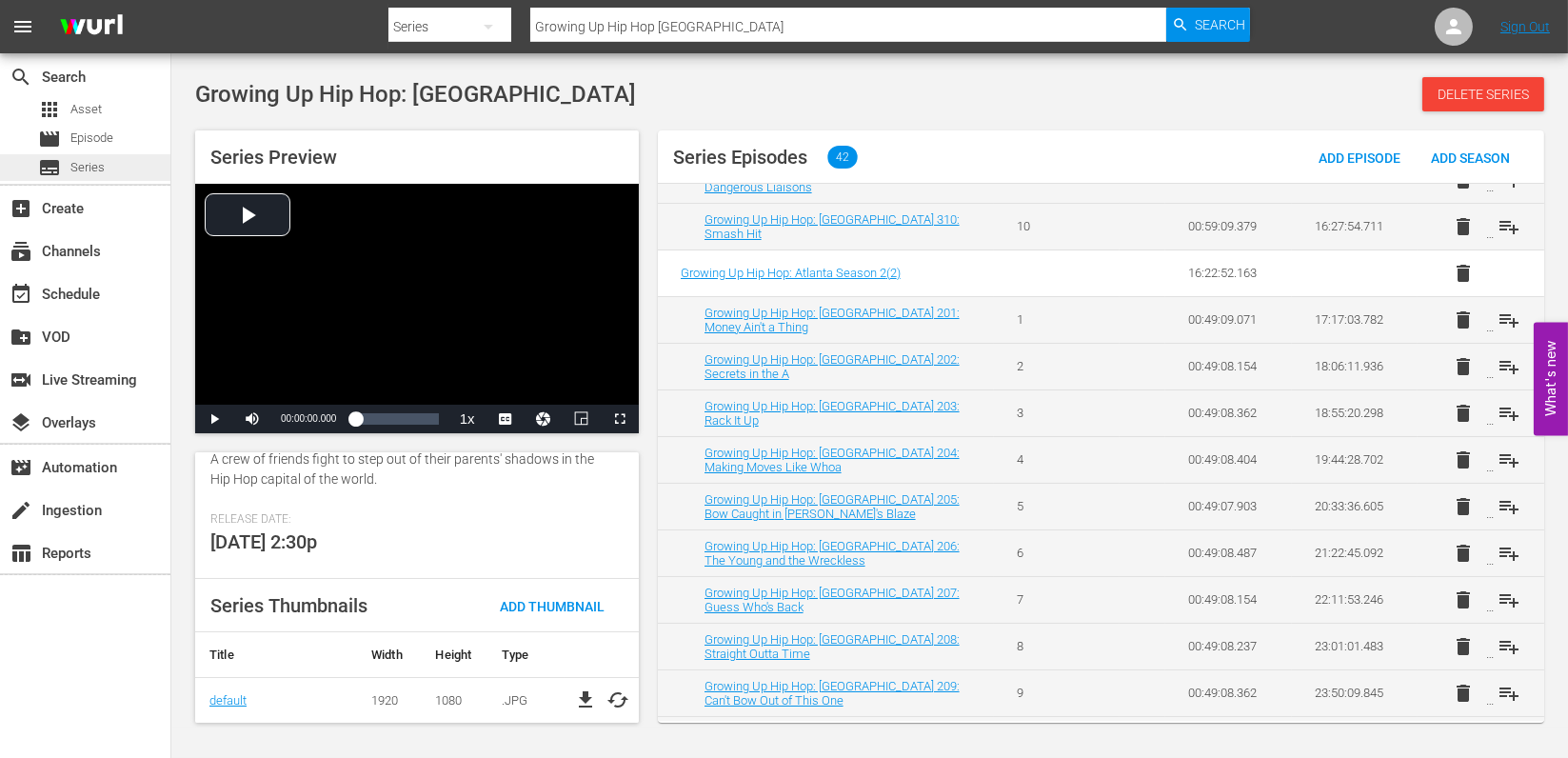
click at [91, 171] on span "Series" at bounding box center [87, 167] width 34 height 19
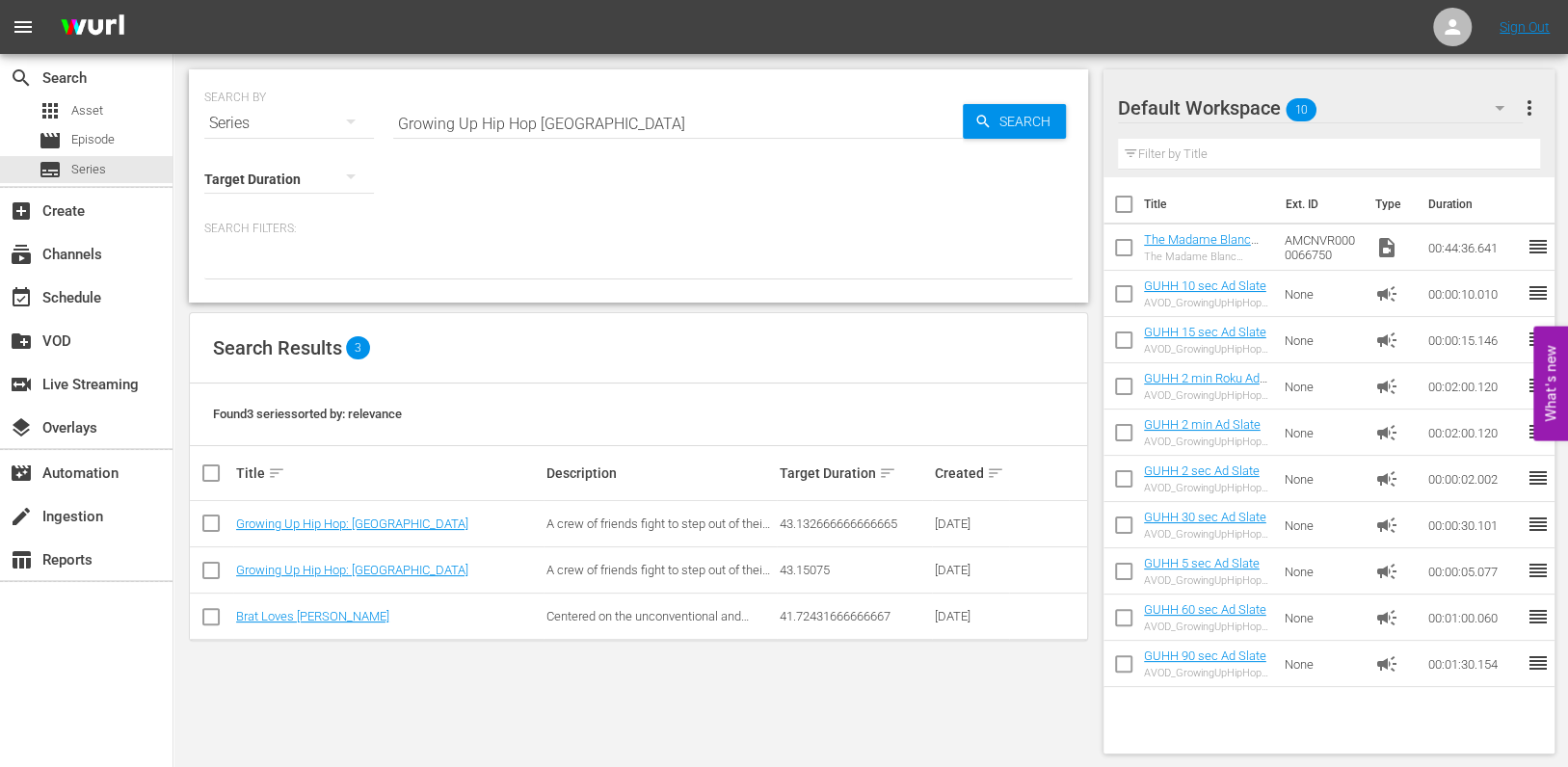
drag, startPoint x: 285, startPoint y: 717, endPoint x: 310, endPoint y: 705, distance: 27.7
click at [285, 717] on div "SEARCH BY Search By Series Search ID, Title, Description, Keywords, or Category…" at bounding box center [638, 411] width 929 height 715
click at [632, 139] on input "Growing Up Hip Hop [GEOGRAPHIC_DATA]" at bounding box center [677, 122] width 569 height 46
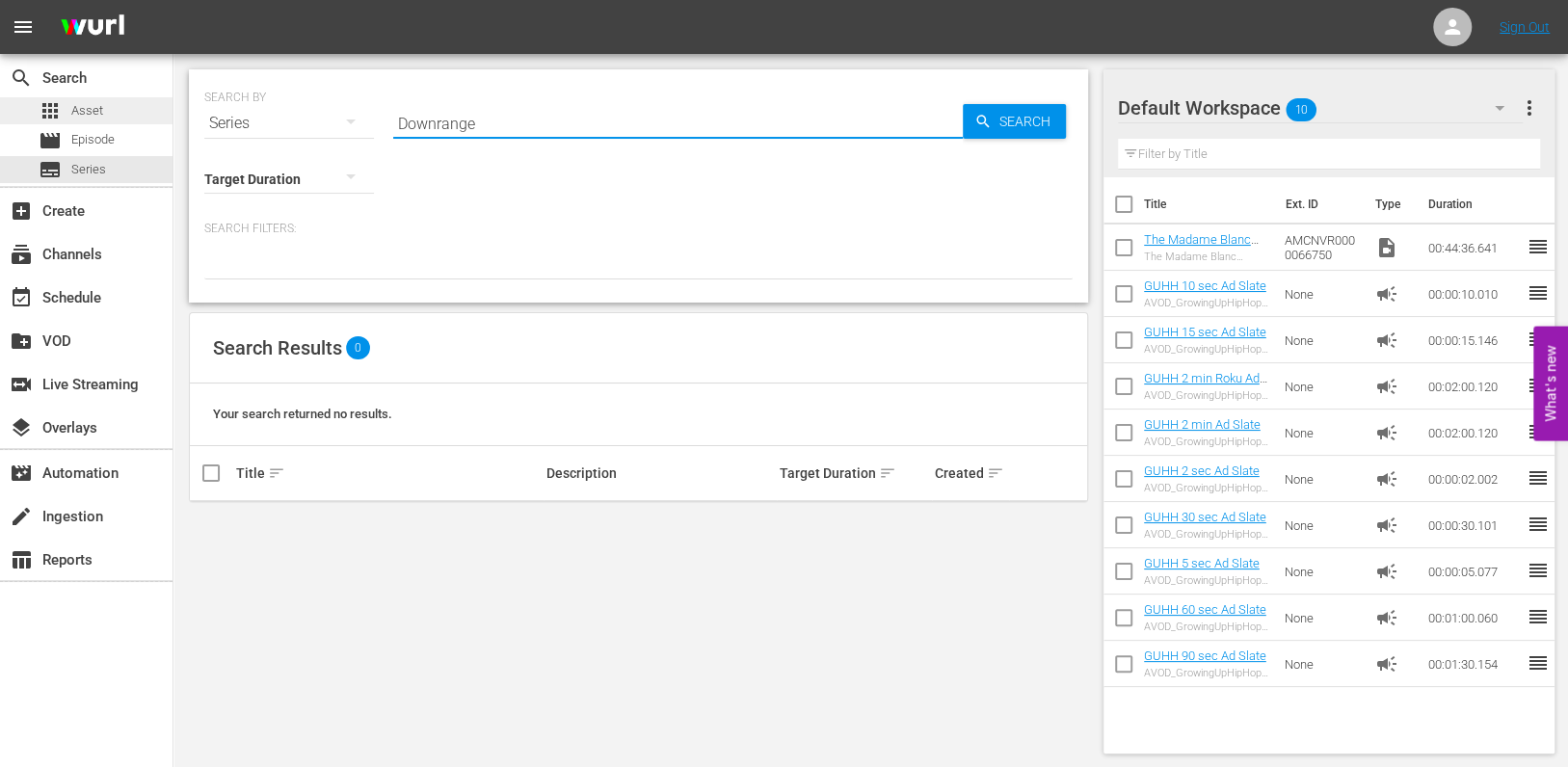
type input "Downrange"
click at [81, 120] on span "Asset" at bounding box center [87, 111] width 31 height 20
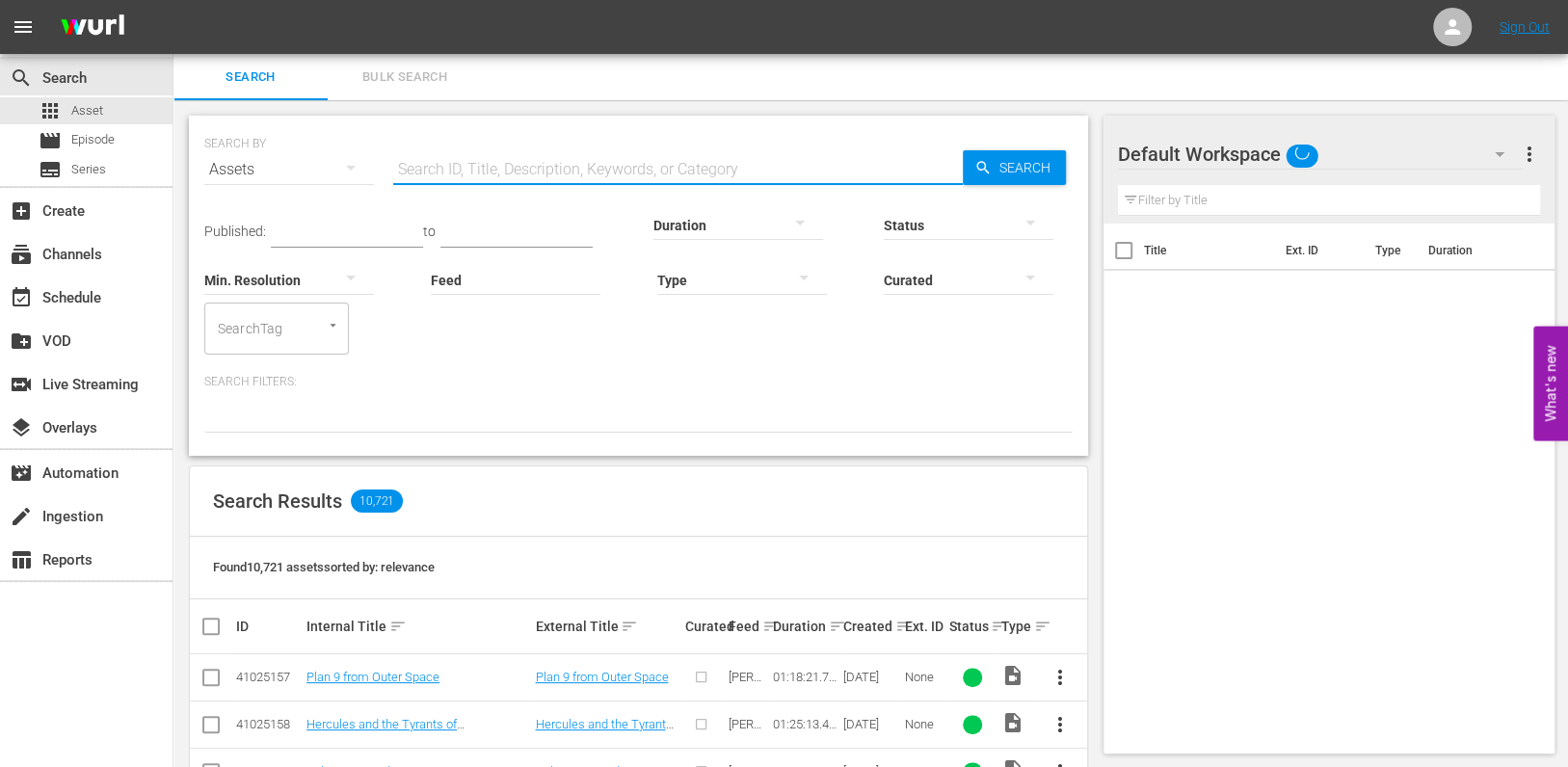
click at [394, 162] on input "text" at bounding box center [677, 169] width 569 height 46
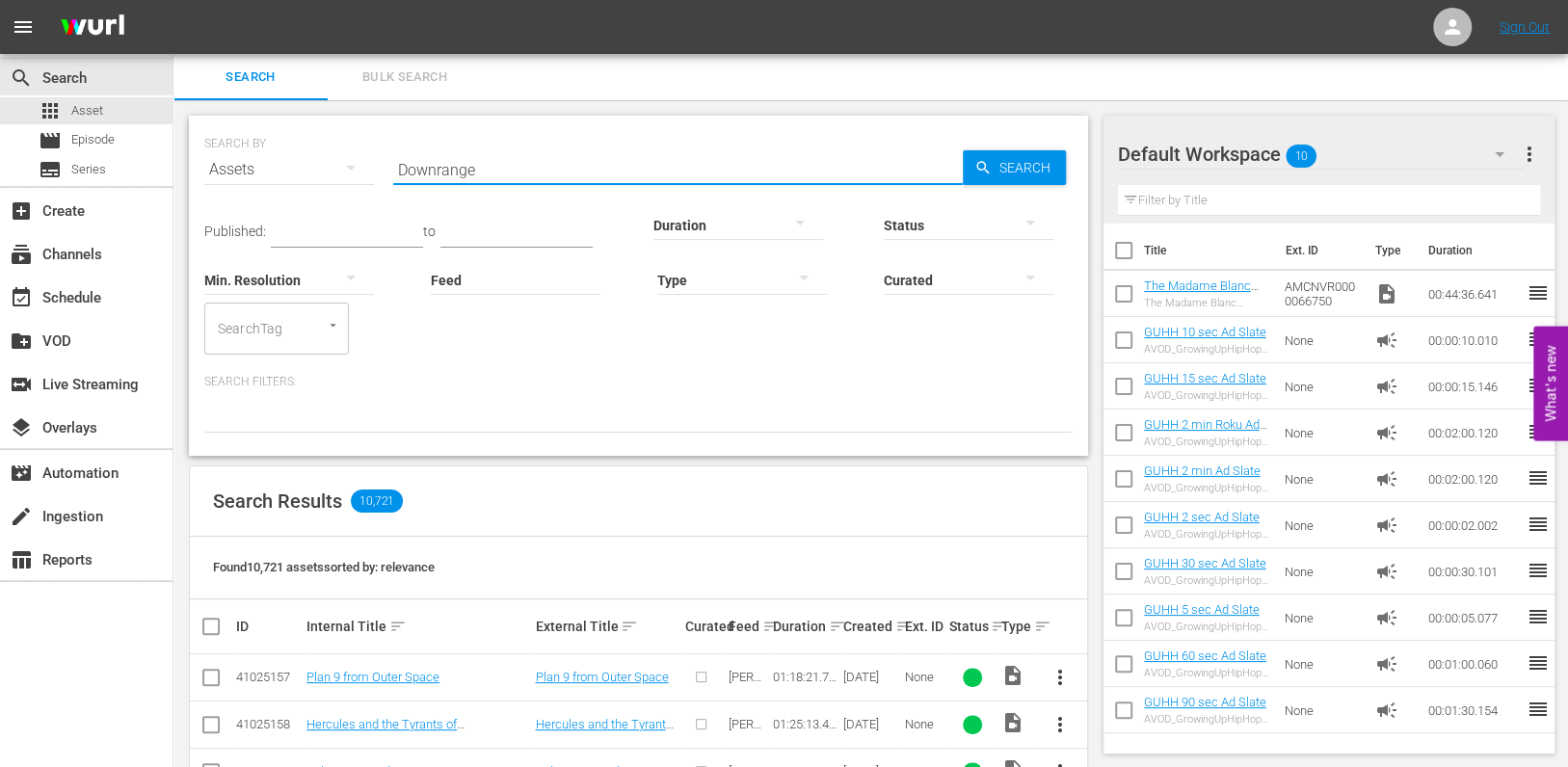
type input "Downrange"
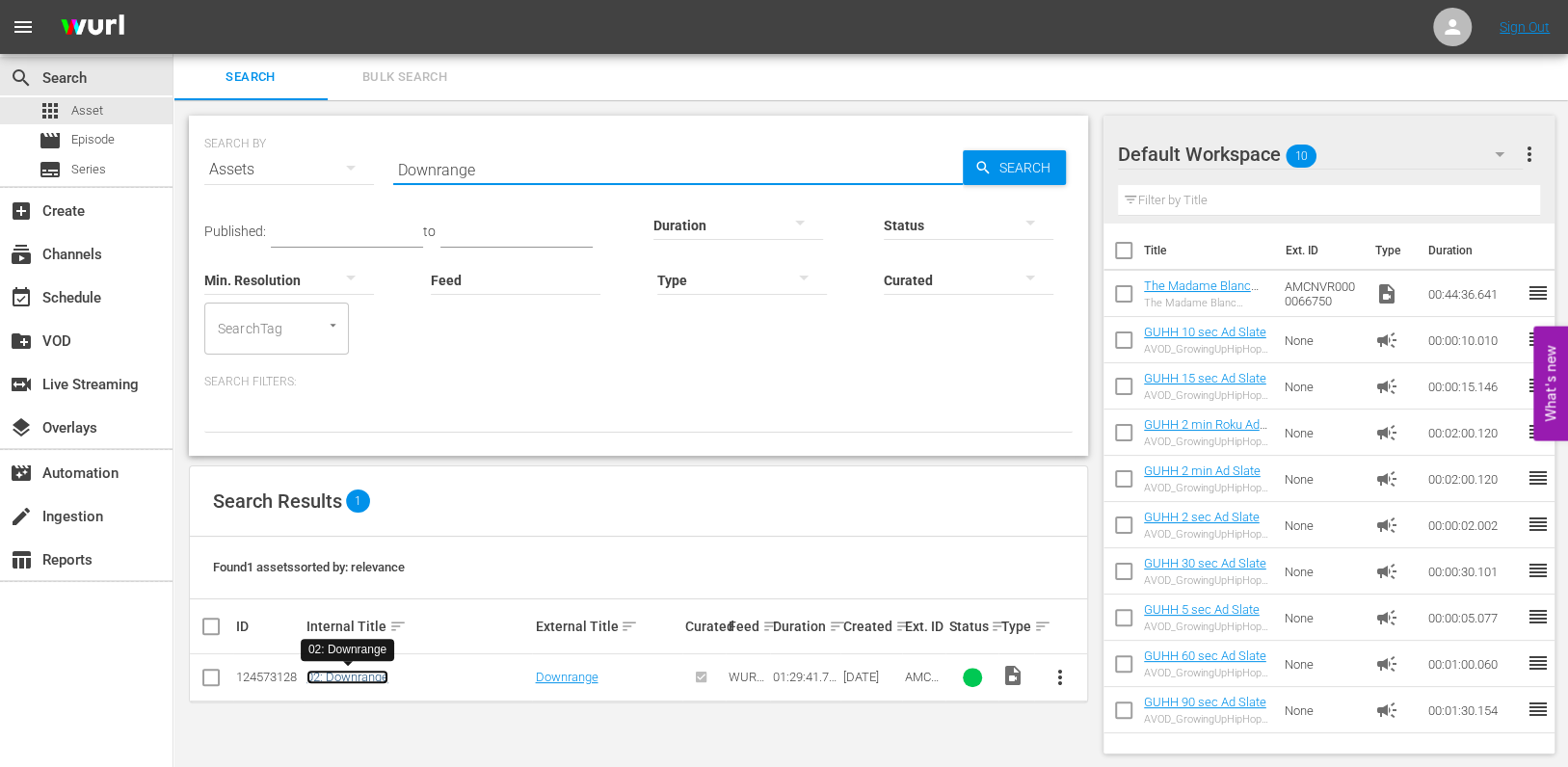
click at [347, 670] on link "02: Downrange" at bounding box center [348, 677] width 82 height 15
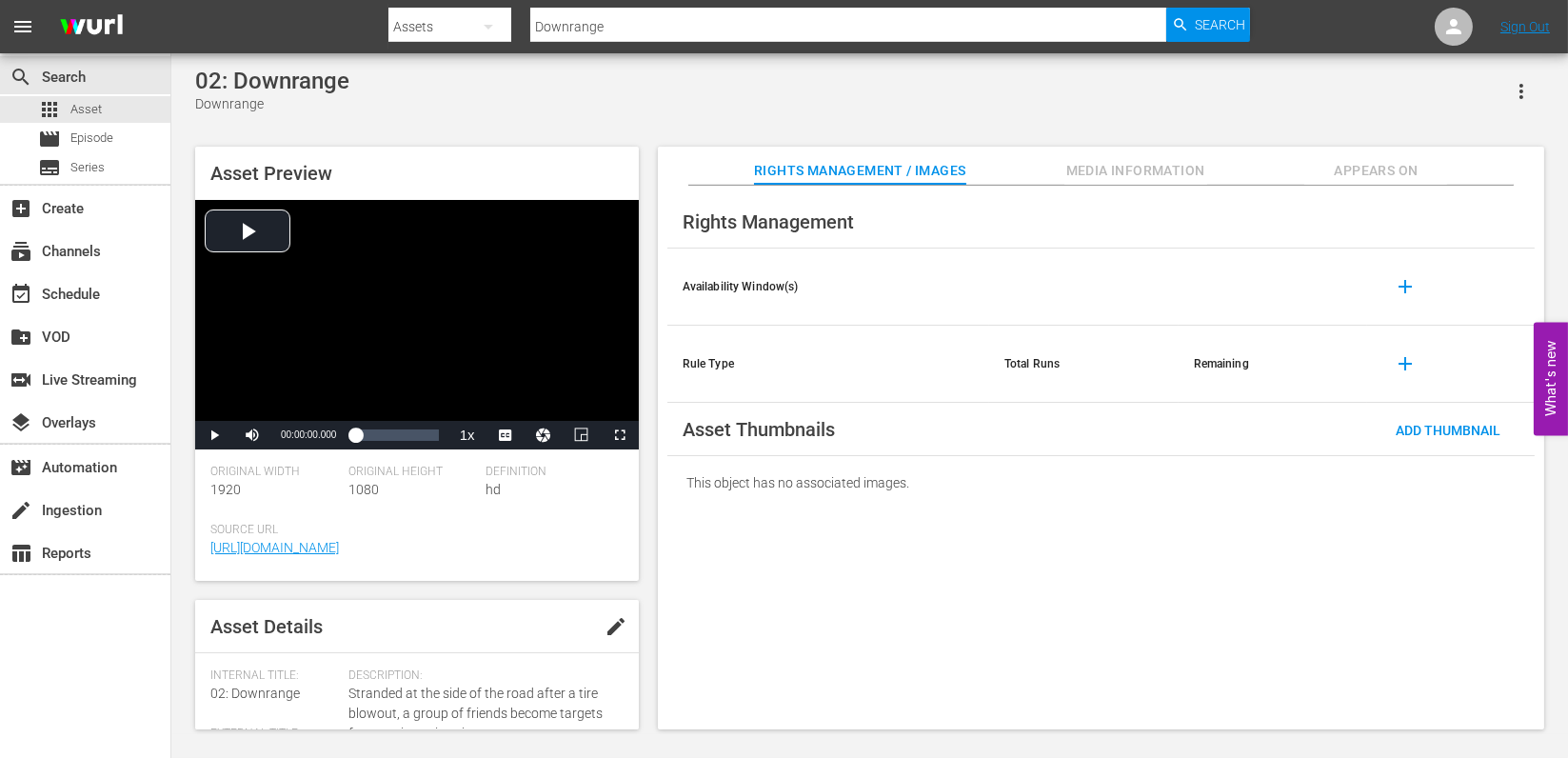
click at [605, 625] on span "edit" at bounding box center [617, 626] width 23 height 23
click at [459, 610] on div "Discard" at bounding box center [498, 627] width 85 height 35
click at [1174, 174] on span "Media Information" at bounding box center [1136, 170] width 143 height 24
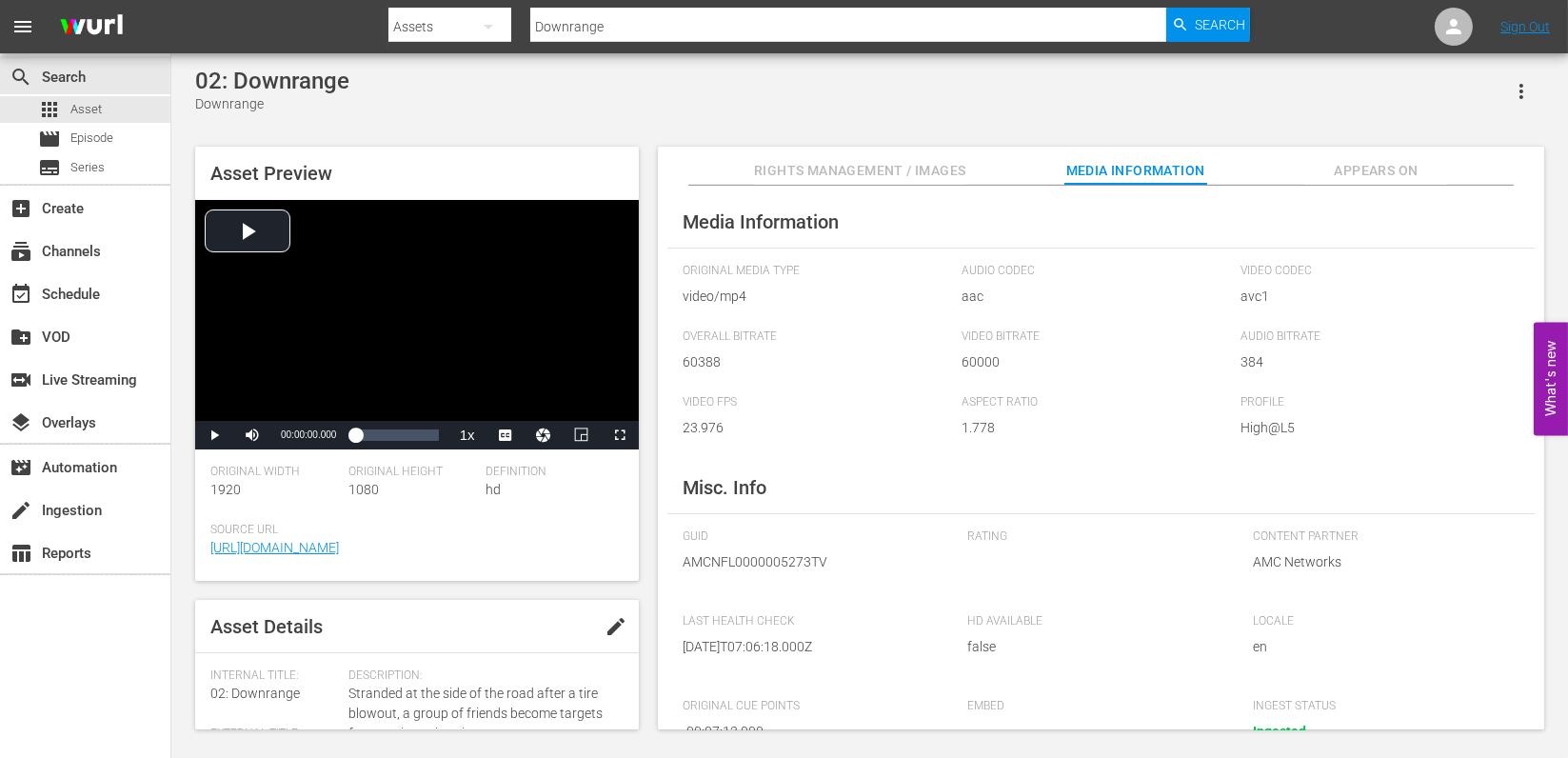
click at [1329, 187] on div "Media Information Original Media Type video/mp4 Audio Codec aac Video Codec avc…" at bounding box center [1101, 458] width 887 height 545
drag, startPoint x: 1348, startPoint y: 167, endPoint x: 1321, endPoint y: 174, distance: 27.9
click at [1348, 165] on span "Appears On" at bounding box center [1376, 170] width 143 height 24
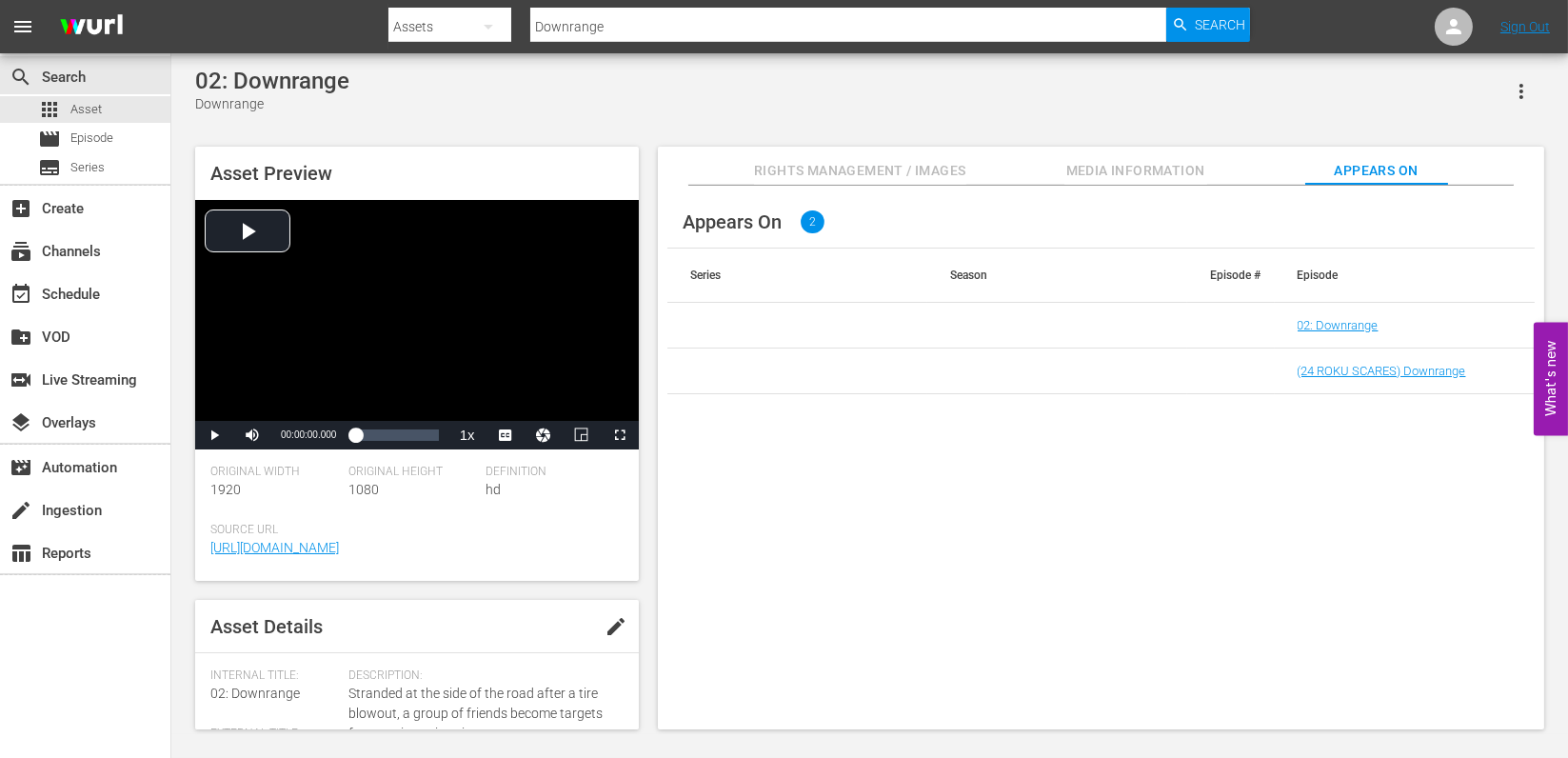
click at [605, 638] on span "edit" at bounding box center [617, 626] width 23 height 23
click at [494, 637] on div "Discard" at bounding box center [498, 627] width 85 height 35
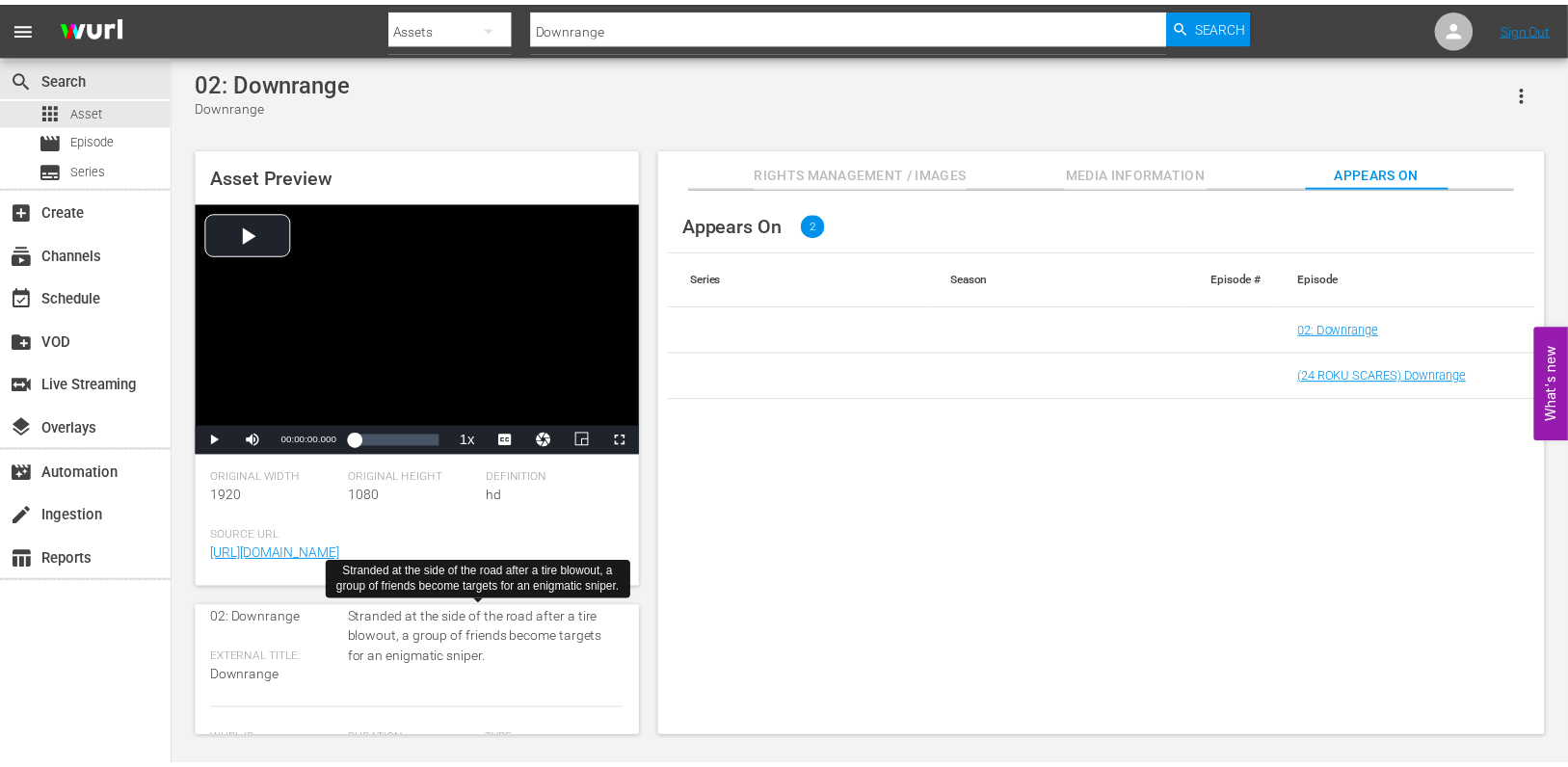
scroll to position [211, 0]
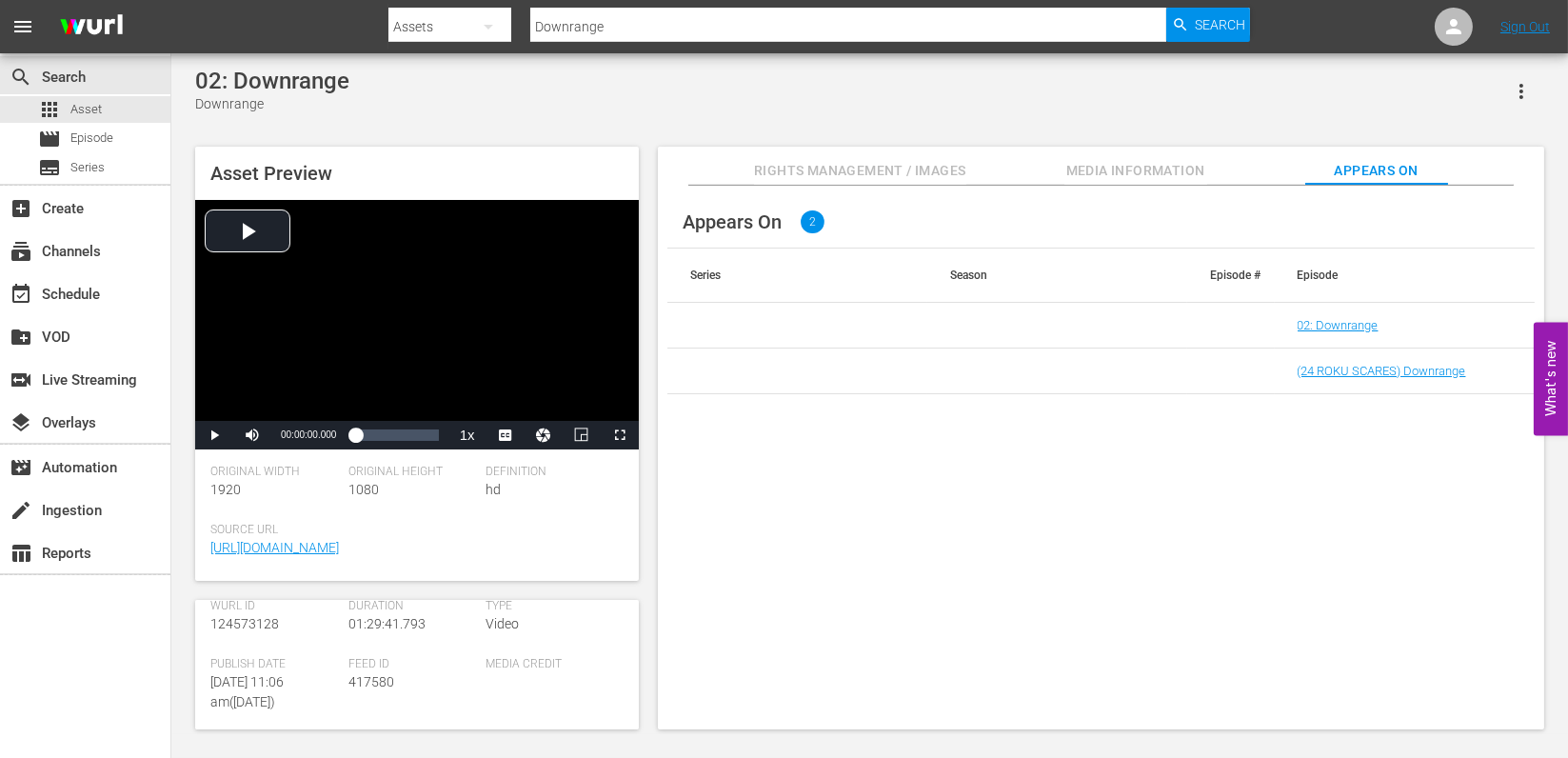
click at [251, 621] on span "124573128" at bounding box center [244, 623] width 69 height 15
copy span "124573128"
click at [101, 144] on span "Episode" at bounding box center [92, 138] width 43 height 19
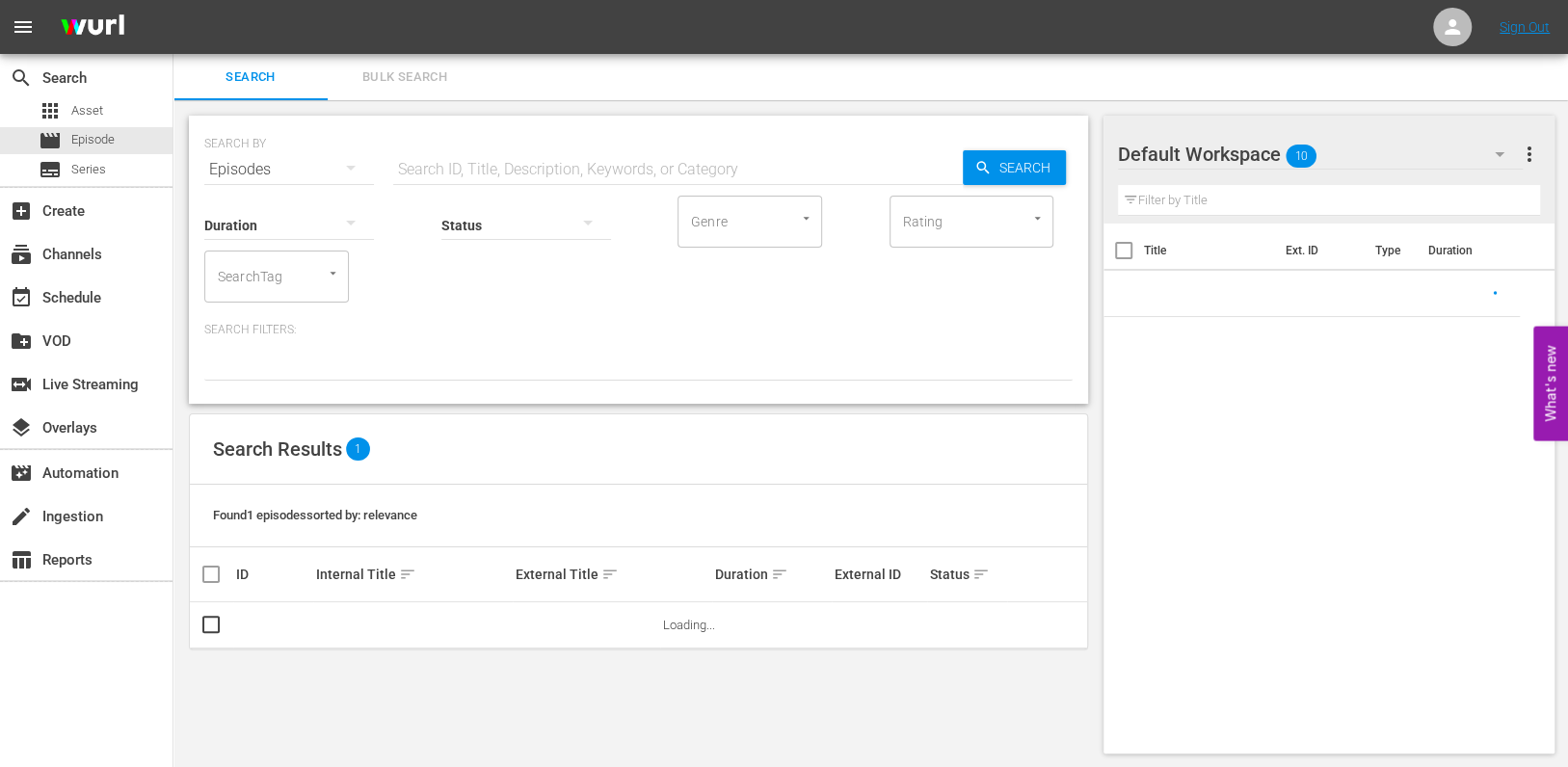
click at [560, 173] on input "text" at bounding box center [677, 169] width 569 height 46
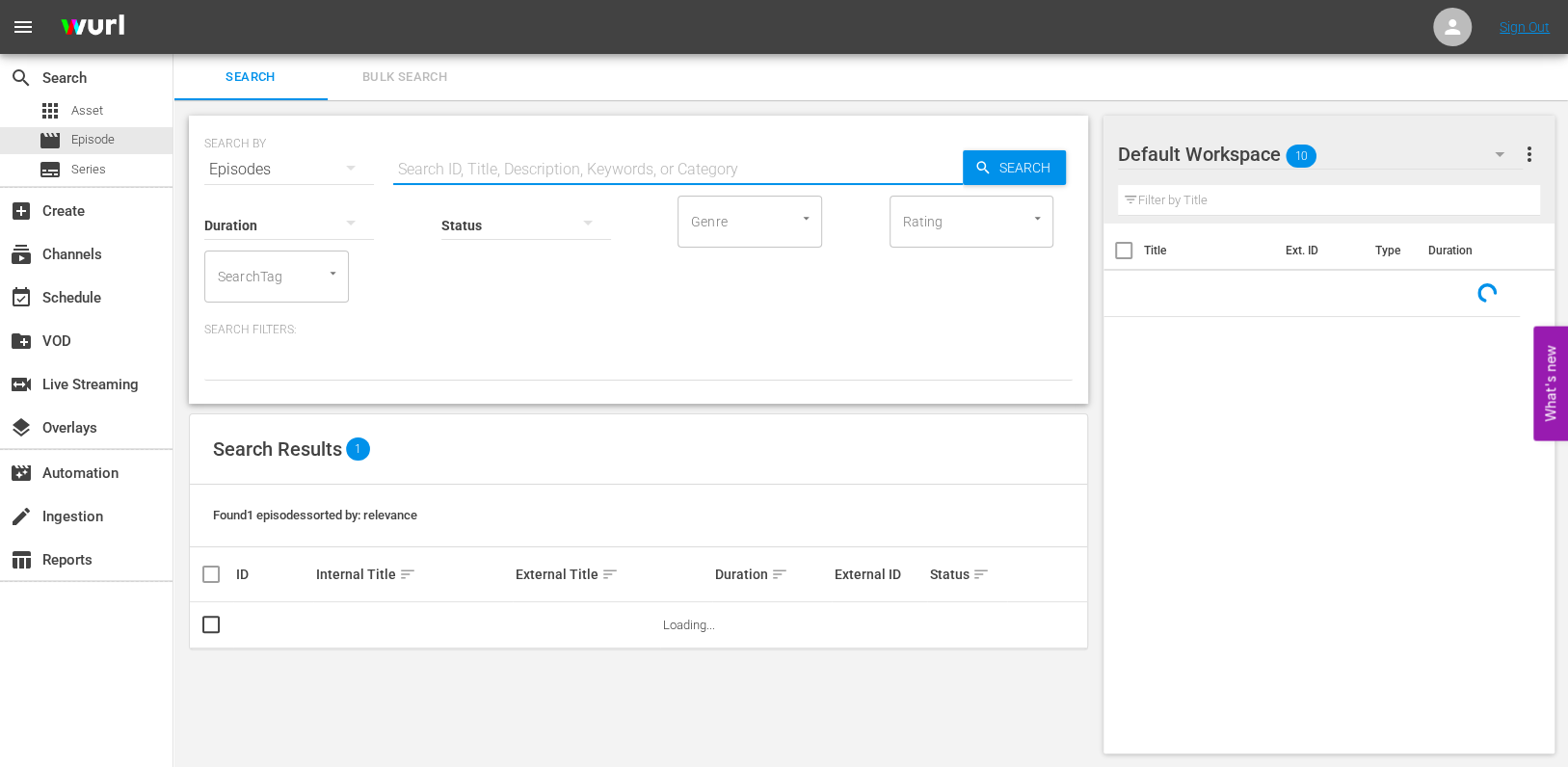
paste input "124573128"
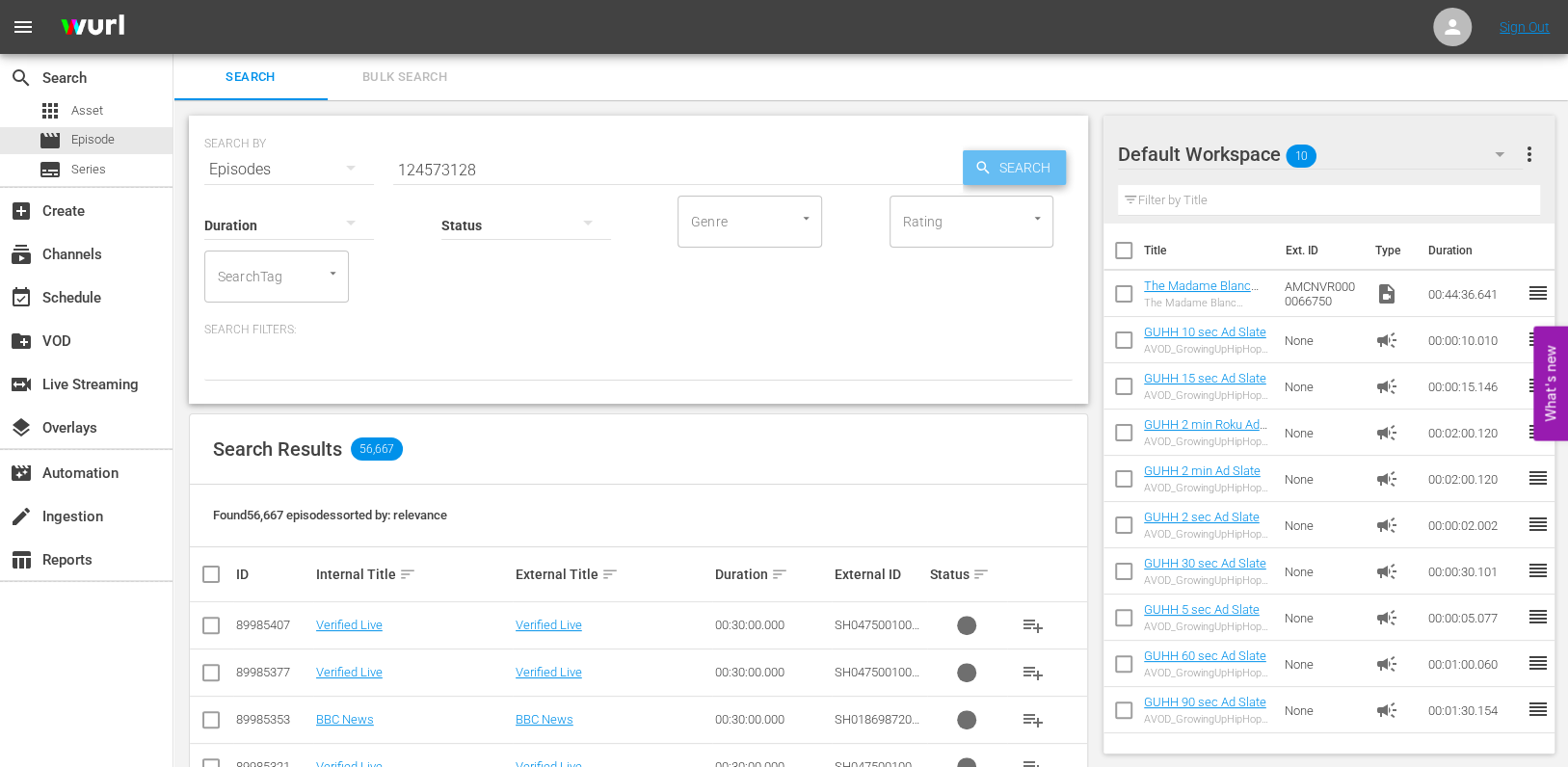
click at [1002, 168] on span "Search" at bounding box center [1028, 167] width 74 height 34
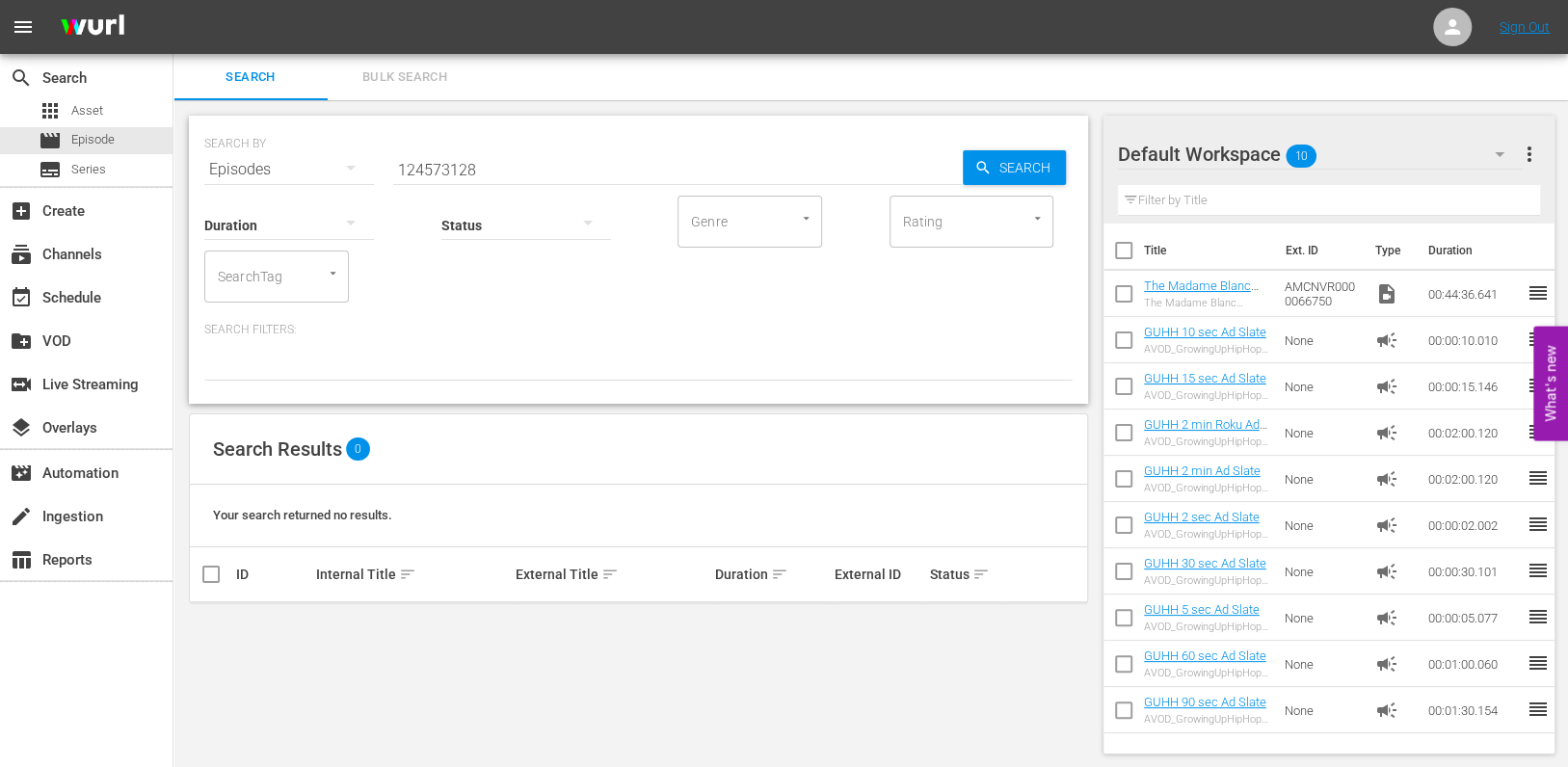
click at [479, 160] on input "124573128" at bounding box center [677, 169] width 569 height 46
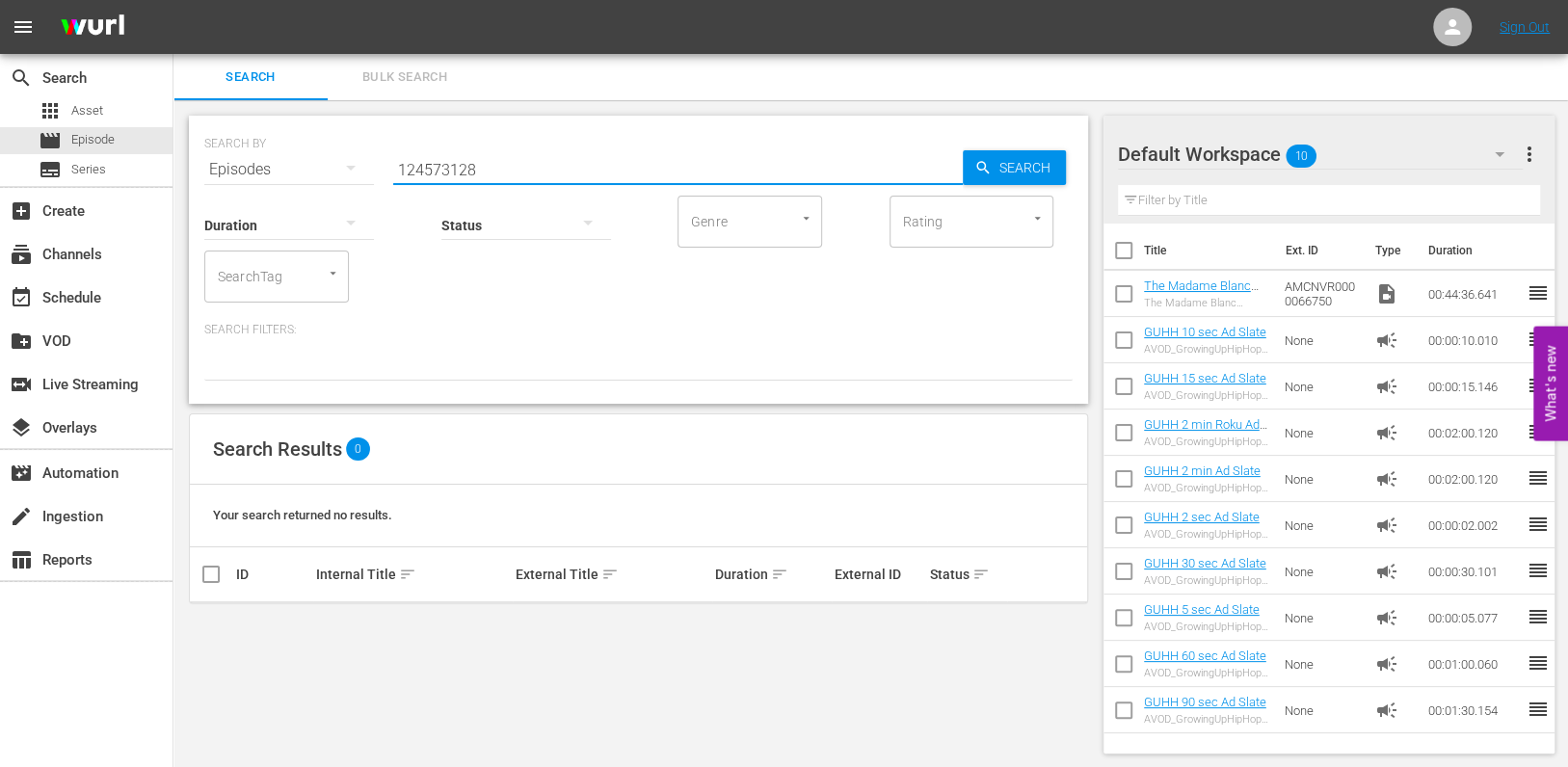
click at [479, 160] on input "124573128" at bounding box center [677, 169] width 569 height 46
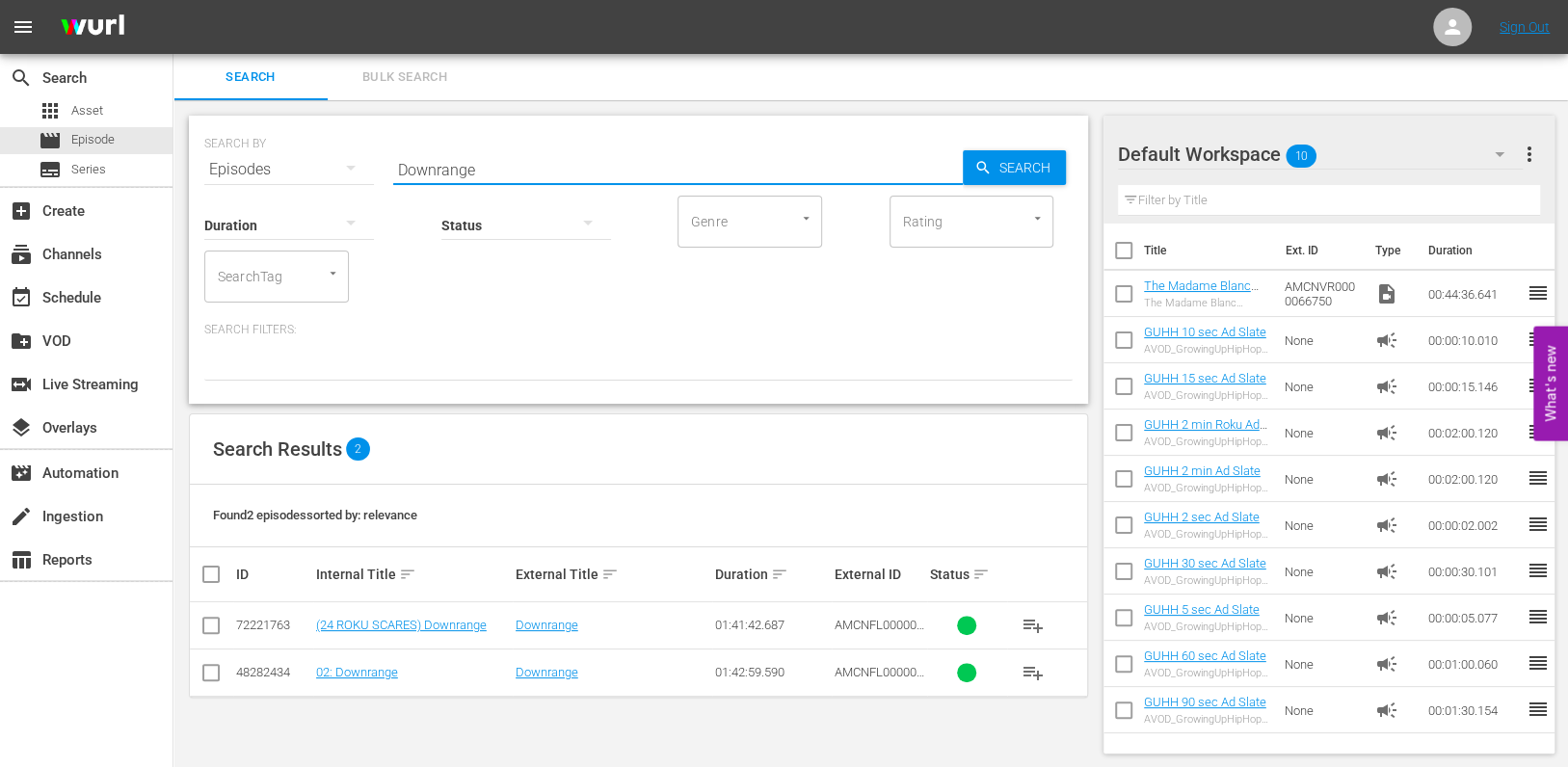
scroll to position [1, 0]
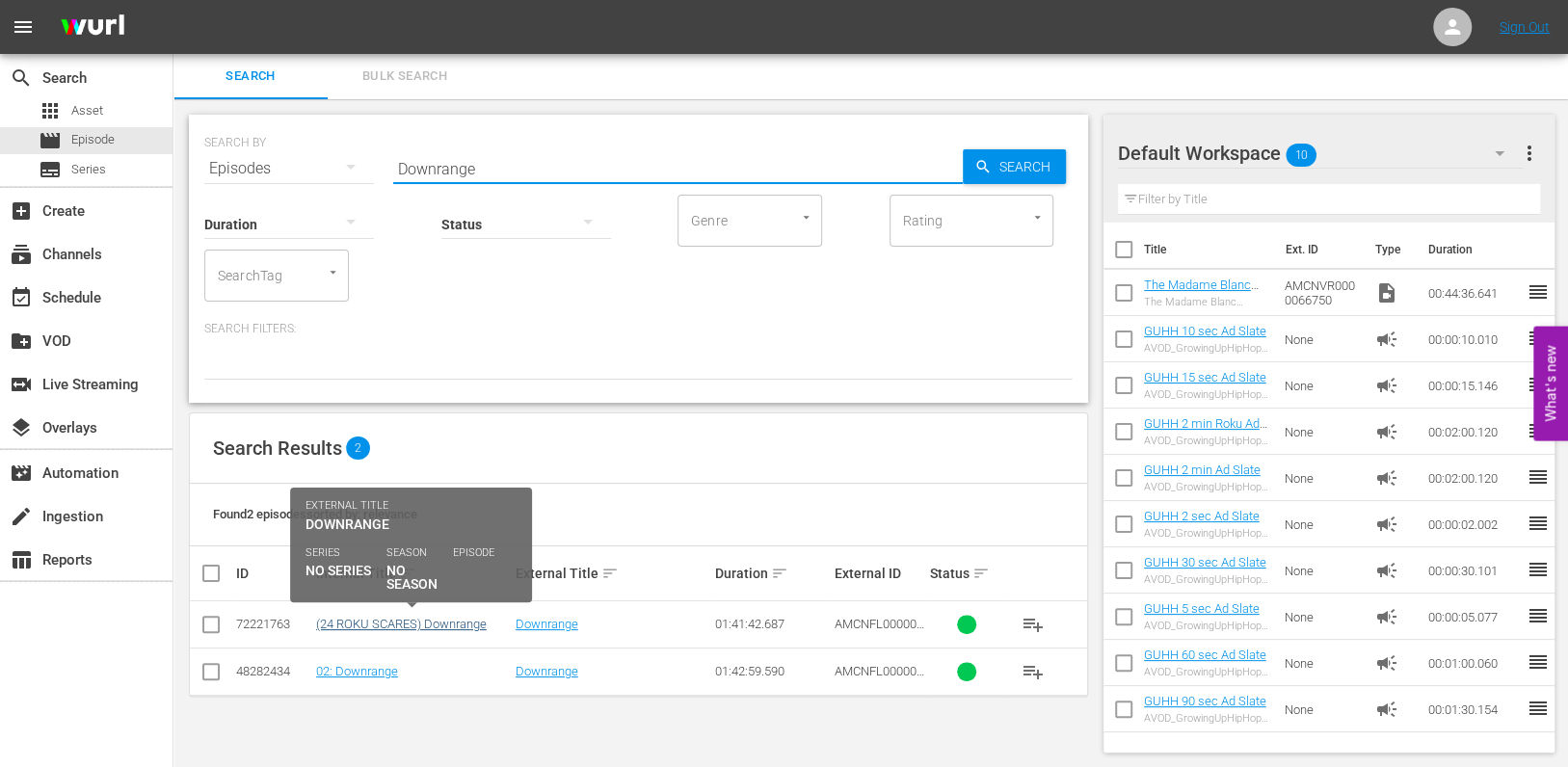
type input "Downrange"
click at [412, 624] on link "(24 ROKU SCARES) Downrange" at bounding box center [402, 624] width 170 height 15
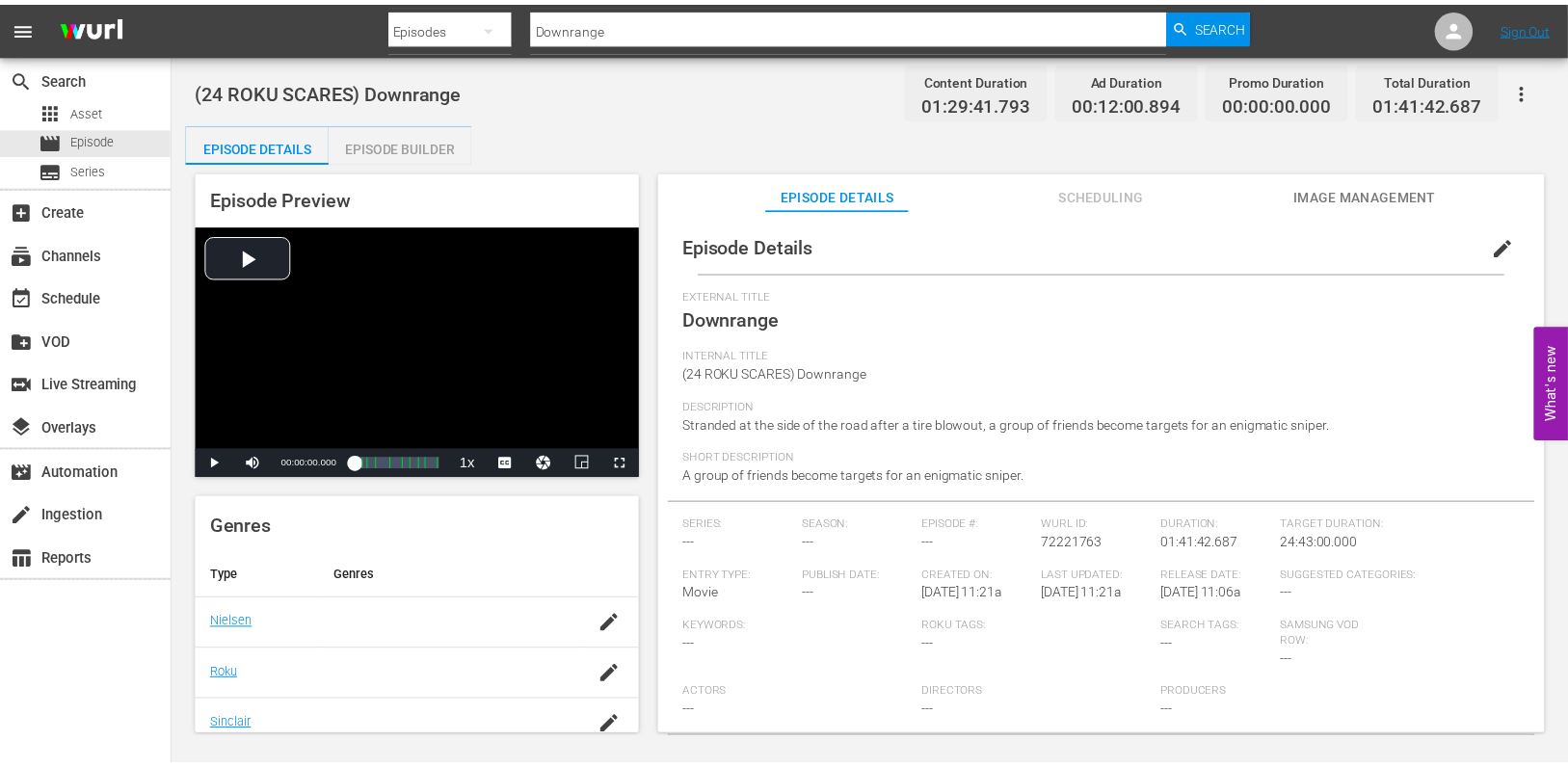
scroll to position [385, 0]
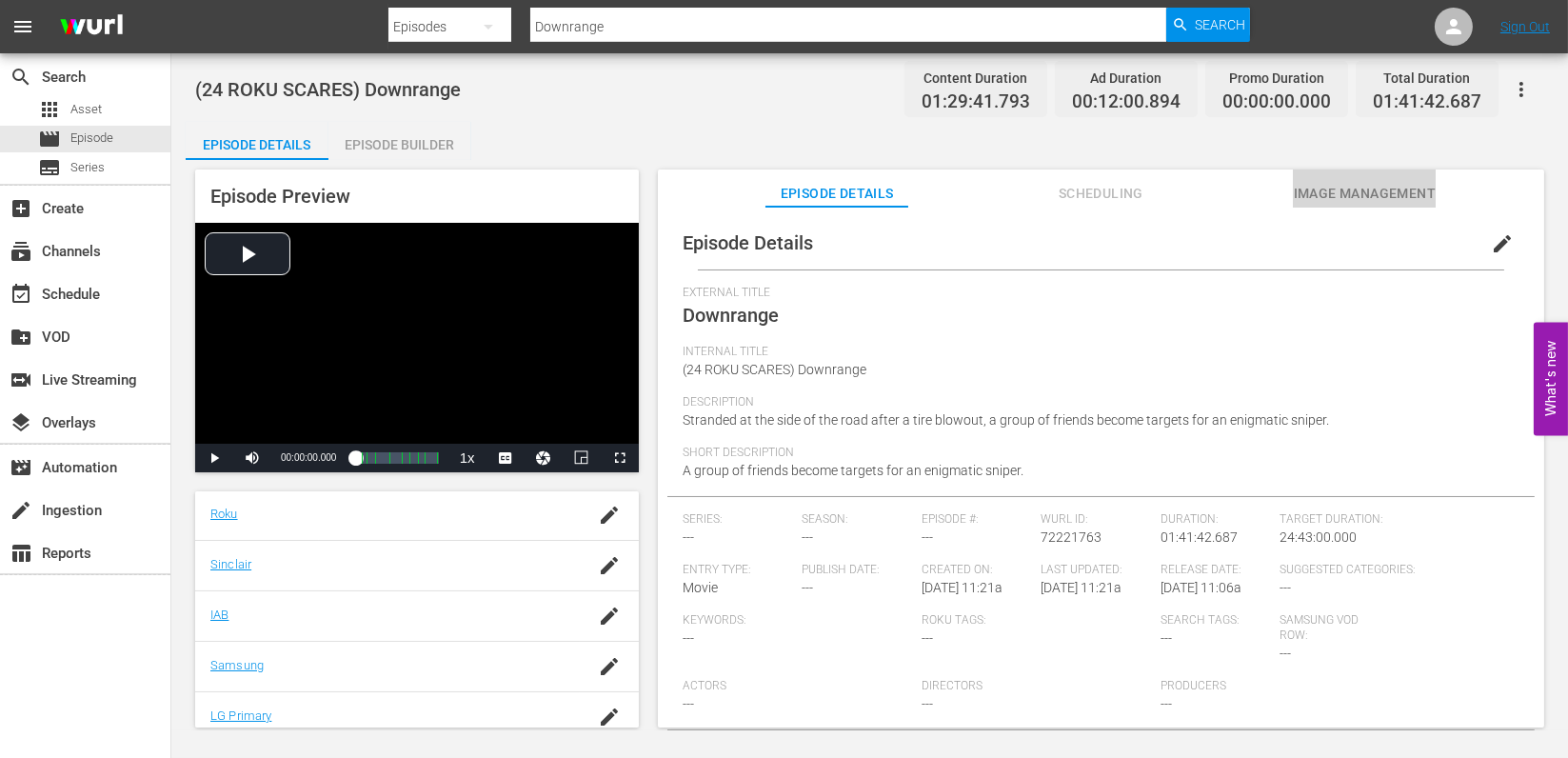
click at [1348, 195] on span "Image Management" at bounding box center [1365, 194] width 143 height 24
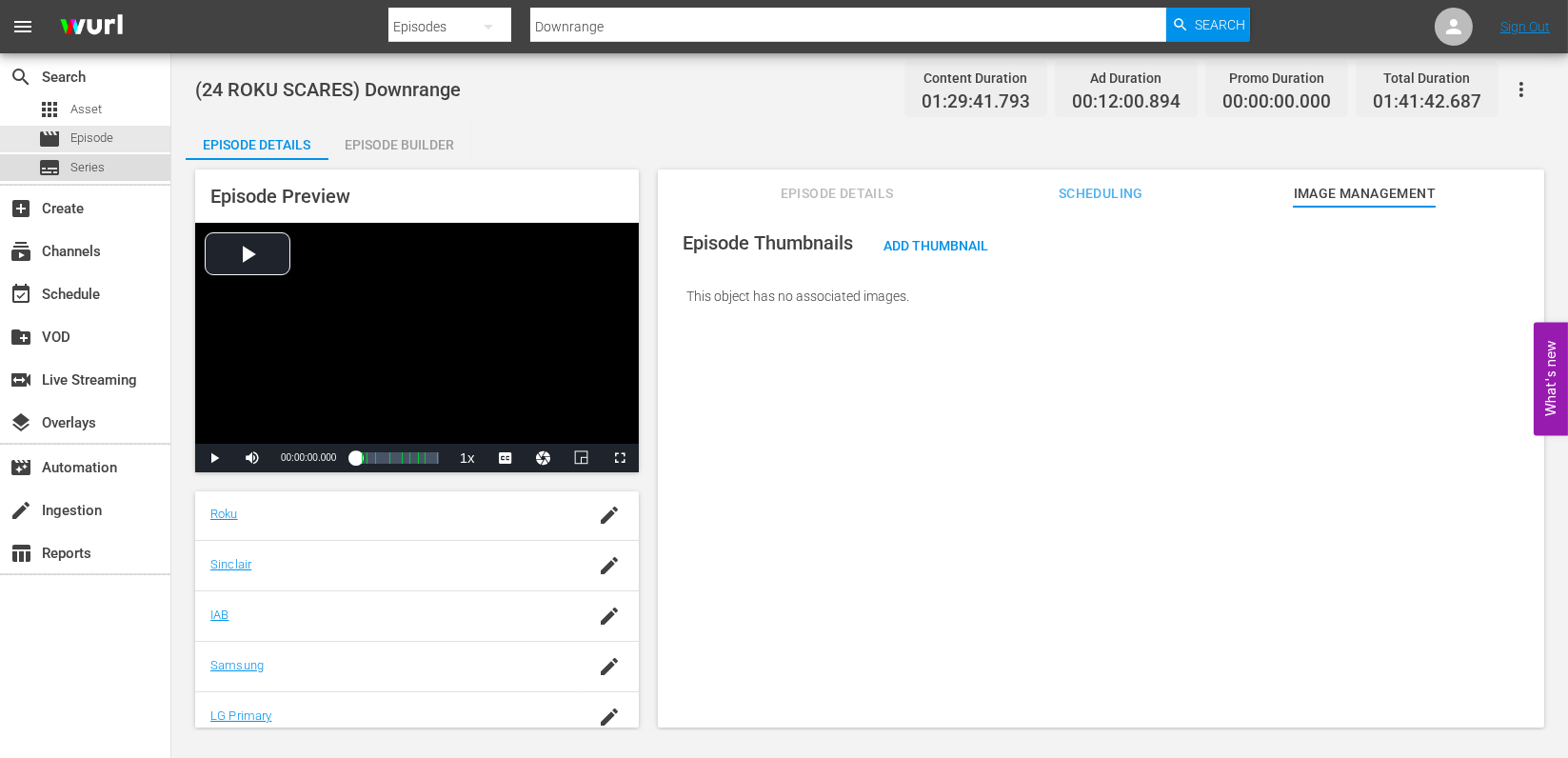
click at [97, 174] on span "Series" at bounding box center [87, 167] width 34 height 19
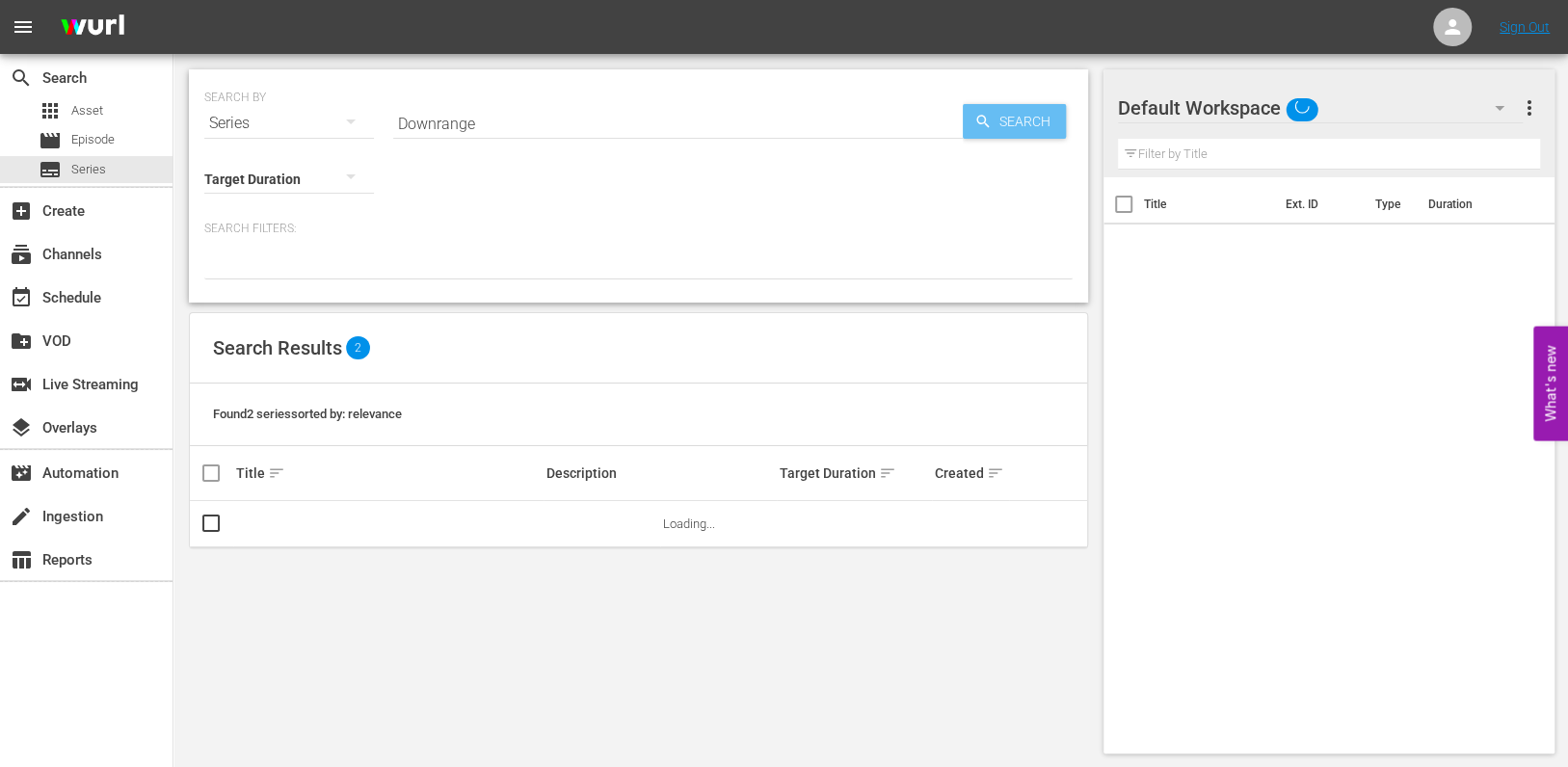
click at [1007, 132] on span "Search" at bounding box center [1028, 120] width 74 height 34
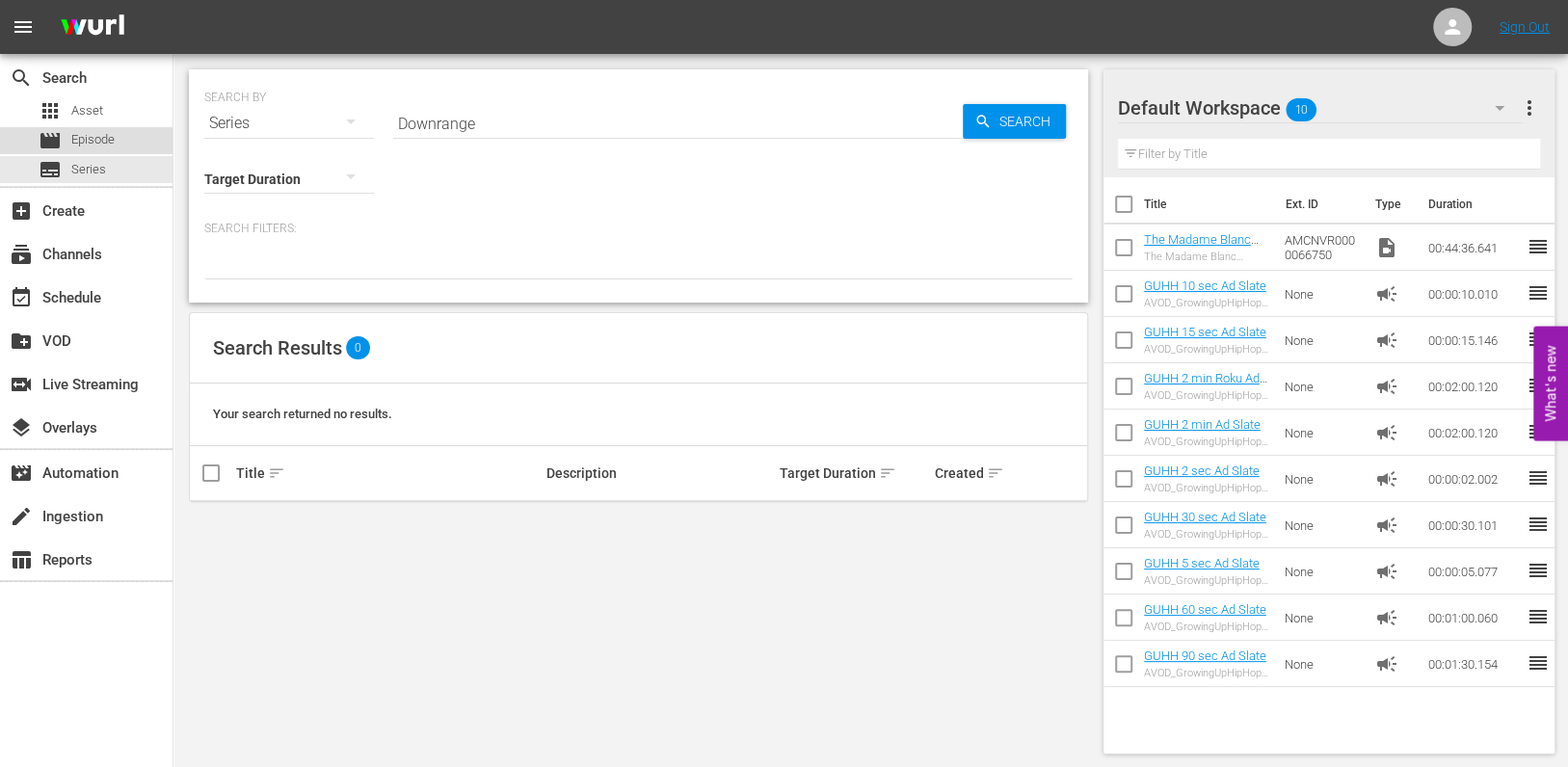
click at [122, 142] on div "movie Episode" at bounding box center [86, 141] width 172 height 27
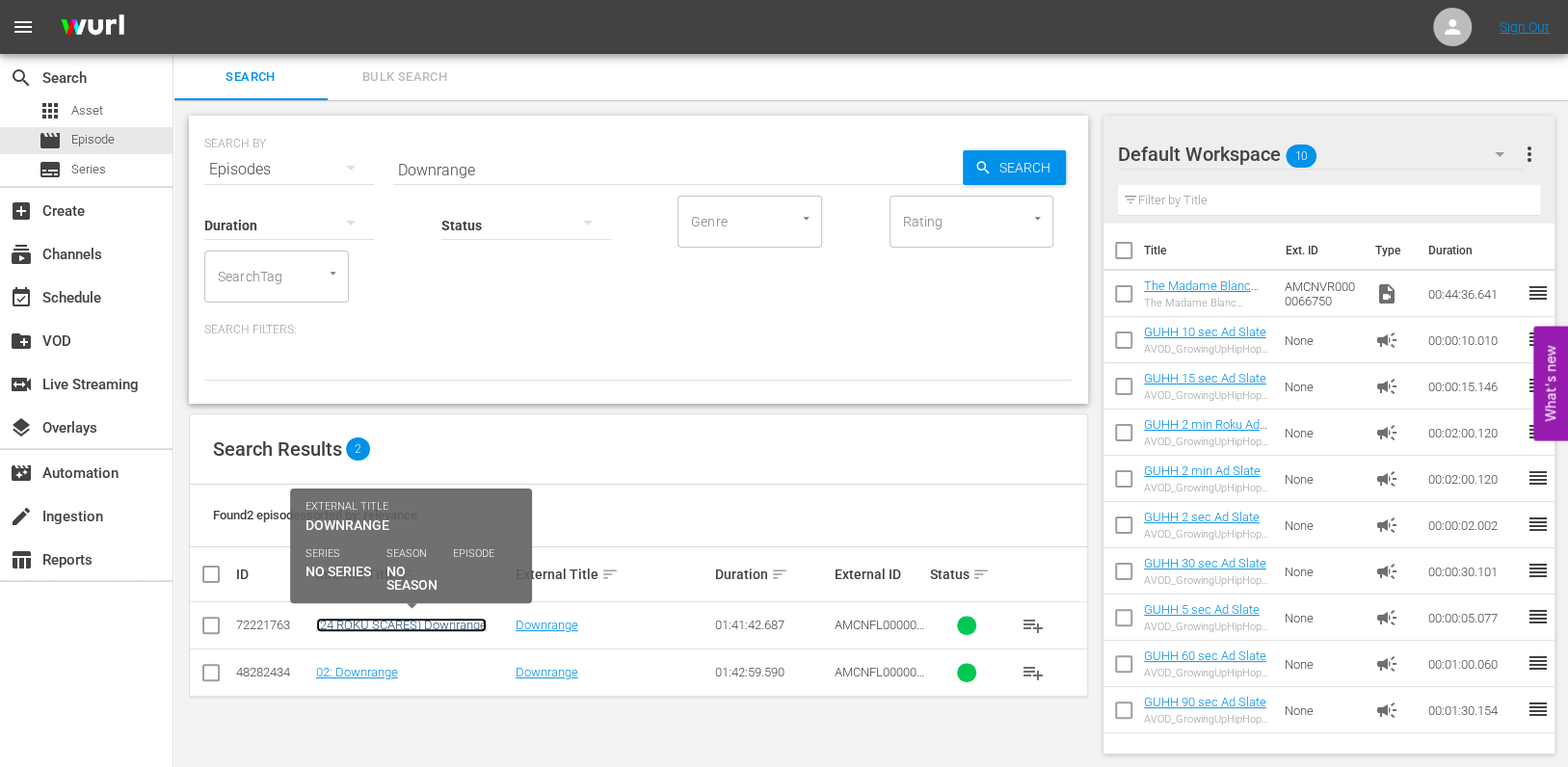
click at [404, 628] on link "(24 ROKU SCARES) Downrange" at bounding box center [402, 625] width 170 height 15
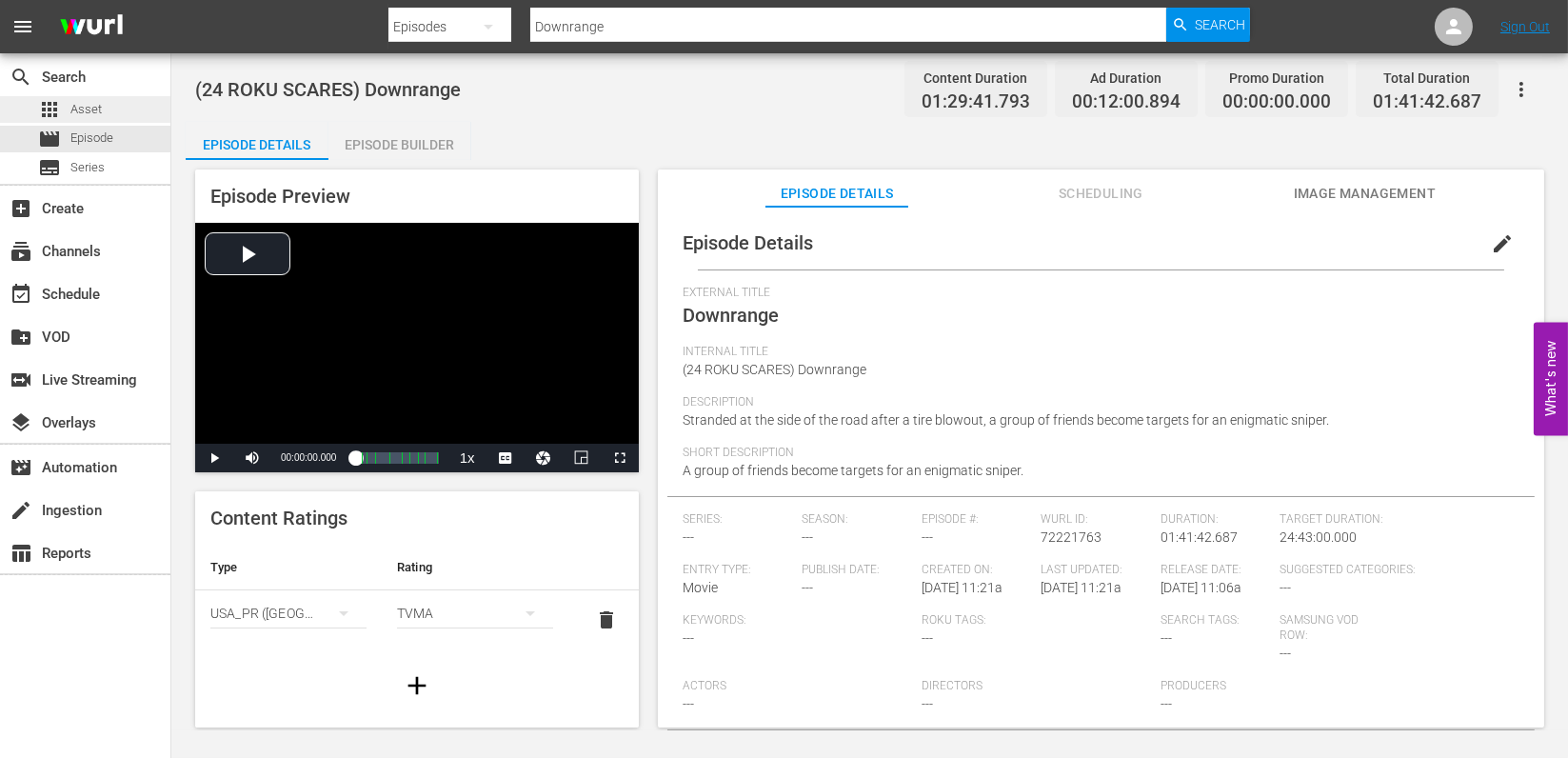
click at [106, 108] on div "apps Asset" at bounding box center [85, 109] width 170 height 27
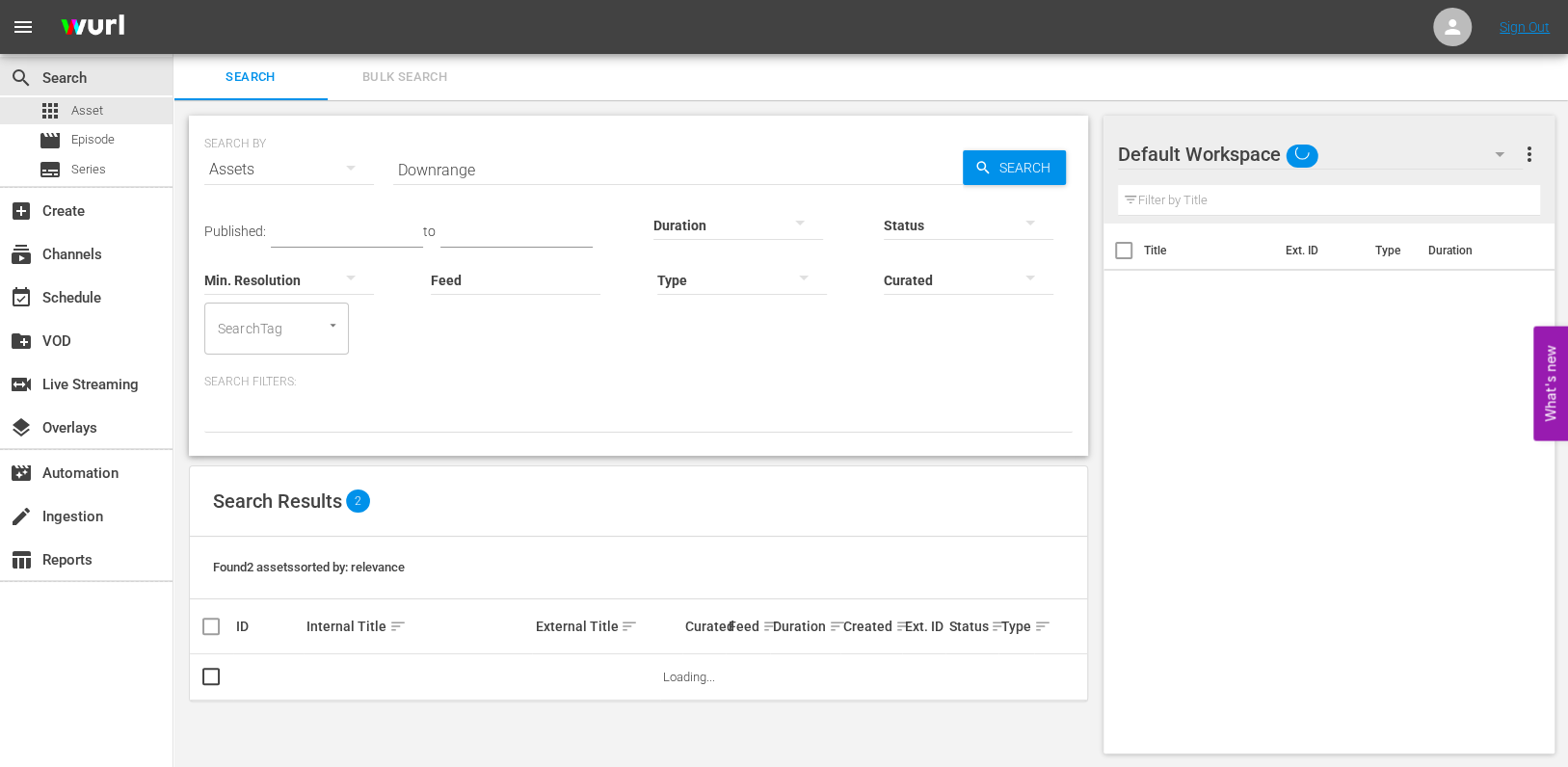
click at [483, 176] on input "Downrange" at bounding box center [677, 169] width 569 height 46
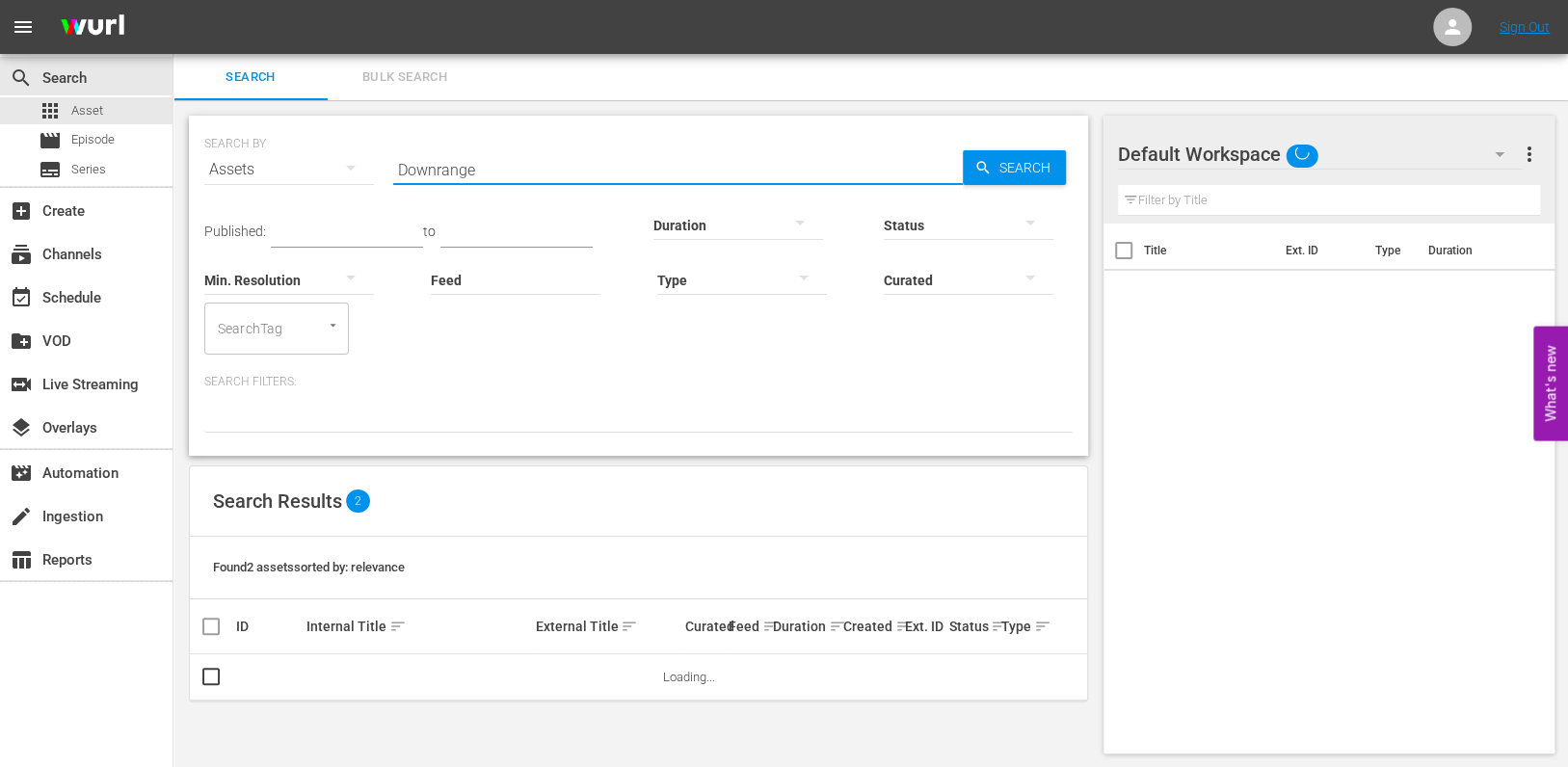
click at [483, 176] on input "Downrange" at bounding box center [677, 169] width 569 height 46
paste input "AMCNVR0000069647"
type input "AMCNVR0000069647"
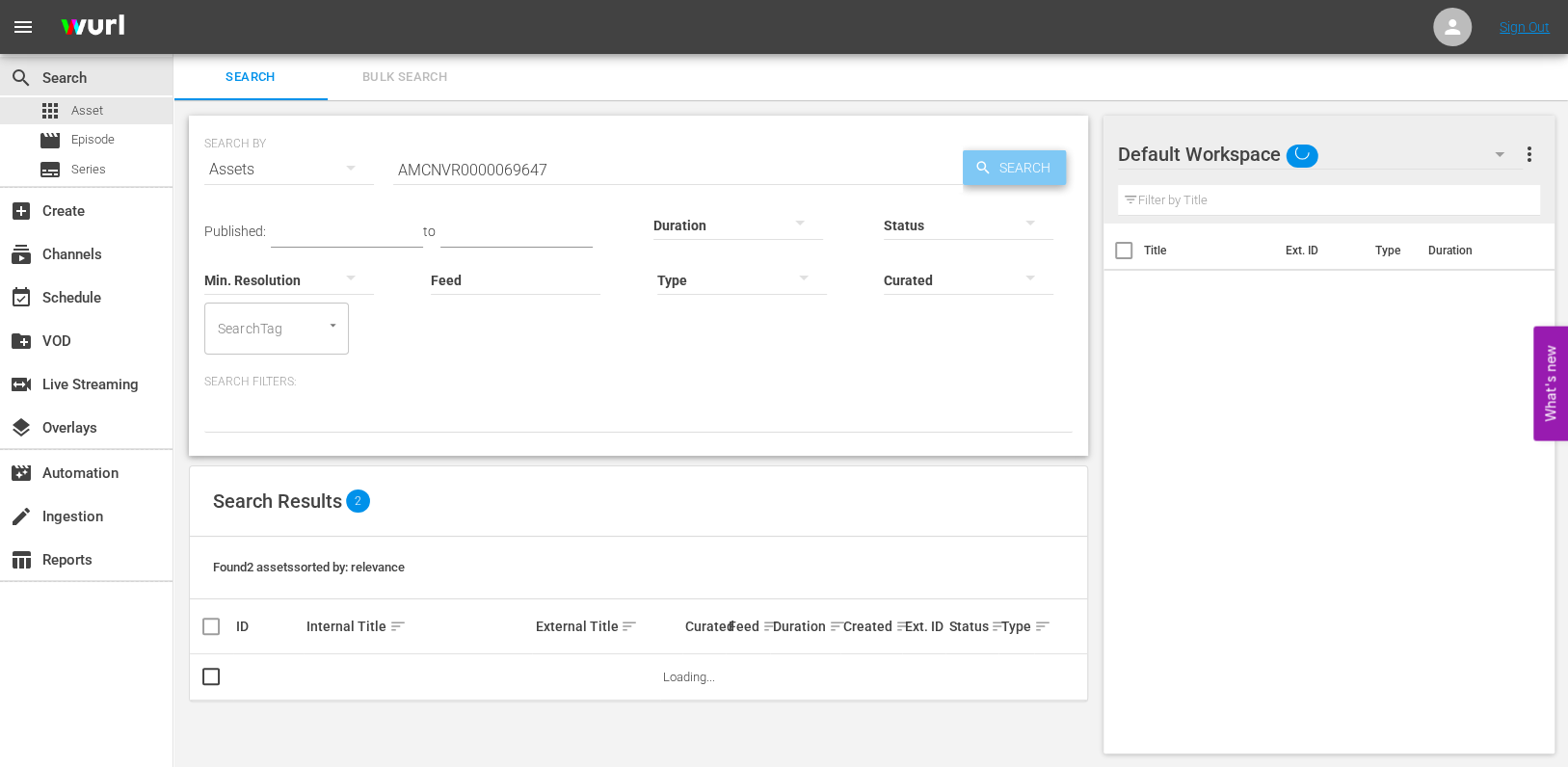
click at [1018, 171] on span "Search" at bounding box center [1028, 167] width 74 height 34
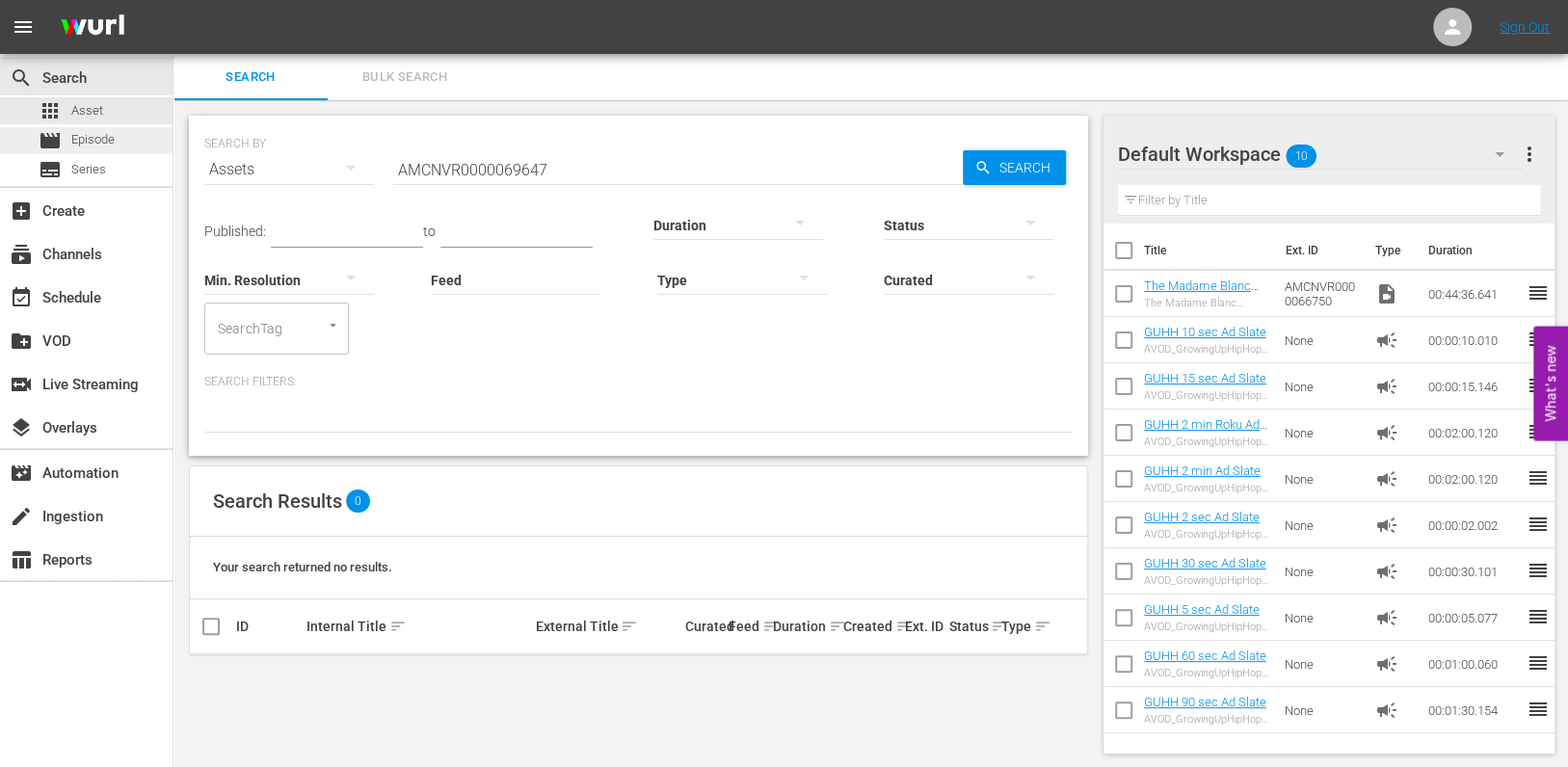
click at [95, 138] on span "Episode" at bounding box center [93, 140] width 43 height 20
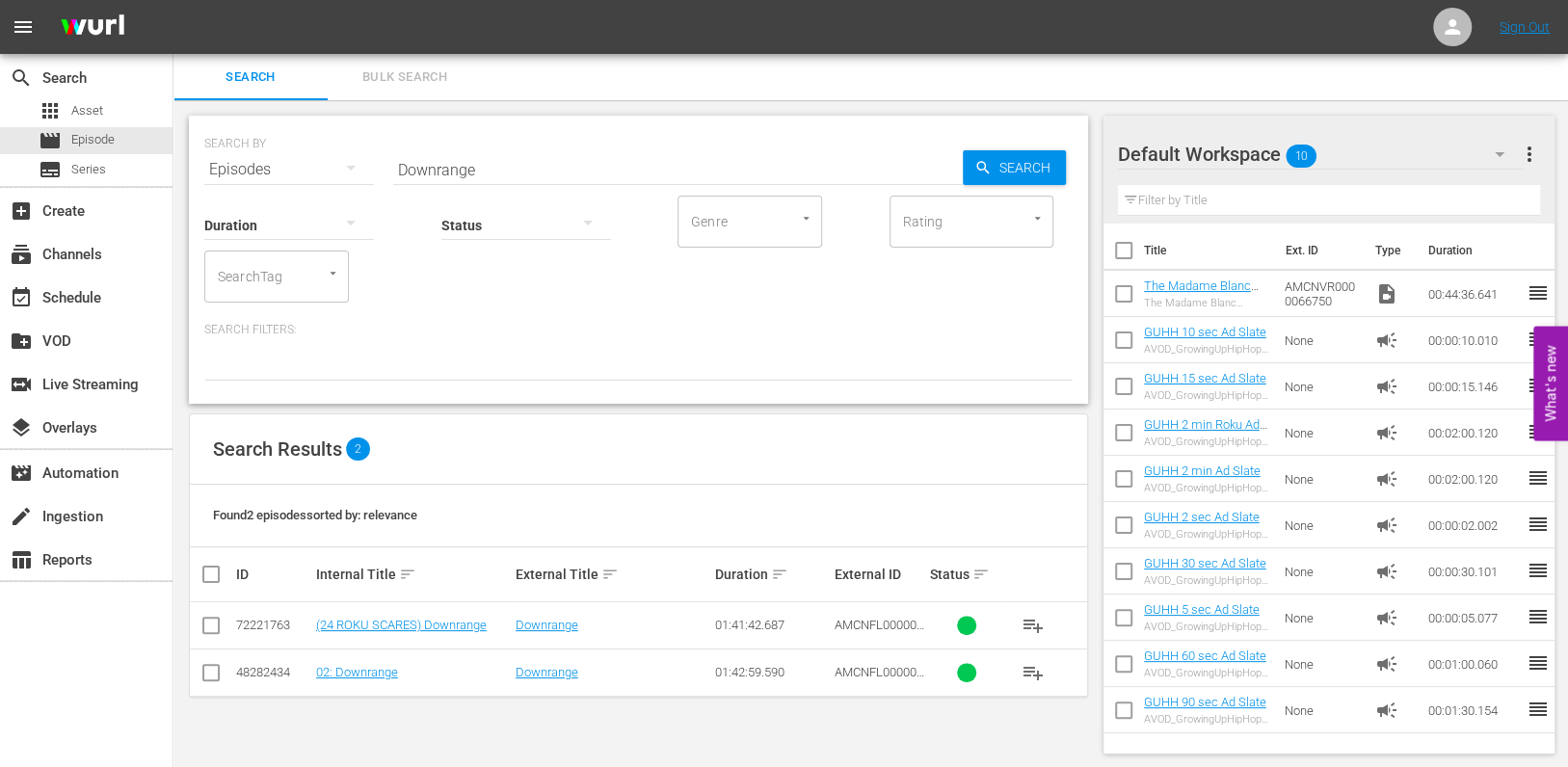
scroll to position [1, 0]
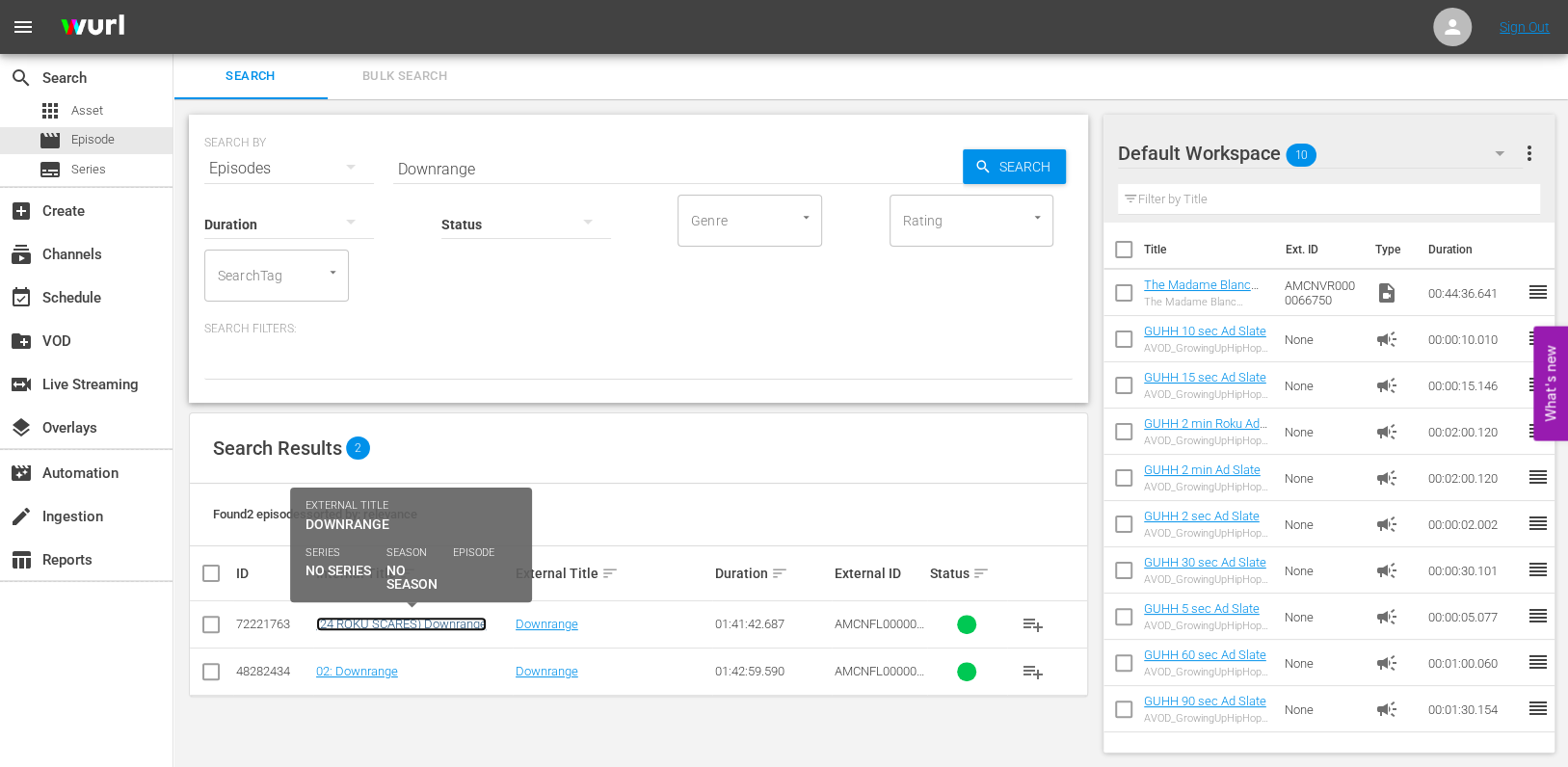
click at [440, 618] on link "(24 ROKU SCARES) Downrange" at bounding box center [402, 624] width 170 height 15
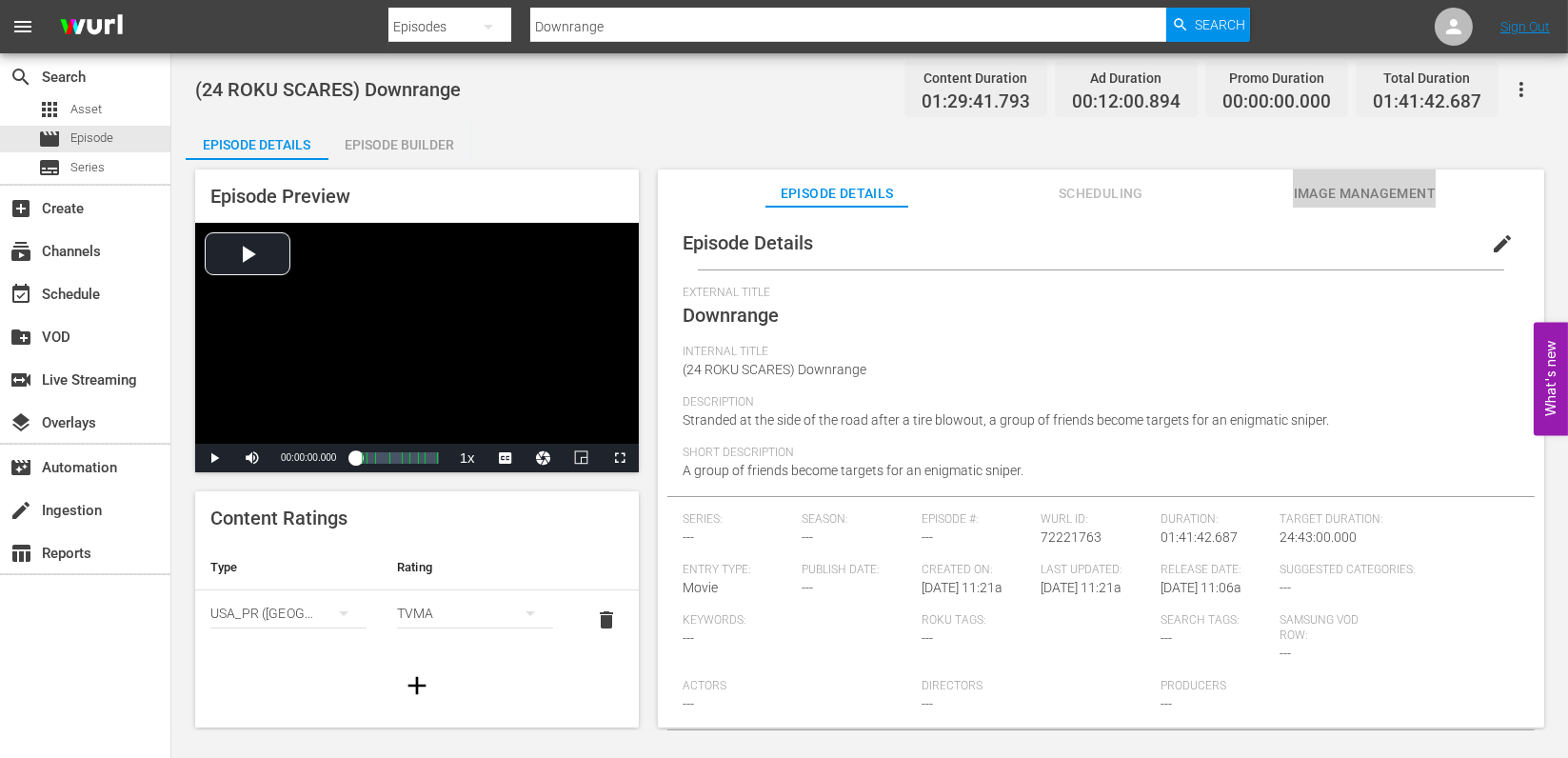
click at [1358, 191] on span "Image Management" at bounding box center [1365, 194] width 143 height 24
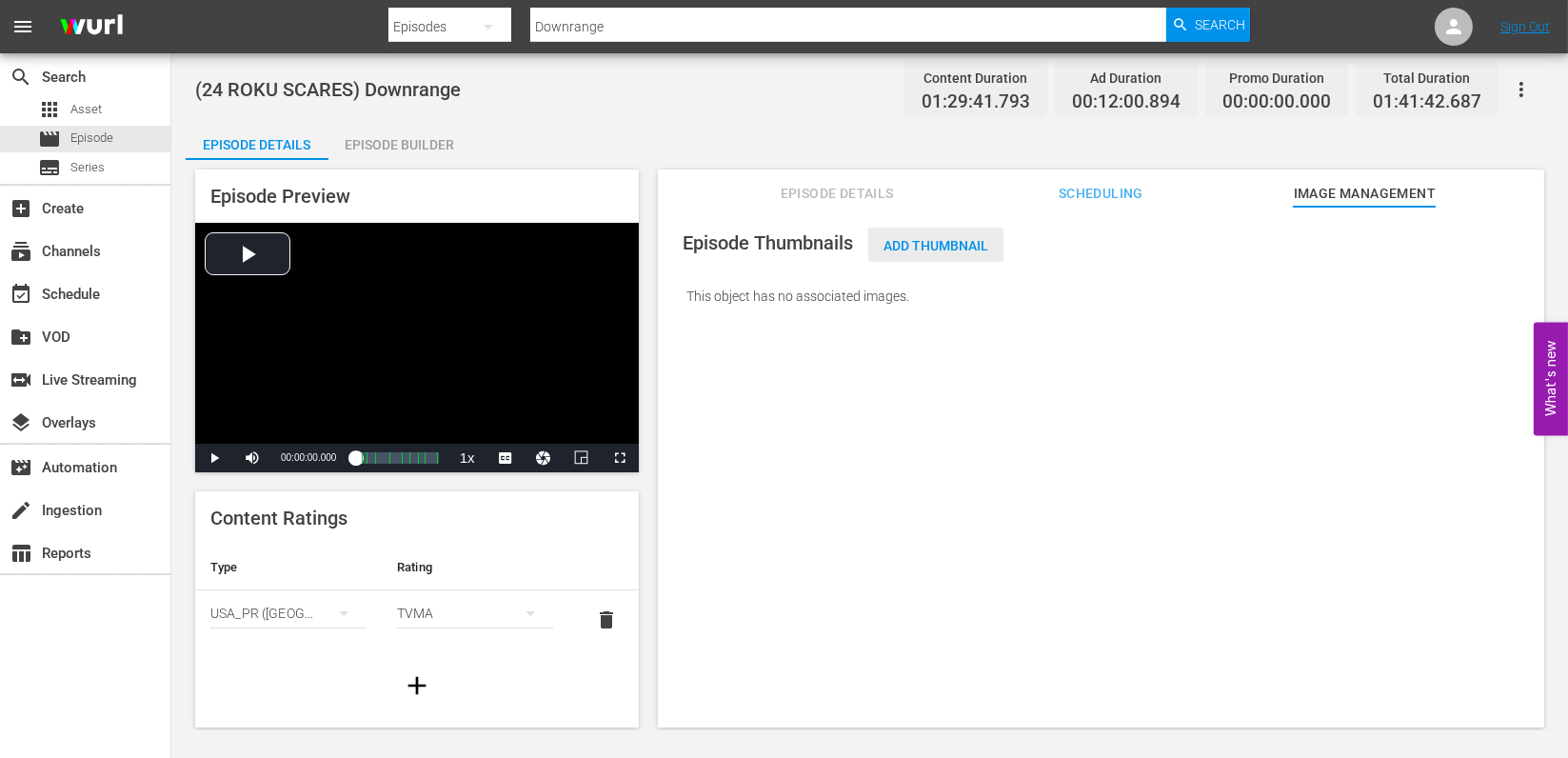
click at [911, 243] on span "Add Thumbnail" at bounding box center [936, 246] width 136 height 15
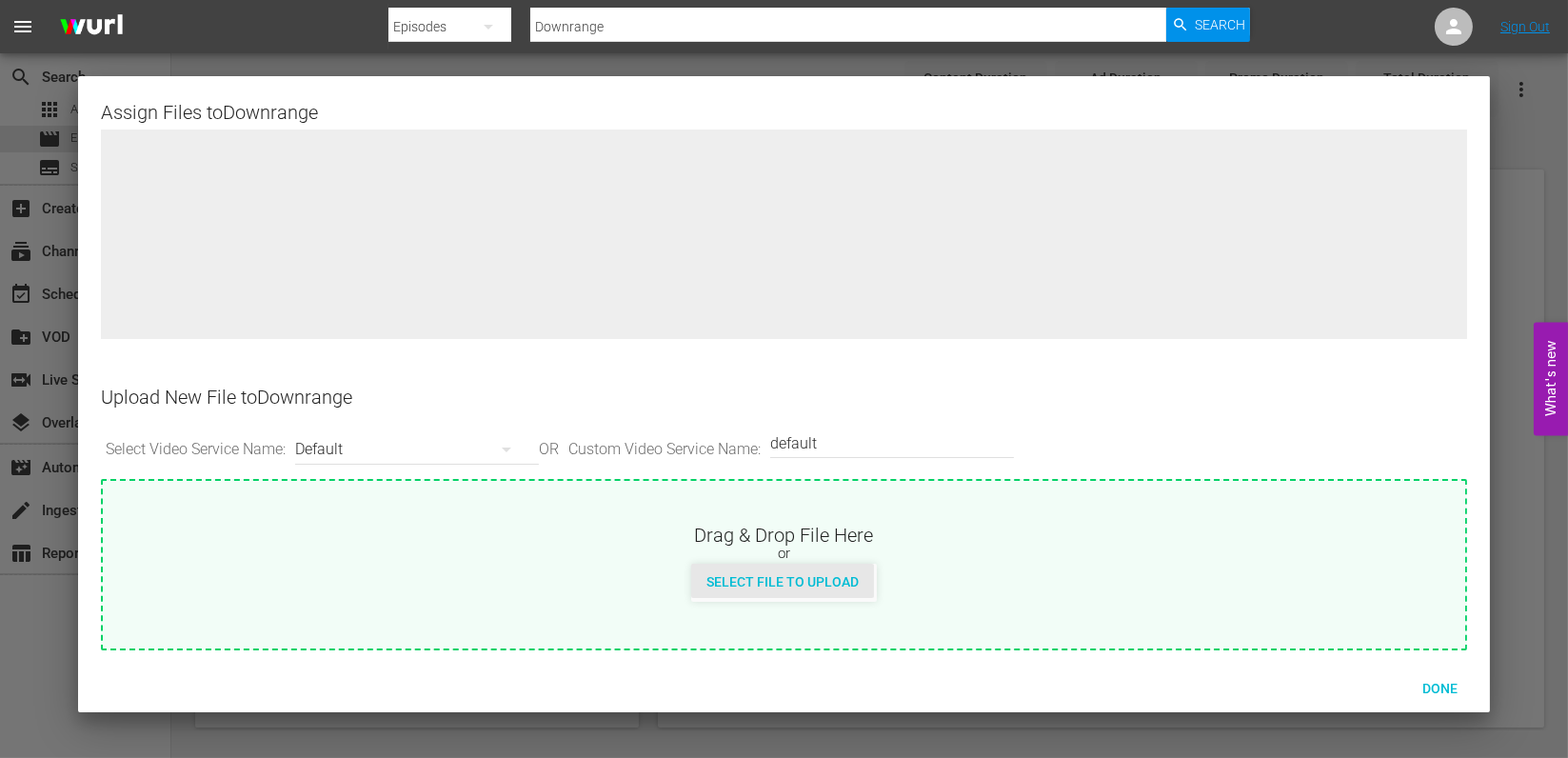
click at [732, 583] on span "Select File to Upload" at bounding box center [782, 582] width 183 height 15
type input "C:\fakepath\Downrange_AVOD_big.jpg"
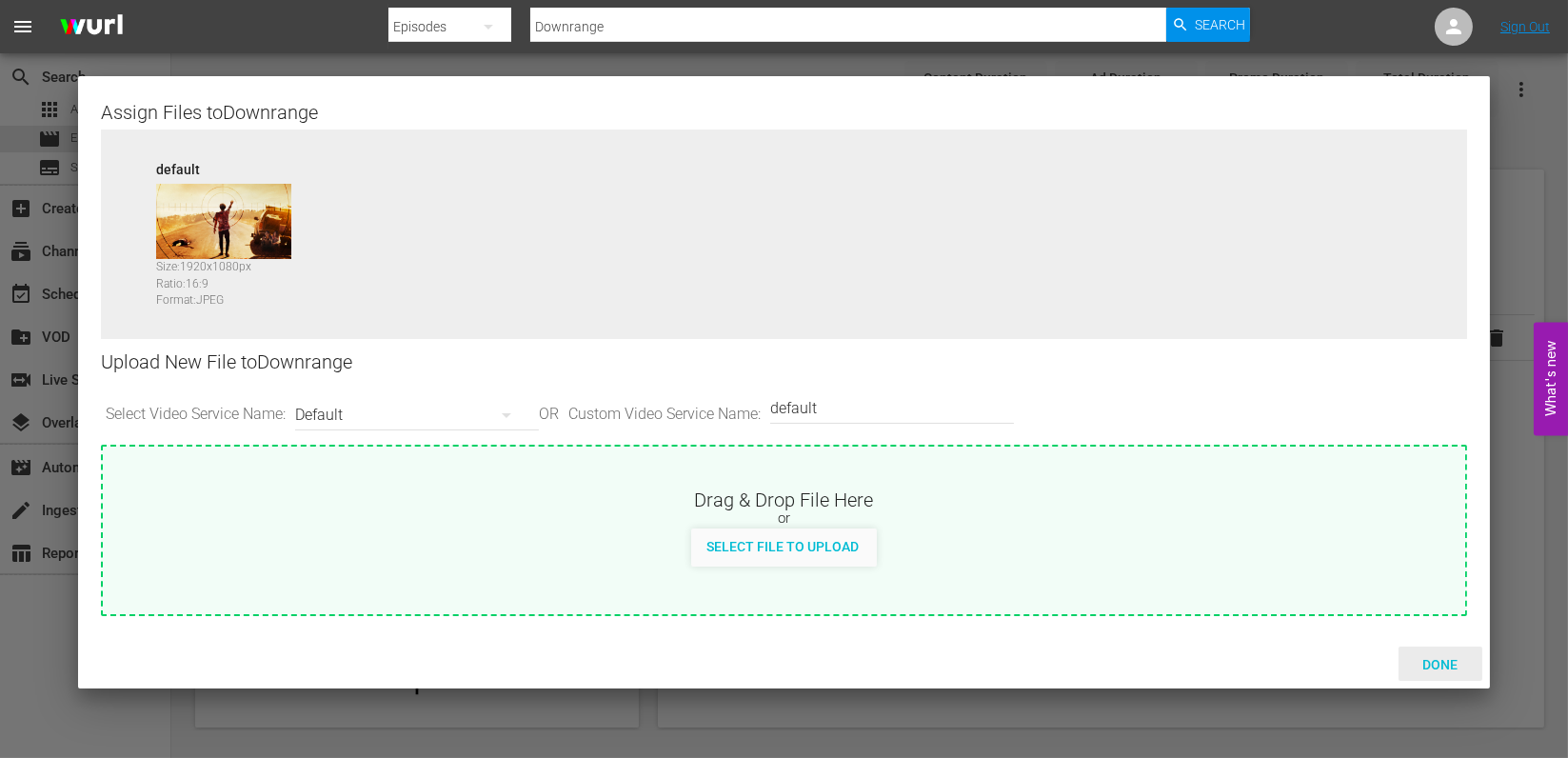
click at [1433, 652] on div "Done" at bounding box center [1440, 664] width 84 height 35
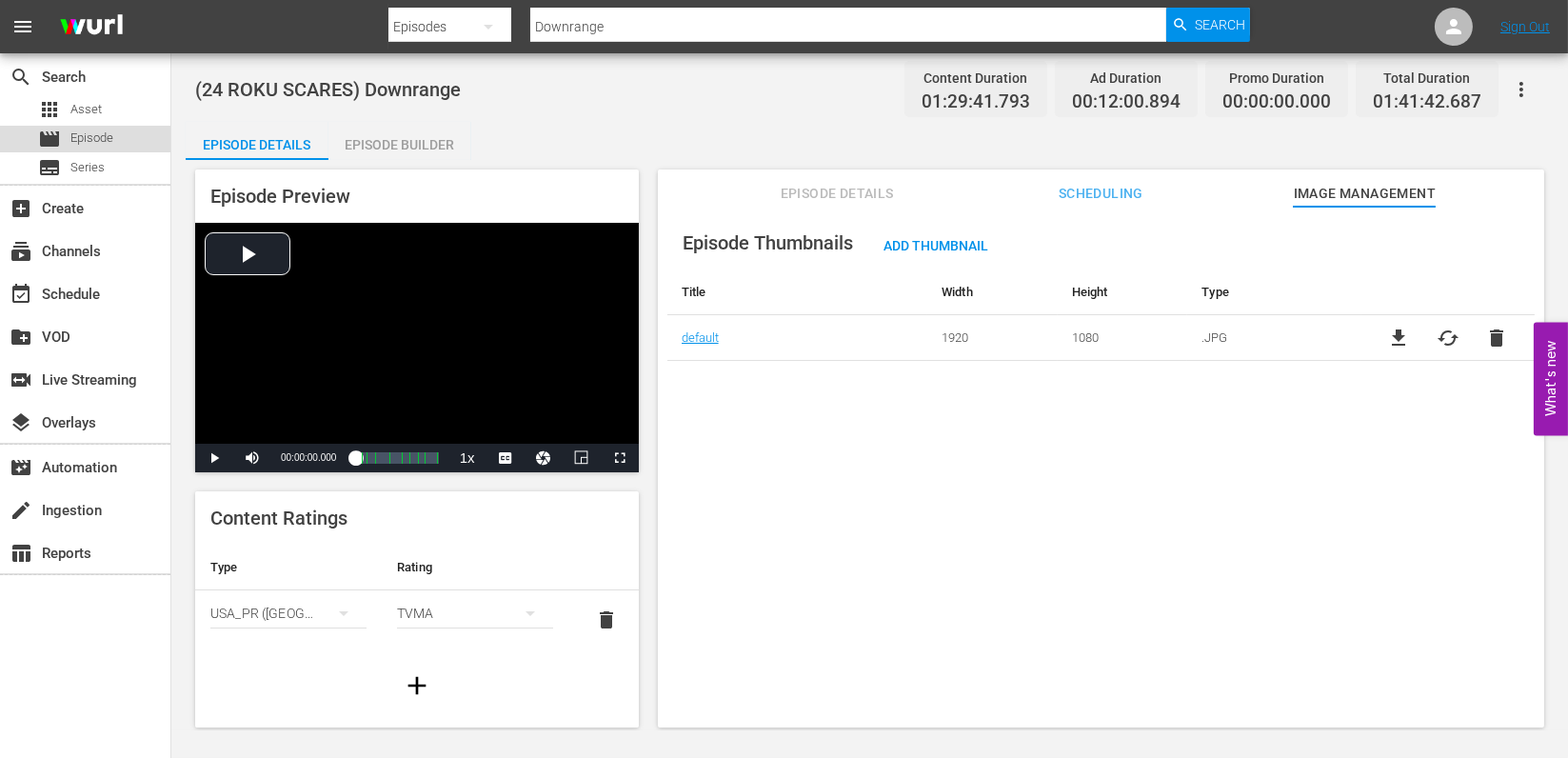
click at [106, 140] on span "Episode" at bounding box center [92, 138] width 43 height 19
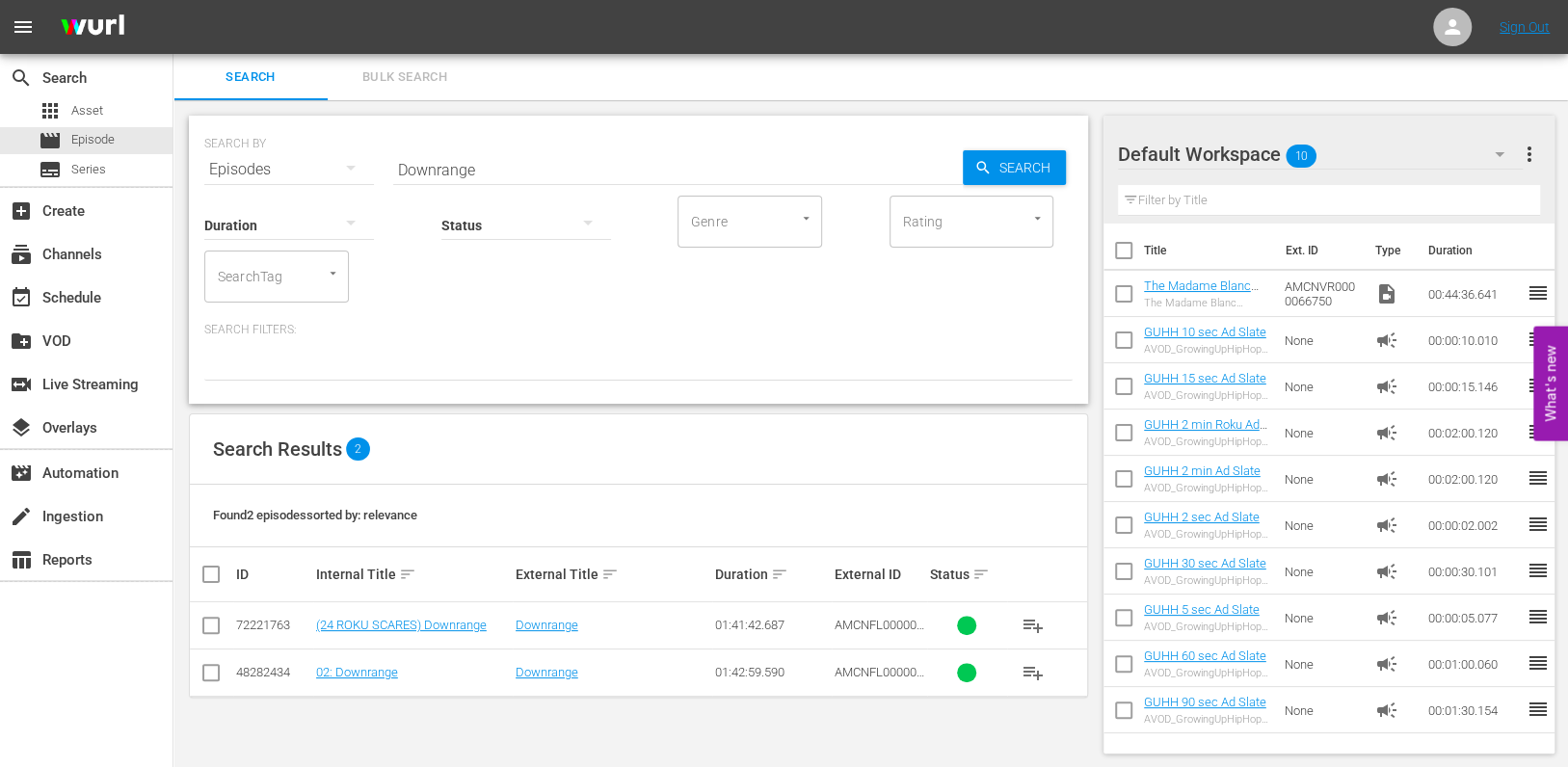
click at [337, 717] on div "SEARCH BY Search By Episodes Search ID, Title, Description, Keywords, or Catego…" at bounding box center [638, 434] width 929 height 669
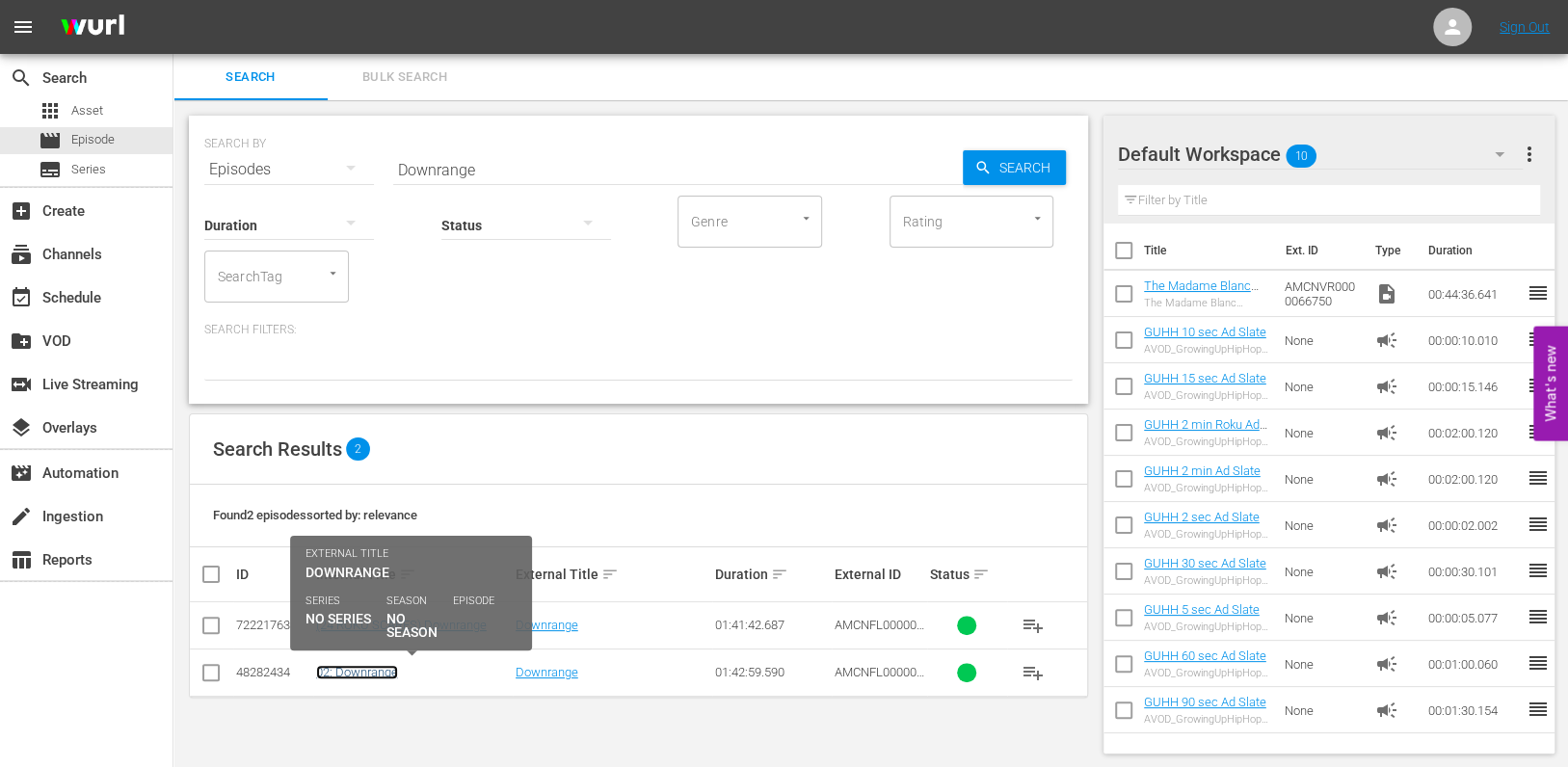
click at [362, 675] on link "02: Downrange" at bounding box center [357, 672] width 82 height 15
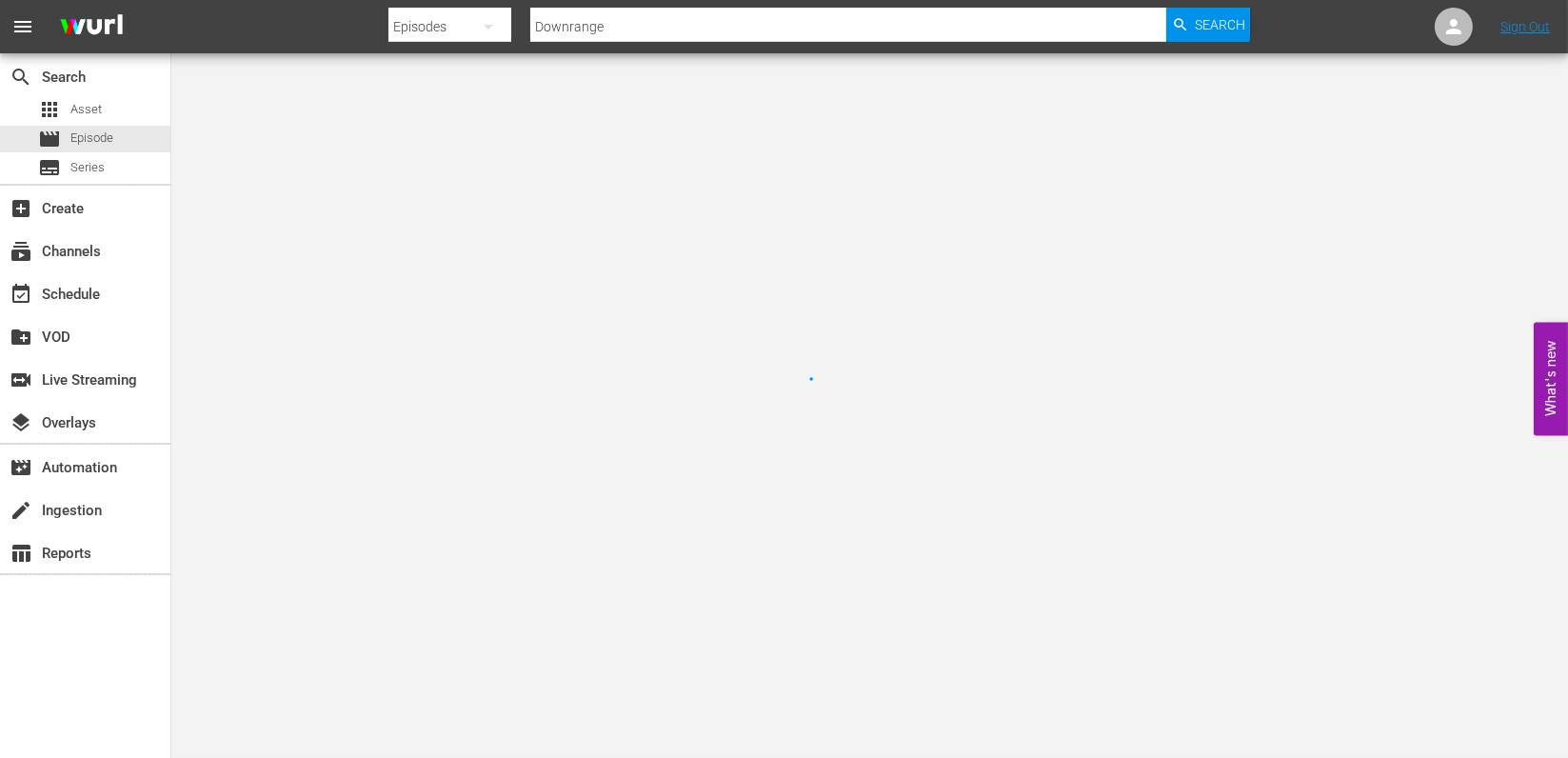
click at [641, 608] on div at bounding box center [784, 379] width 1568 height 758
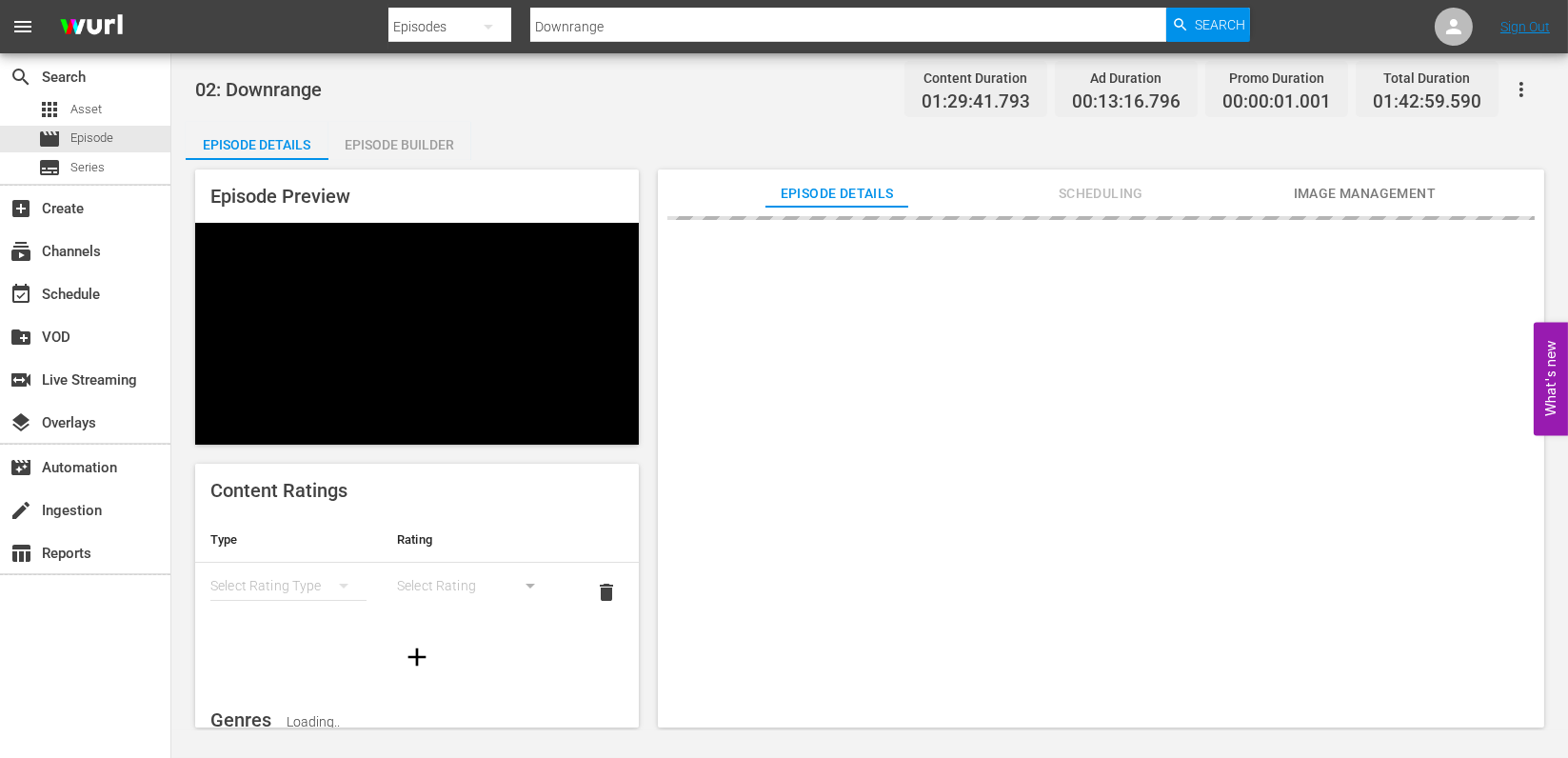
click at [1372, 198] on span "Image Management" at bounding box center [1365, 194] width 143 height 24
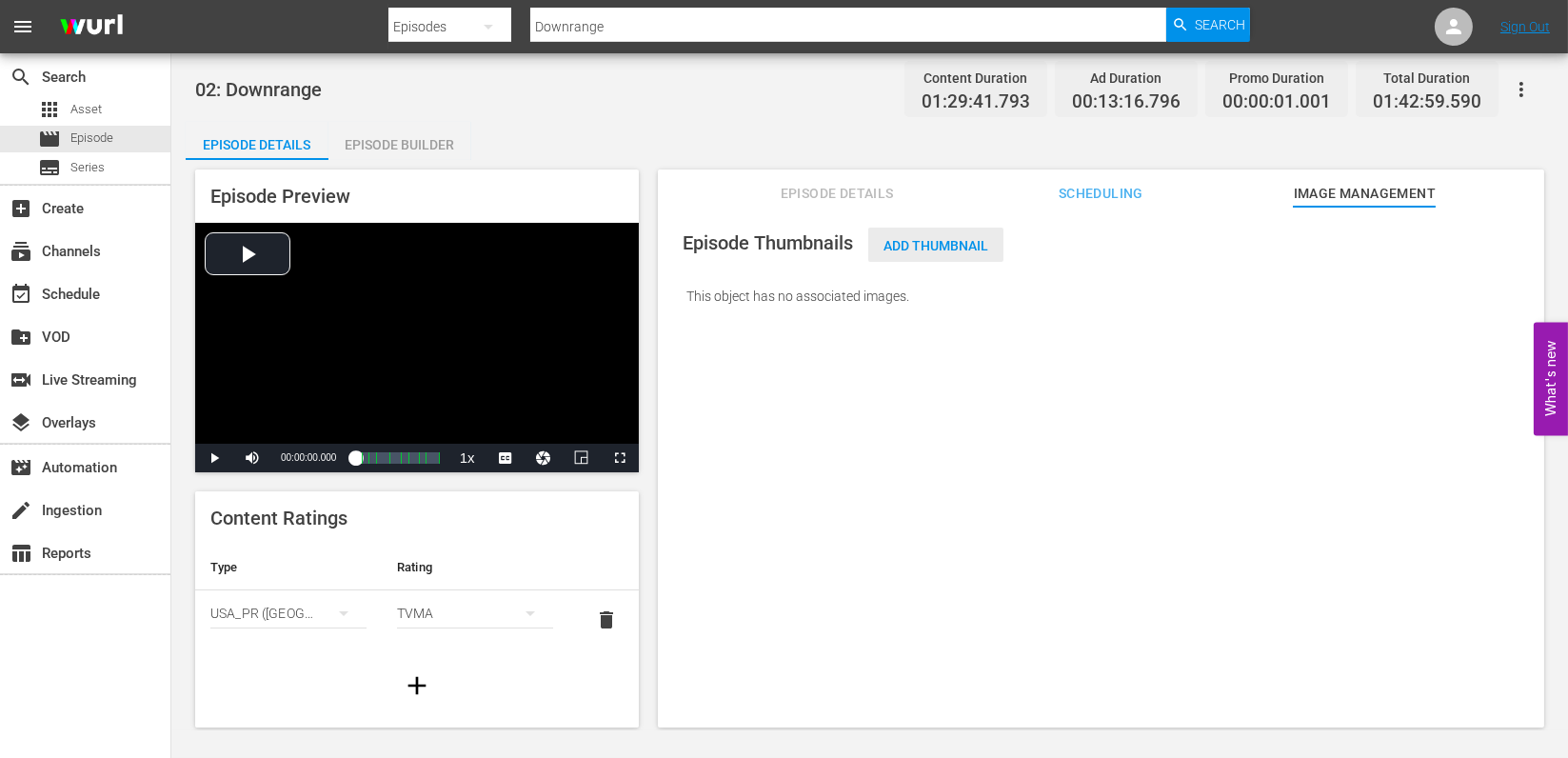
click at [959, 245] on span "Add Thumbnail" at bounding box center [936, 246] width 136 height 15
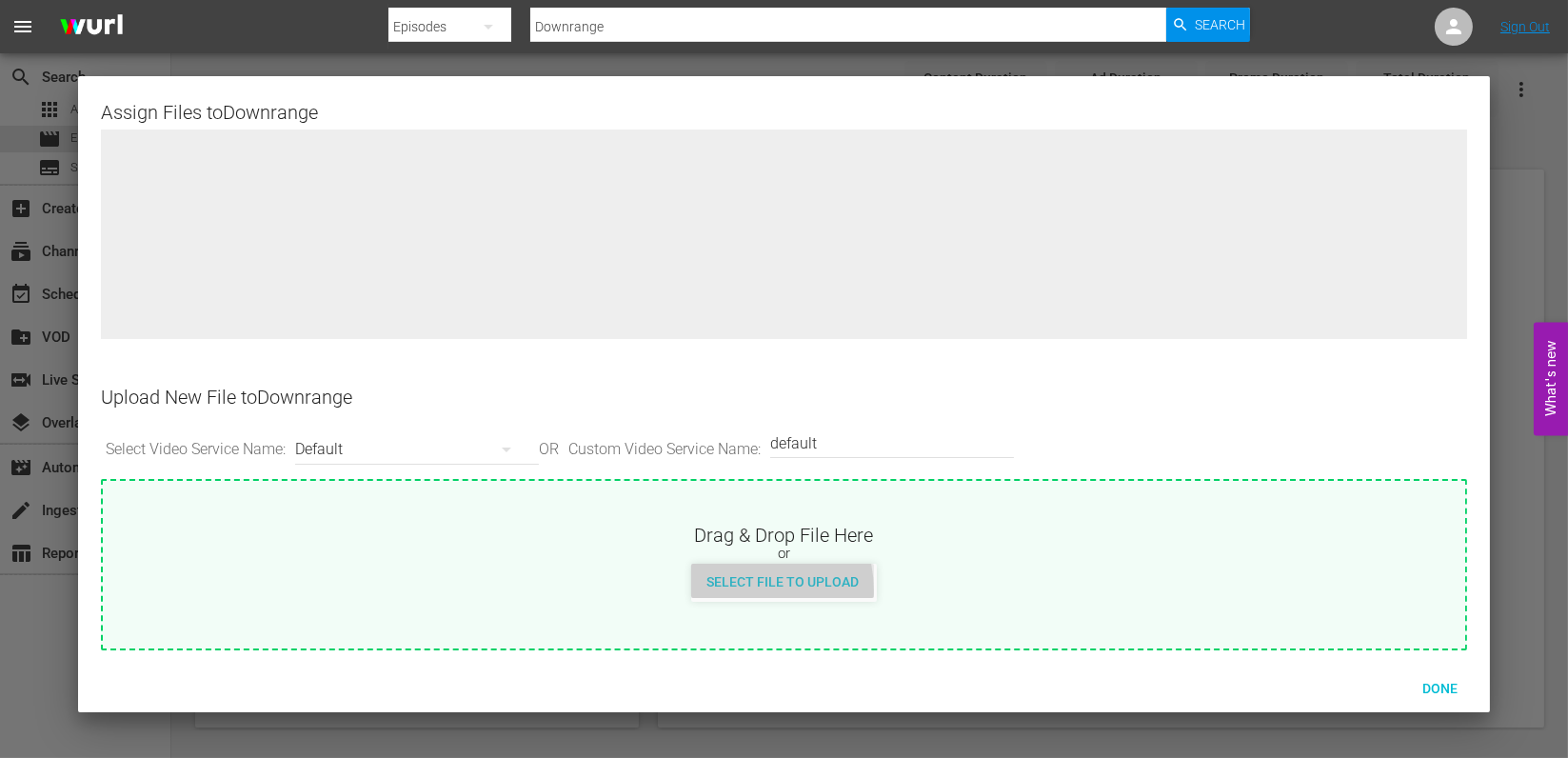
click at [746, 591] on div "Select File to Upload" at bounding box center [782, 581] width 183 height 35
type input "C:\fakepath\Downrange_AVOD_big.jpg"
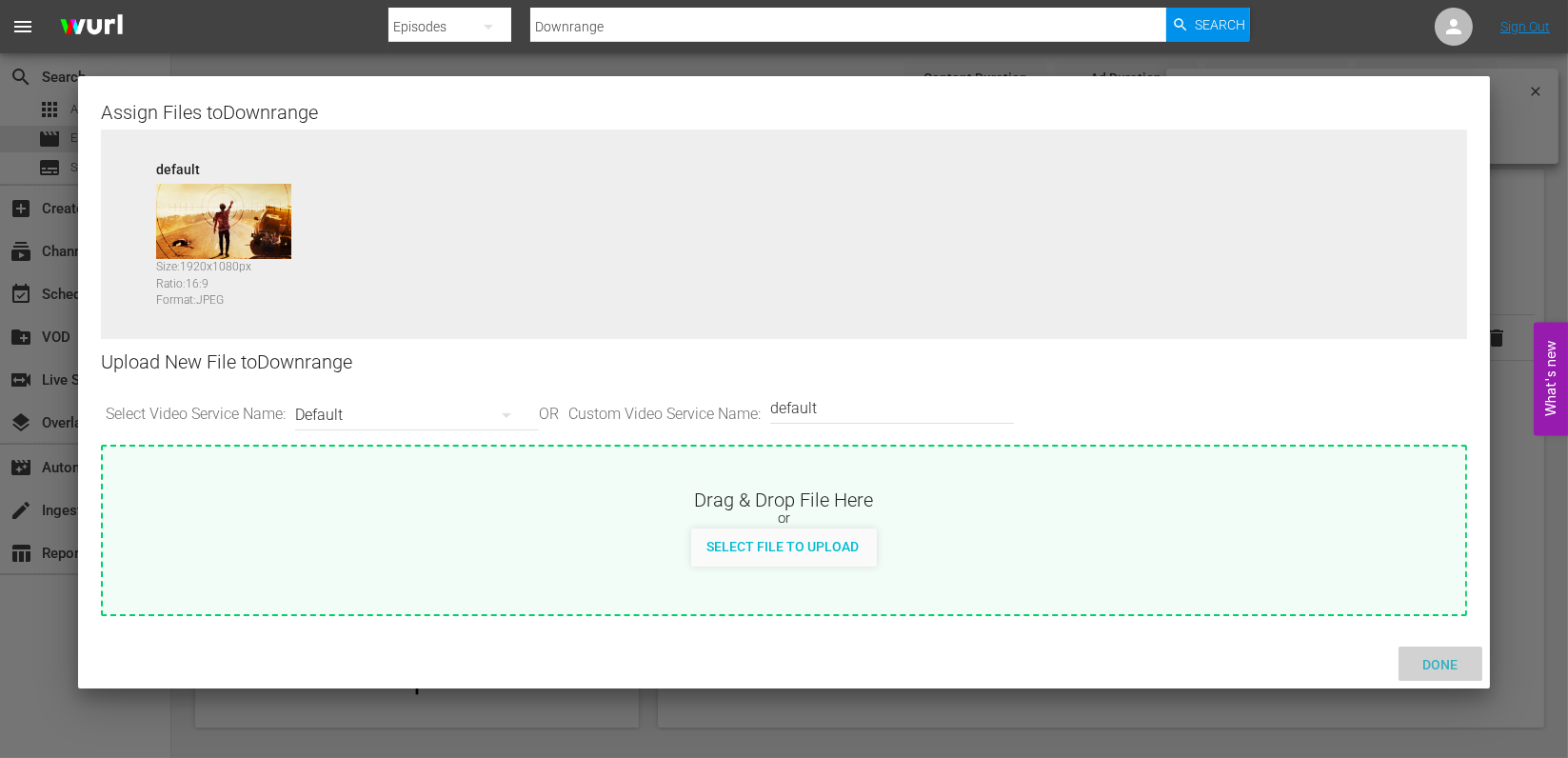
click at [1439, 659] on span "Done" at bounding box center [1440, 665] width 66 height 15
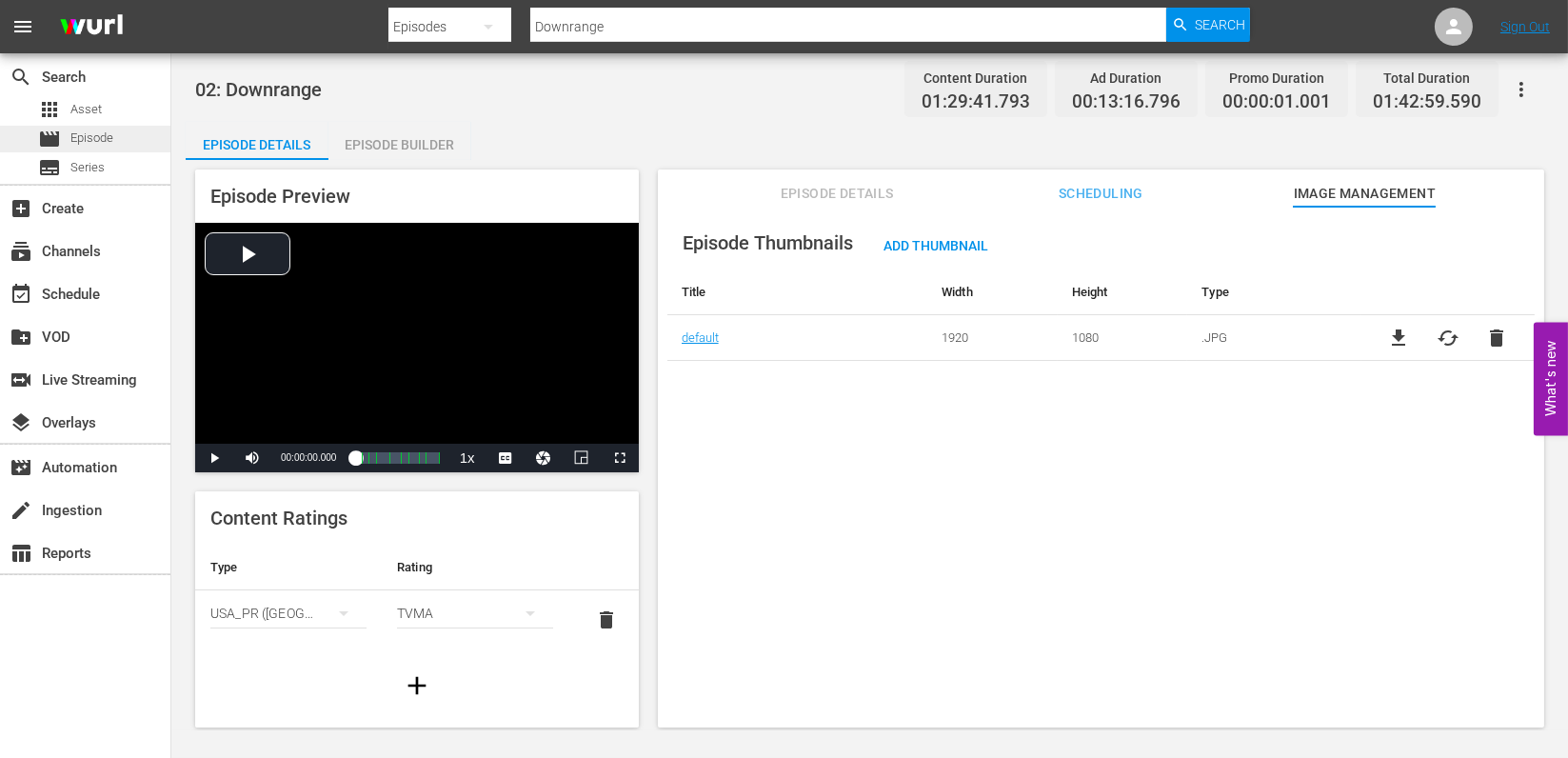
click at [102, 132] on span "Episode" at bounding box center [92, 138] width 43 height 19
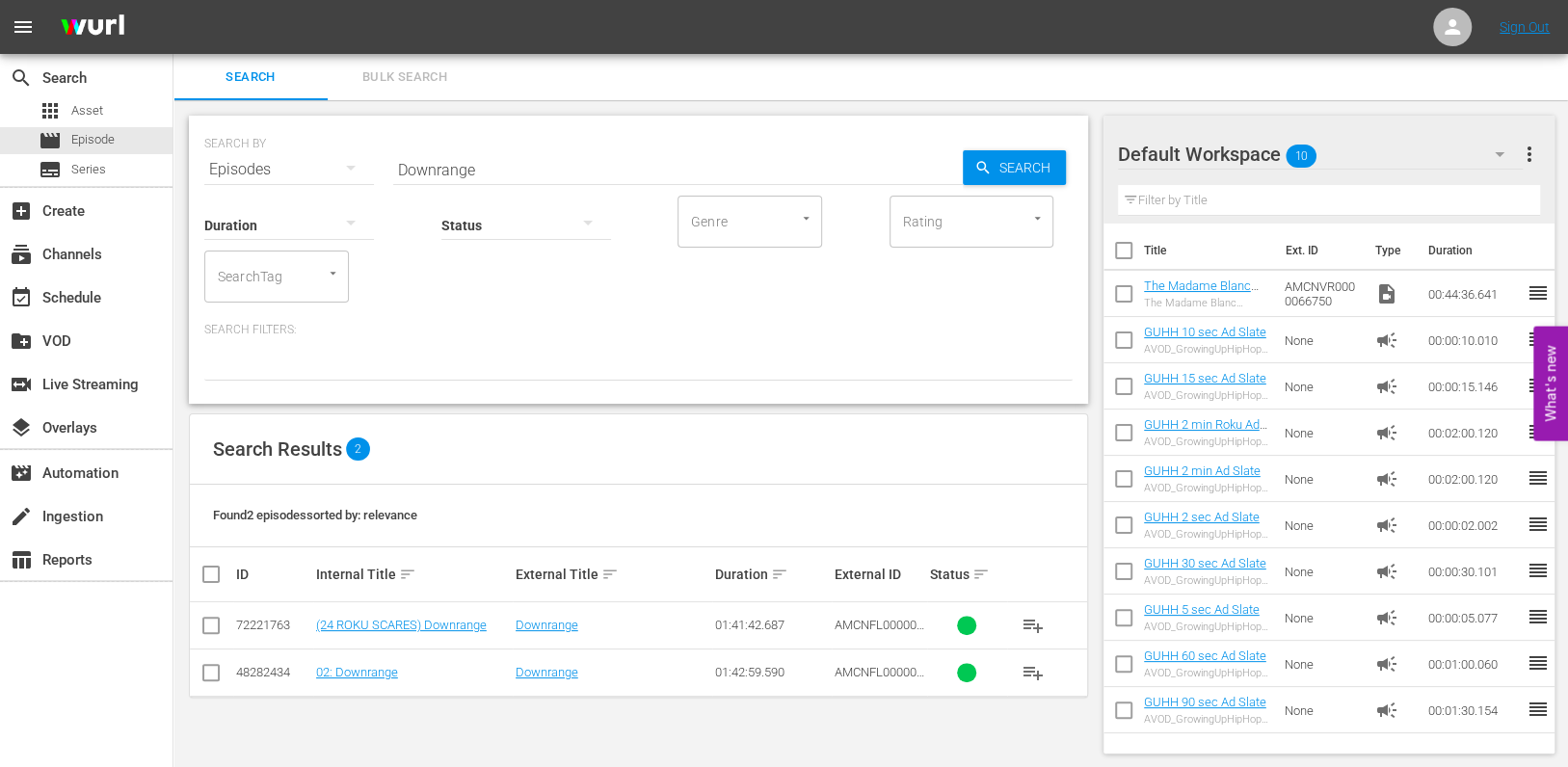
click at [666, 181] on input "Downrange" at bounding box center [677, 169] width 569 height 46
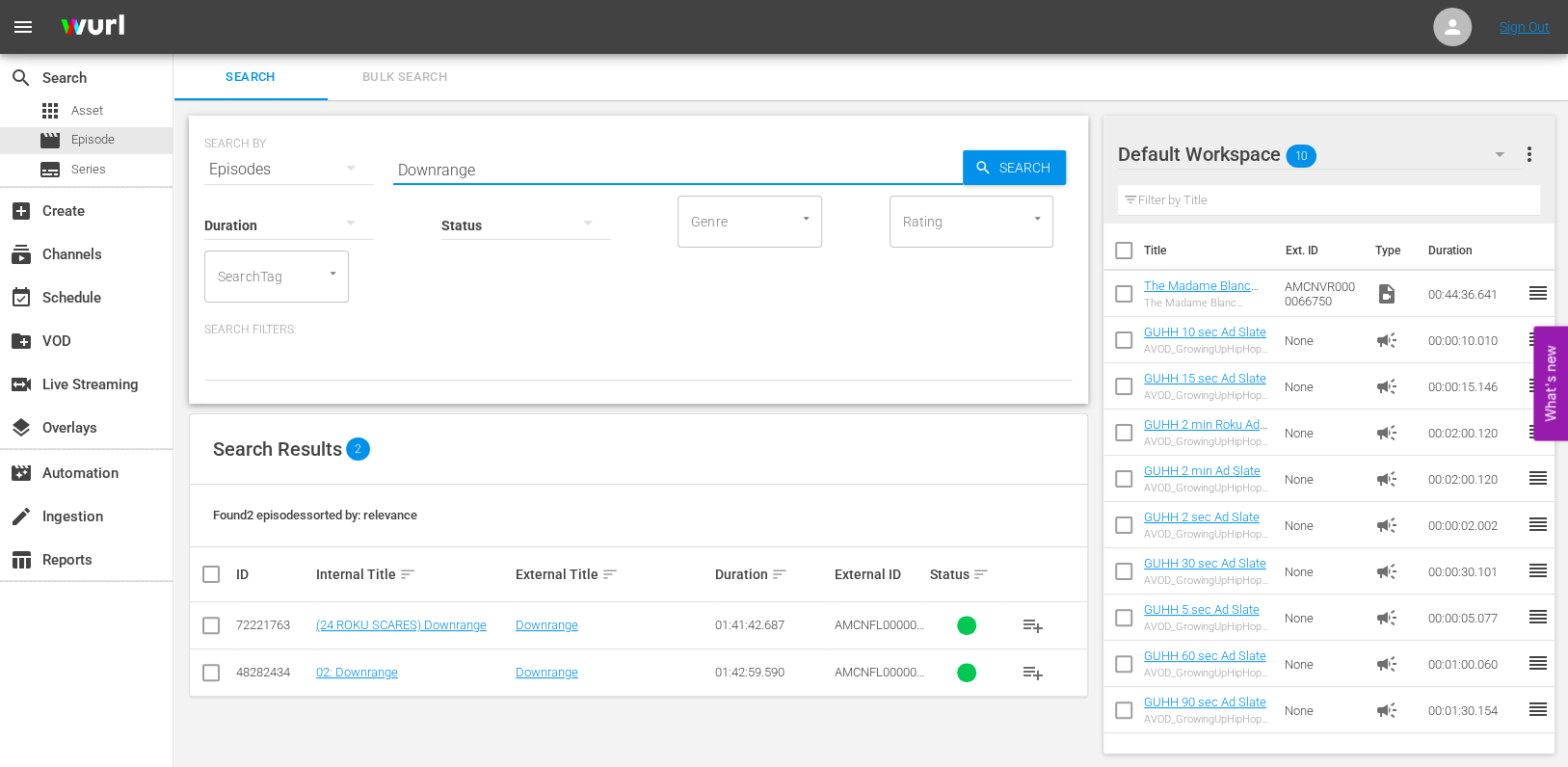
click at [666, 181] on input "Downrange" at bounding box center [677, 169] width 569 height 46
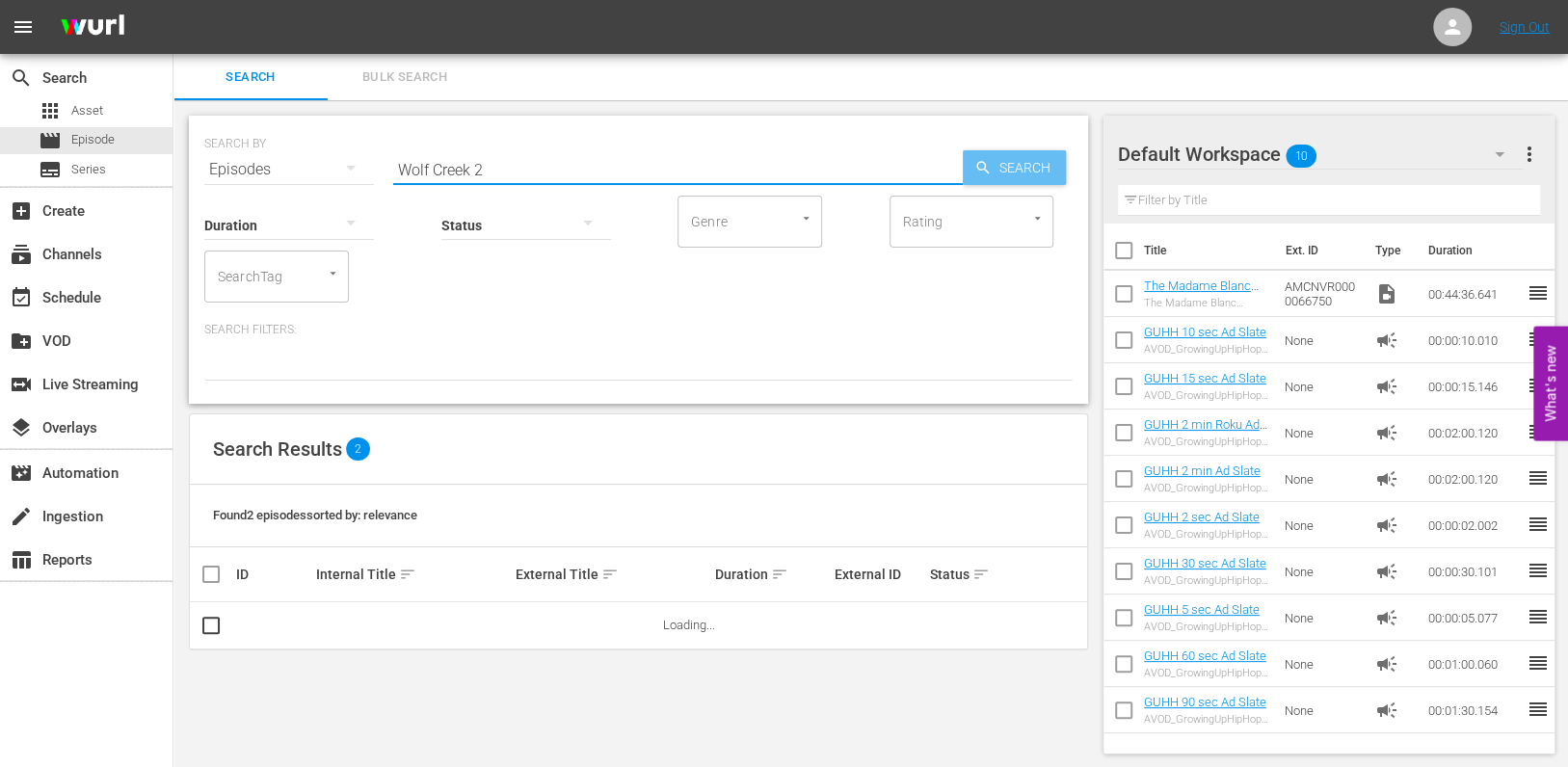
type input "Wolf Creek 2"
click at [1002, 153] on span "Search" at bounding box center [1028, 167] width 74 height 34
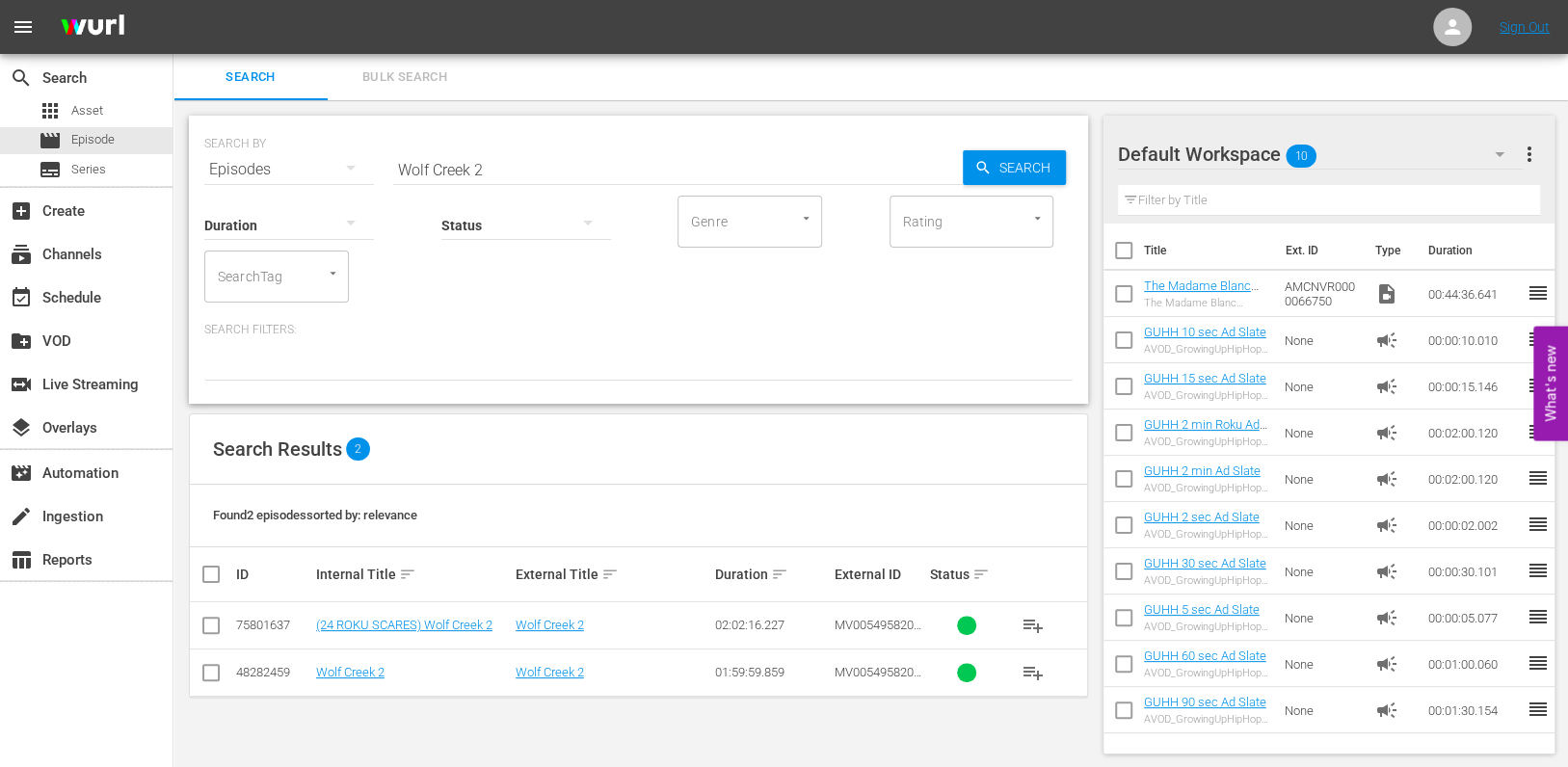
scroll to position [1, 0]
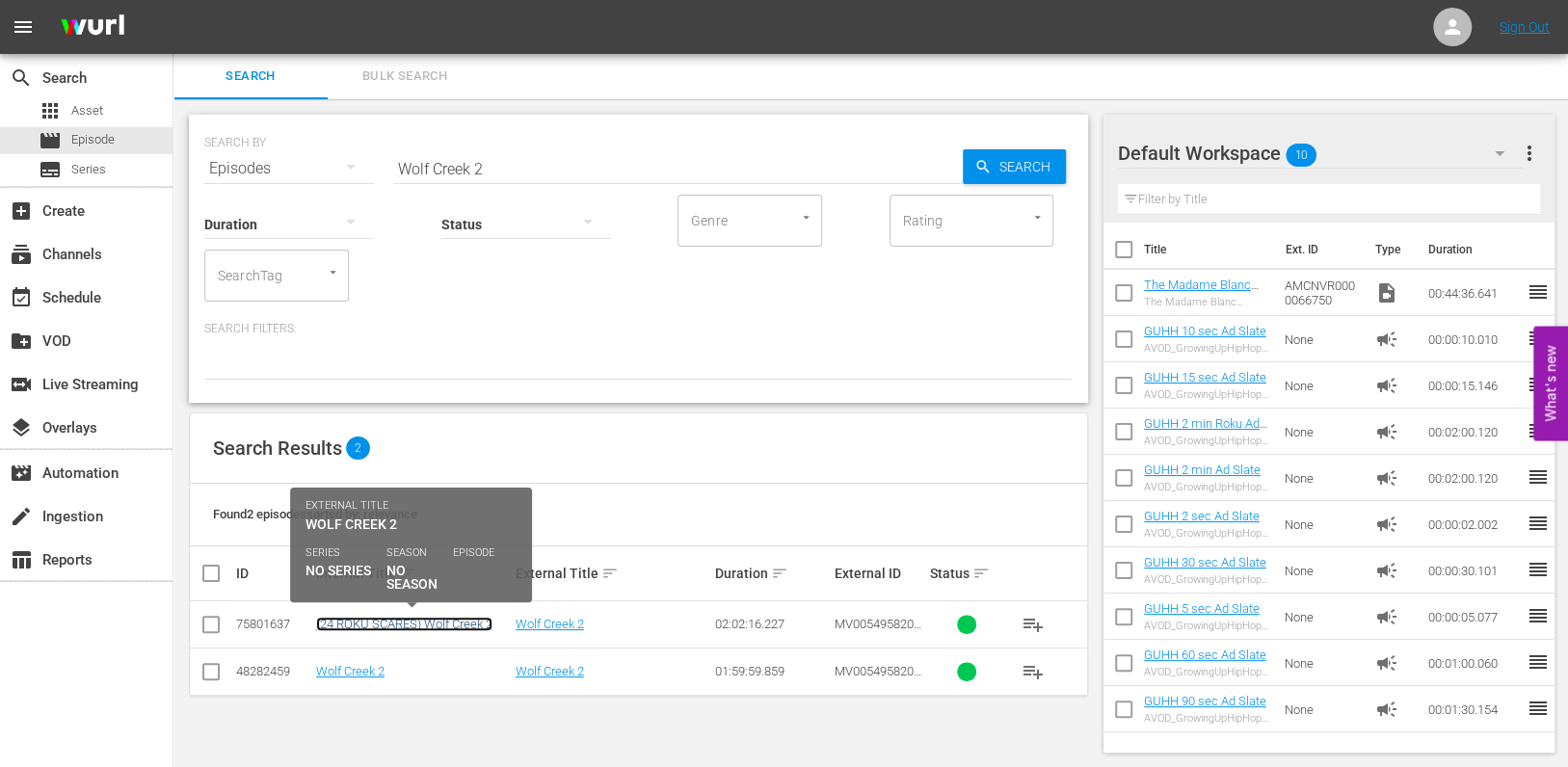
click at [410, 625] on link "(24 ROKU SCARES) Wolf Creek 2" at bounding box center [404, 624] width 176 height 15
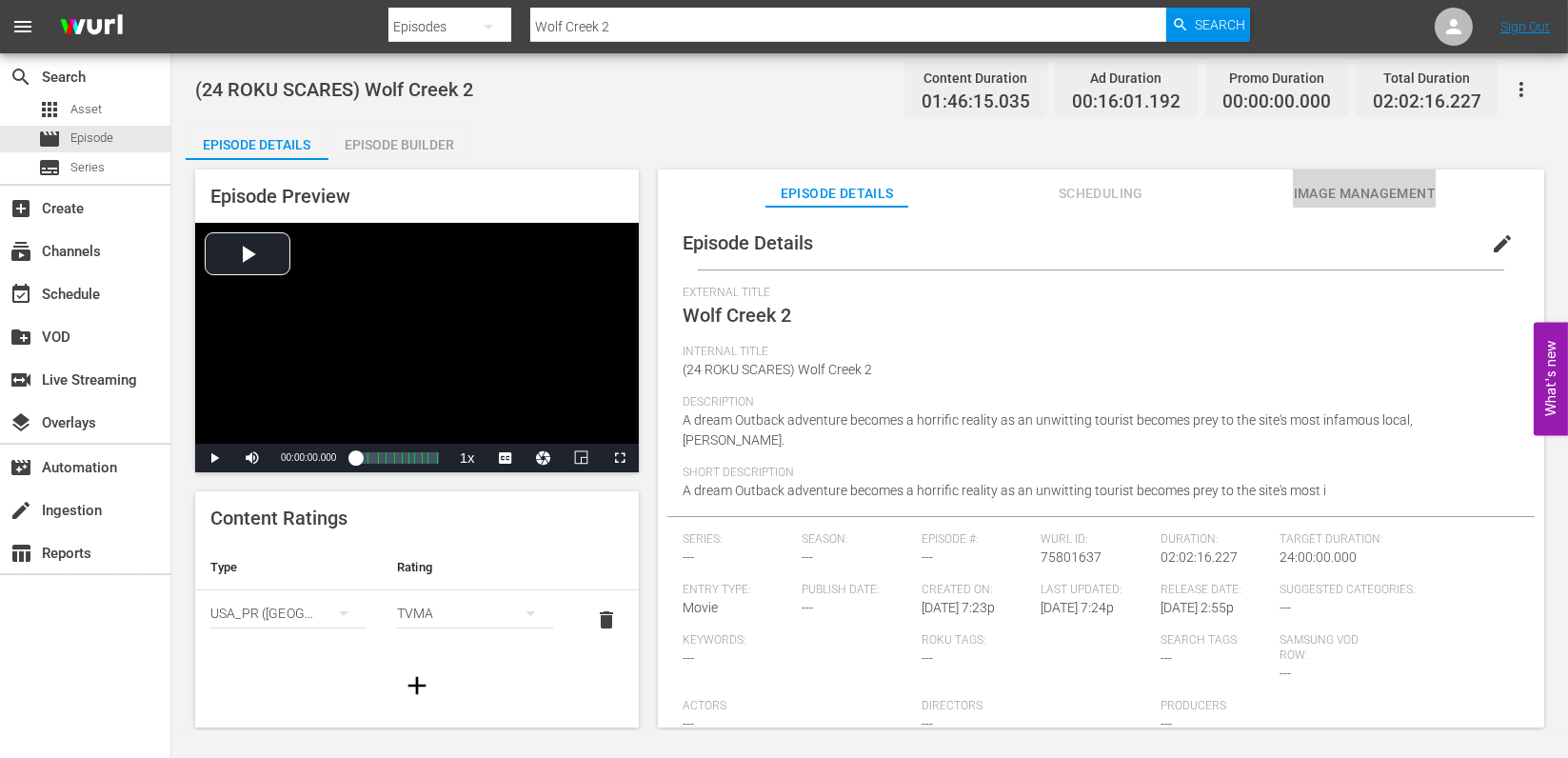
click at [1312, 185] on span "Image Management" at bounding box center [1365, 194] width 143 height 24
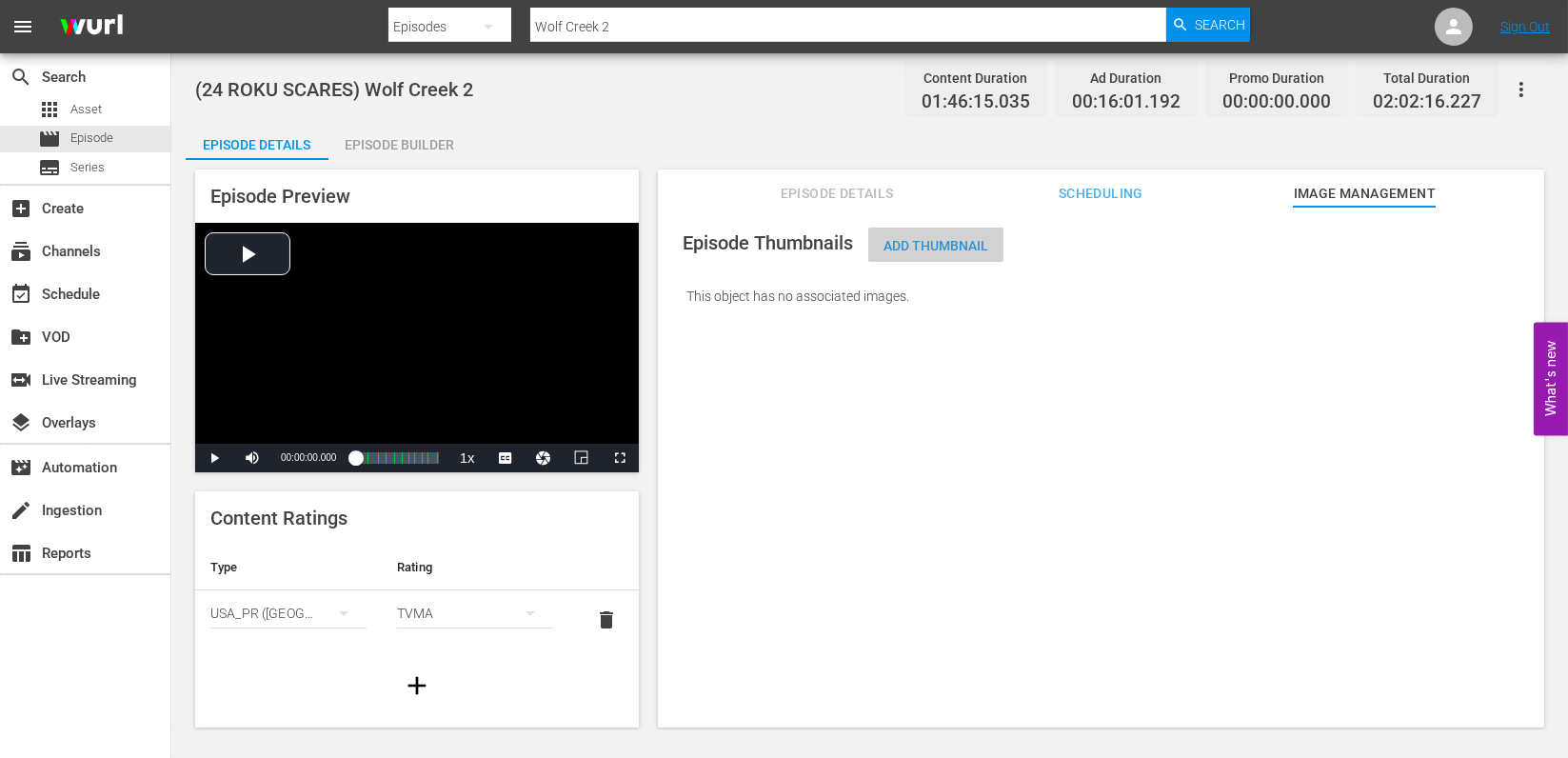
click at [960, 252] on span "Add Thumbnail" at bounding box center [936, 246] width 136 height 15
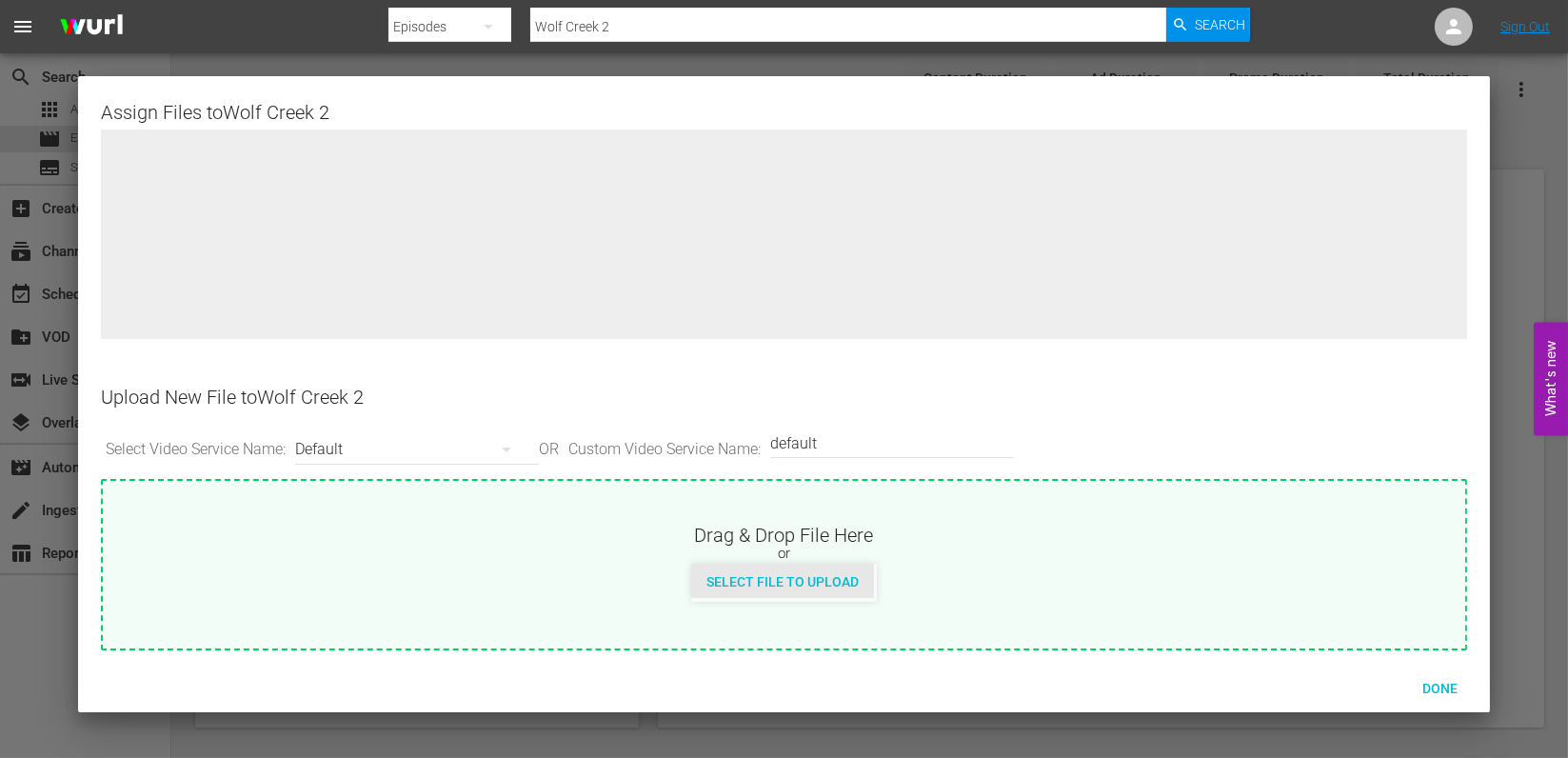
click at [799, 581] on span "Select File to Upload" at bounding box center [782, 582] width 183 height 15
type input "C:\fakepath\Wolf_Creek_2_RUSH_big.jpg"
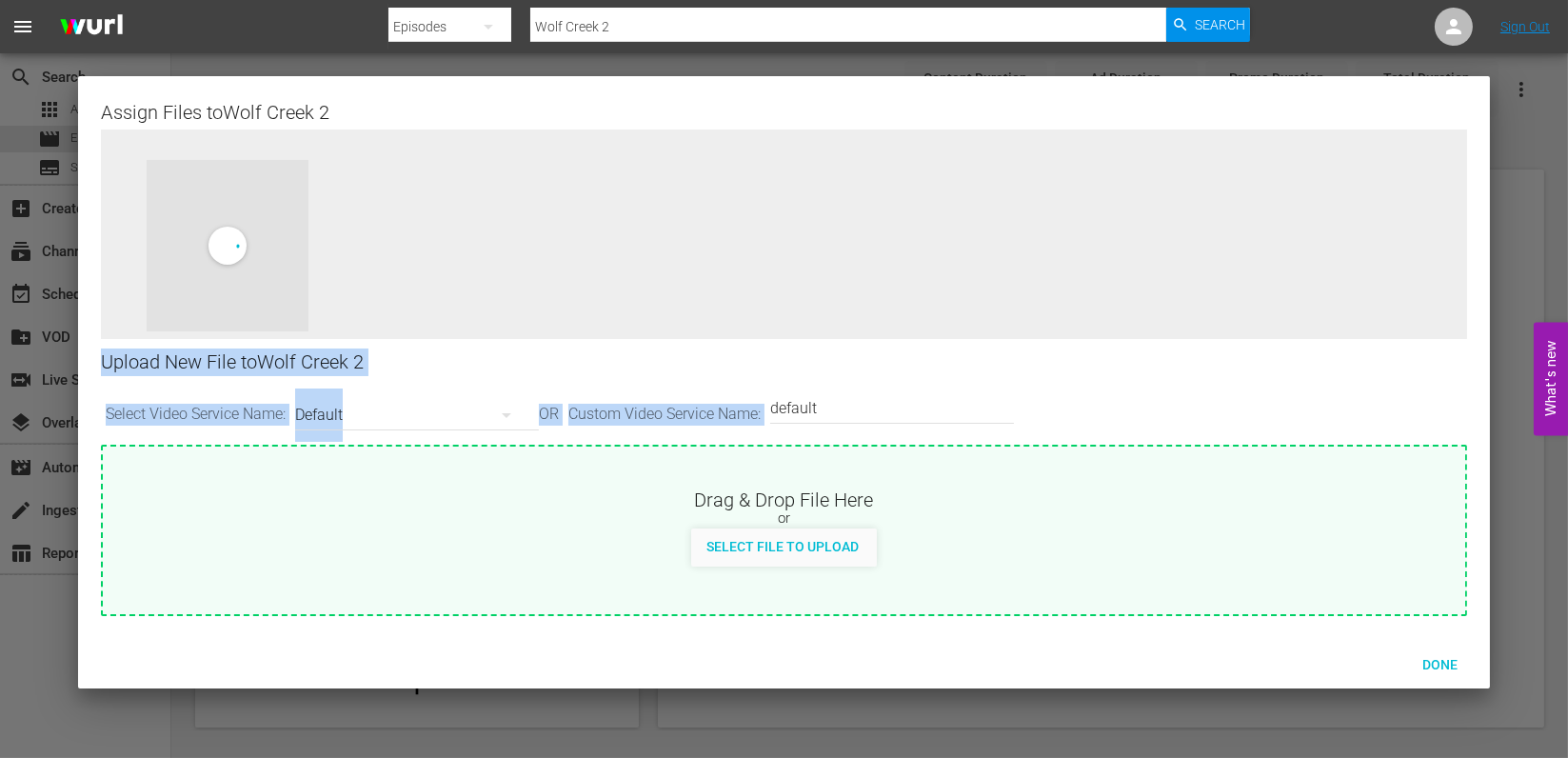
drag, startPoint x: 667, startPoint y: 288, endPoint x: 1133, endPoint y: 408, distance: 481.2
click at [1132, 407] on div "Assign Files to Wolf Creek 2 Source Upload New File to [GEOGRAPHIC_DATA] 2 Sele…" at bounding box center [783, 357] width 1366 height 517
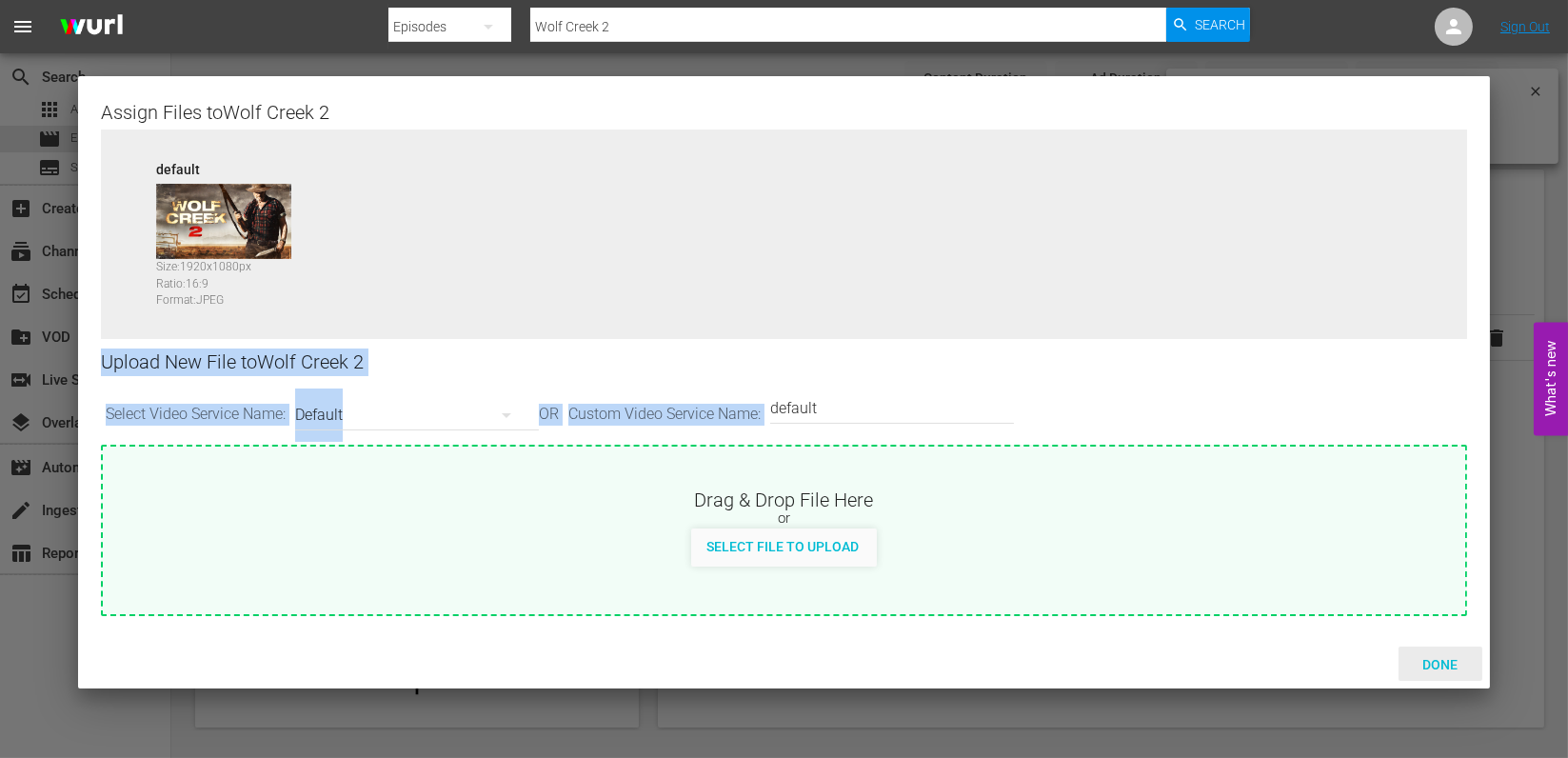
click at [1433, 652] on div "Done" at bounding box center [1440, 664] width 84 height 35
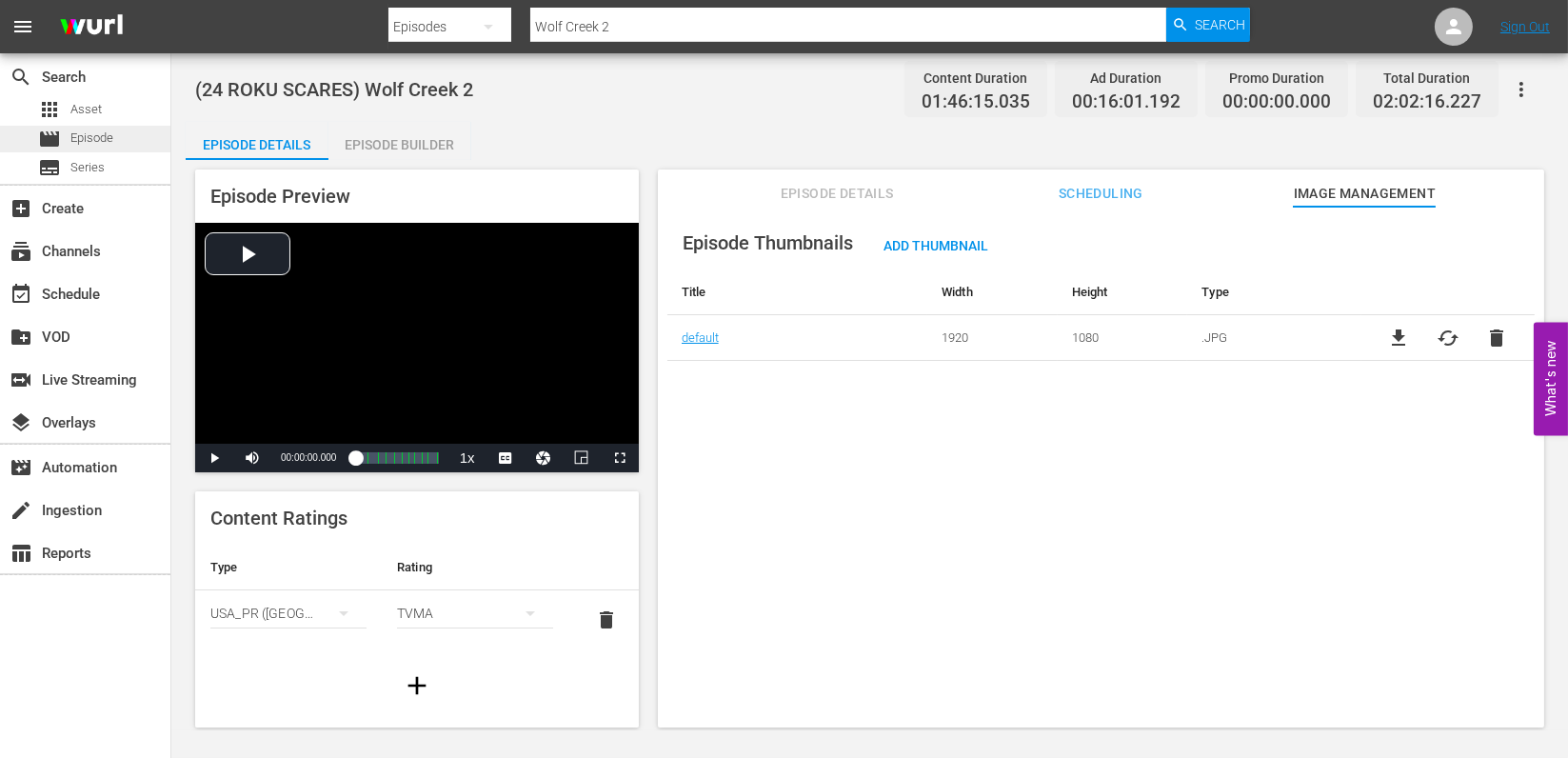
click at [92, 133] on span "Episode" at bounding box center [92, 138] width 43 height 19
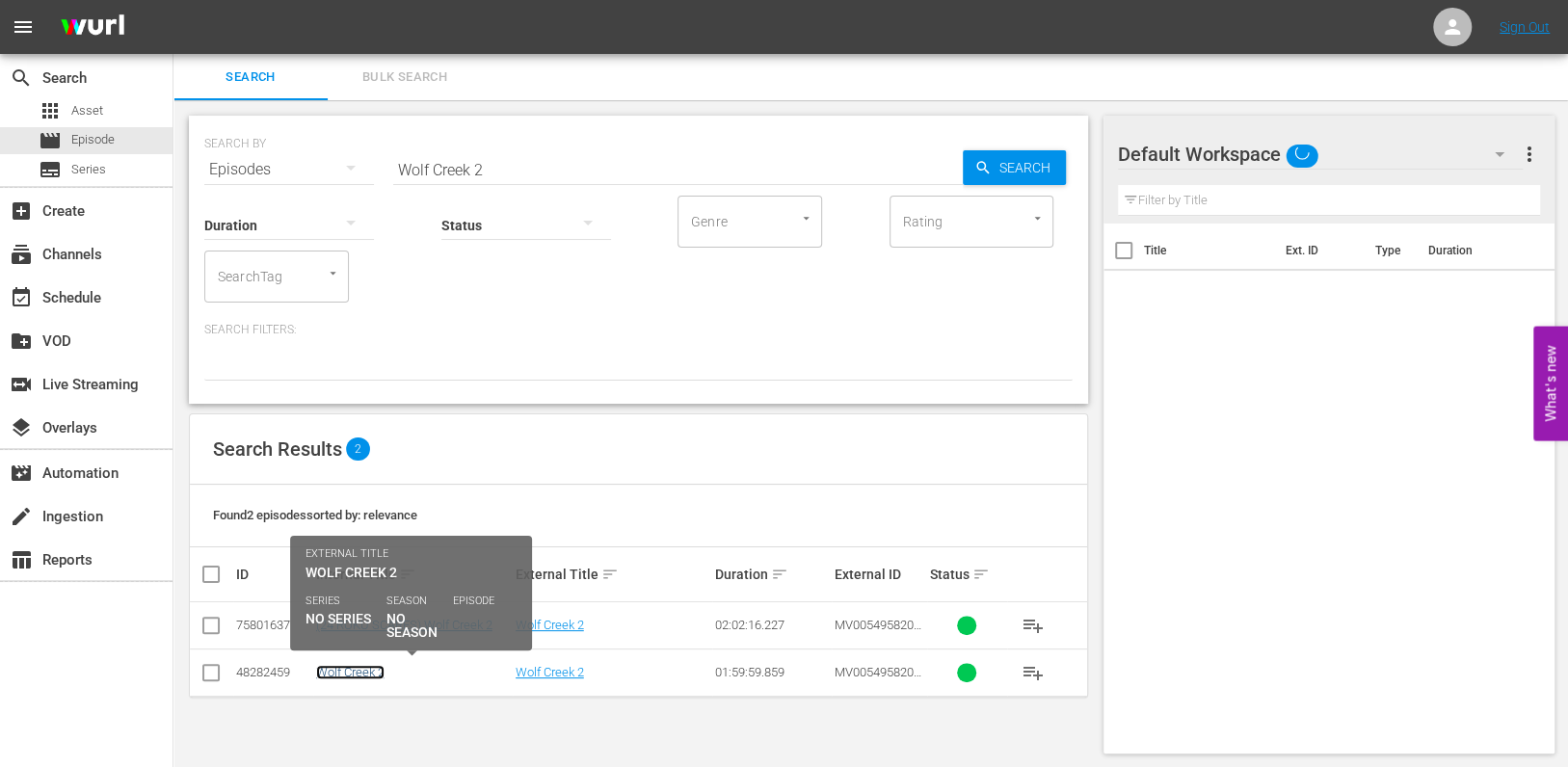
click at [369, 667] on link "Wolf Creek 2" at bounding box center [351, 672] width 69 height 15
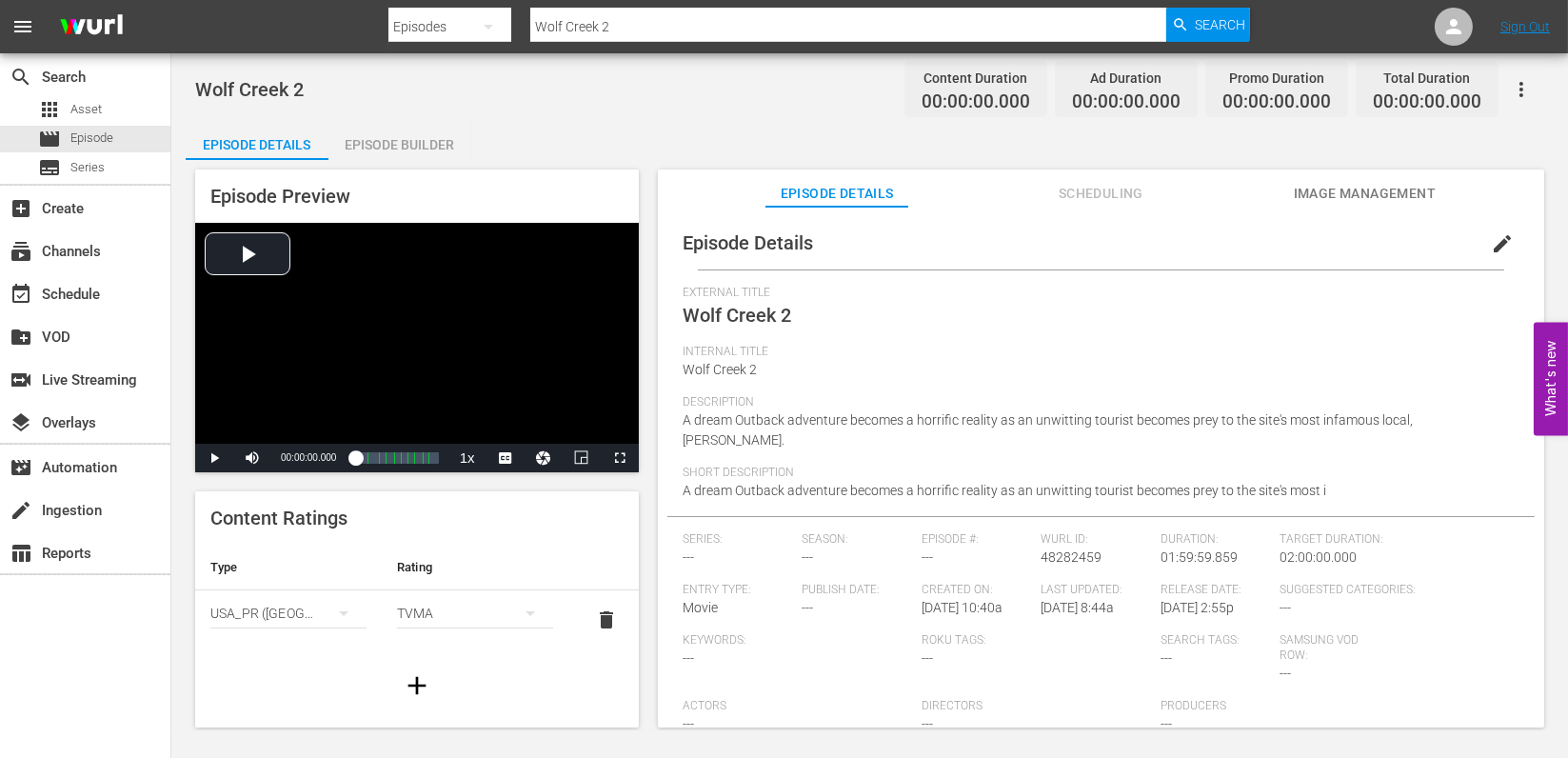
click at [1400, 200] on span "Image Management" at bounding box center [1365, 194] width 143 height 24
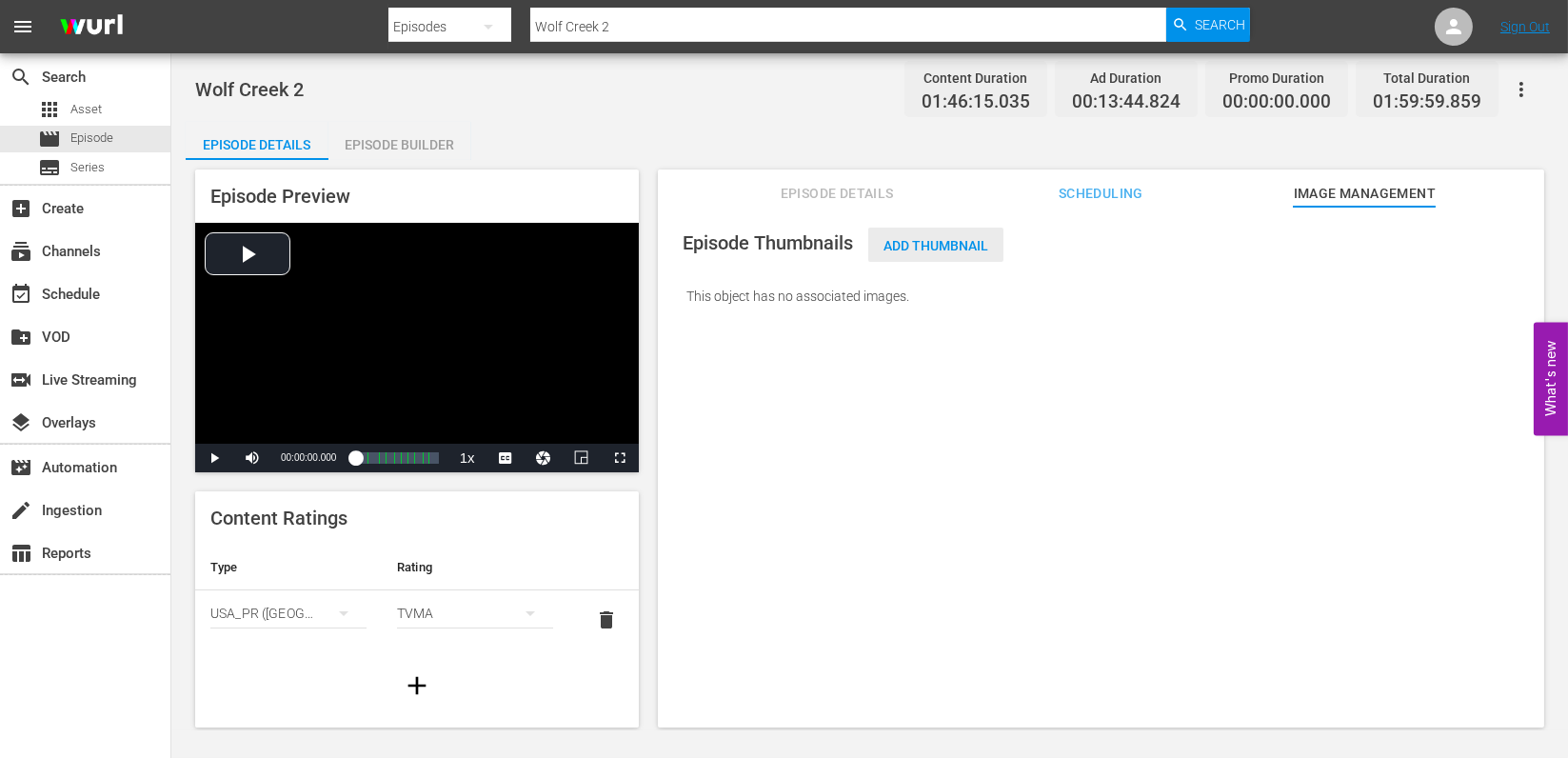
click at [964, 232] on div "Add Thumbnail" at bounding box center [936, 245] width 136 height 35
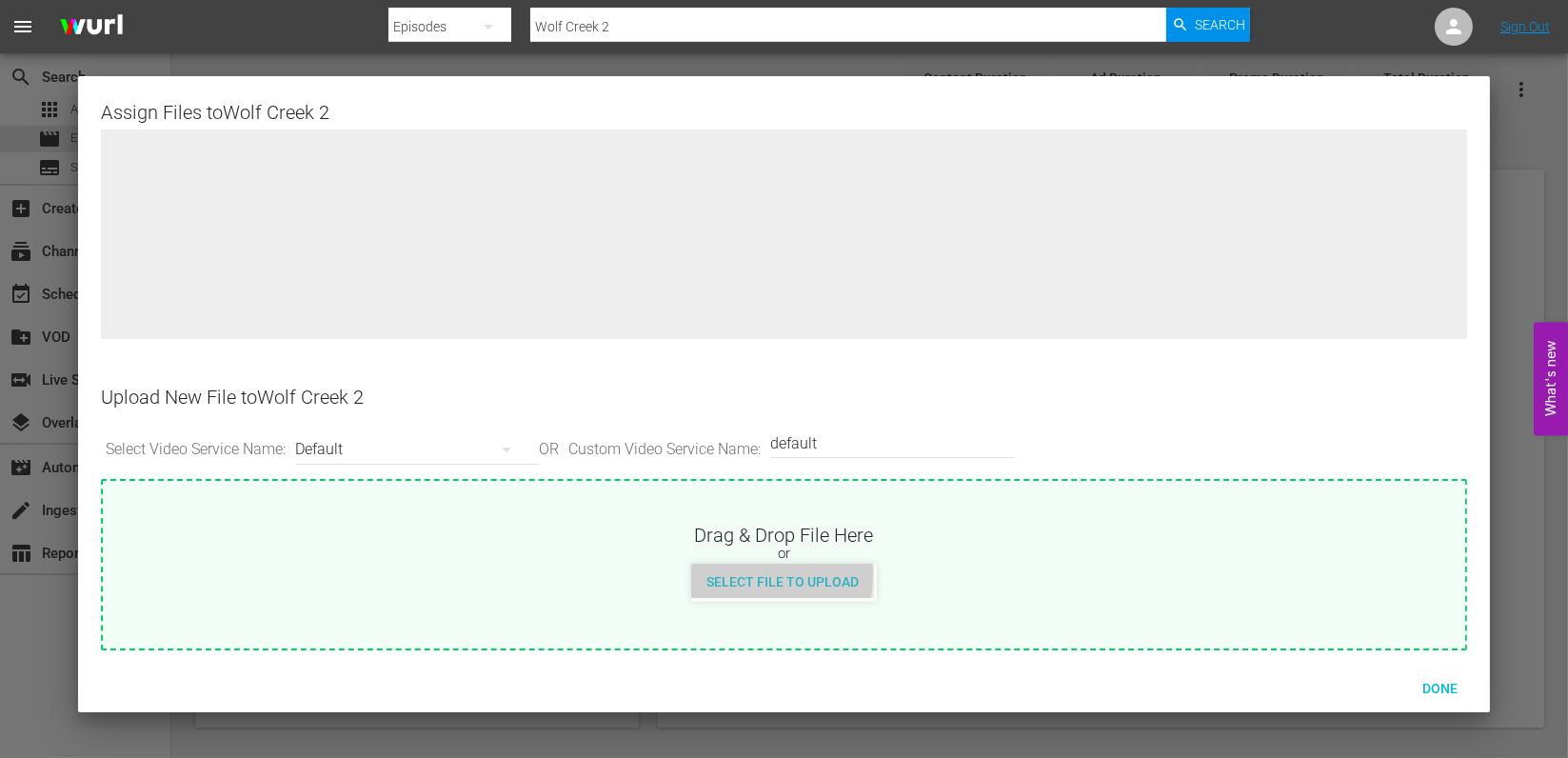
click at [715, 574] on span "Select File to Upload" at bounding box center [782, 582] width 183 height 15
type input "C:\fakepath\Wolf_Creek_2_RUSH_big.jpg"
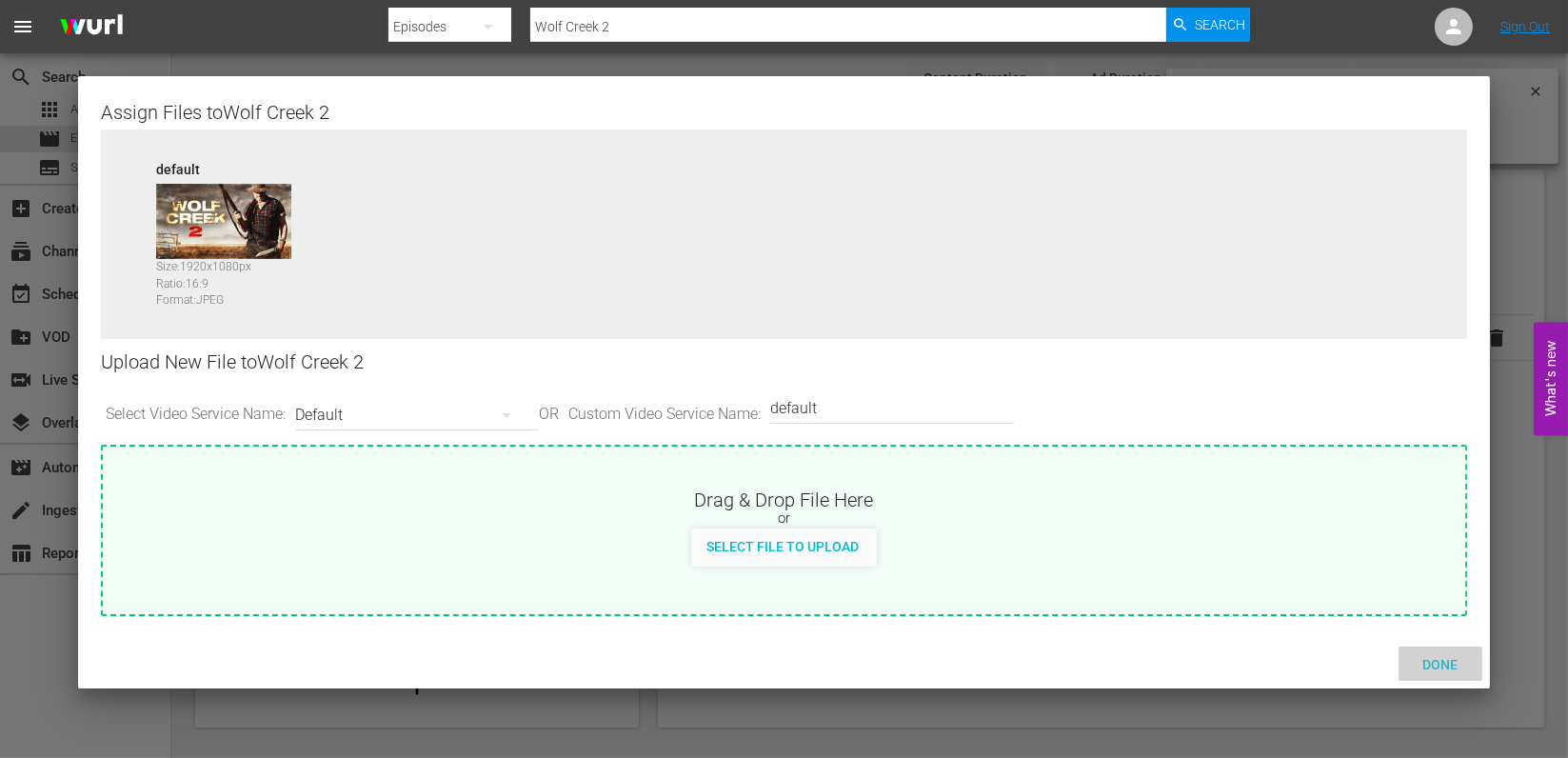
click at [1453, 658] on span "Done" at bounding box center [1440, 665] width 66 height 15
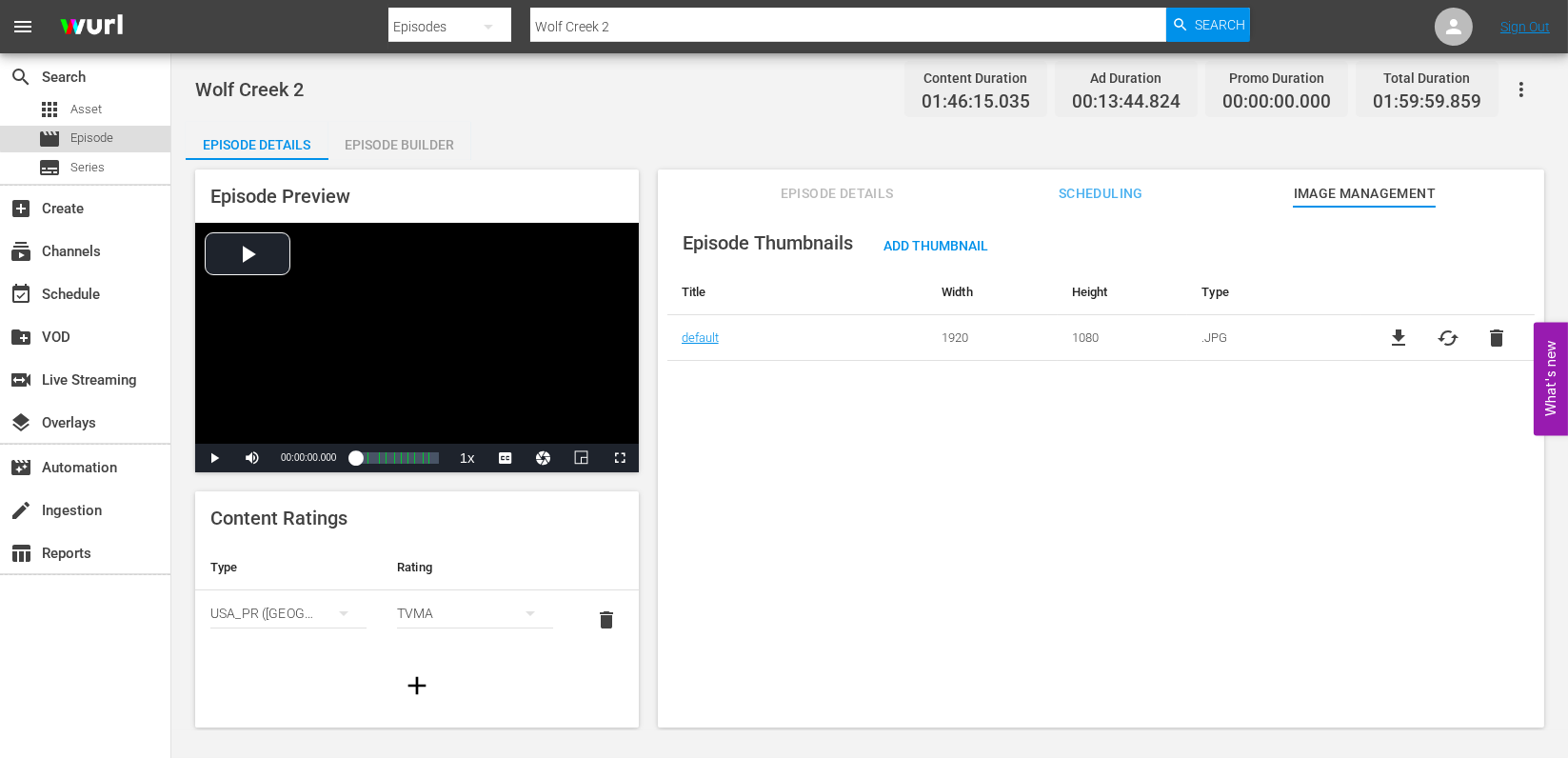
click at [88, 132] on span "Episode" at bounding box center [92, 138] width 43 height 19
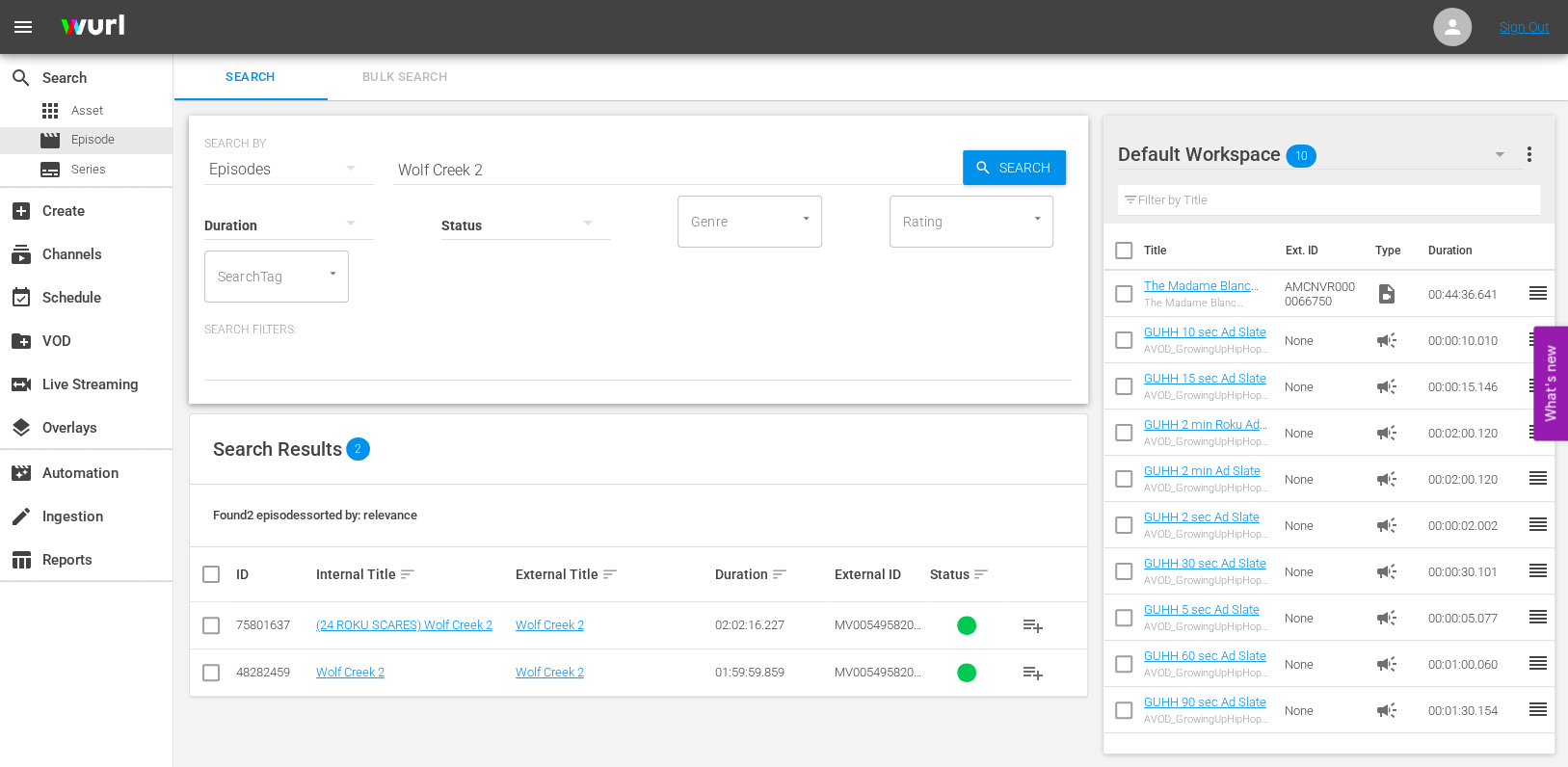
click at [572, 256] on div at bounding box center [526, 226] width 169 height 70
click at [436, 628] on div "Ready to Schedule Not Ready to Schedule" at bounding box center [784, 383] width 1568 height 767
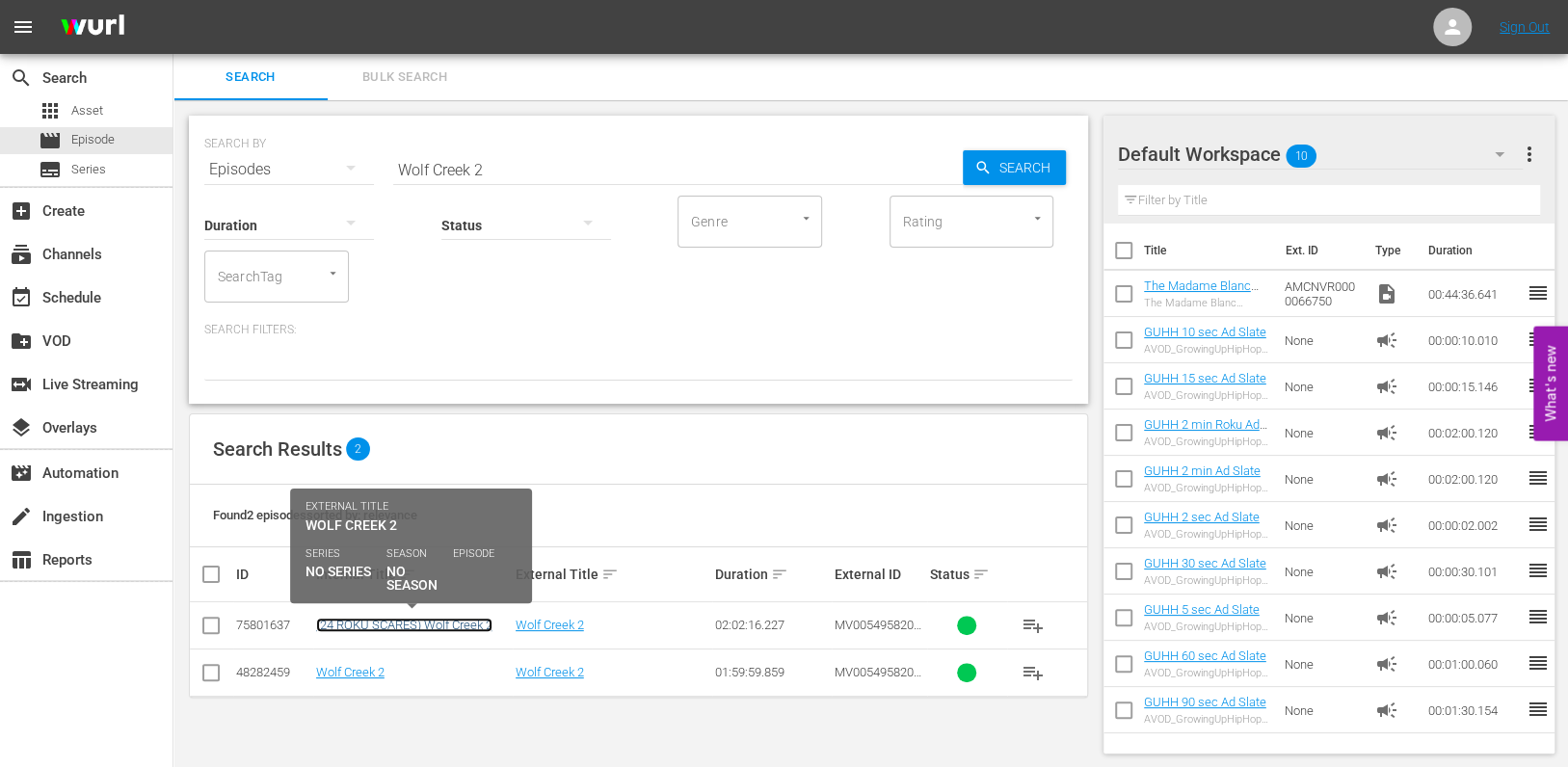
click at [442, 622] on link "(24 ROKU SCARES) Wolf Creek 2" at bounding box center [404, 625] width 176 height 15
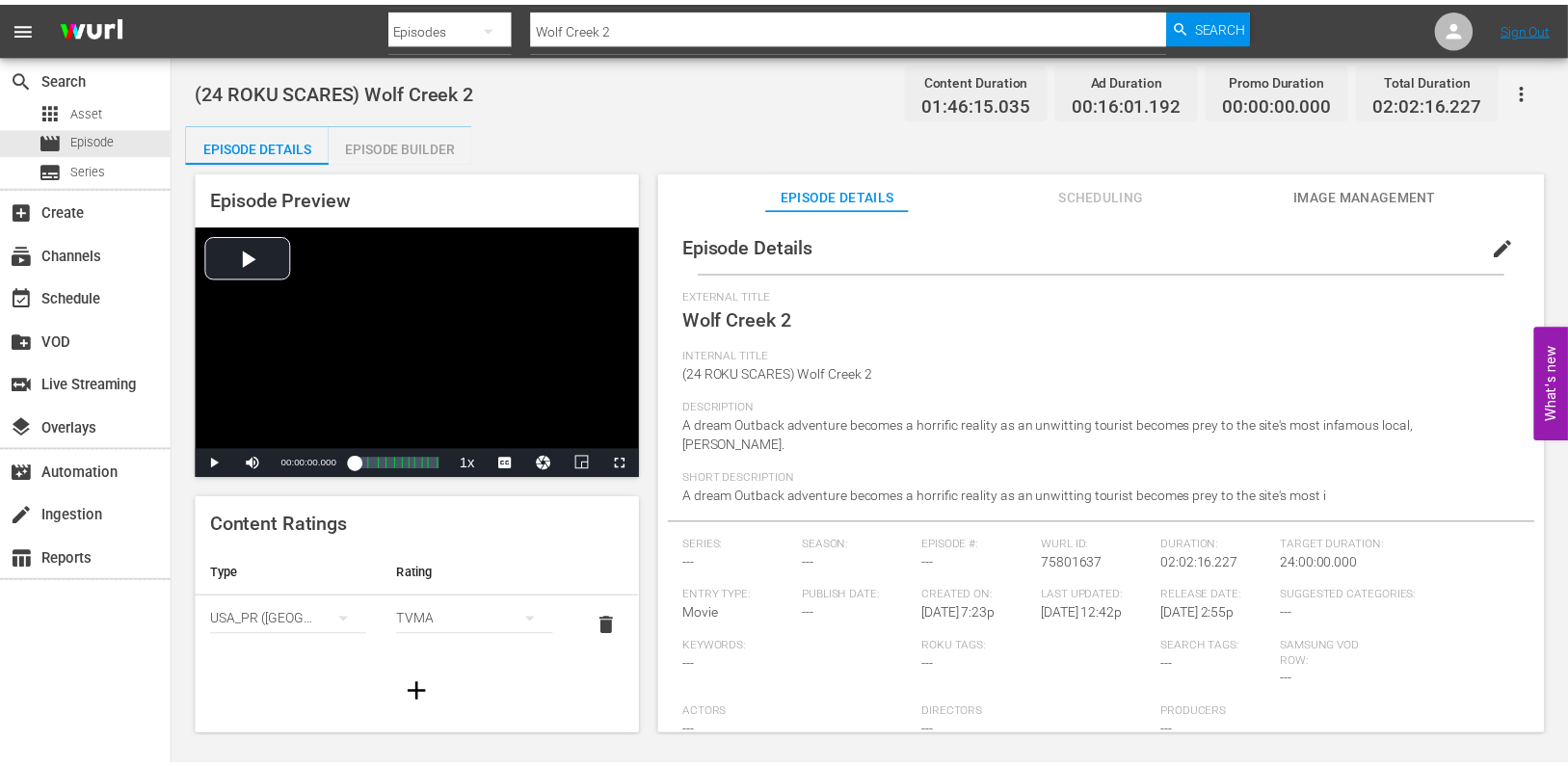
scroll to position [20, 0]
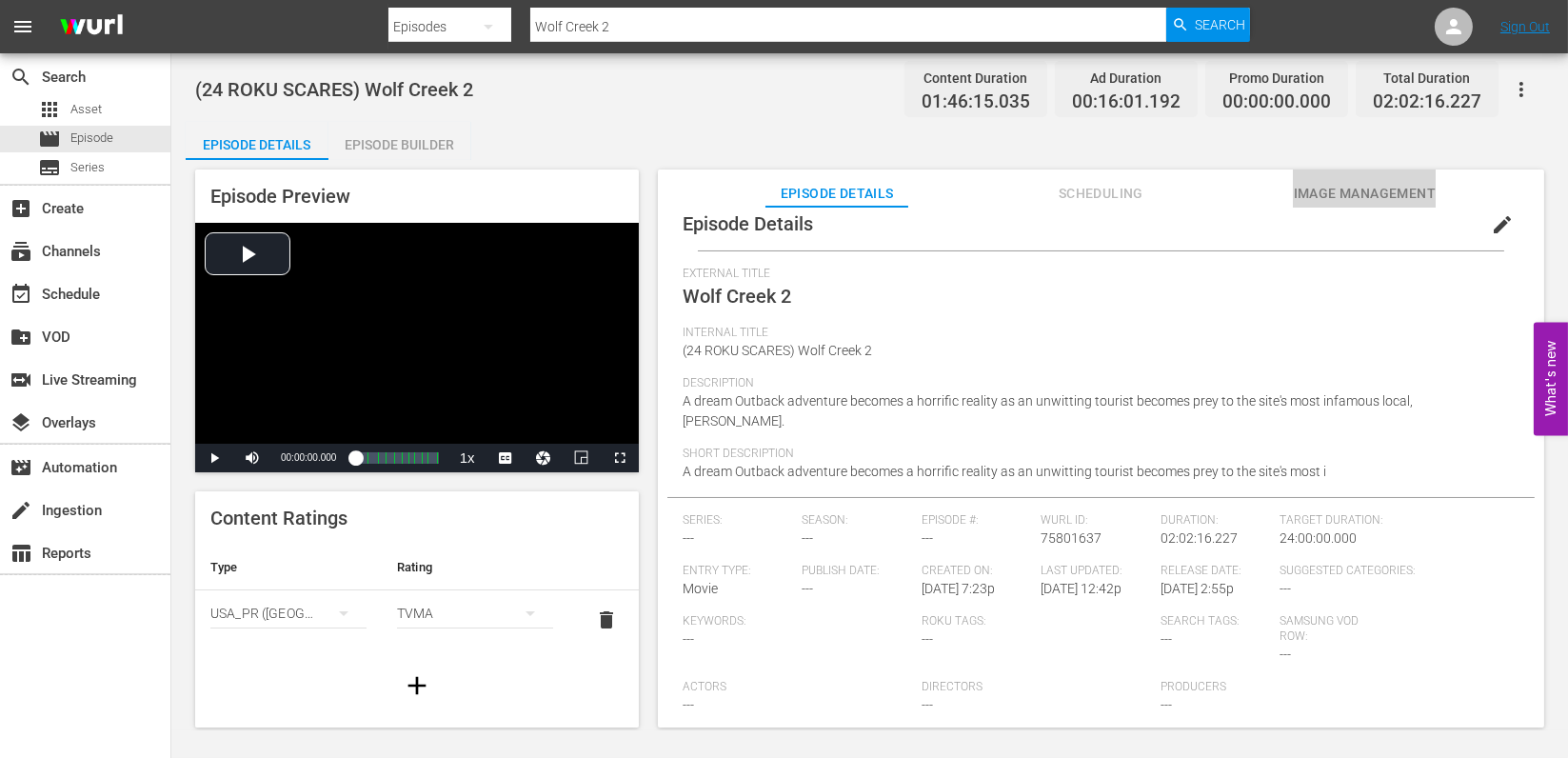
click at [1344, 185] on span "Image Management" at bounding box center [1365, 194] width 143 height 24
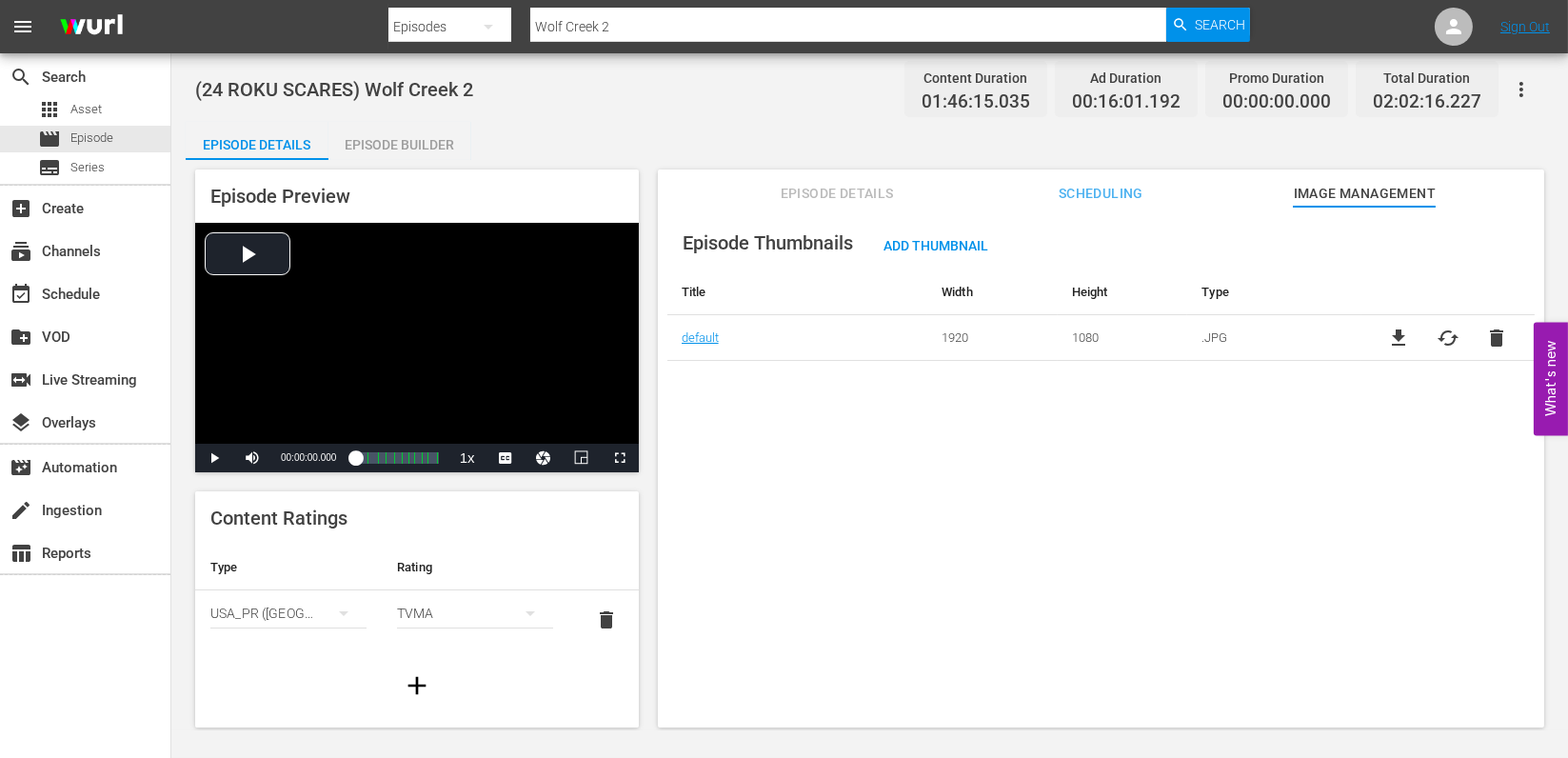
click at [178, 112] on div "(24 ROKU SCARES) Wolf Creek 2 Content Duration 01:46:15.035 Ad Duration 00:16:0…" at bounding box center [869, 391] width 1397 height 677
click at [85, 127] on div "movie Episode" at bounding box center [75, 139] width 75 height 27
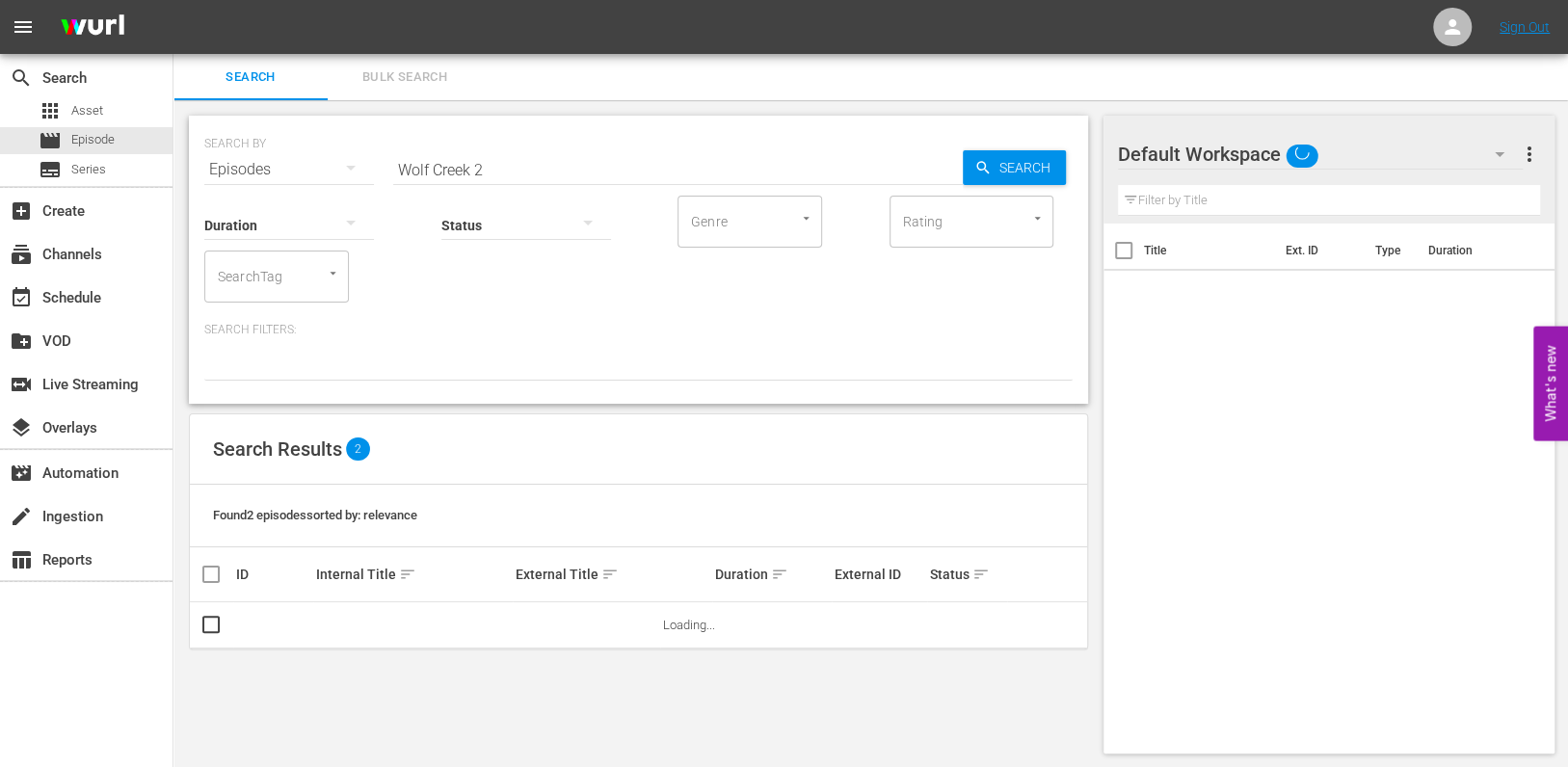
click at [541, 158] on input "Wolf Creek 2" at bounding box center [677, 169] width 569 height 46
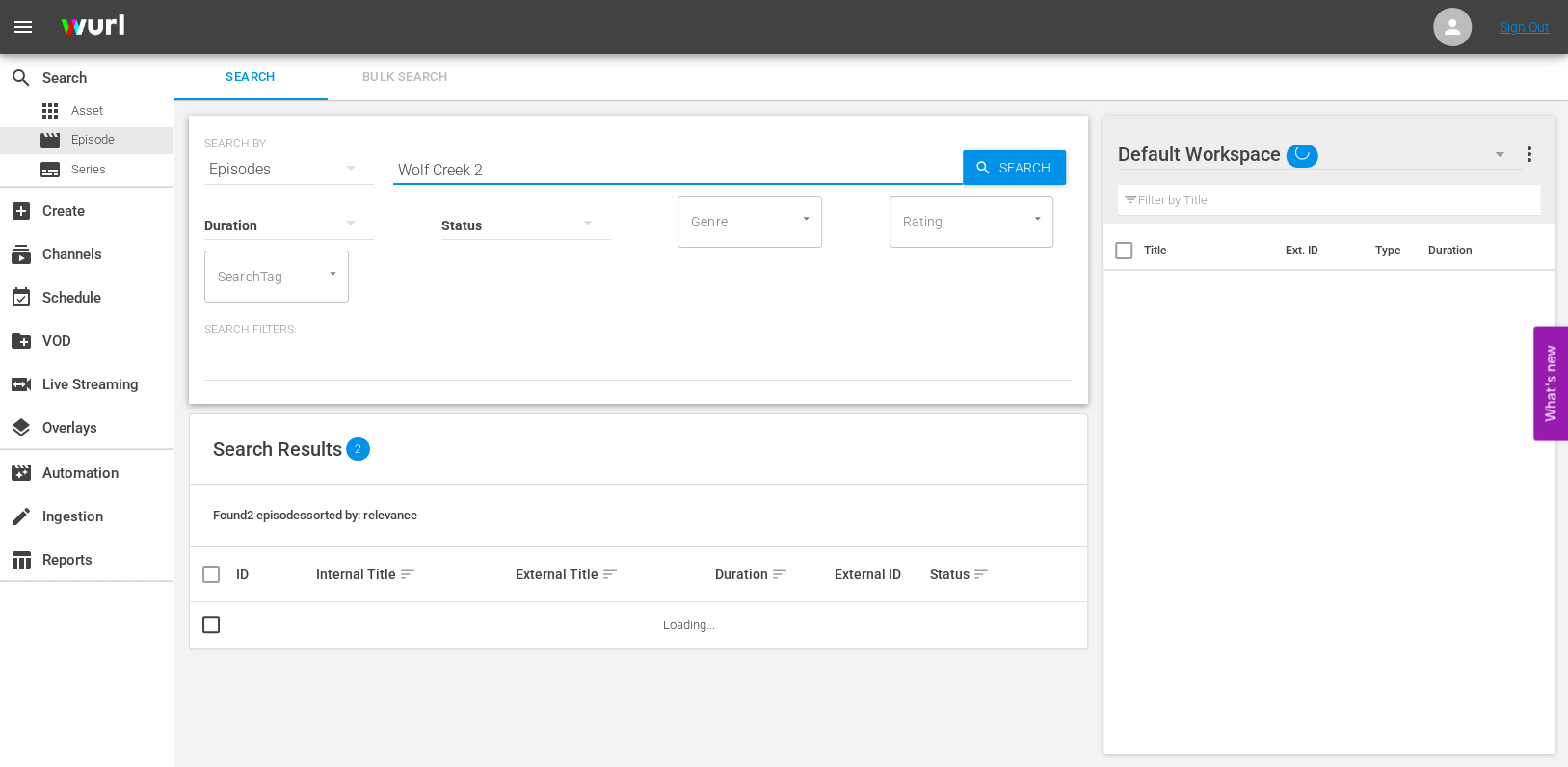
click at [541, 158] on input "Wolf Creek 2" at bounding box center [677, 169] width 569 height 46
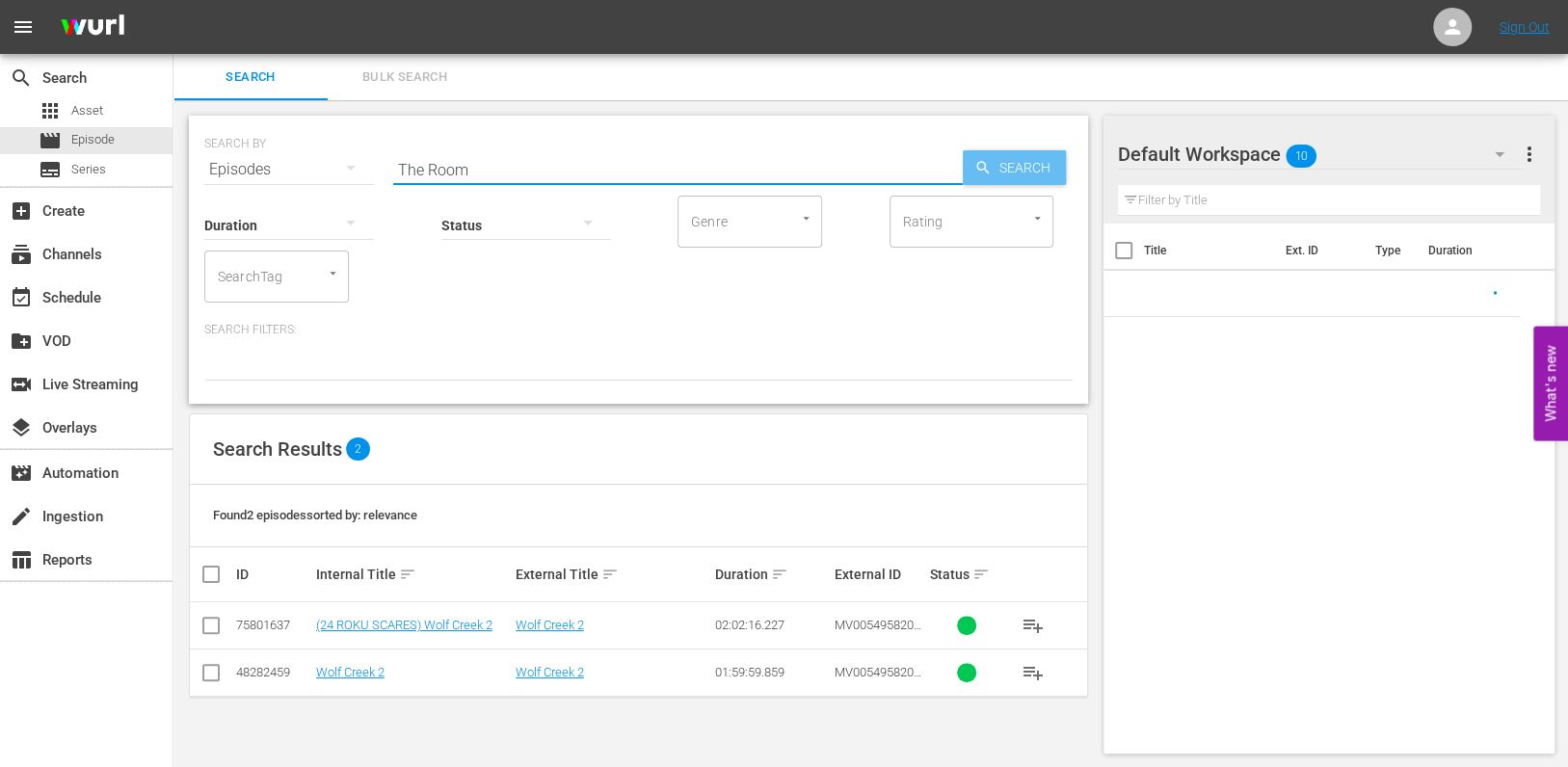
click at [1033, 166] on span "Search" at bounding box center [1028, 167] width 74 height 34
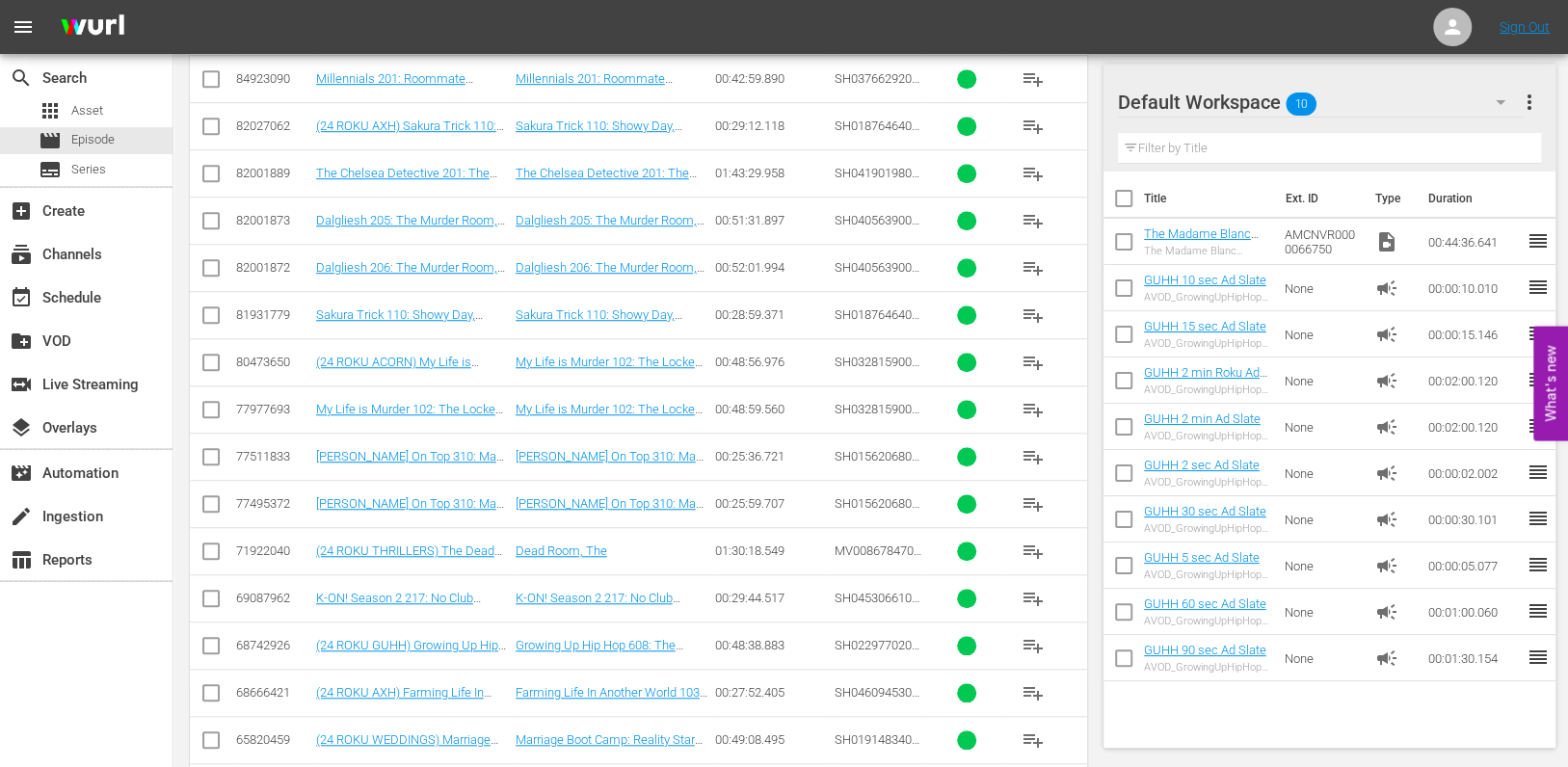
scroll to position [858, 0]
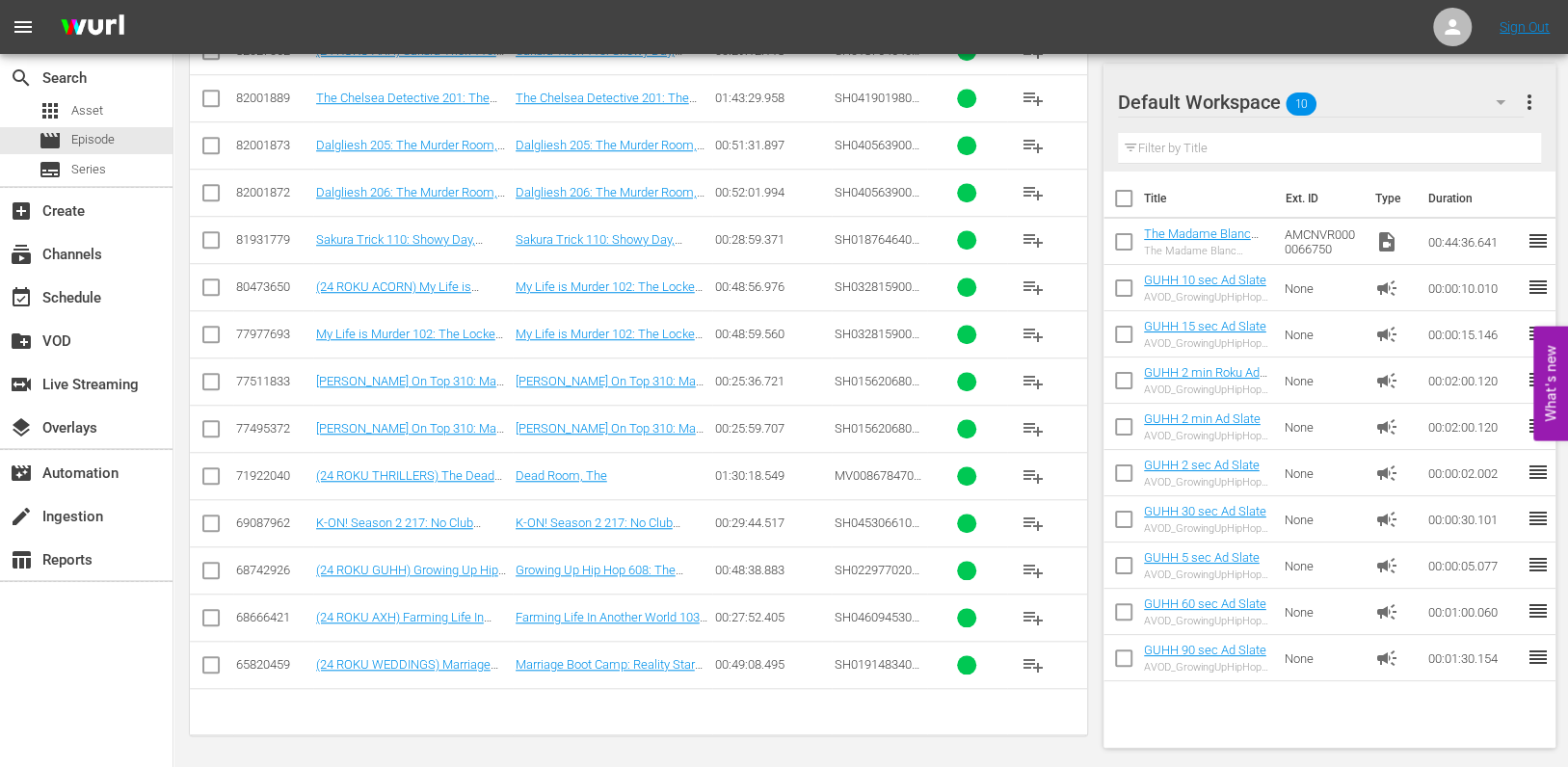
click at [599, 312] on td "My Life is Murder 102: The Locked Room" at bounding box center [612, 334] width 200 height 47
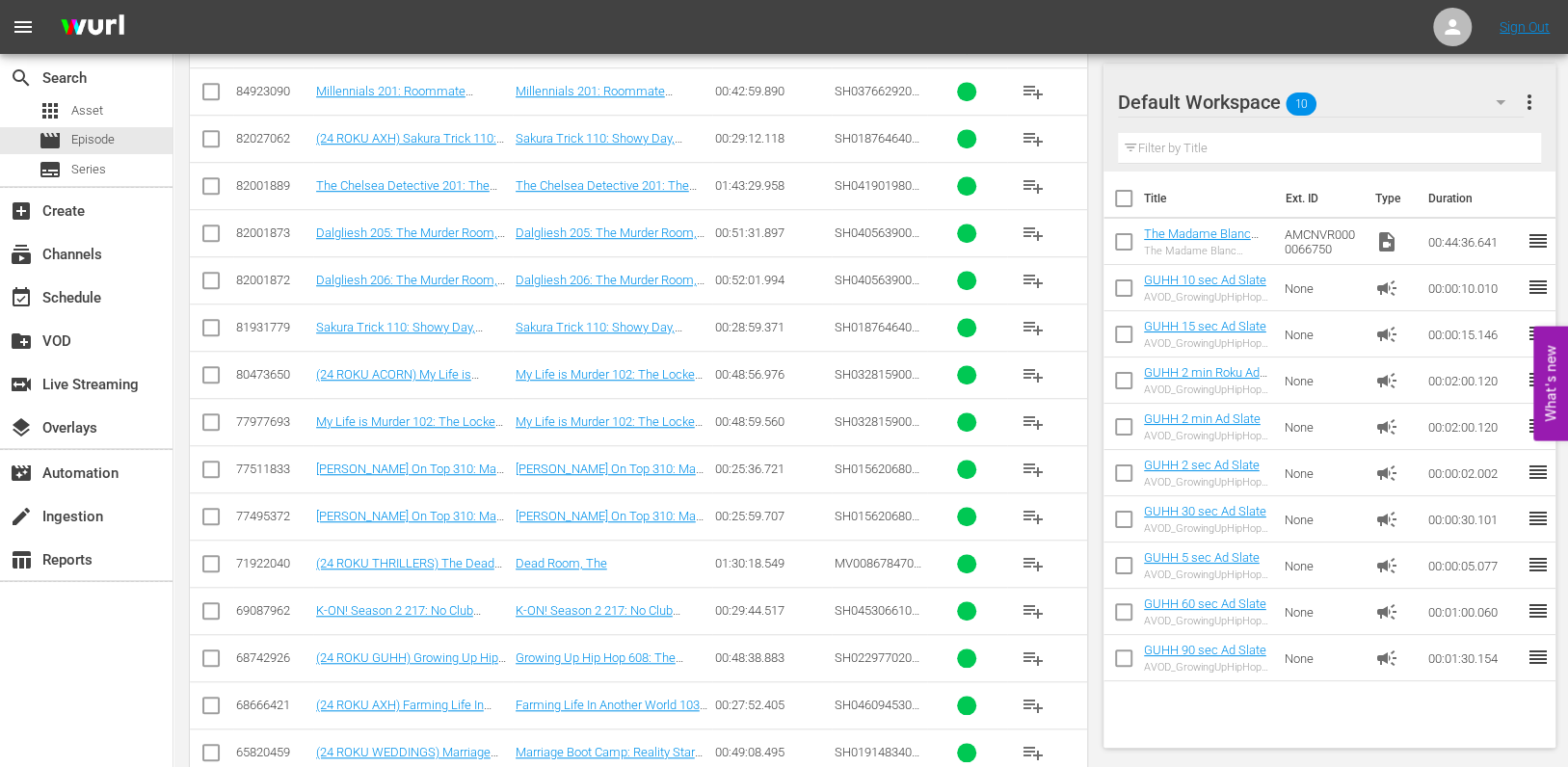
scroll to position [730, 0]
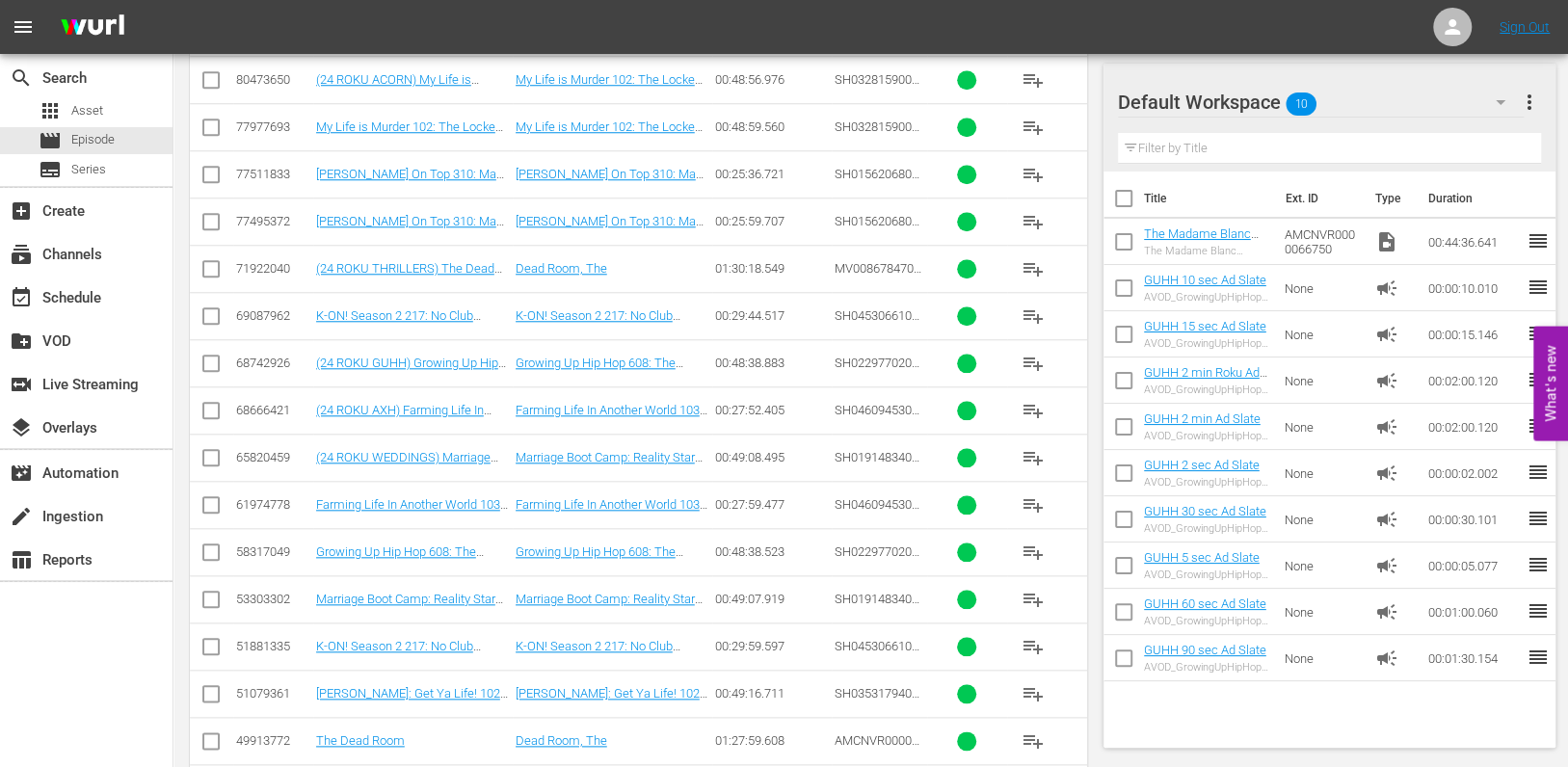
click at [599, 312] on tbody "89532017 (24 ROKU BFV) [PERSON_NAME]: Get Ya Life! 102: Break Room Breakdown [P…" at bounding box center [639, 504] width 897 height 1935
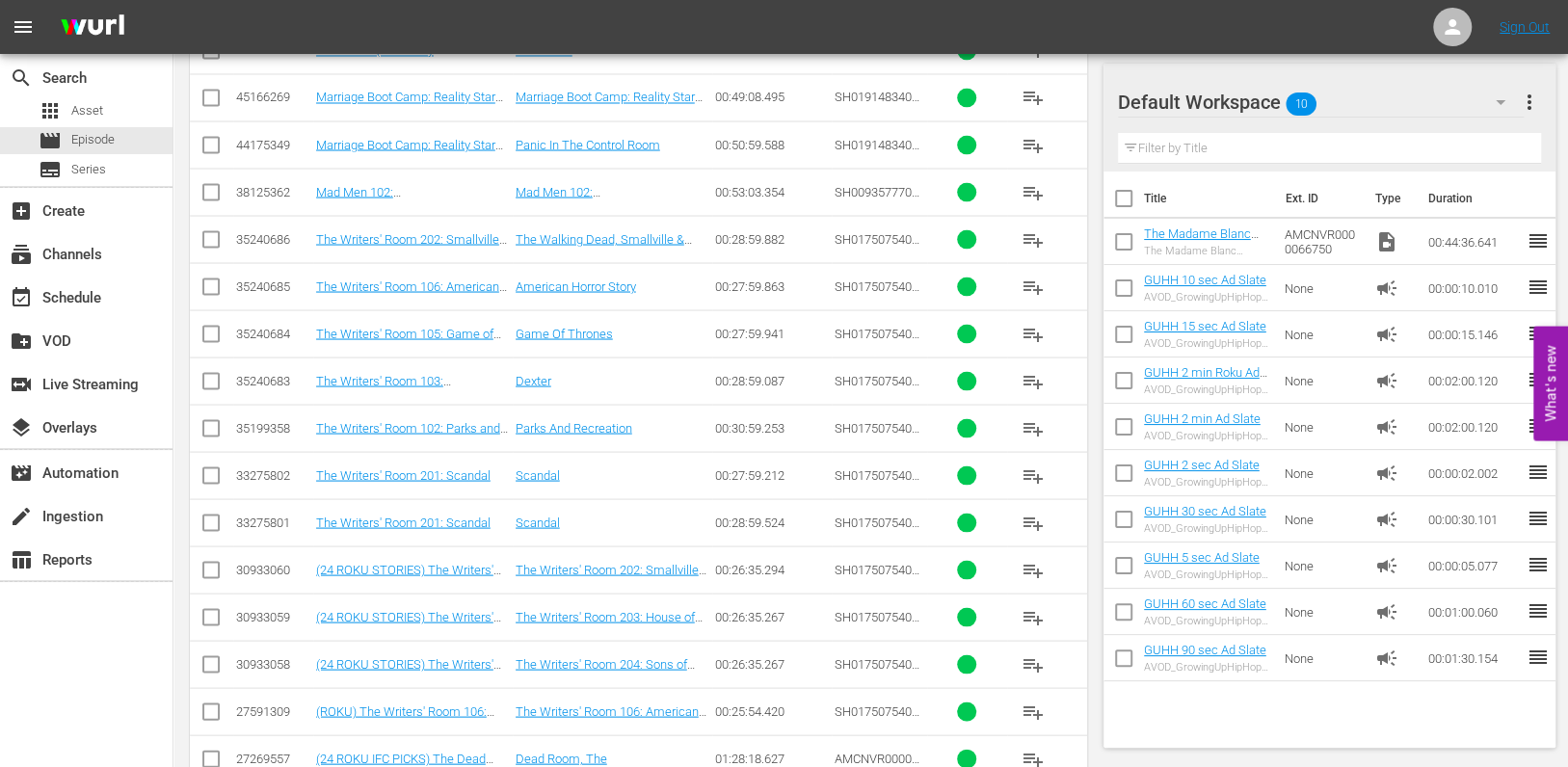
scroll to position [1714, 0]
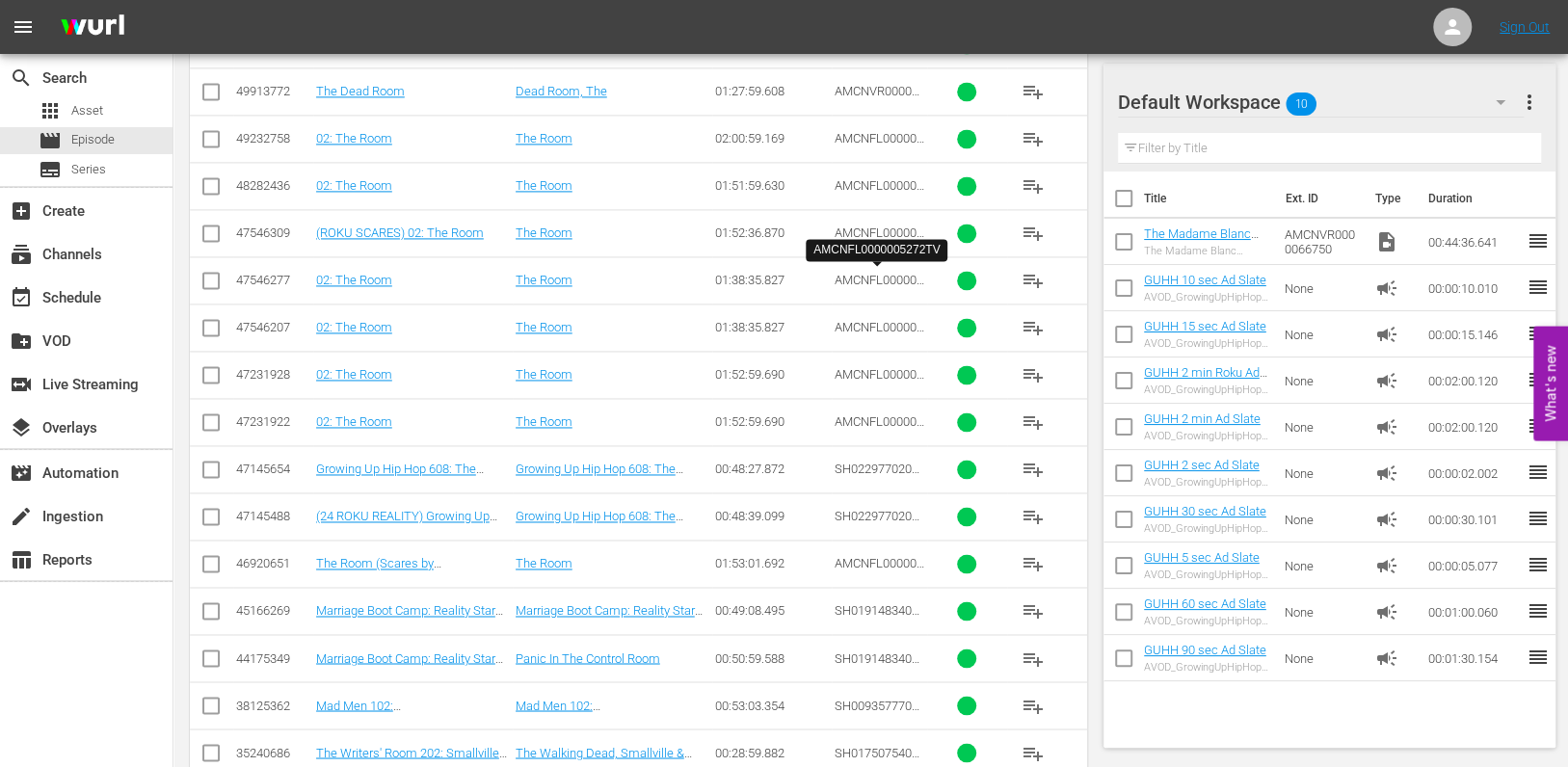
click at [851, 275] on span "AMCNFL0000005272TV" at bounding box center [879, 287] width 89 height 29
copy span "AMCNFL0000005272TV"
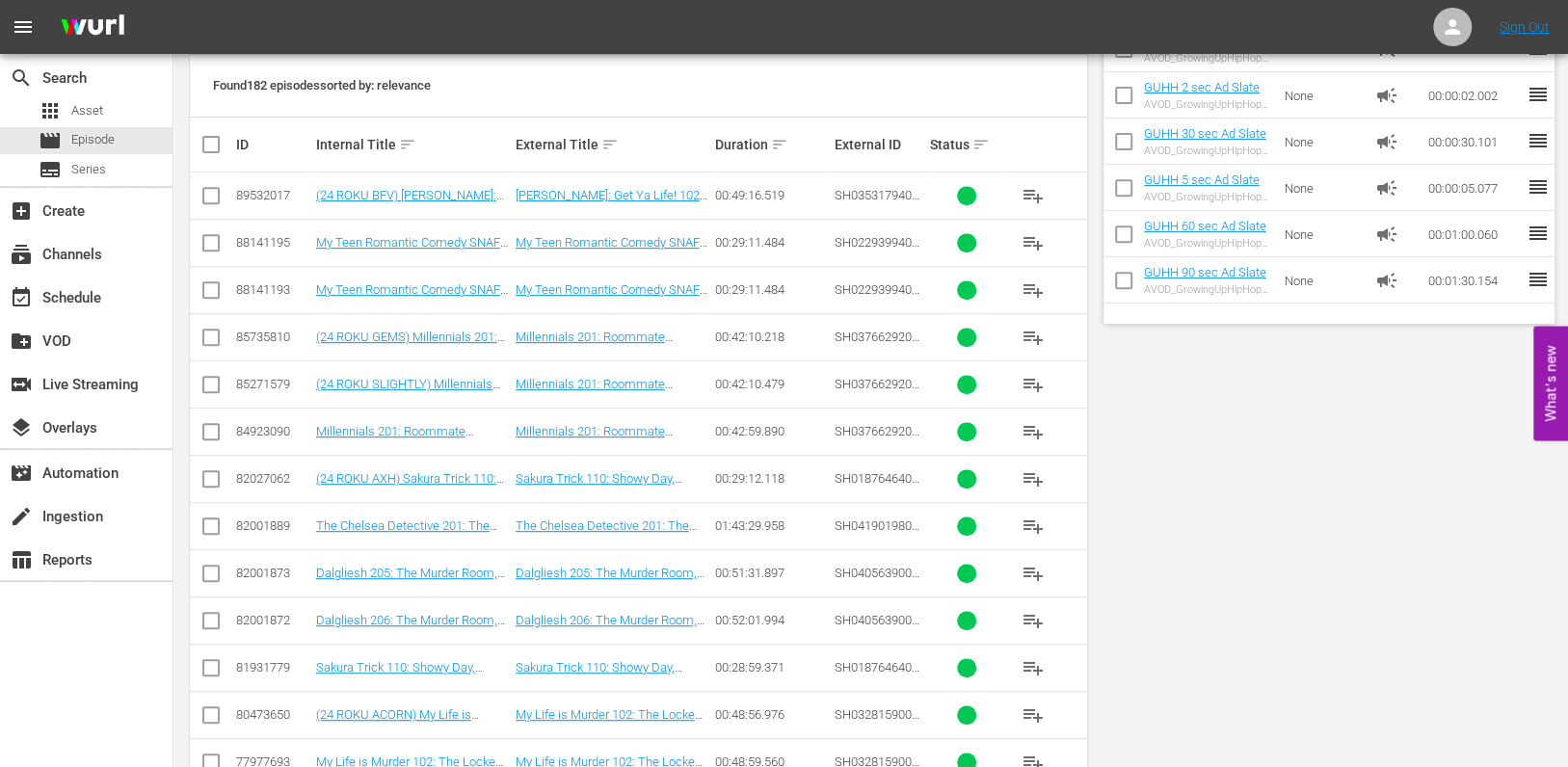
scroll to position [0, 0]
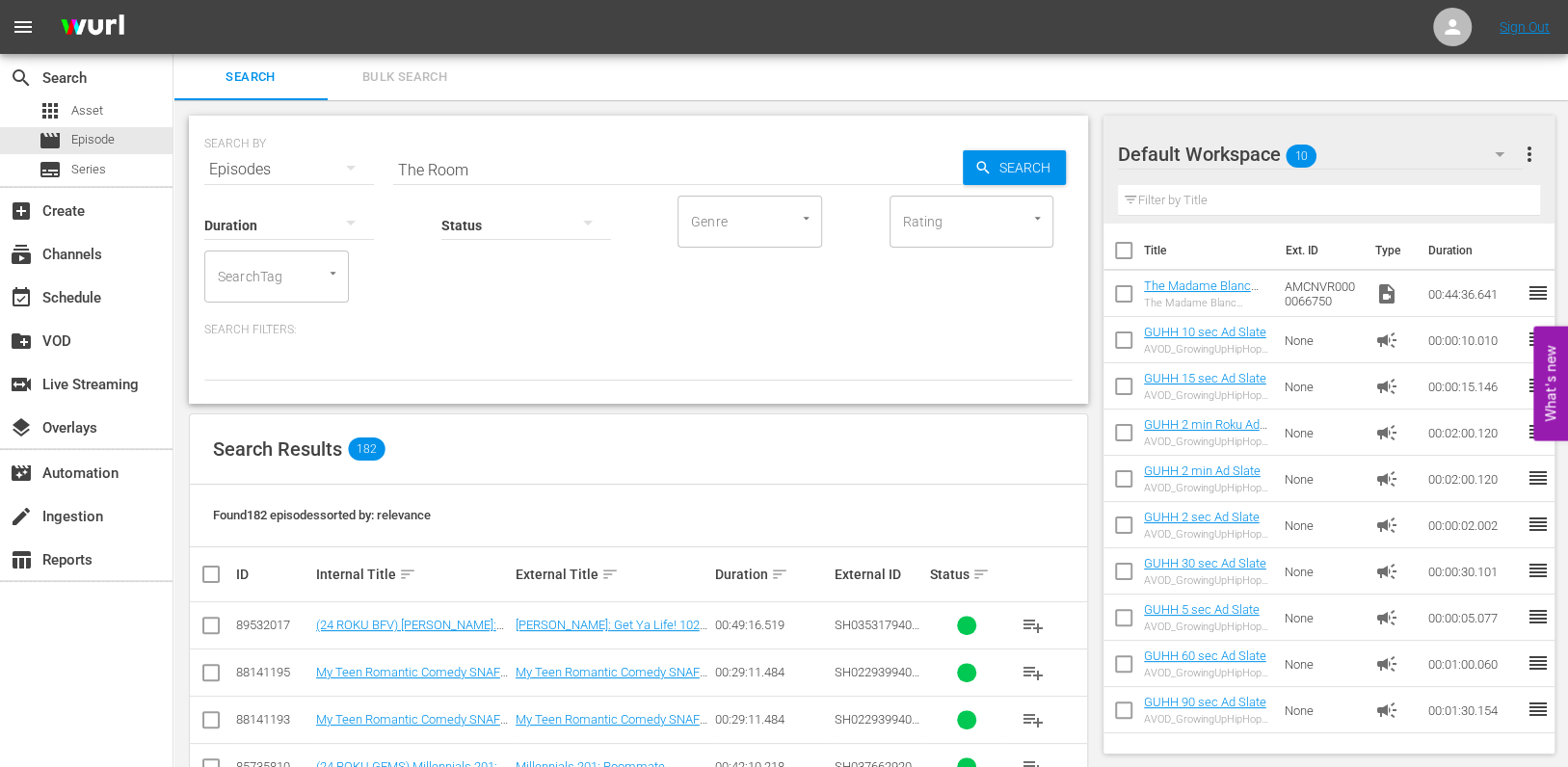
click at [490, 166] on input "The Room" at bounding box center [677, 169] width 569 height 46
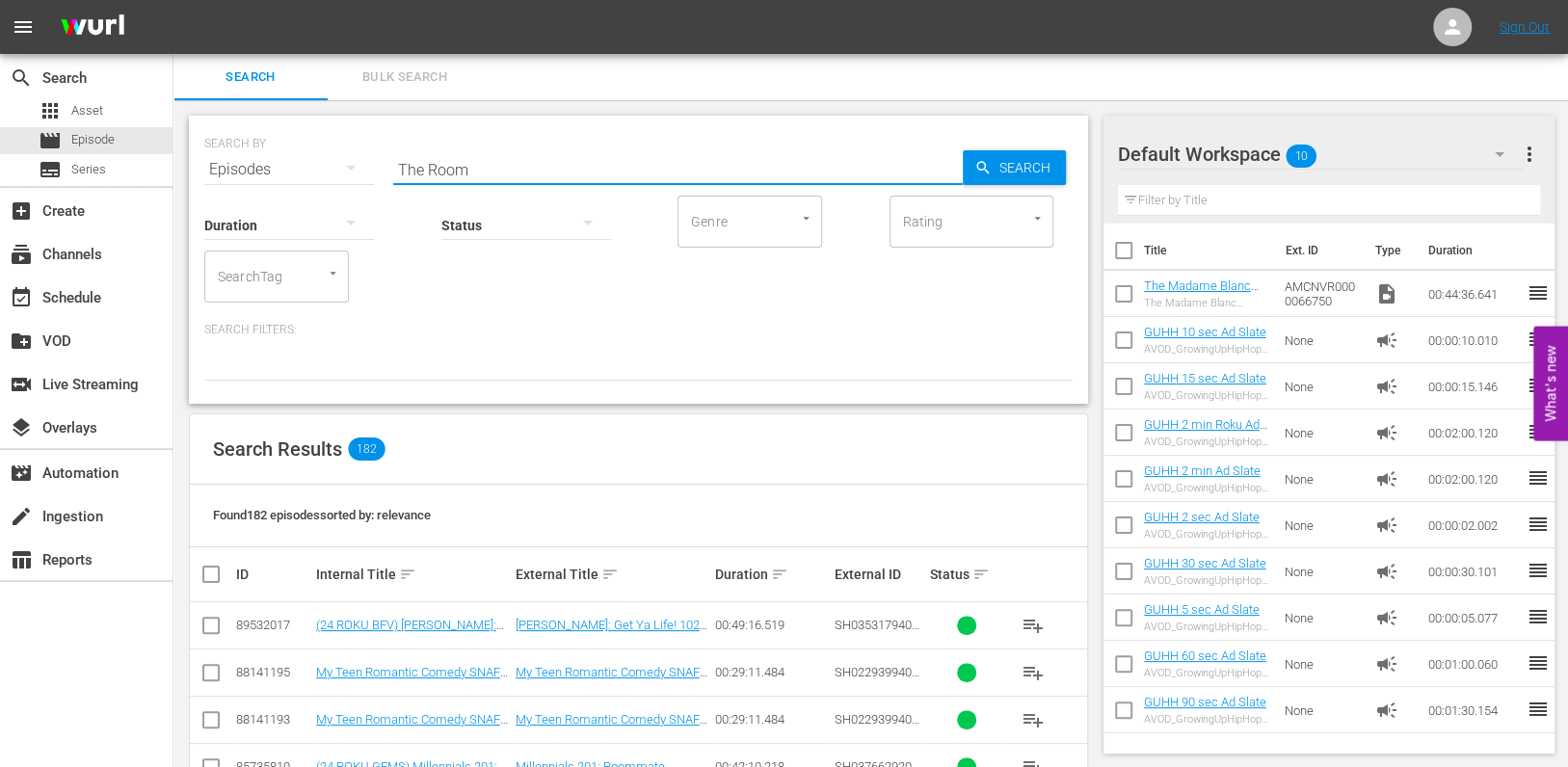
click at [490, 166] on input "The Room" at bounding box center [677, 169] width 569 height 46
paste input "AMCNFL0000005272TV"
type input "AMCNFL0000005272TV"
click at [1010, 166] on span "Search" at bounding box center [1028, 167] width 74 height 34
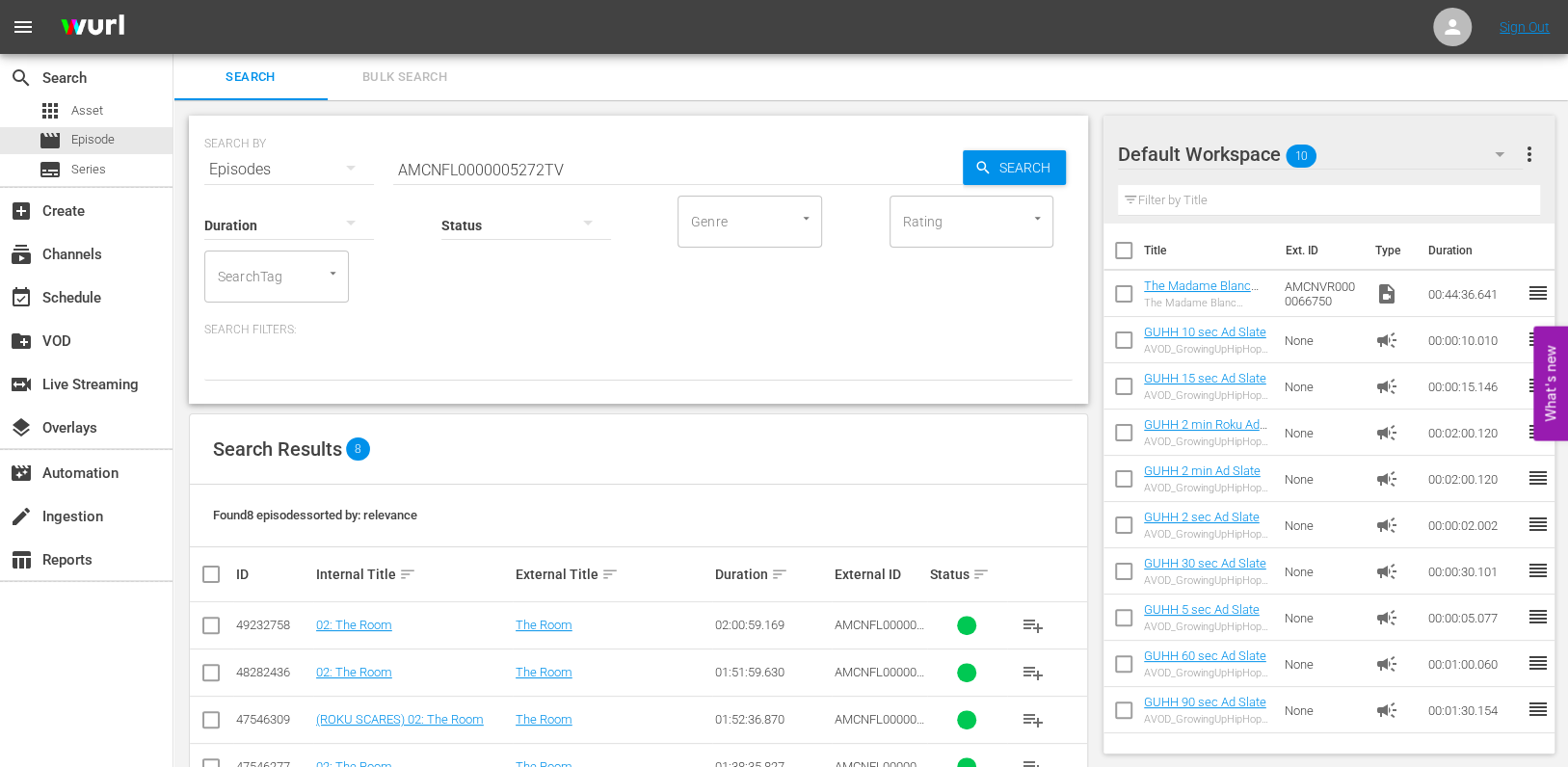
click at [68, 696] on div "search Search apps Asset movie Episode subtitles Series add_box Create subscrip…" at bounding box center [86, 437] width 173 height 767
drag, startPoint x: 679, startPoint y: 476, endPoint x: 733, endPoint y: 458, distance: 56.9
click at [733, 458] on div "Search Results 8 Found 8 episodes sorted by: relevance ID Internal Title sort E…" at bounding box center [639, 696] width 899 height 567
click at [1325, 72] on div "Search Bulk Search" at bounding box center [870, 76] width 1394 height 46
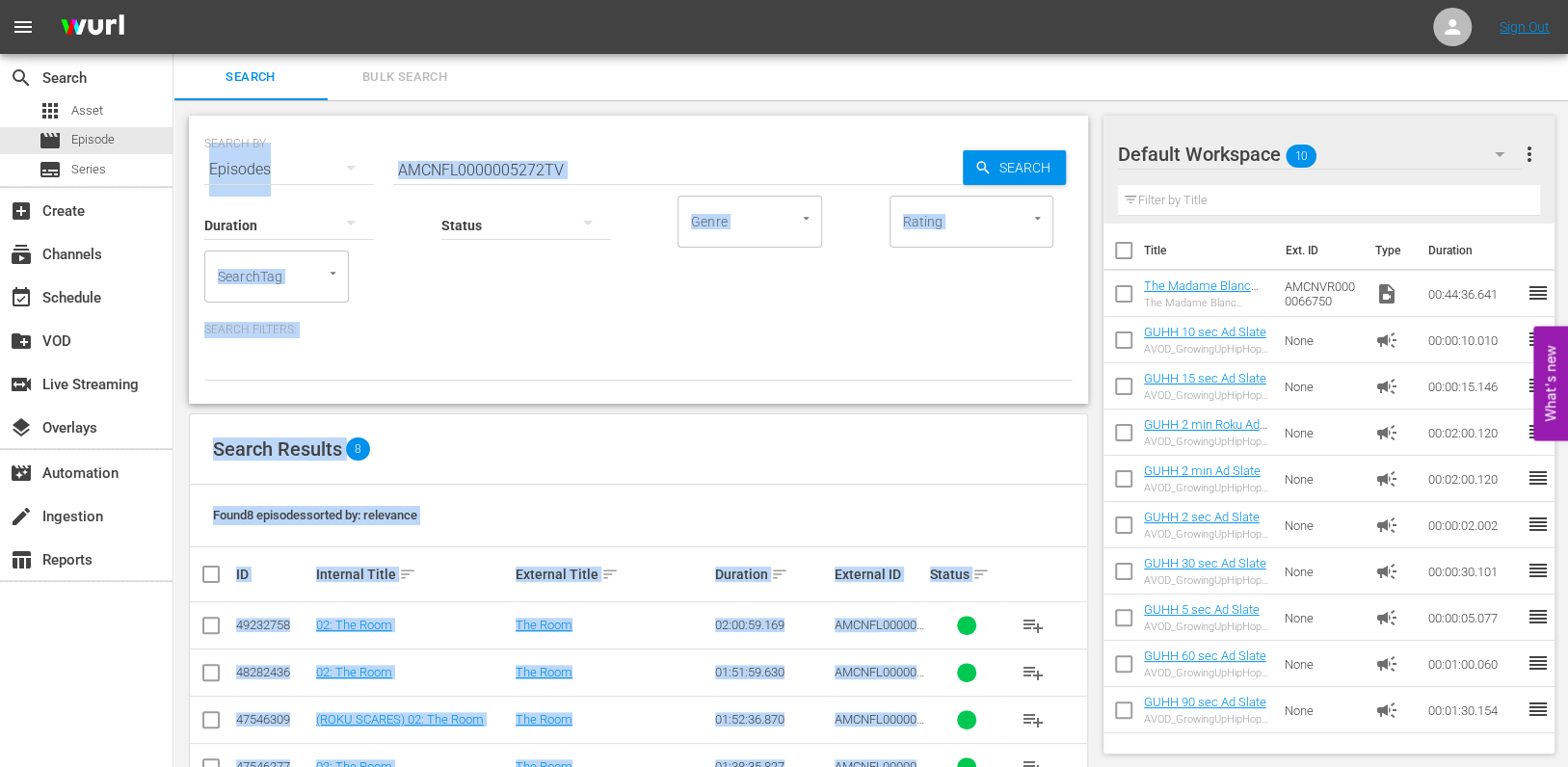
drag, startPoint x: 1325, startPoint y: 72, endPoint x: 701, endPoint y: 236, distance: 645.2
click at [1082, 154] on div "Search Bulk Search SEARCH BY Search By Episodes Search ID, Title, Description, …" at bounding box center [870, 535] width 1394 height 962
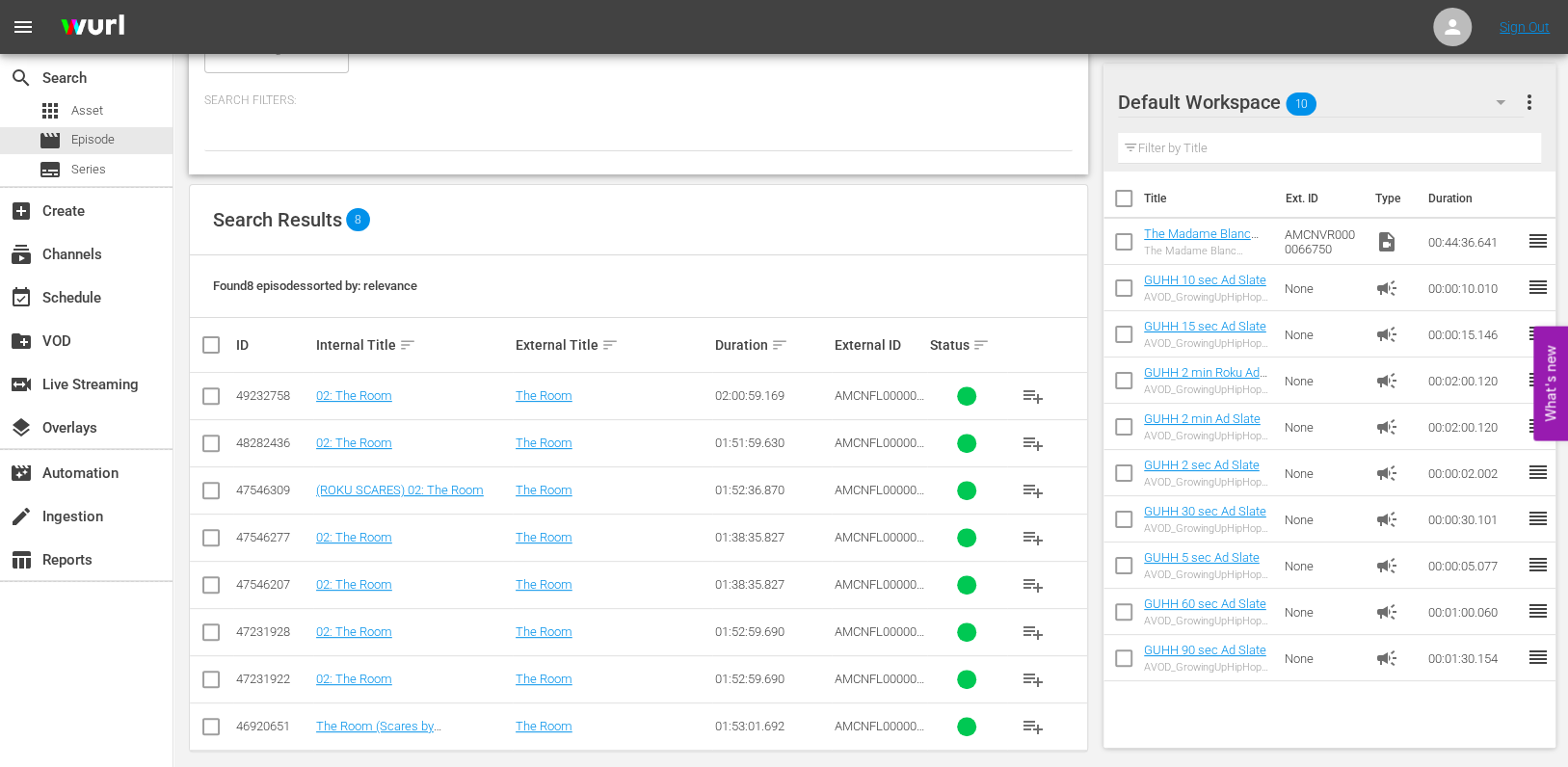
scroll to position [247, 0]
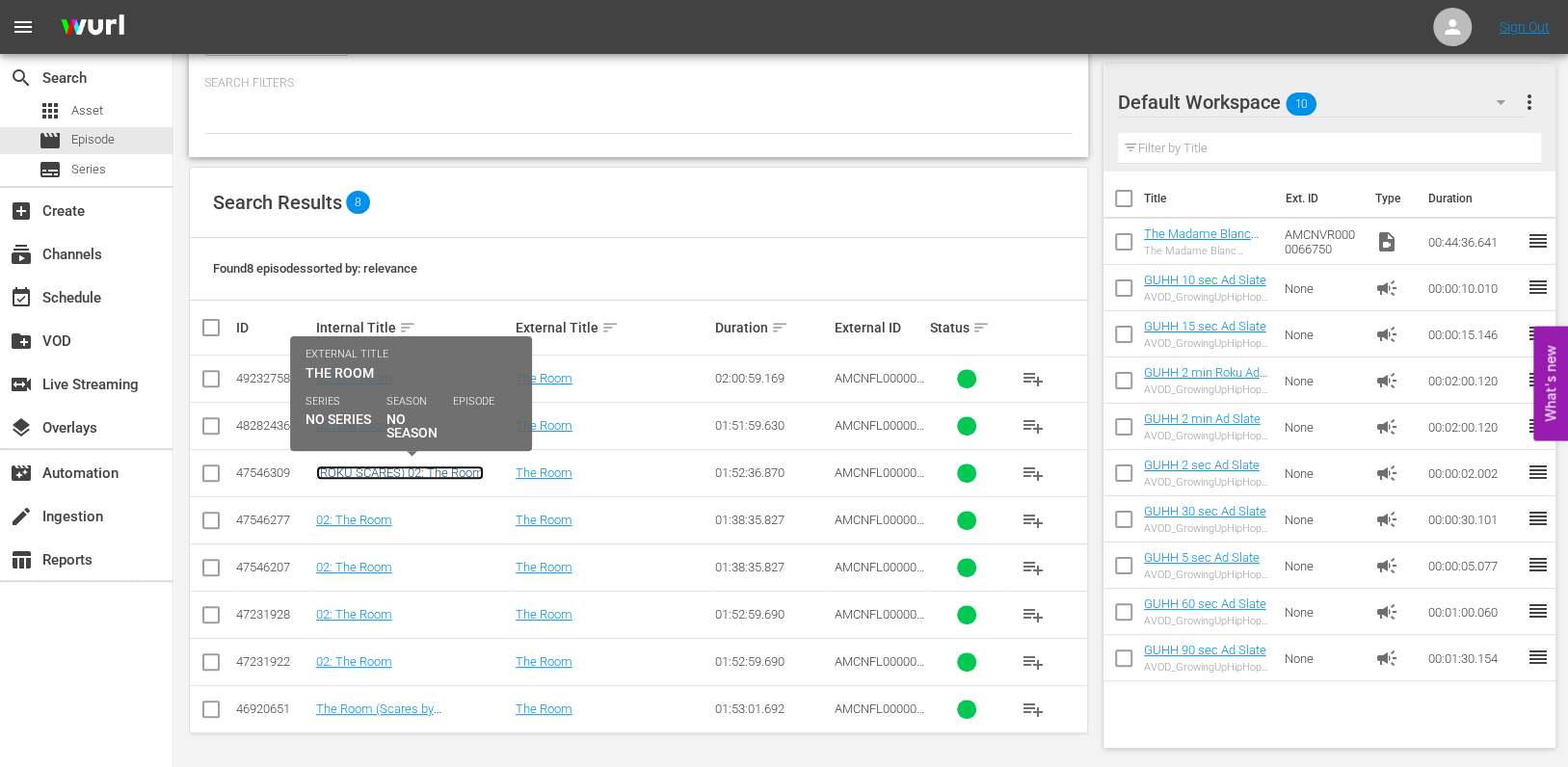
click at [411, 465] on link "(ROKU SCARES) 02: The Room" at bounding box center [400, 472] width 167 height 15
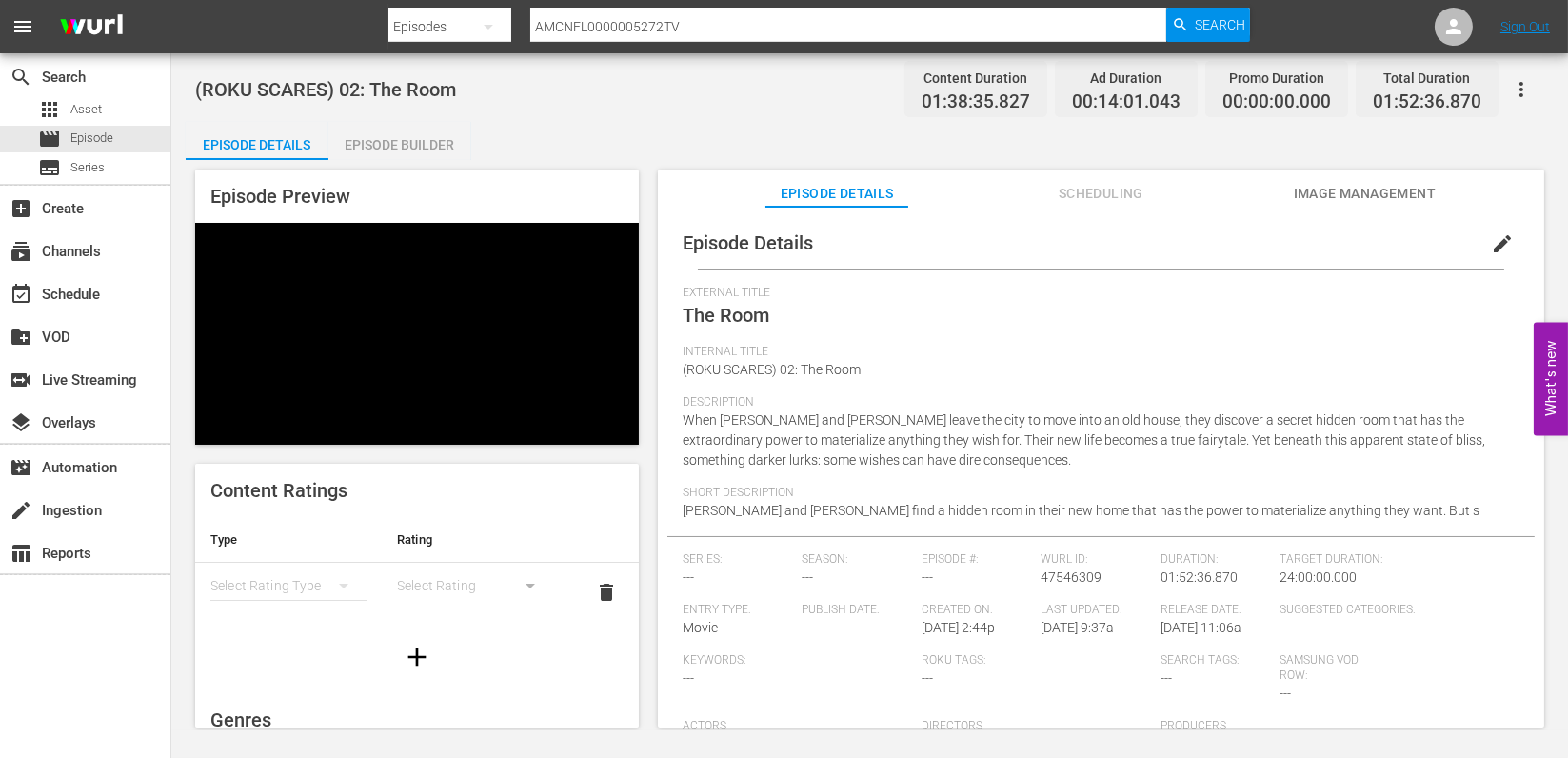
click at [1335, 201] on span "Image Management" at bounding box center [1365, 194] width 143 height 24
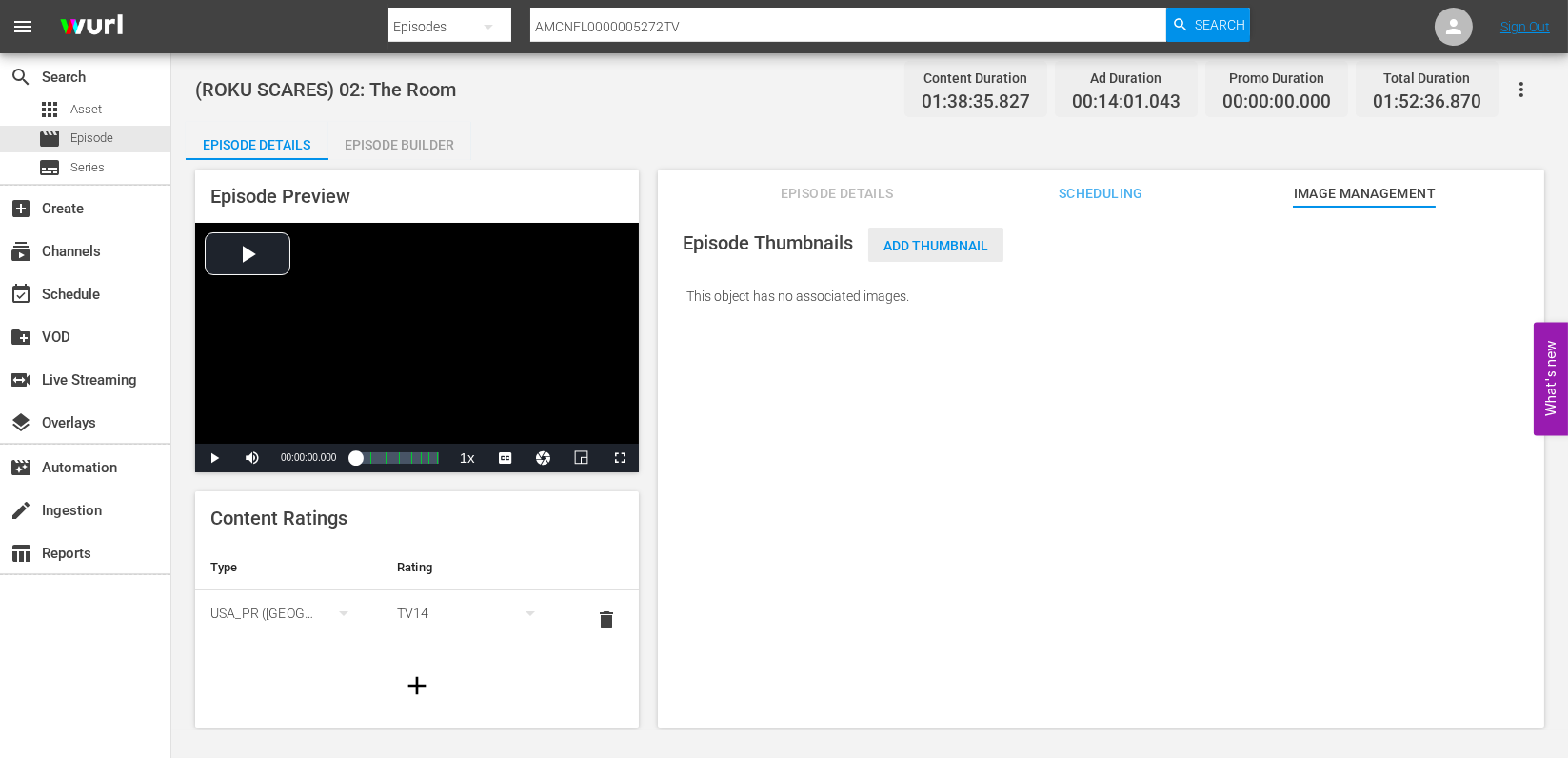
click at [958, 243] on span "Add Thumbnail" at bounding box center [936, 246] width 136 height 15
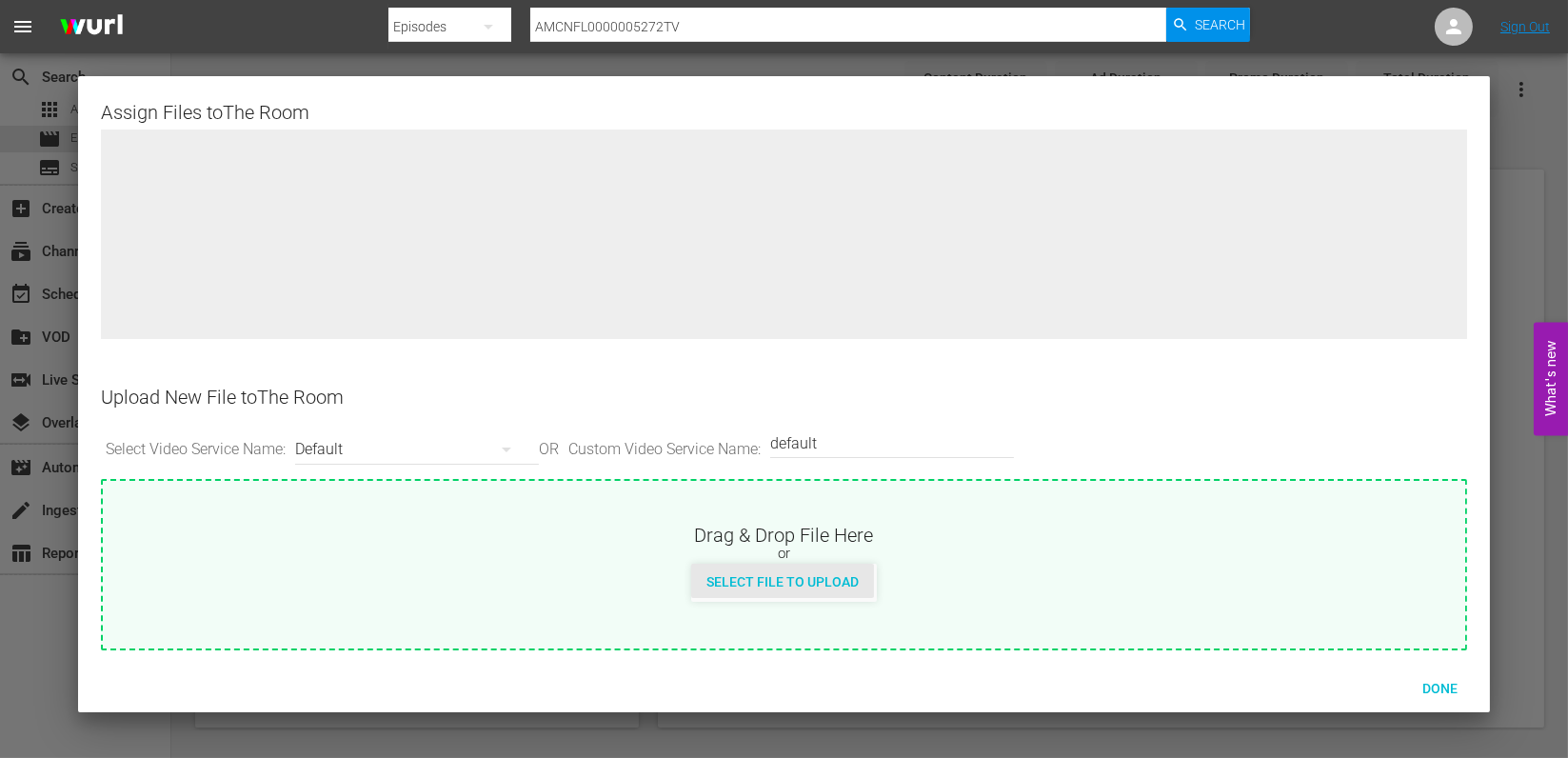
click at [803, 574] on span "Select File to Upload" at bounding box center [782, 582] width 183 height 15
type input "C:\fakepath\Room_The_AVOD_TV14_big.jpg"
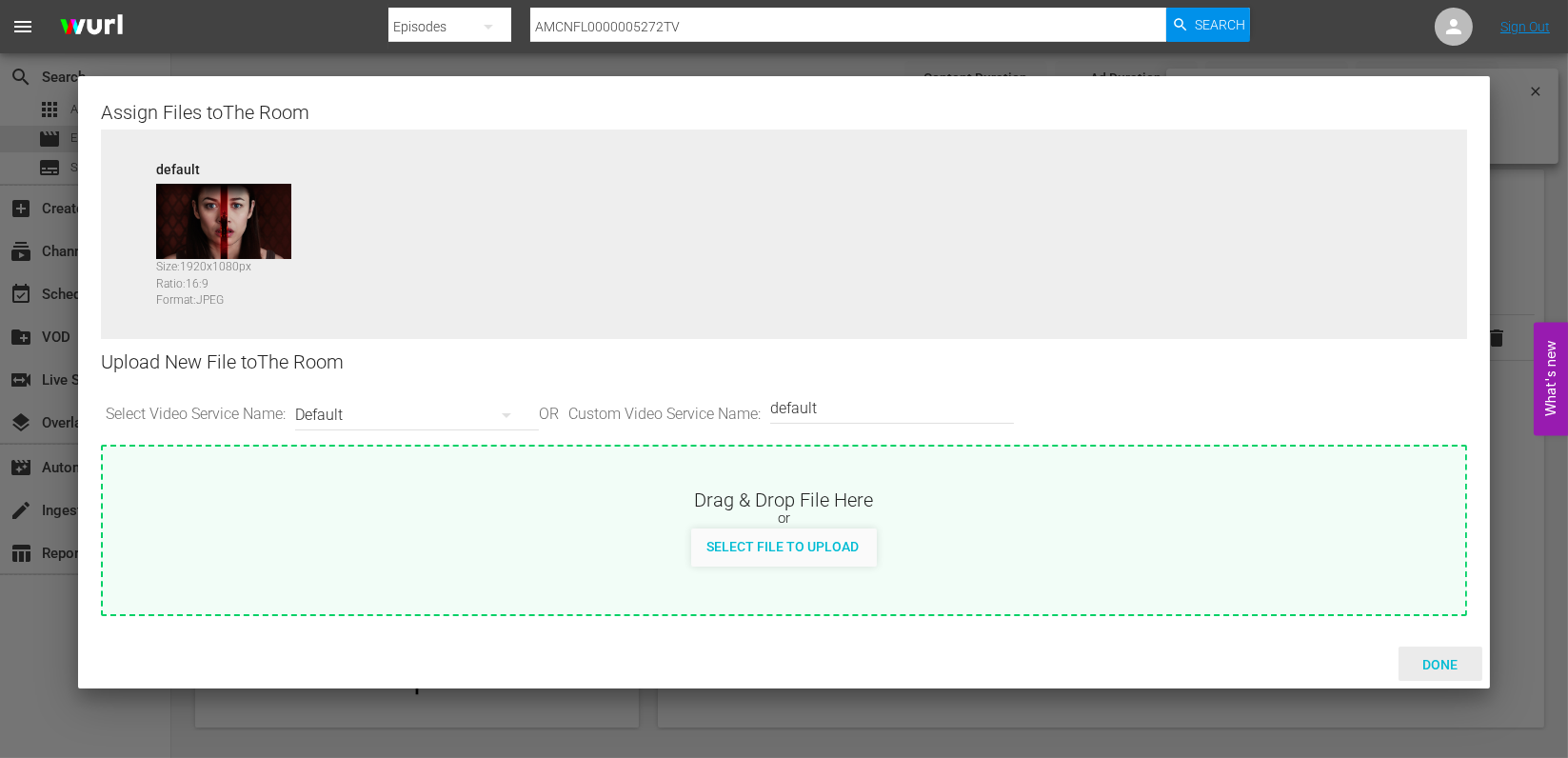
click at [1435, 658] on span "Done" at bounding box center [1440, 665] width 66 height 15
